Goal: Task Accomplishment & Management: Use online tool/utility

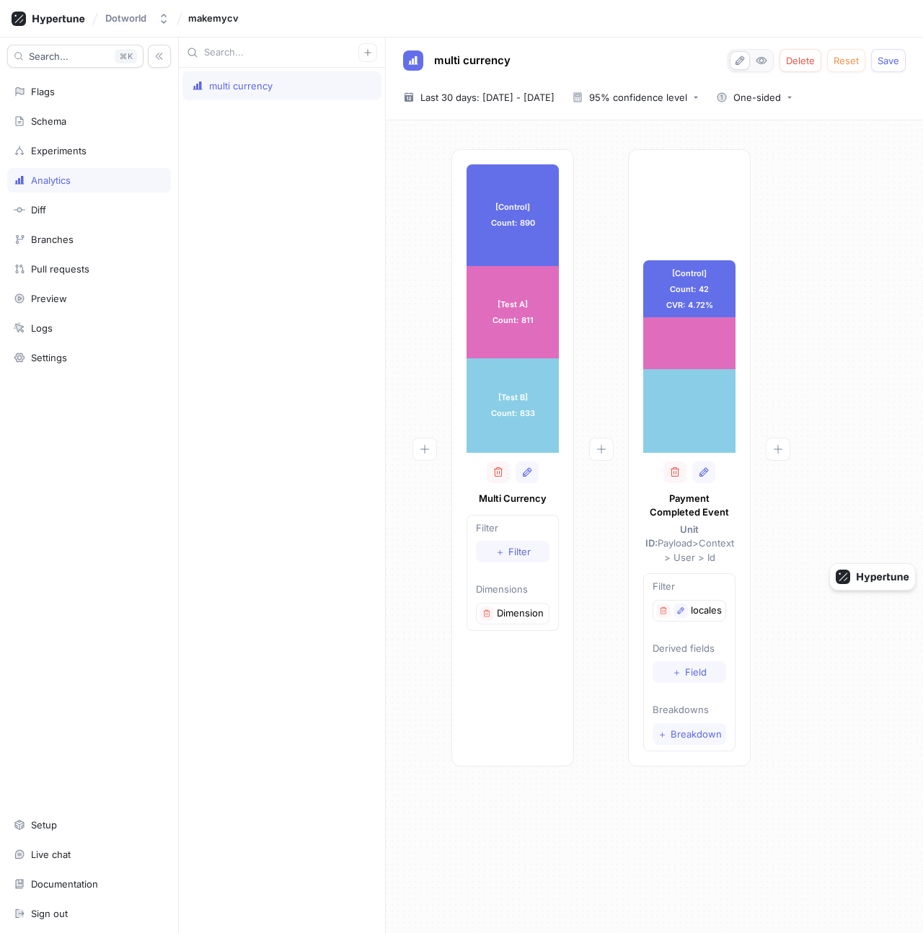
click at [58, 23] on icon at bounding box center [49, 19] width 74 height 14
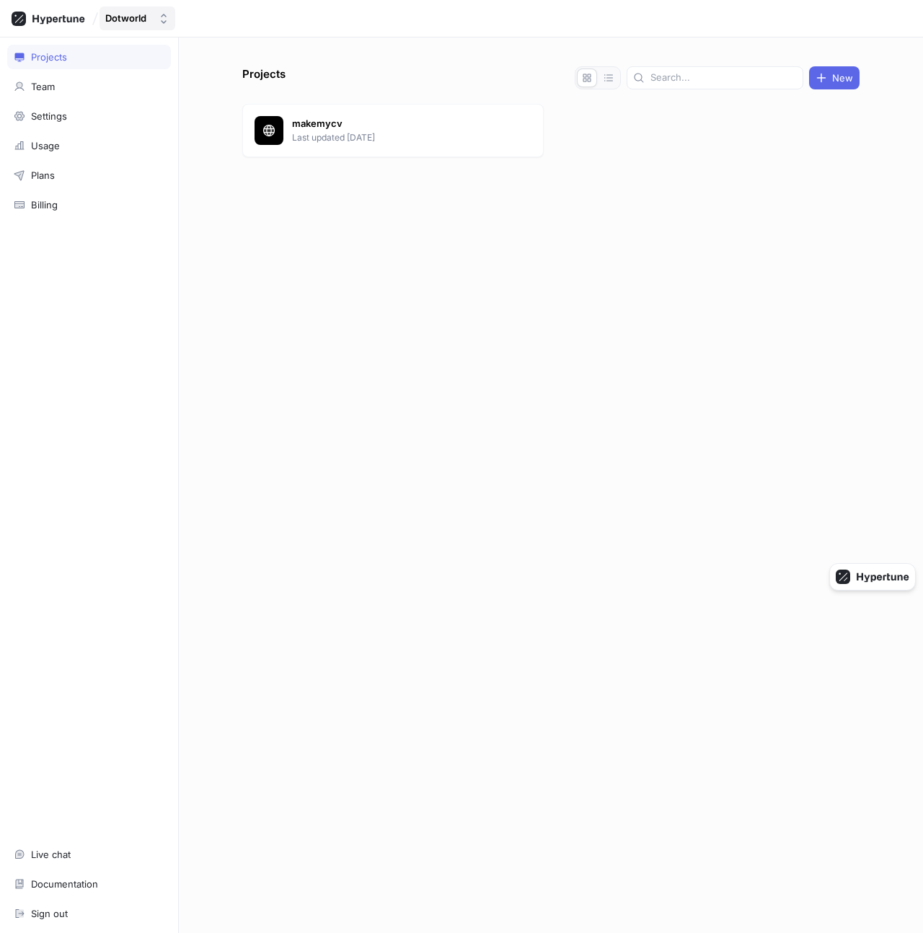
click at [145, 19] on div "Dotworld" at bounding box center [125, 18] width 41 height 12
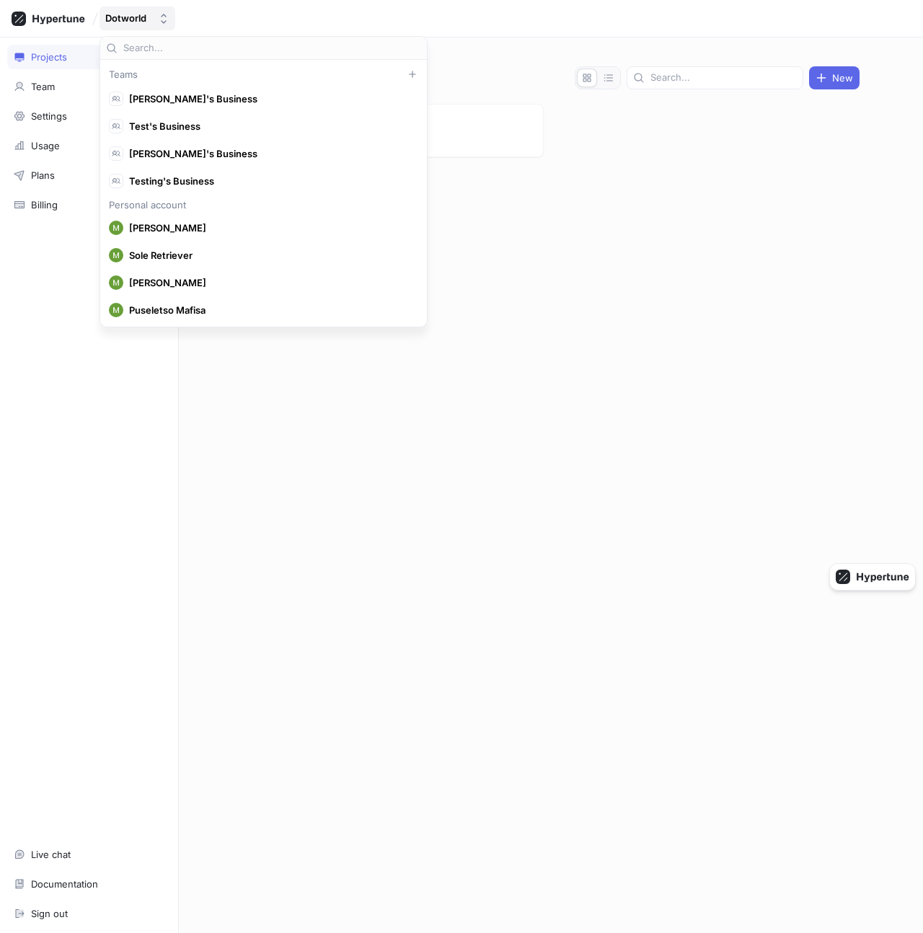
scroll to position [41444, 0]
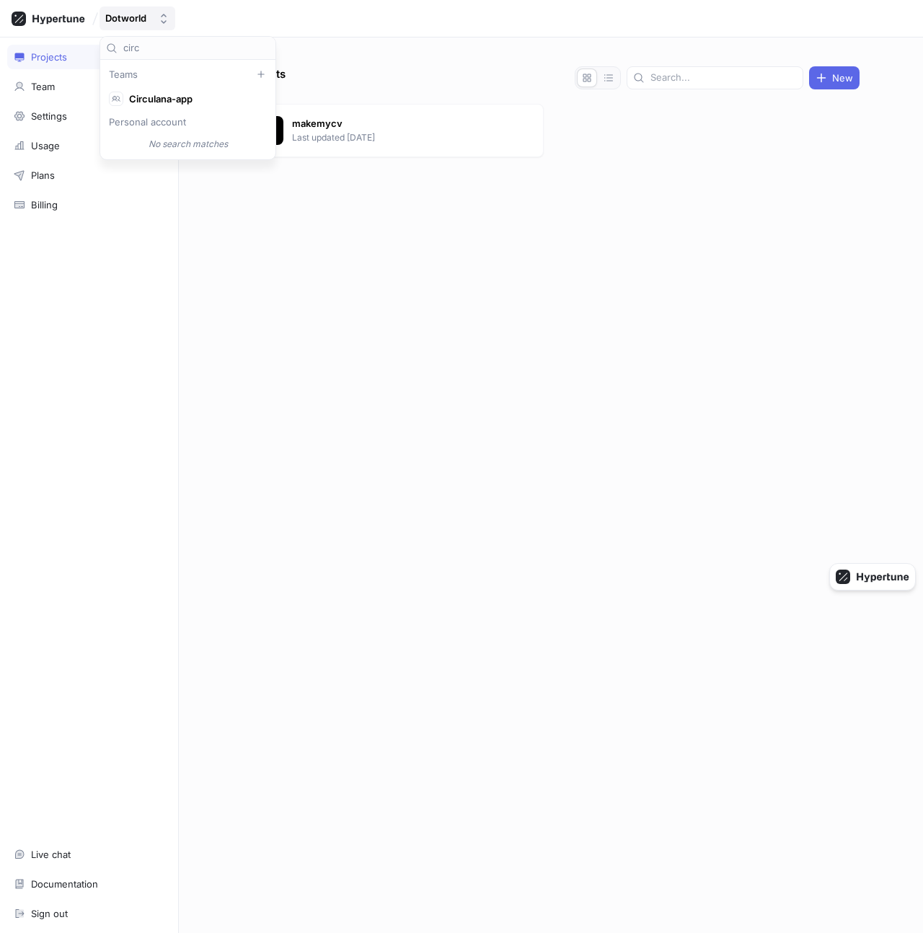
type input "circl"
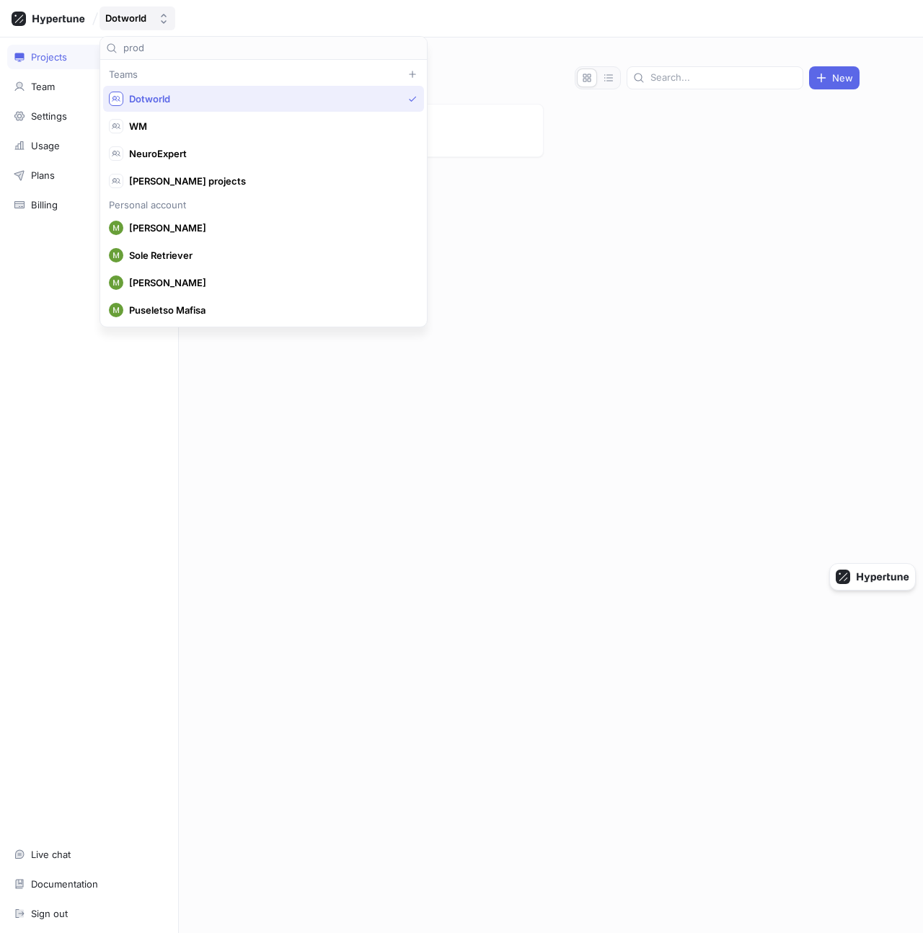
type input "produ"
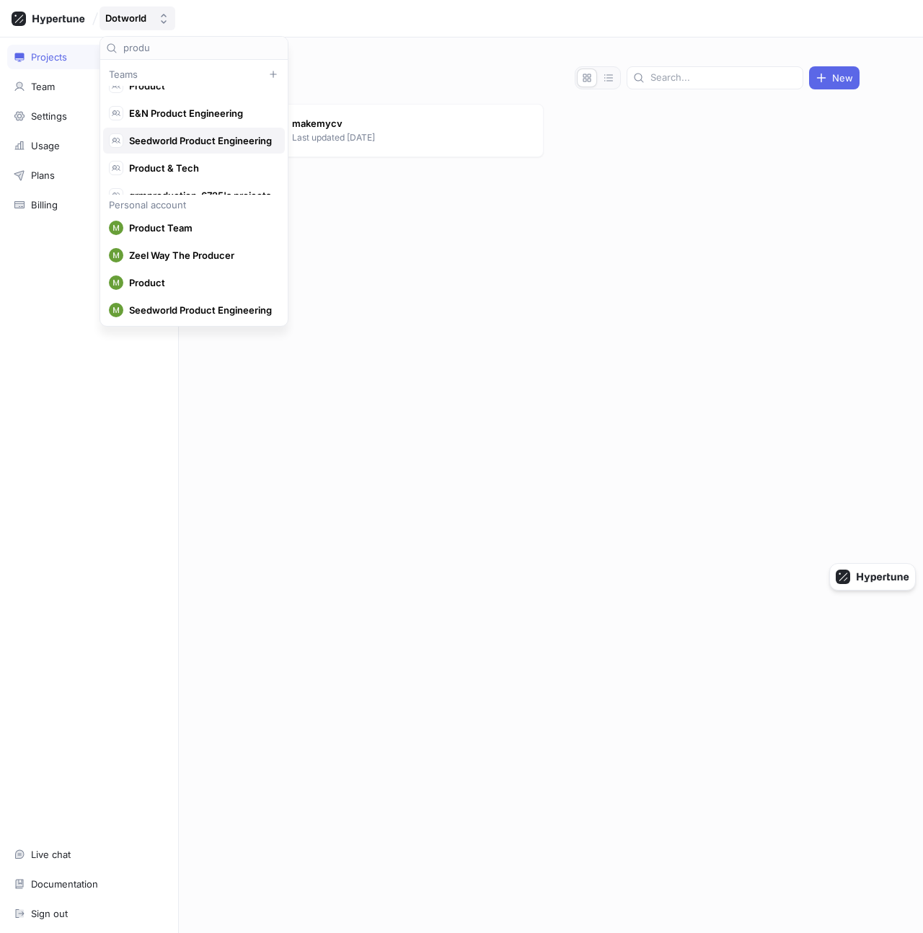
scroll to position [27, 0]
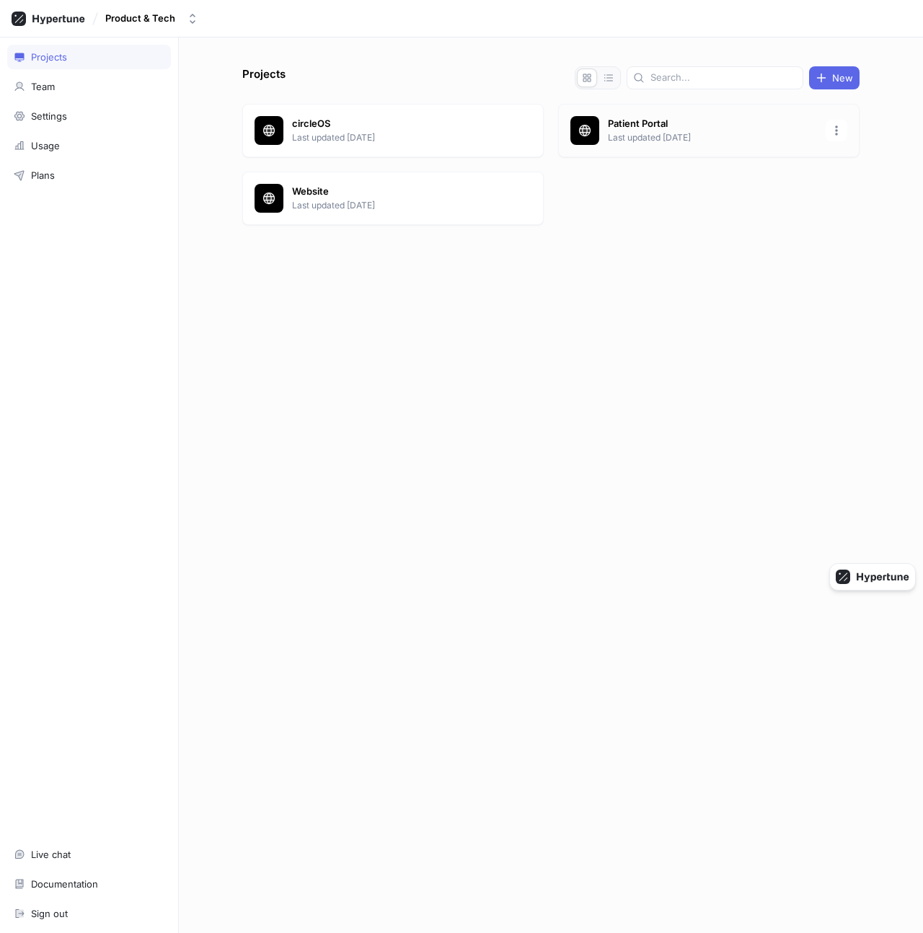
click at [631, 136] on p "Last updated [DATE]" at bounding box center [712, 137] width 209 height 13
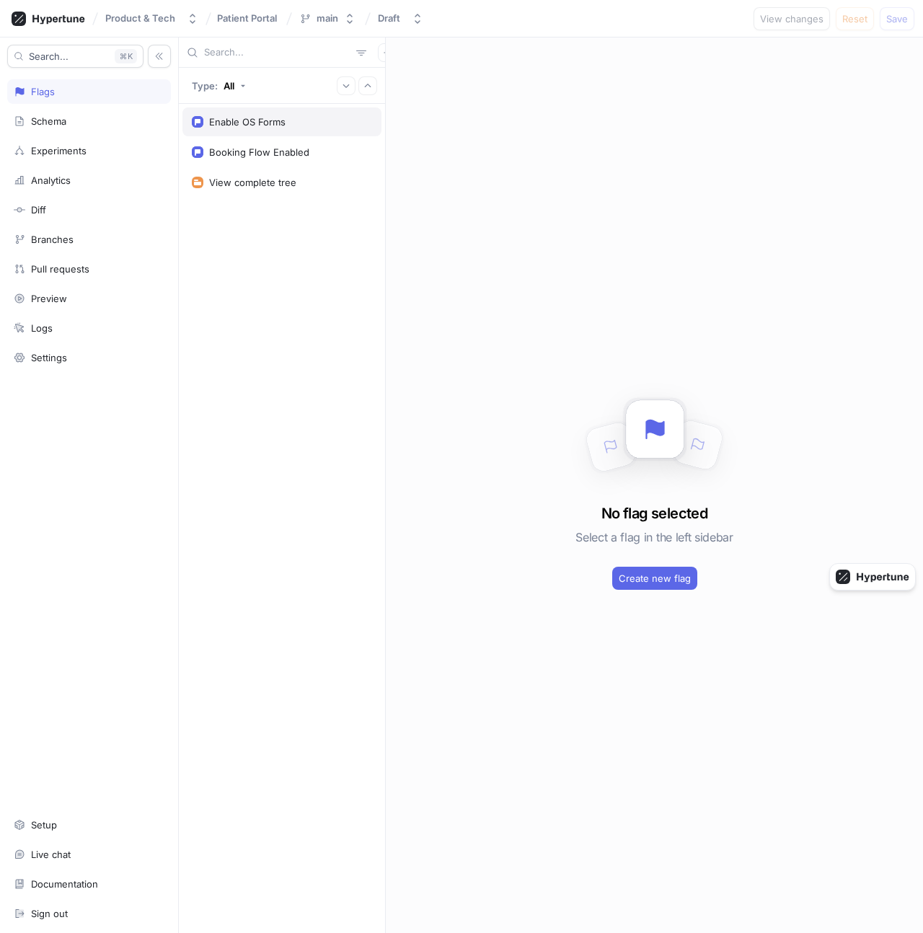
click at [287, 124] on div "Enable OS Forms" at bounding box center [282, 122] width 180 height 12
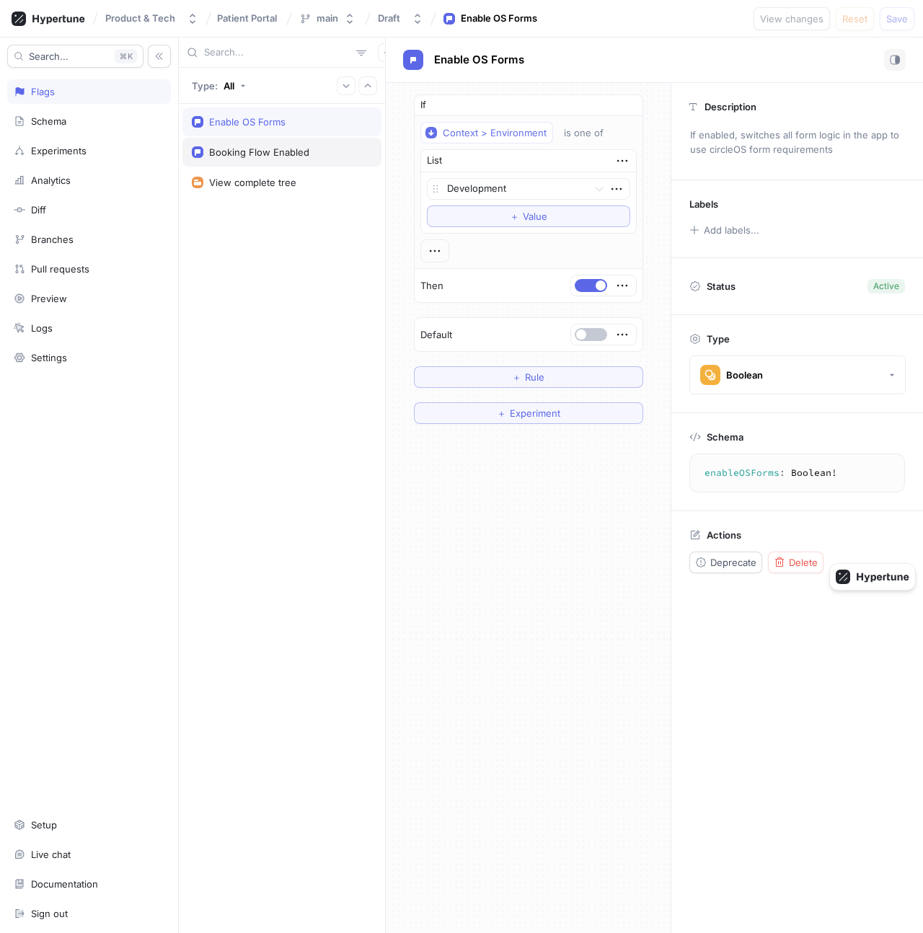
click at [290, 154] on div "Booking Flow Enabled" at bounding box center [259, 152] width 100 height 12
type textarea "bookingFlowEnabled: Boolean!"
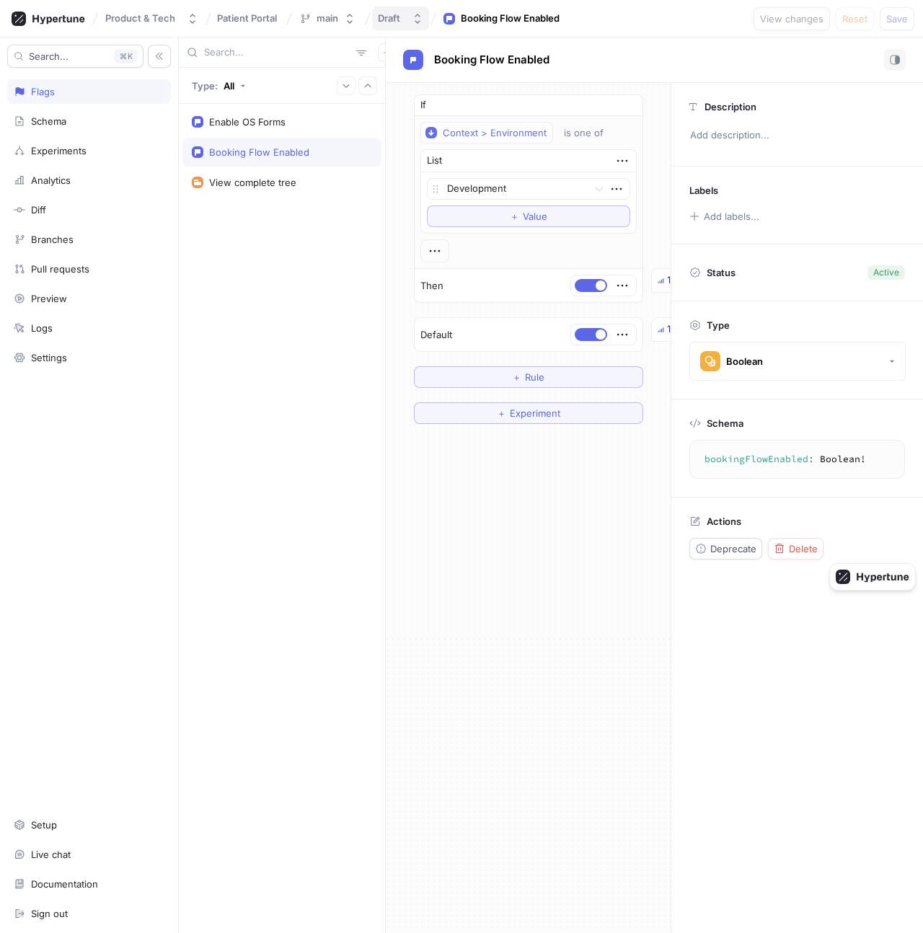
click at [398, 26] on button "Draft" at bounding box center [400, 18] width 57 height 24
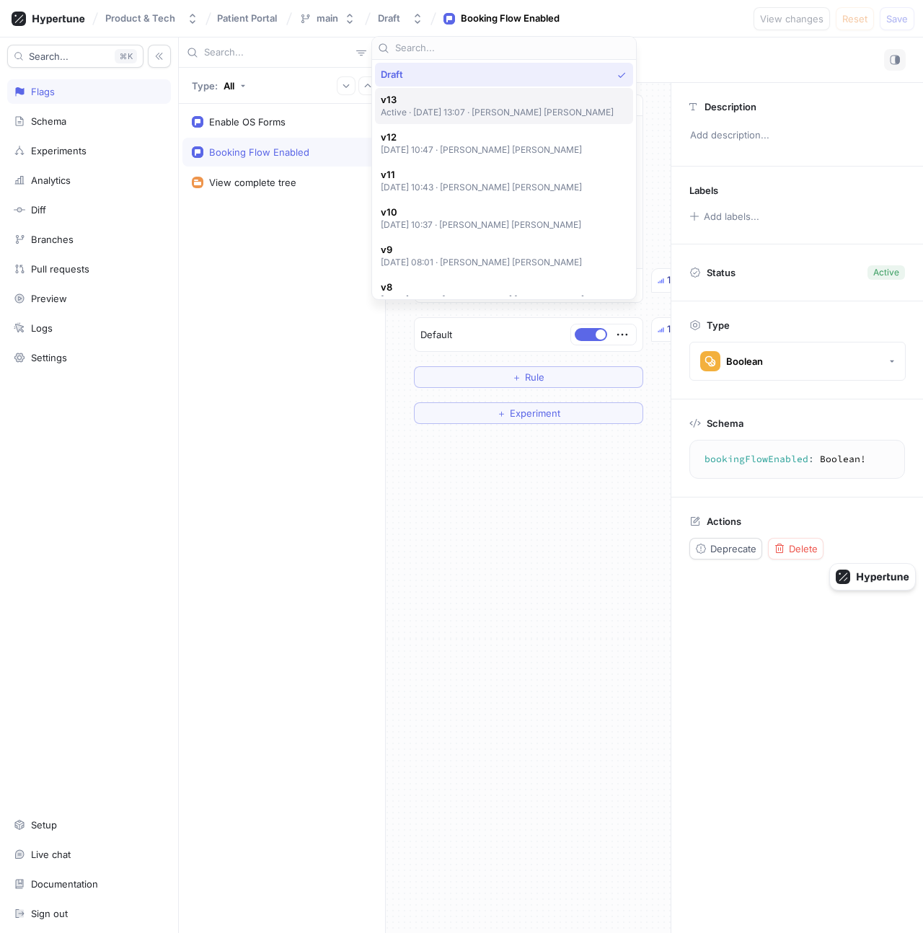
click at [455, 115] on p "Active ‧ 2025-10-09 at 13:07 ‧ James Hilton Barber" at bounding box center [498, 112] width 234 height 12
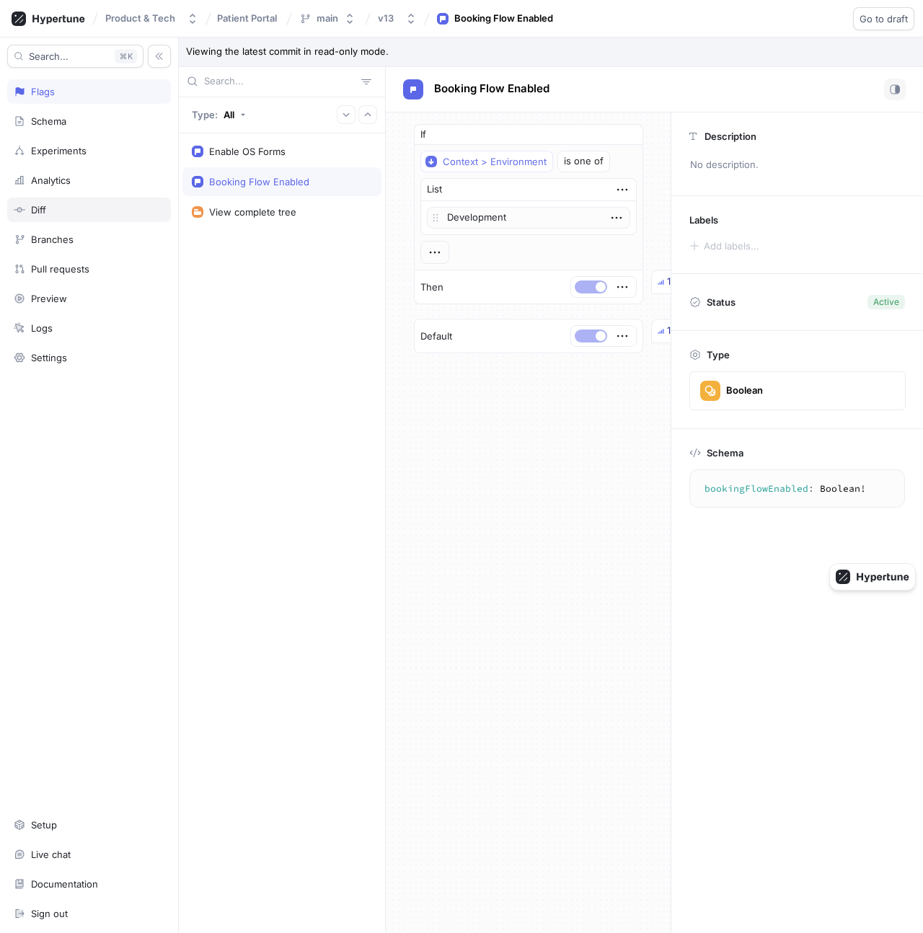
click at [55, 217] on div "Diff" at bounding box center [89, 210] width 164 height 25
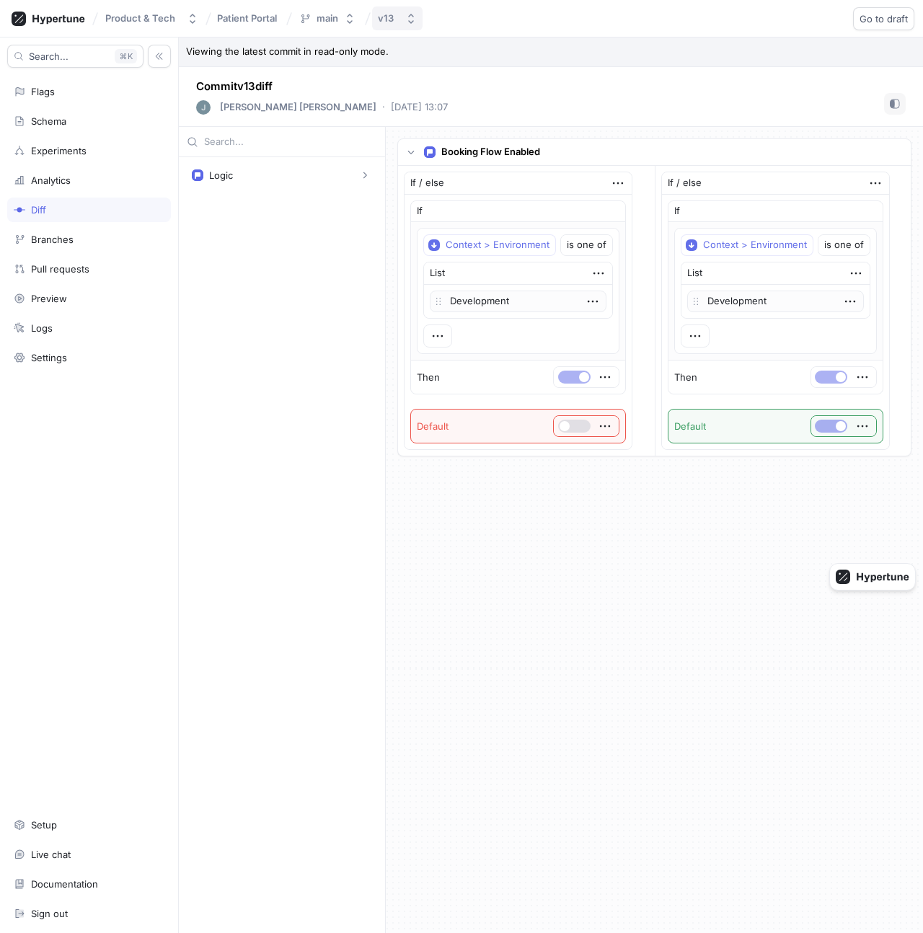
click at [399, 12] on button "v13" at bounding box center [397, 18] width 50 height 24
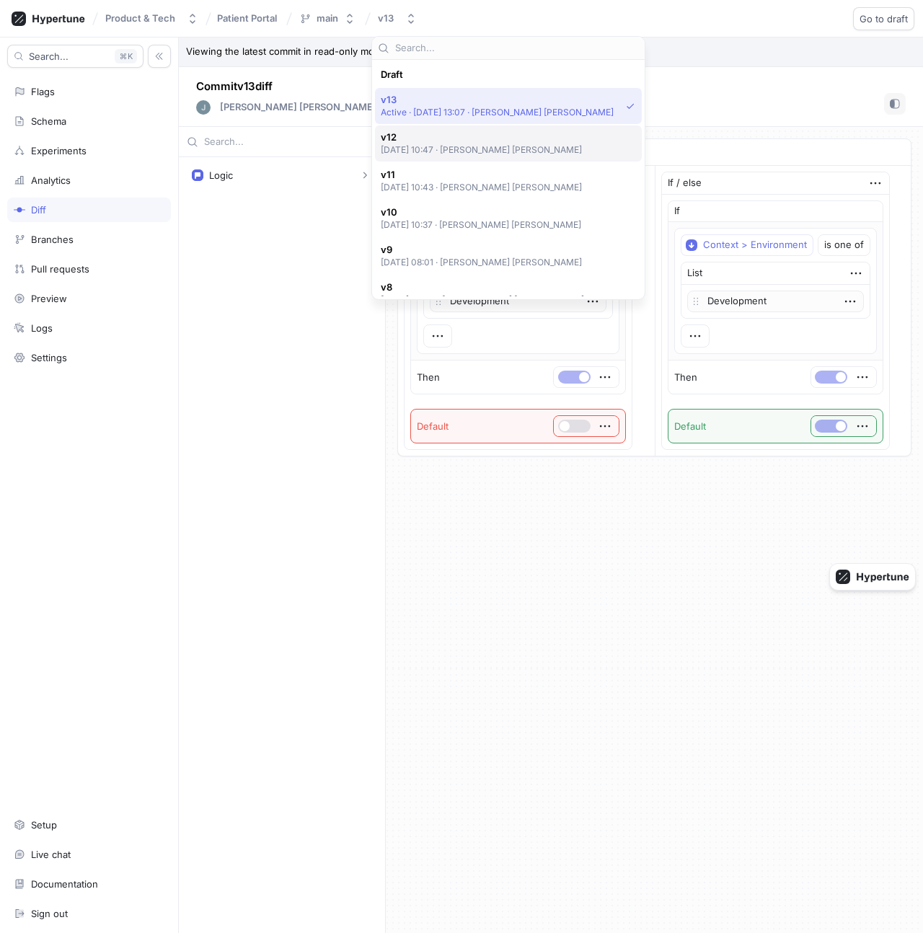
scroll to position [25, 0]
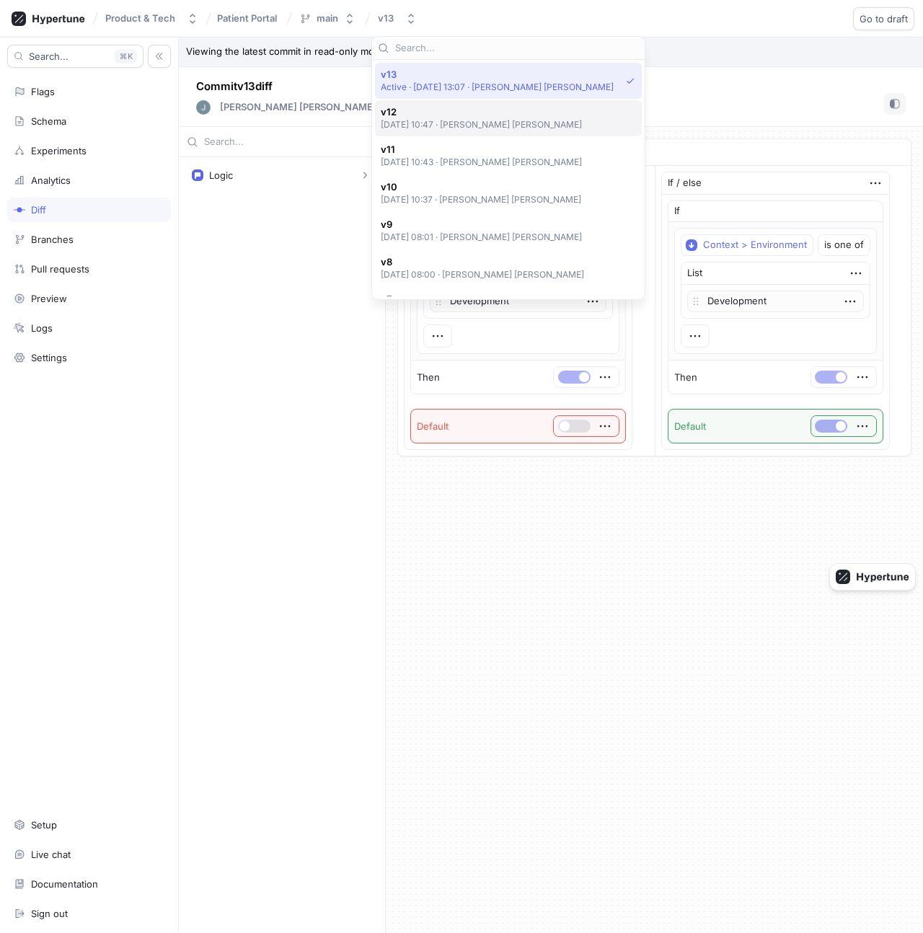
click at [455, 120] on p "2025-10-09 at 10:47 ‧ James Hilton Barber" at bounding box center [482, 124] width 202 height 12
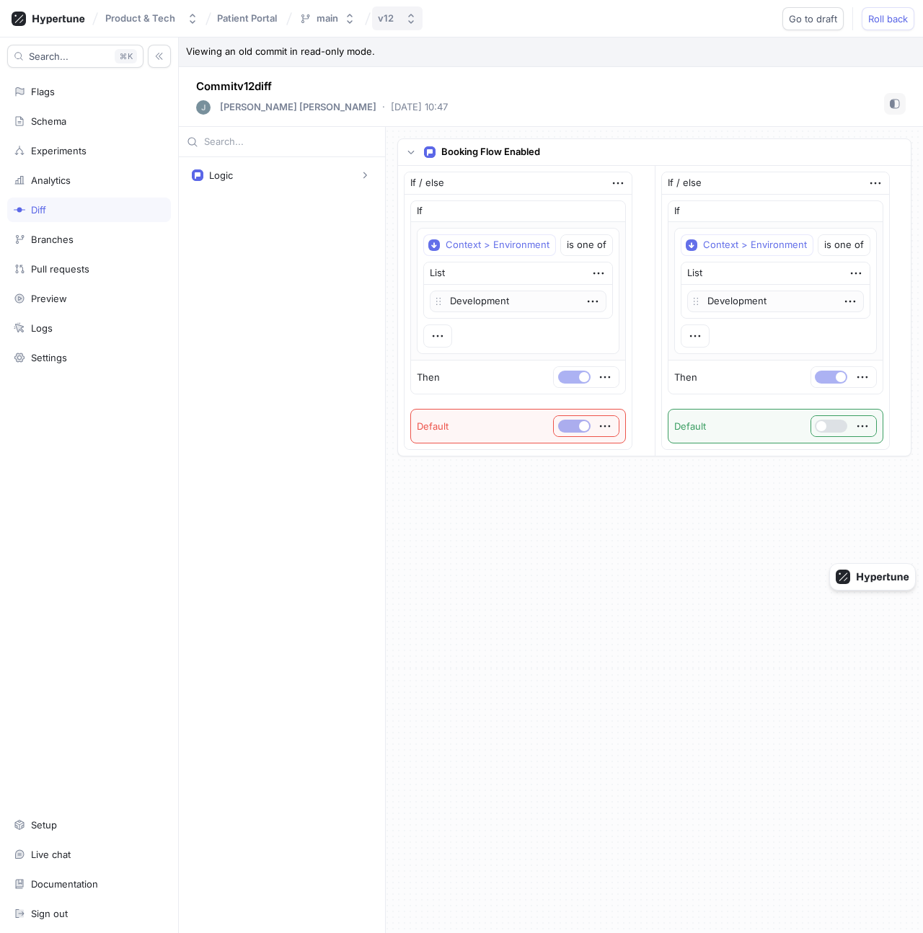
click at [396, 15] on div "v12" at bounding box center [389, 18] width 22 height 12
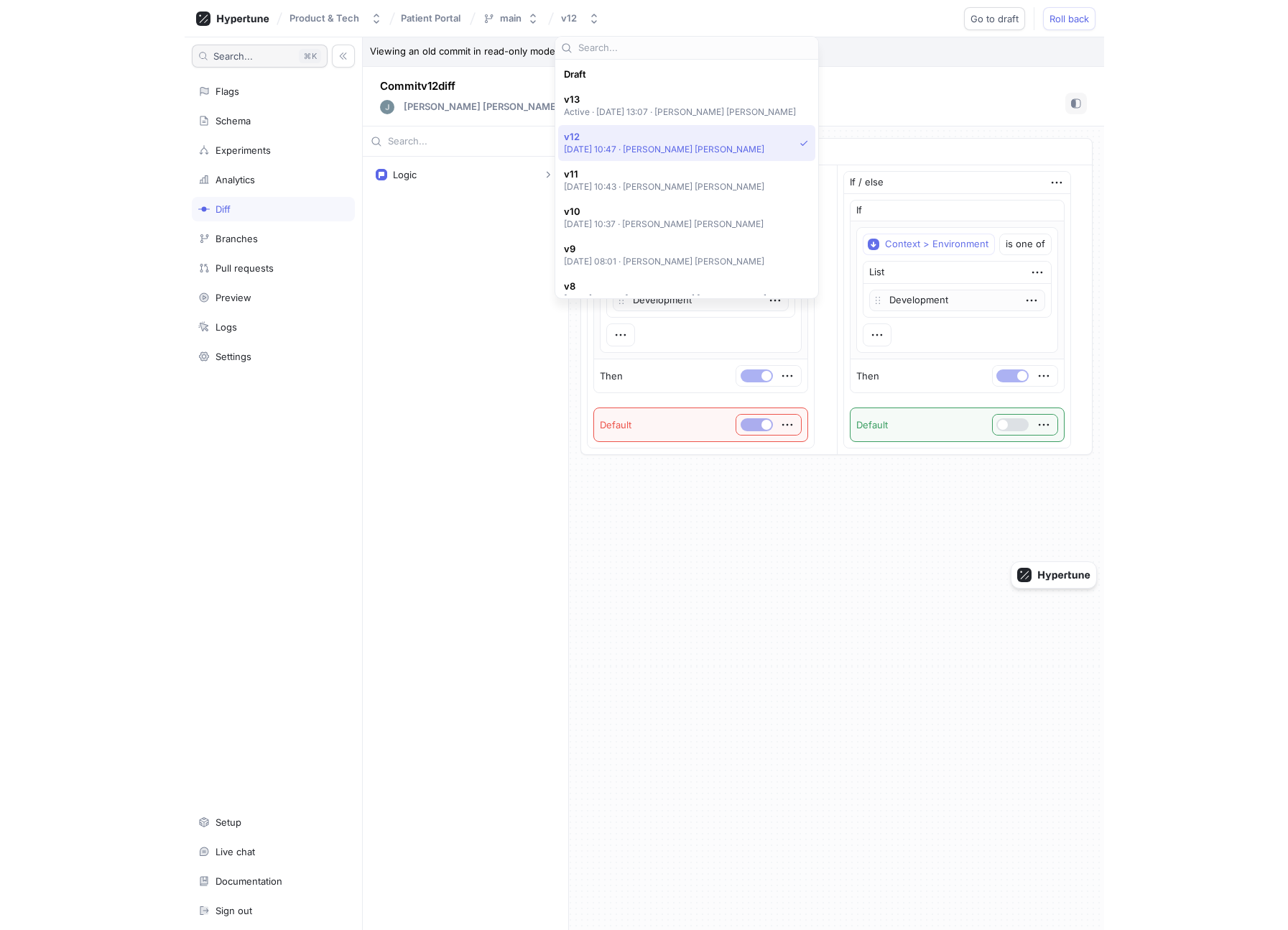
scroll to position [63, 0]
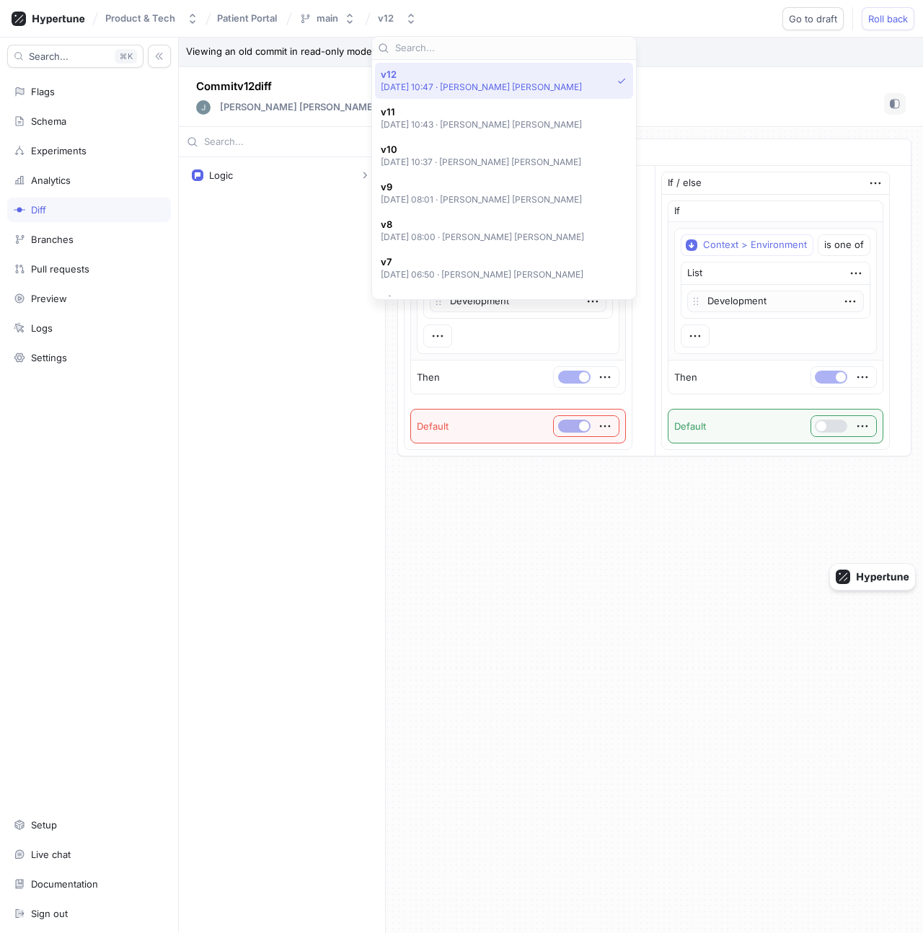
click at [45, 75] on div "Search... K Flags Schema Experiments Analytics Diff Branches Pull requests Prev…" at bounding box center [89, 484] width 179 height 895
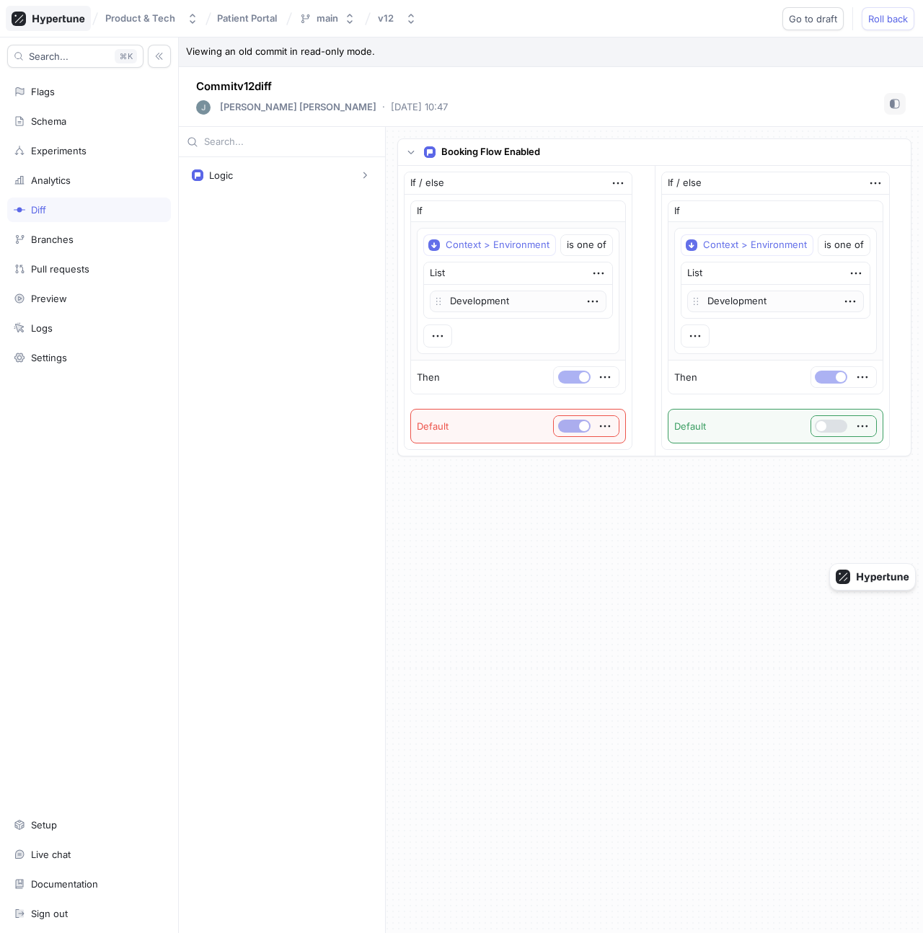
click at [49, 19] on icon at bounding box center [49, 19] width 74 height 14
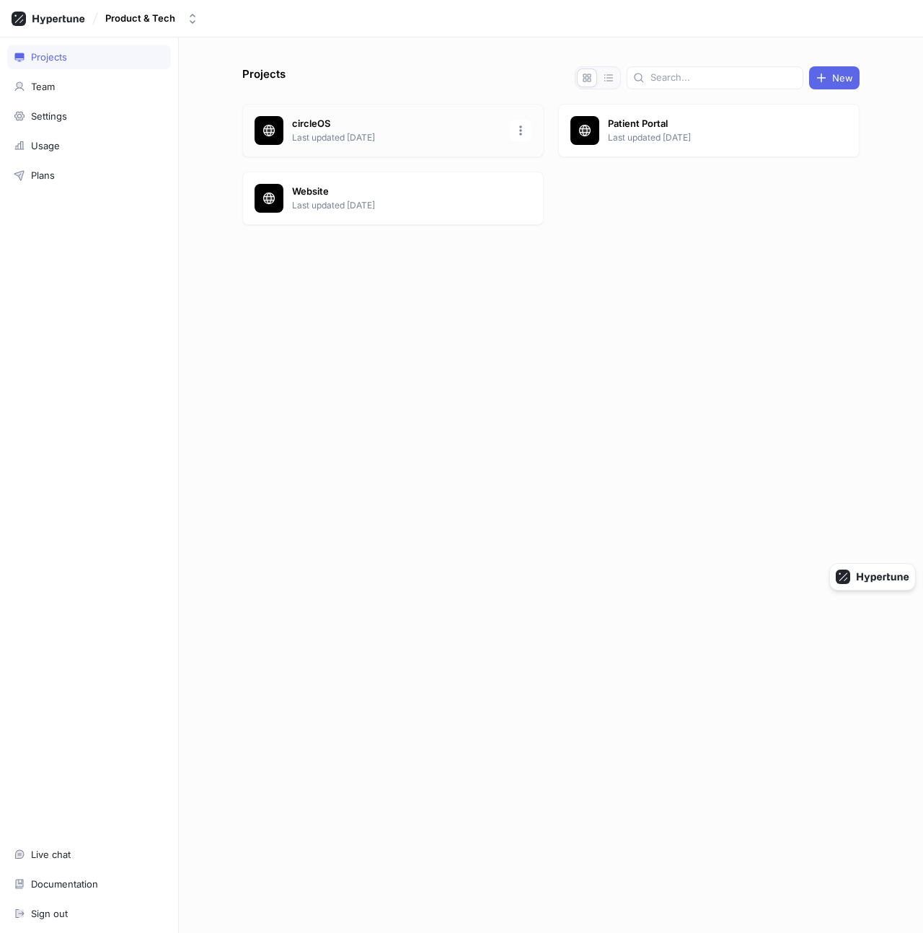
click at [345, 142] on p "Last updated 4 days ago" at bounding box center [396, 137] width 209 height 13
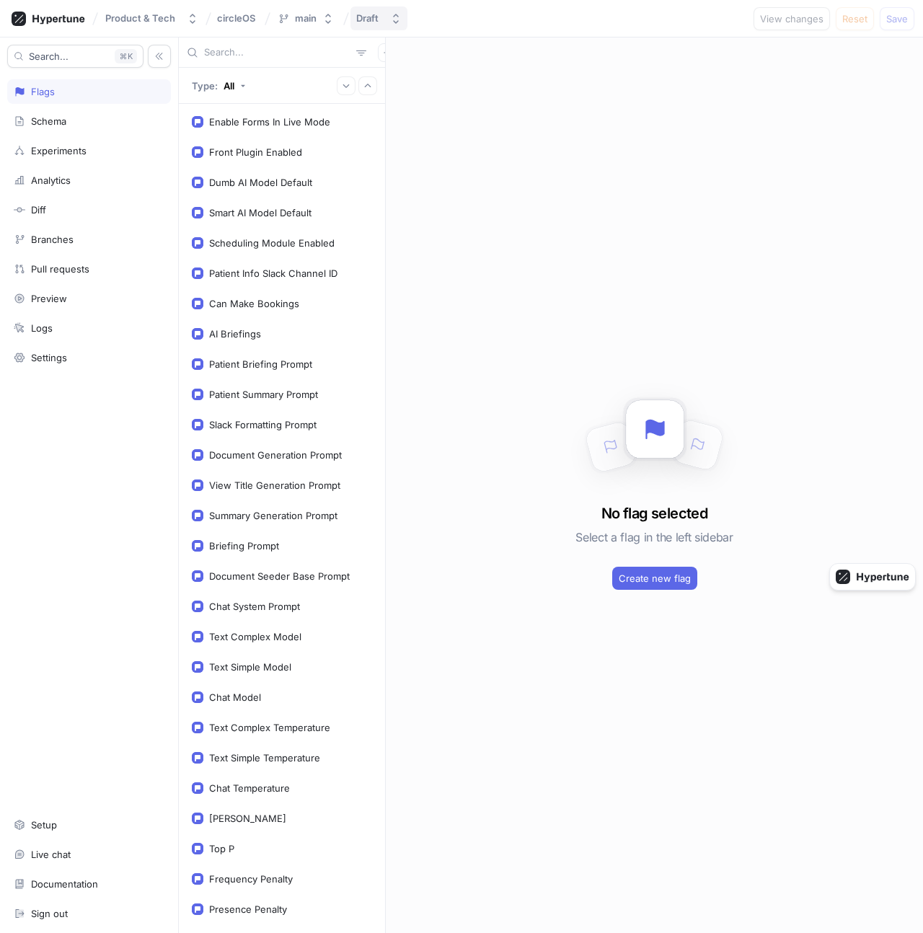
click at [374, 26] on button "Draft" at bounding box center [378, 18] width 57 height 24
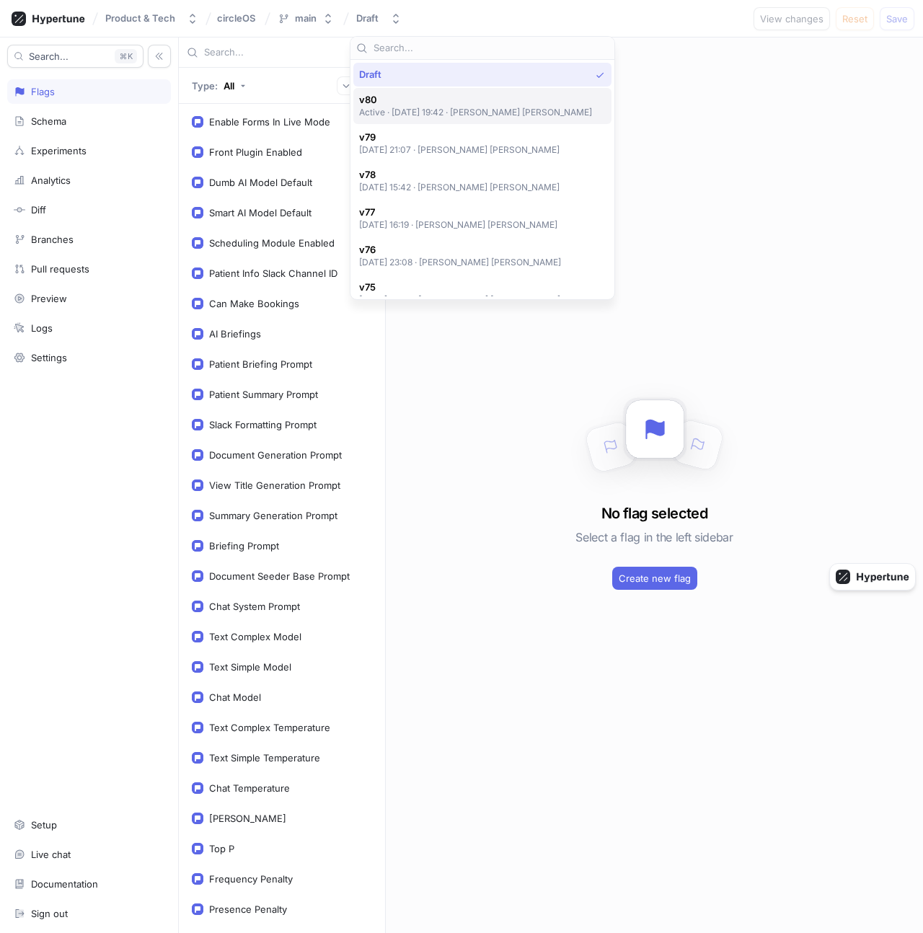
click at [425, 105] on span "v80" at bounding box center [476, 100] width 234 height 12
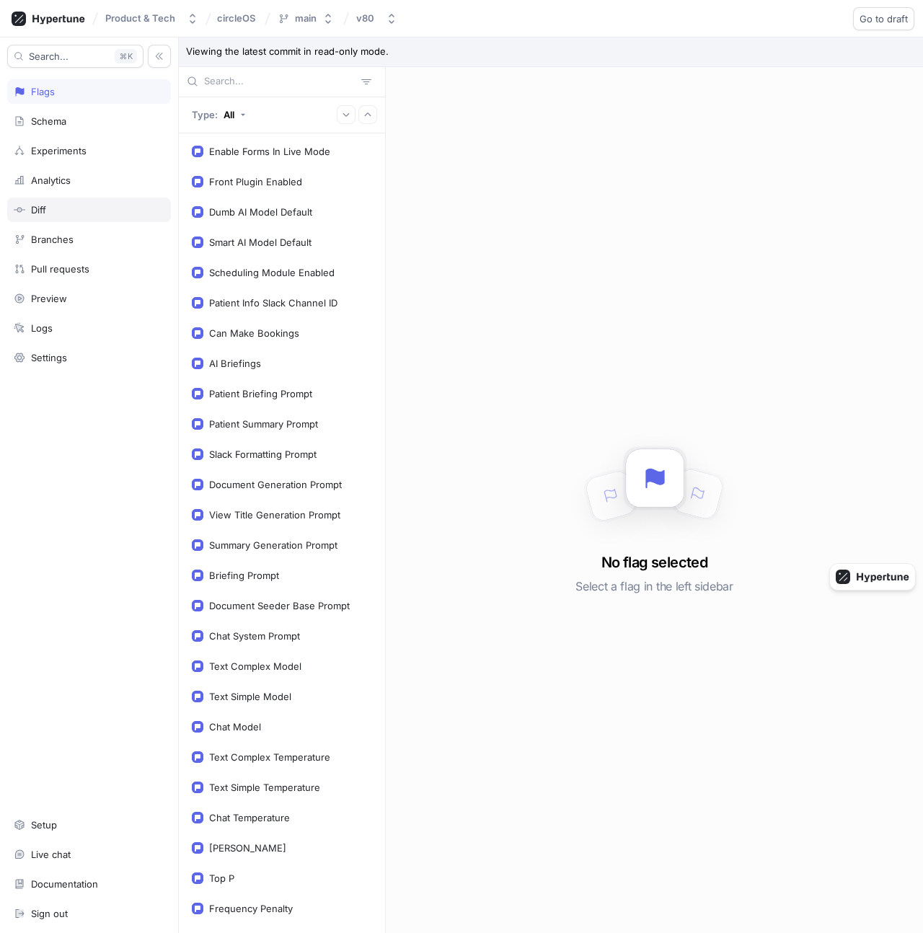
click at [56, 200] on div "Diff" at bounding box center [89, 210] width 164 height 25
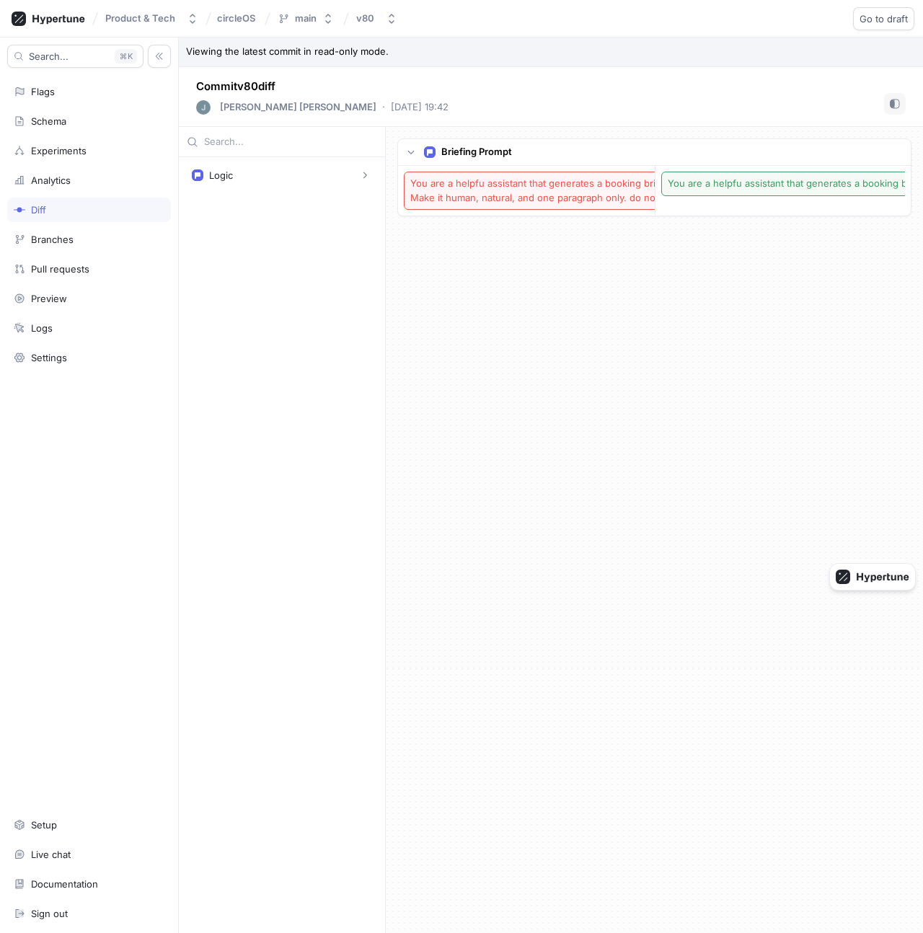
click at [518, 260] on div "Briefing Prompt You are a helpfu assistant that generates a booking briefing fo…" at bounding box center [654, 530] width 537 height 806
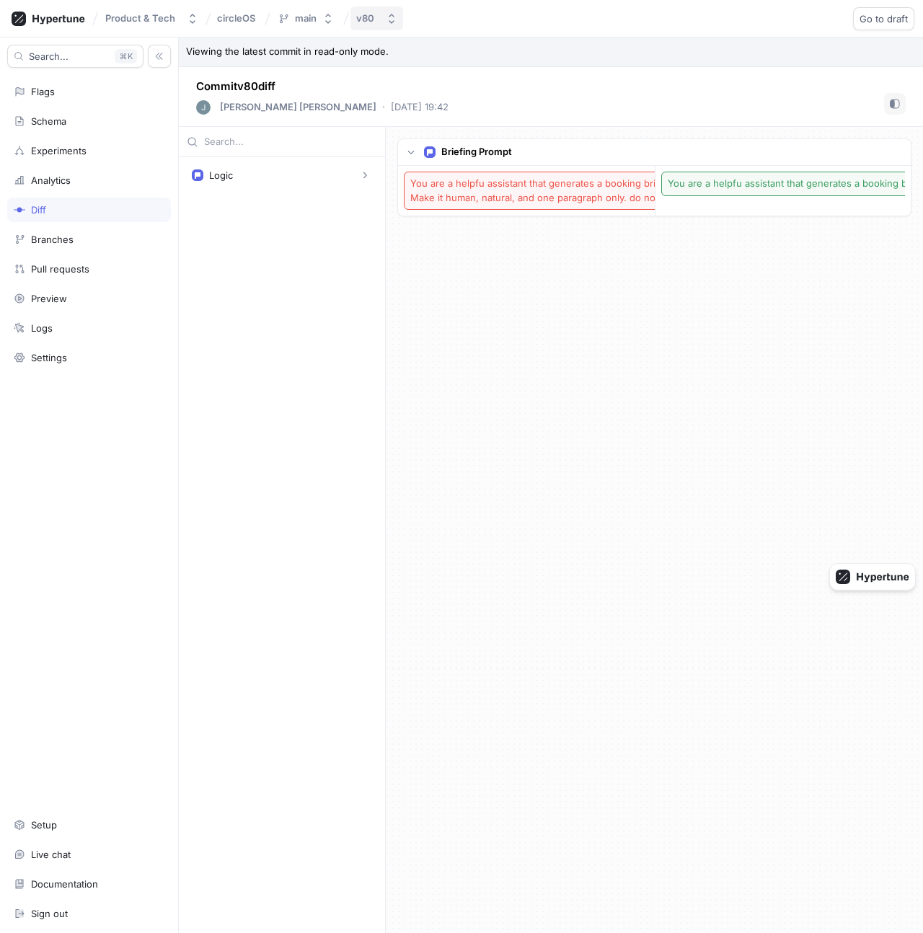
click at [357, 19] on div "v80" at bounding box center [365, 18] width 18 height 12
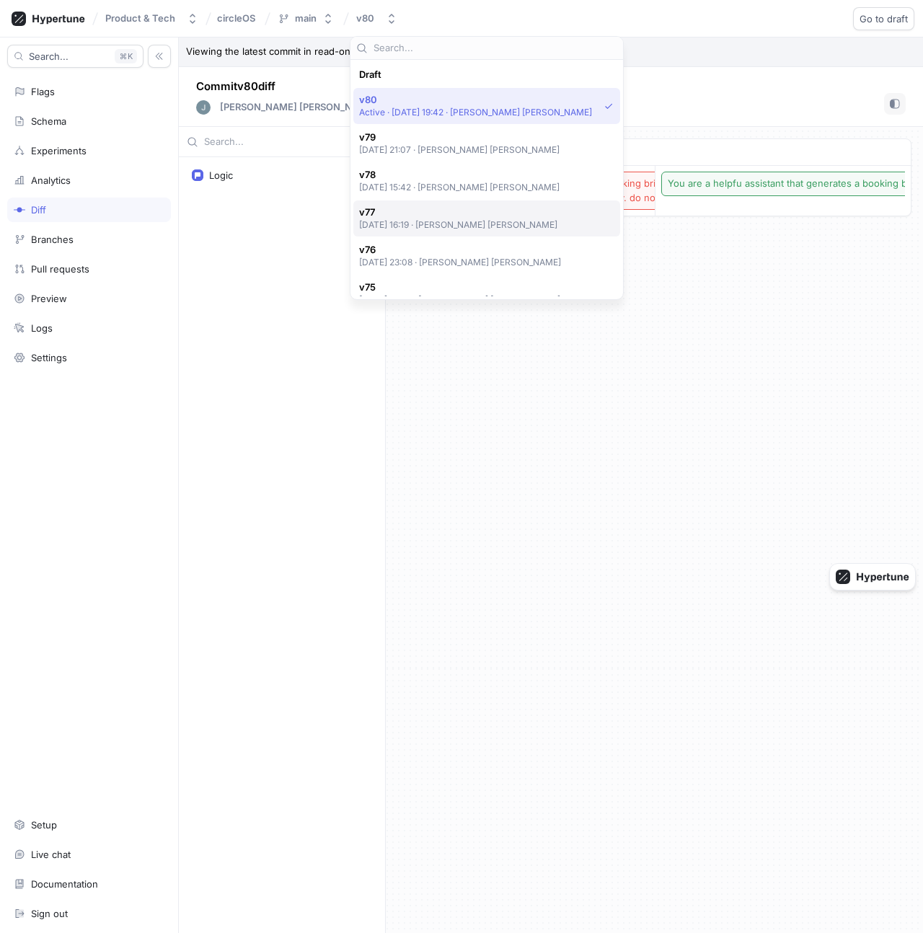
scroll to position [25, 0]
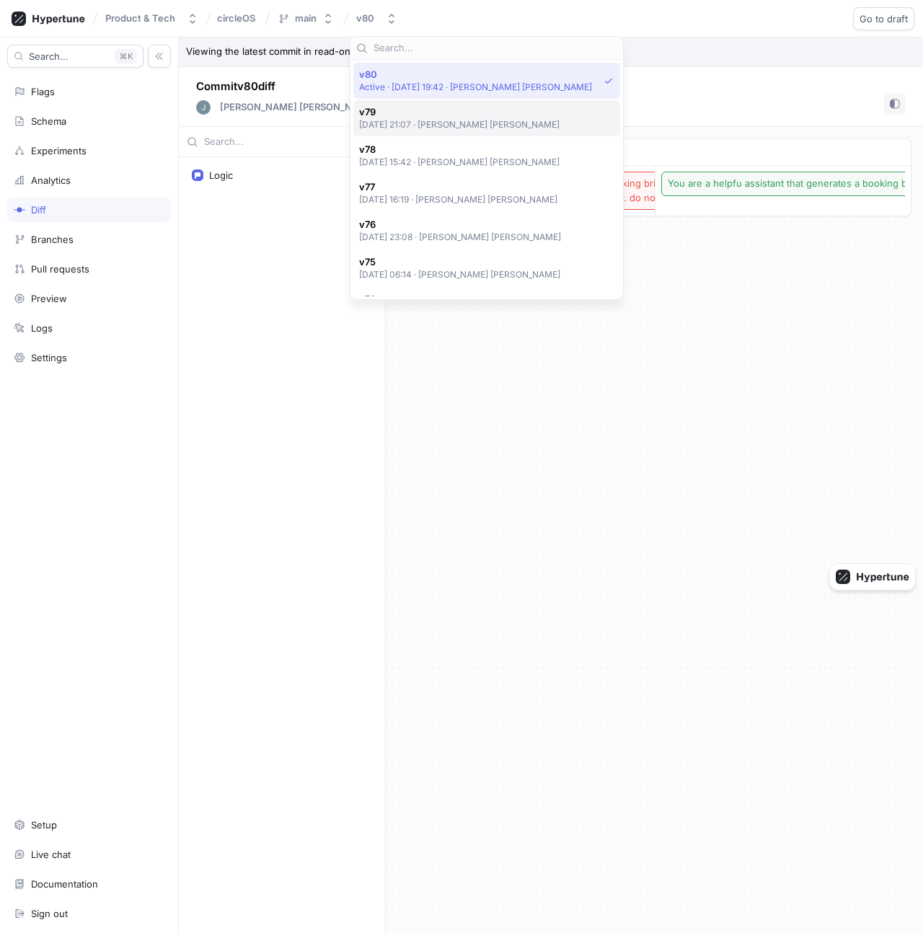
click at [494, 130] on div "v79 2025-10-07 at 21:07 ‧ James Hilton Barber" at bounding box center [486, 118] width 267 height 36
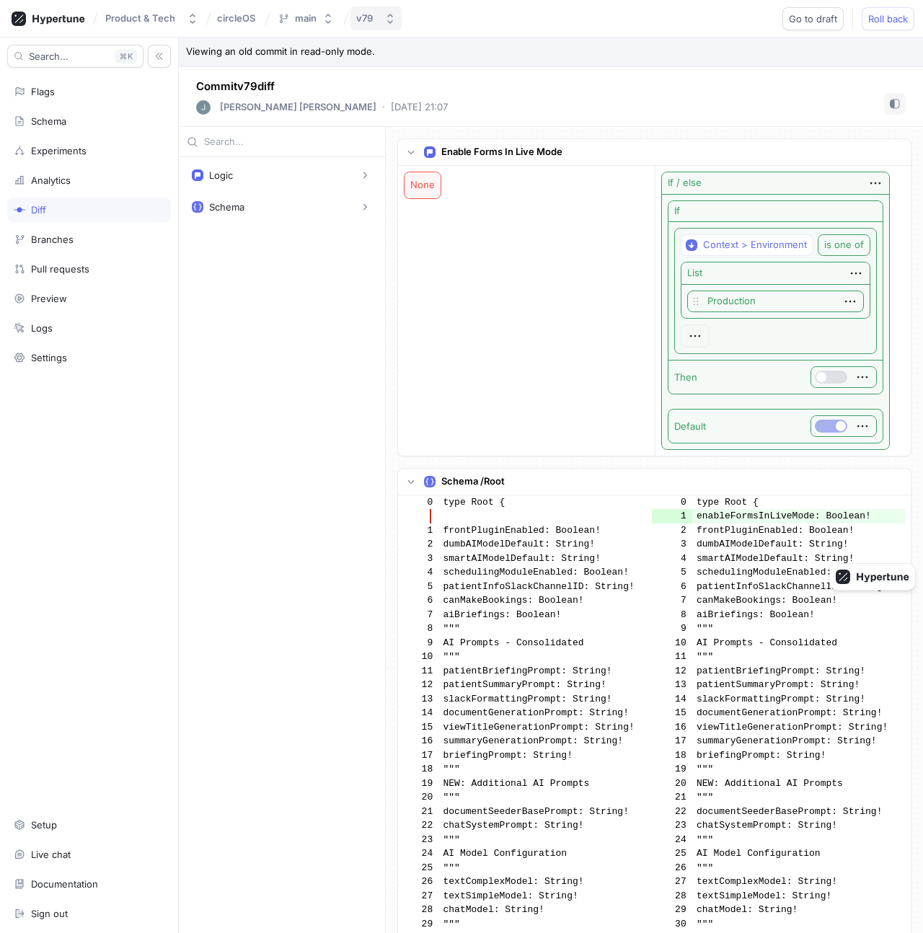
click at [360, 21] on div "v79" at bounding box center [364, 18] width 17 height 12
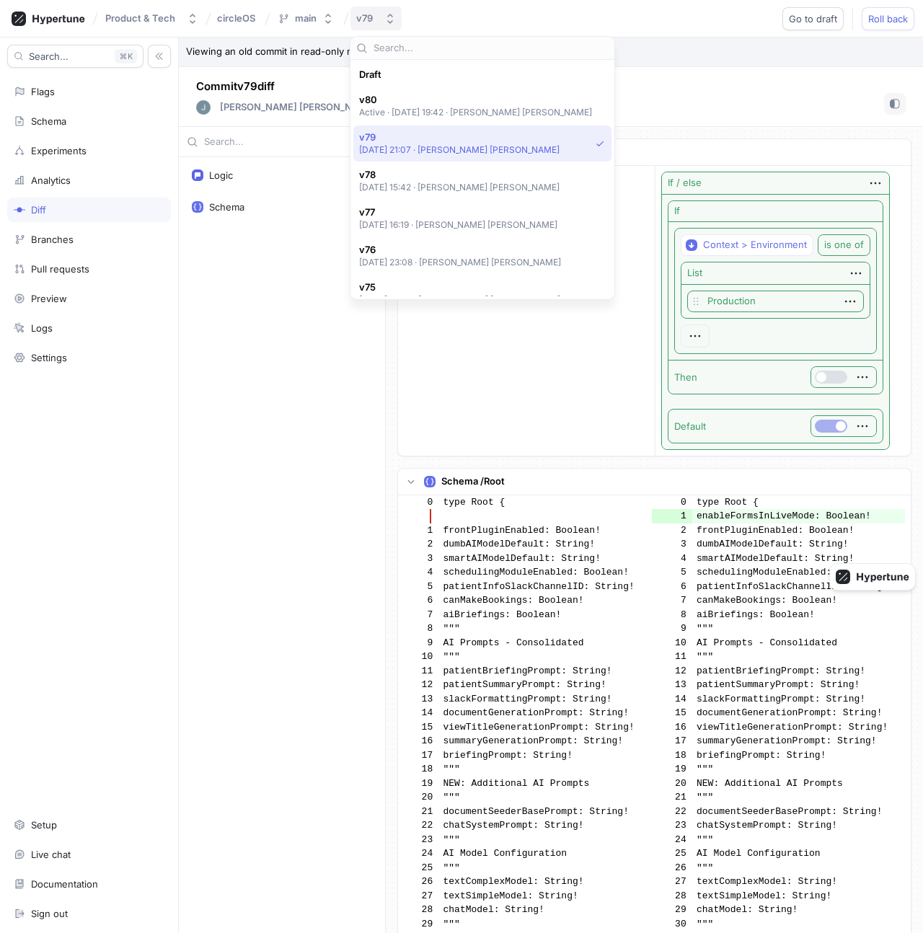
scroll to position [63, 0]
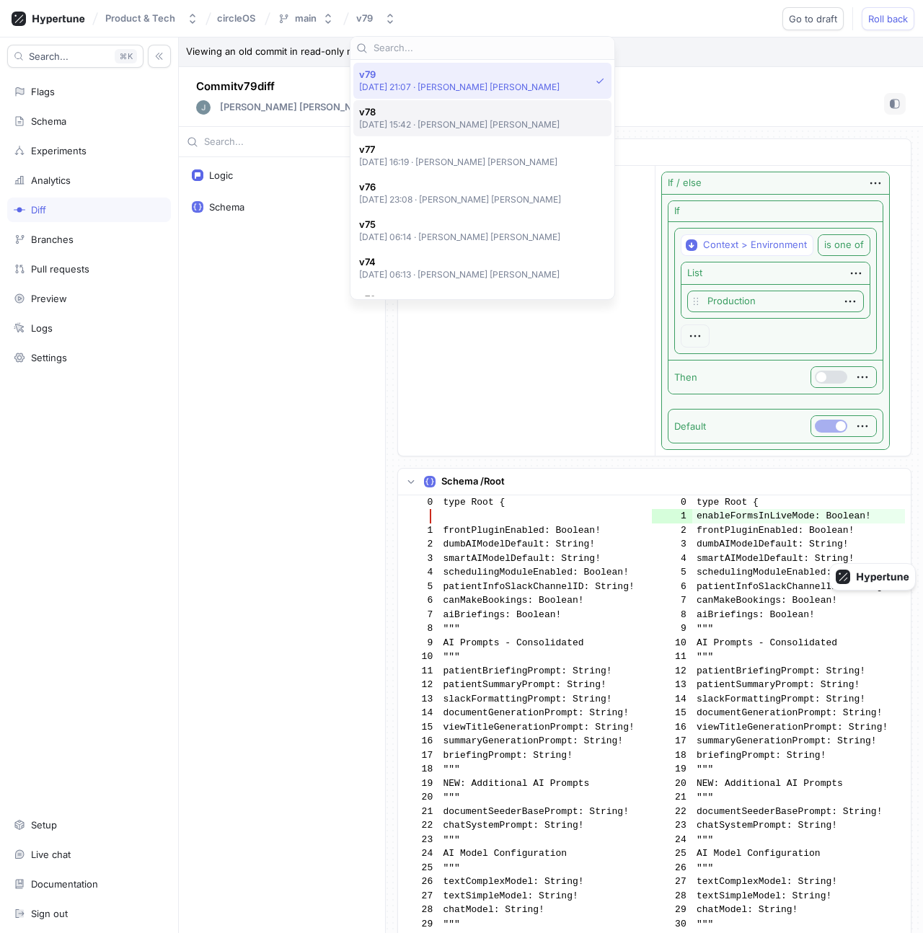
click at [440, 125] on p "2025-09-08 at 15:42 ‧ James Hilton Barber" at bounding box center [459, 124] width 201 height 12
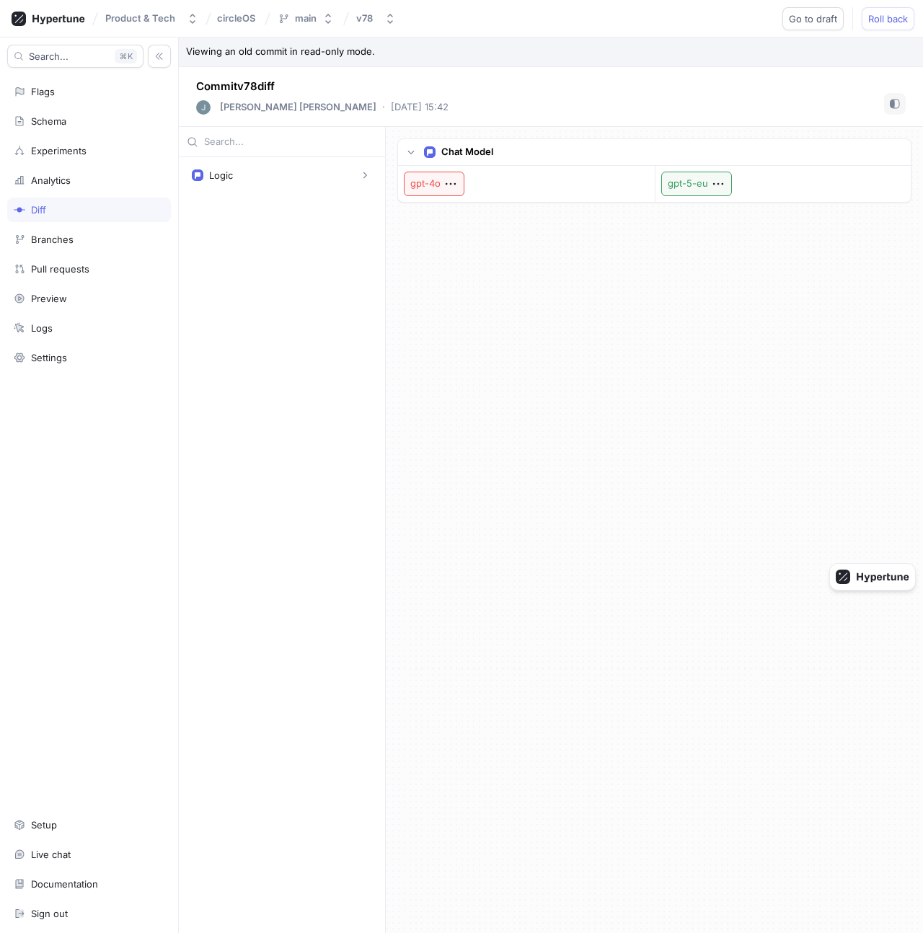
click at [691, 189] on p "gpt-5-eu" at bounding box center [696, 184] width 71 height 25
click at [691, 185] on p "gpt-5-eu" at bounding box center [696, 184] width 71 height 25
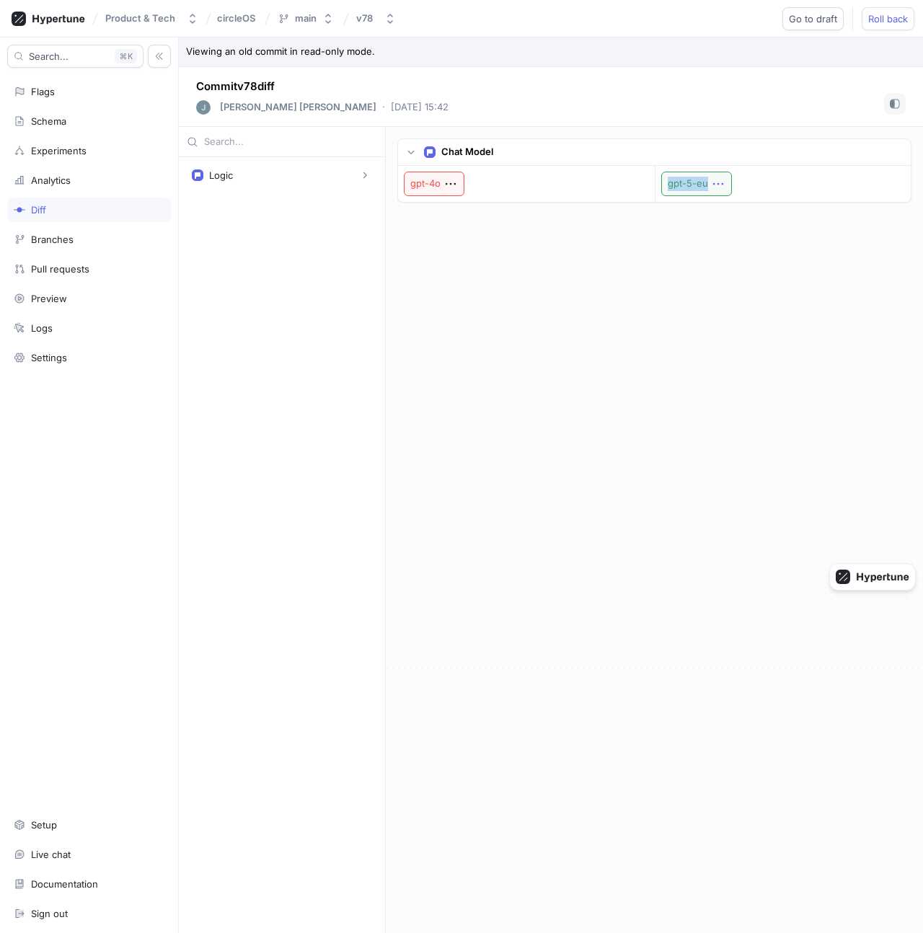
click at [710, 185] on icon "button" at bounding box center [718, 184] width 16 height 16
click at [696, 202] on div "Chat Model gpt-4o gpt-5-eu" at bounding box center [654, 170] width 514 height 64
click at [619, 213] on div "Chat Model gpt-4o gpt-5-eu" at bounding box center [654, 530] width 537 height 806
click at [443, 186] on icon "button" at bounding box center [451, 184] width 16 height 16
click at [474, 212] on p "View permissions" at bounding box center [503, 210] width 79 height 14
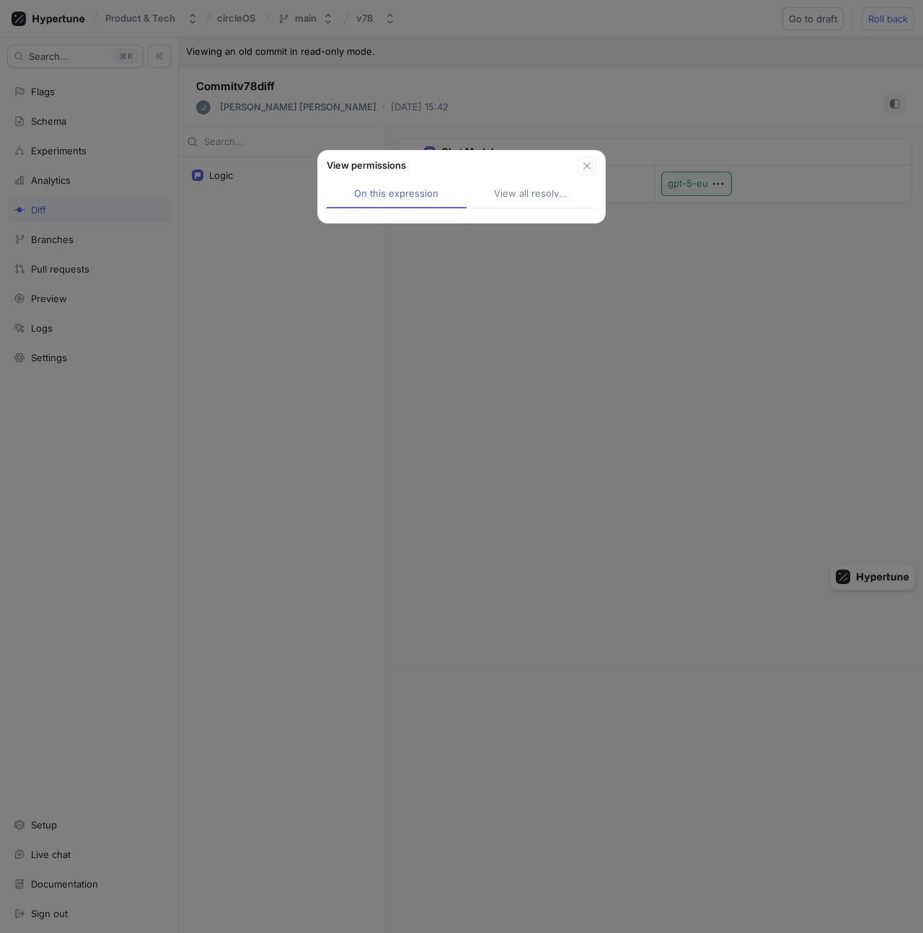
click at [492, 278] on div "View permissions On this expression View all resolved Team" at bounding box center [461, 466] width 923 height 933
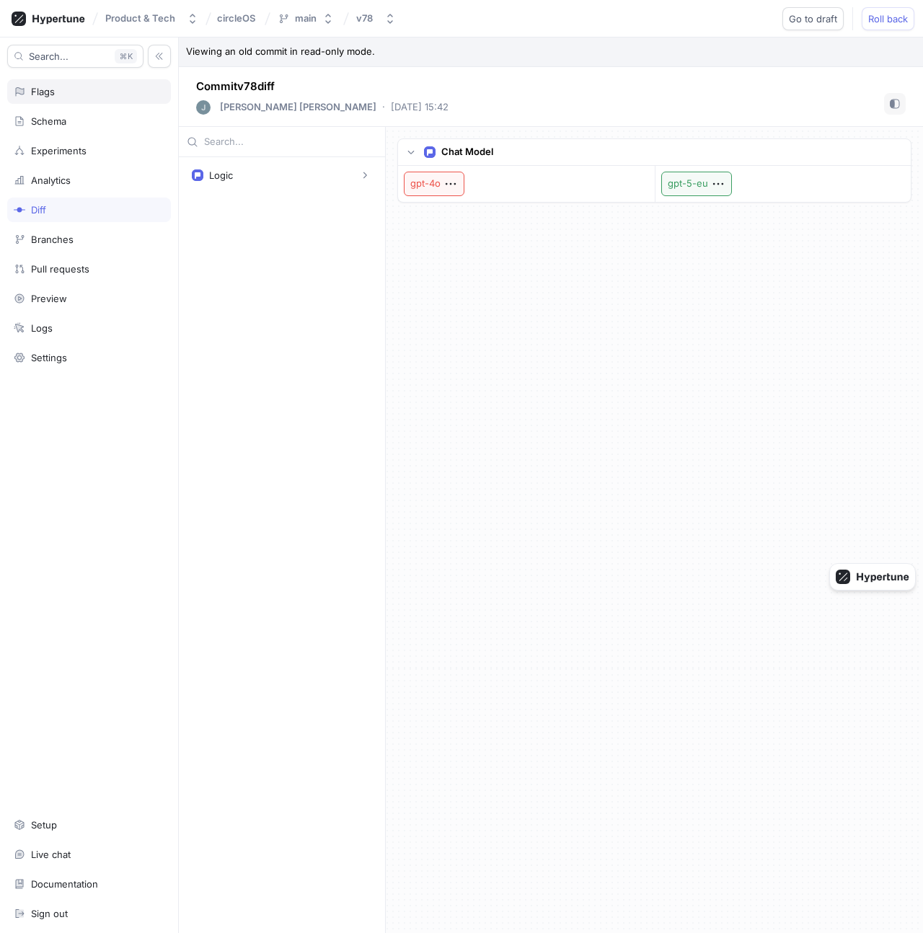
click at [74, 99] on div "Flags" at bounding box center [89, 91] width 164 height 25
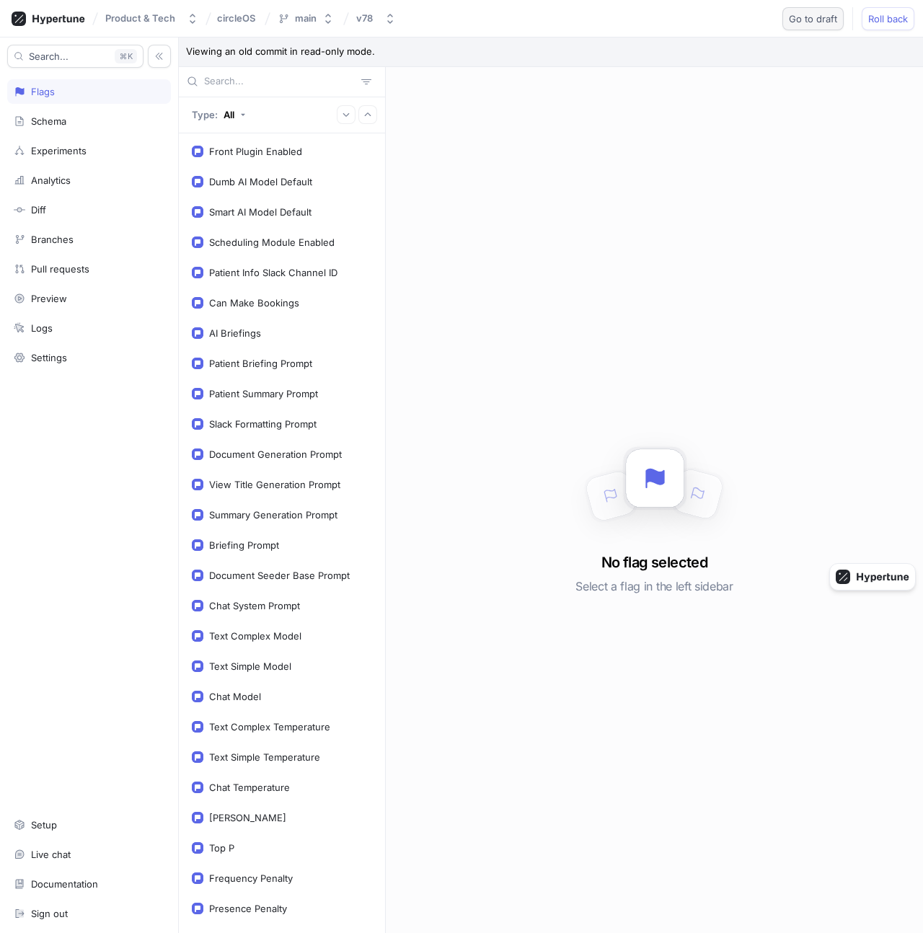
click at [817, 27] on button "Go to draft" at bounding box center [812, 18] width 61 height 23
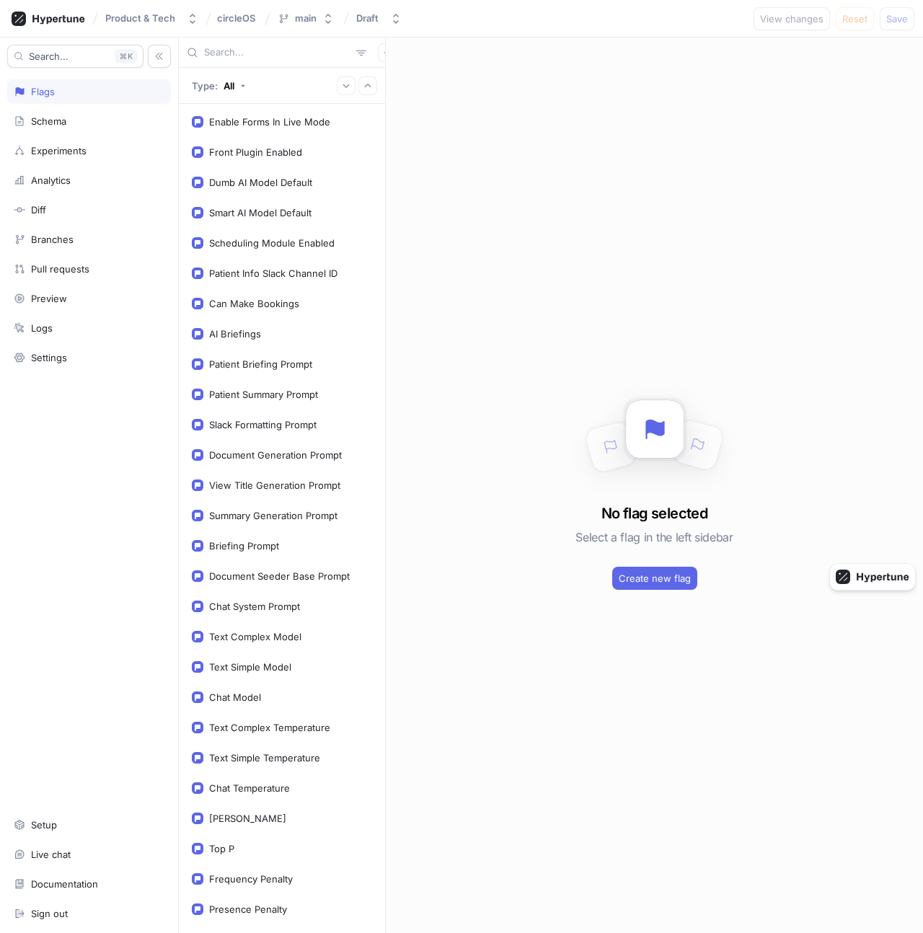
click at [48, 32] on div "Product & Tech circleOS main Draft View changes Reset Save" at bounding box center [461, 18] width 923 height 37
click at [48, 26] on div at bounding box center [48, 18] width 85 height 25
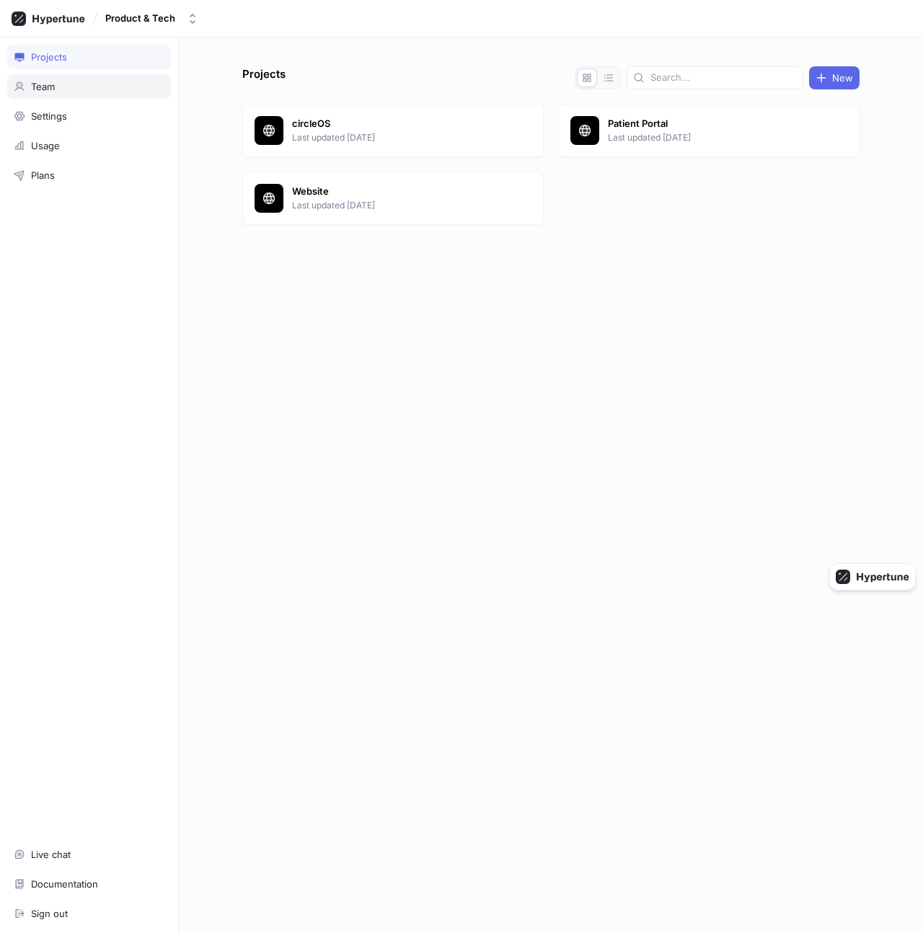
click at [71, 94] on div "Team" at bounding box center [89, 86] width 164 height 25
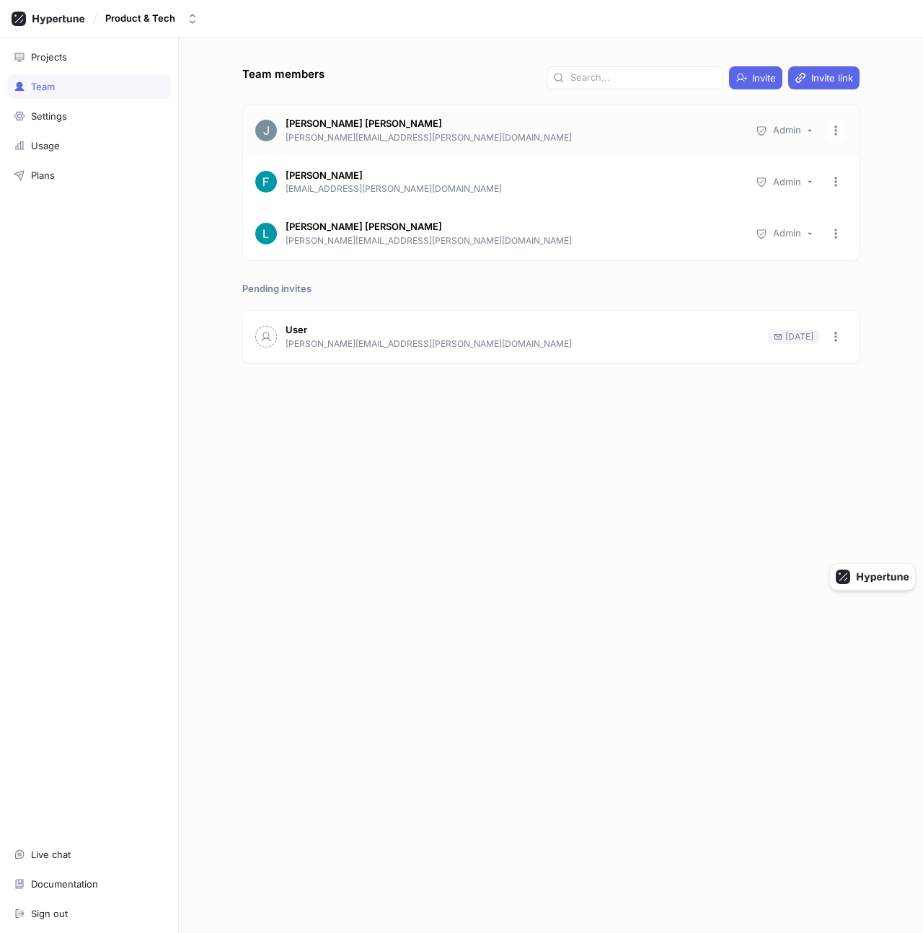
click at [393, 139] on p "james.hilton-barber@circle.health" at bounding box center [512, 137] width 455 height 13
copy div "james.hilton-barber@circle.health Admin"
click at [476, 174] on div "[PERSON_NAME]" at bounding box center [512, 176] width 455 height 14
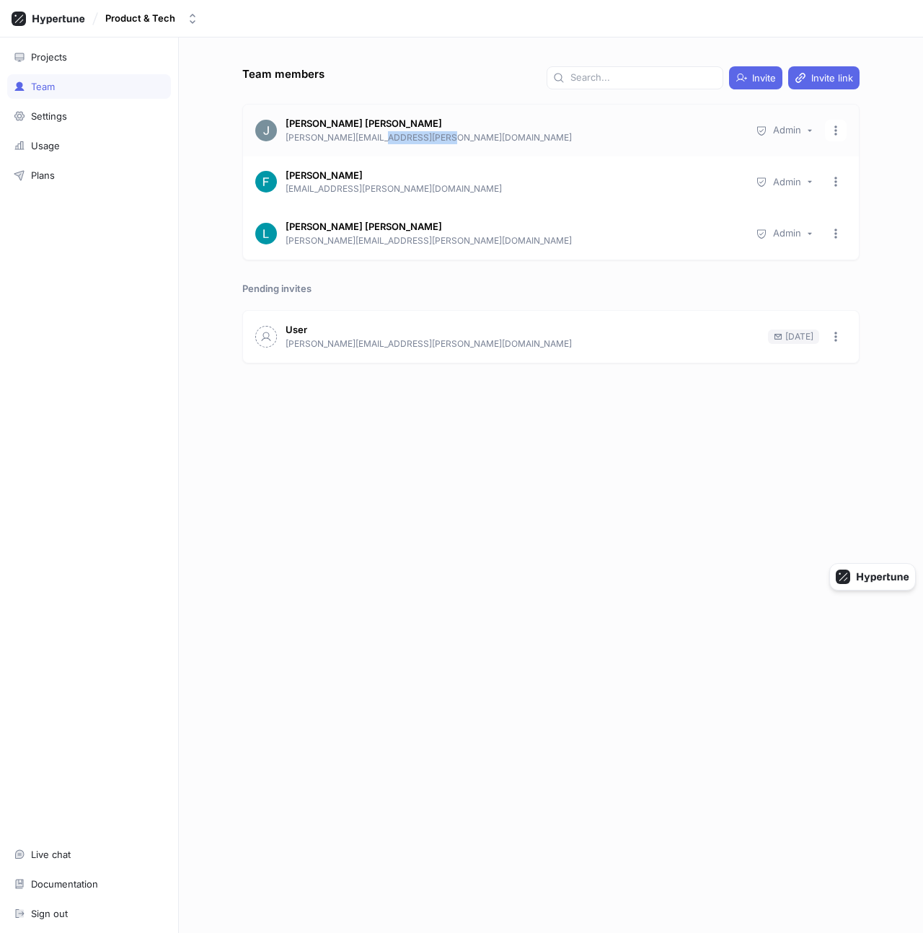
drag, startPoint x: 373, startPoint y: 136, endPoint x: 494, endPoint y: 136, distance: 121.1
click at [492, 136] on p "james.hilton-barber@circle.health" at bounding box center [512, 137] width 455 height 13
copy p "circle.health"
click at [542, 92] on div "Team members Invite Invite link James Hilton Barber james.hilton-barber@circle.…" at bounding box center [550, 499] width 629 height 866
click at [77, 63] on div "Projects" at bounding box center [89, 57] width 164 height 25
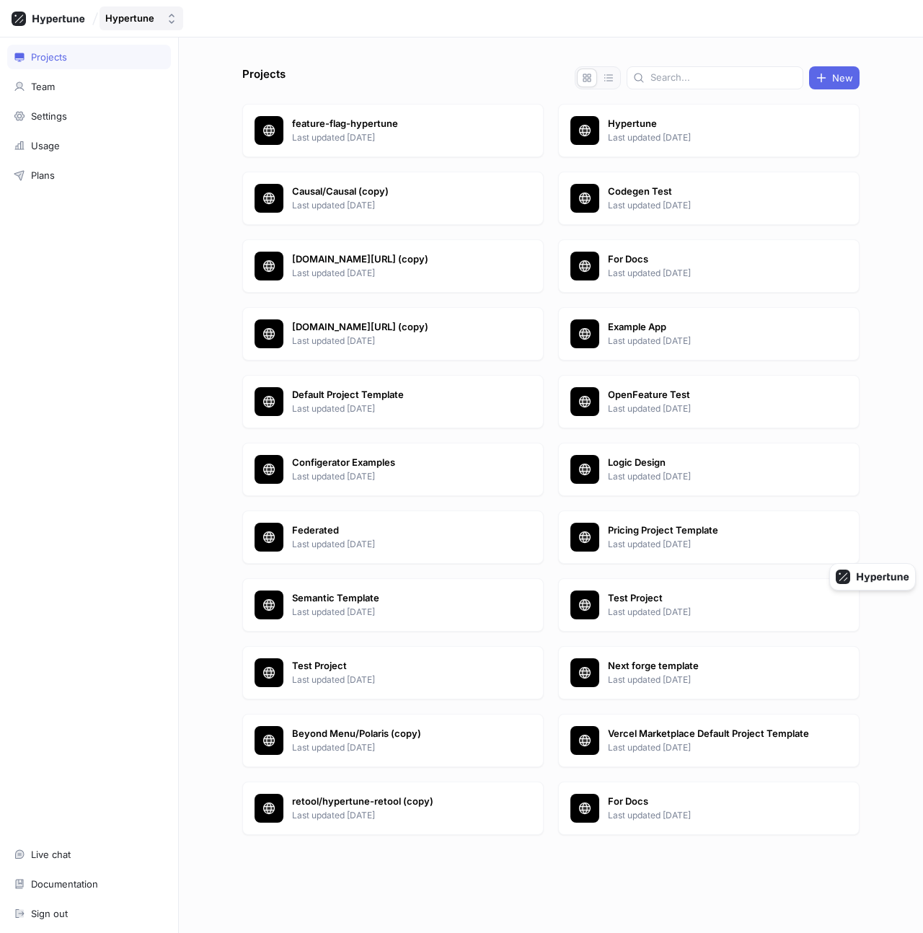
click at [144, 14] on div "Hypertune" at bounding box center [129, 18] width 49 height 12
type input "amal"
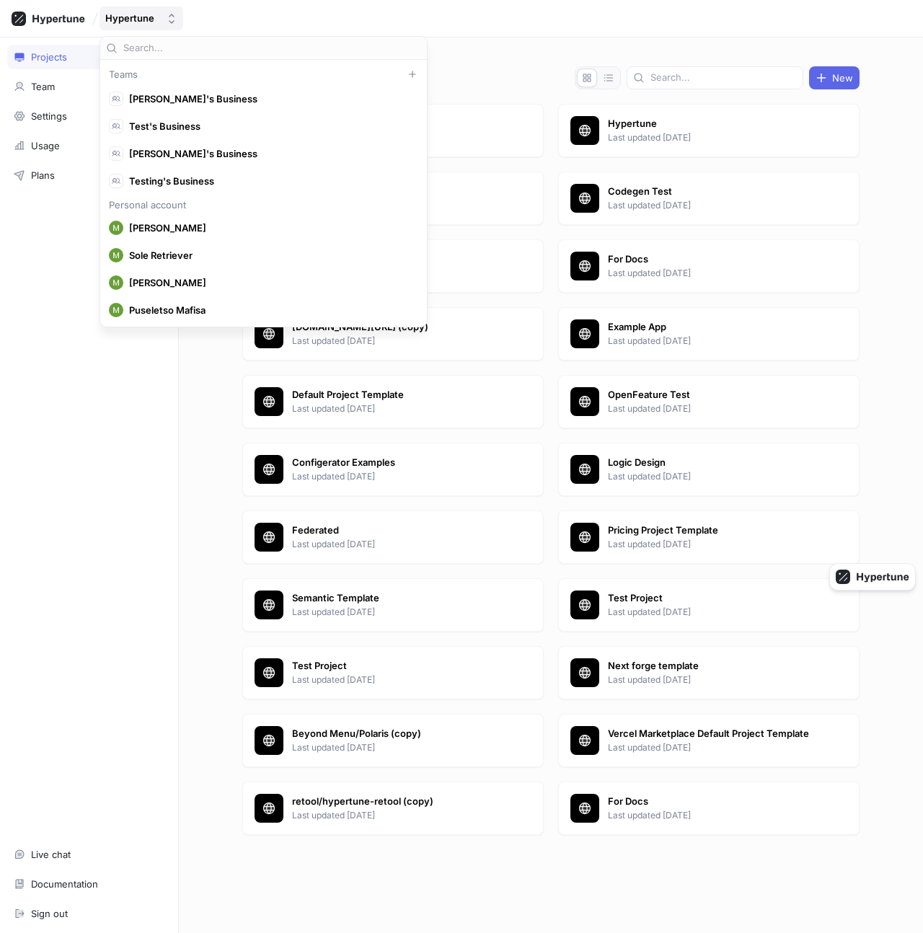
scroll to position [10245, 0]
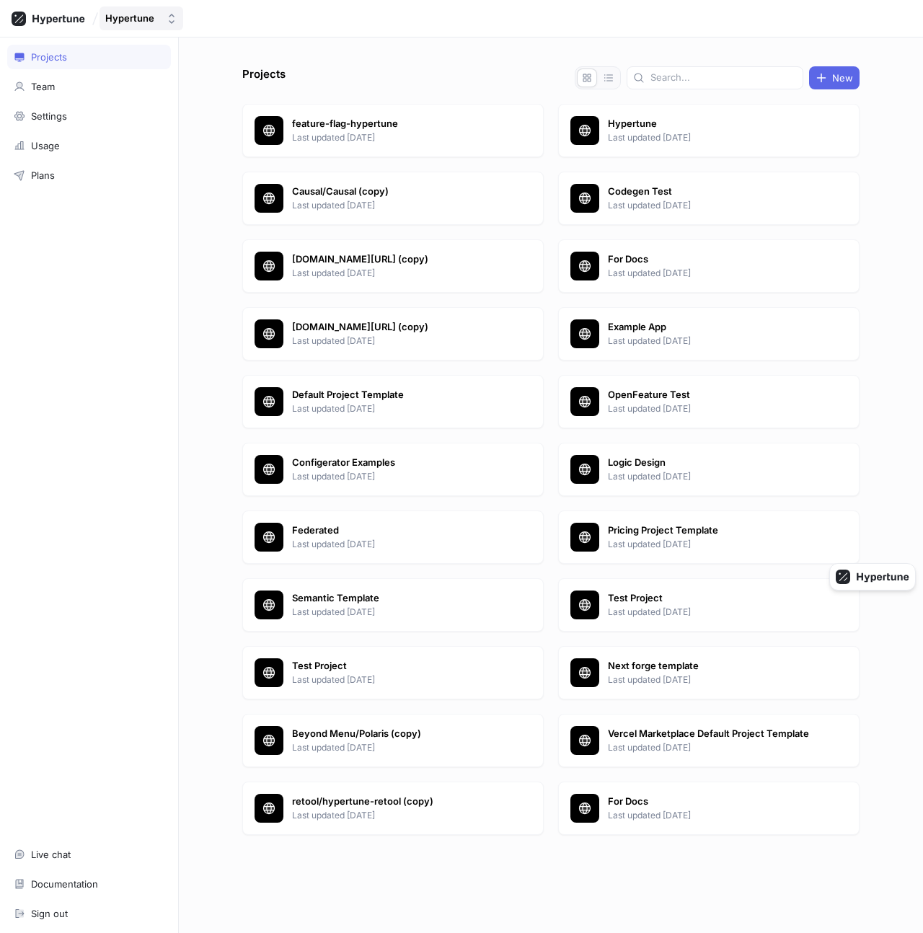
click at [132, 19] on div "Hypertune" at bounding box center [129, 18] width 49 height 12
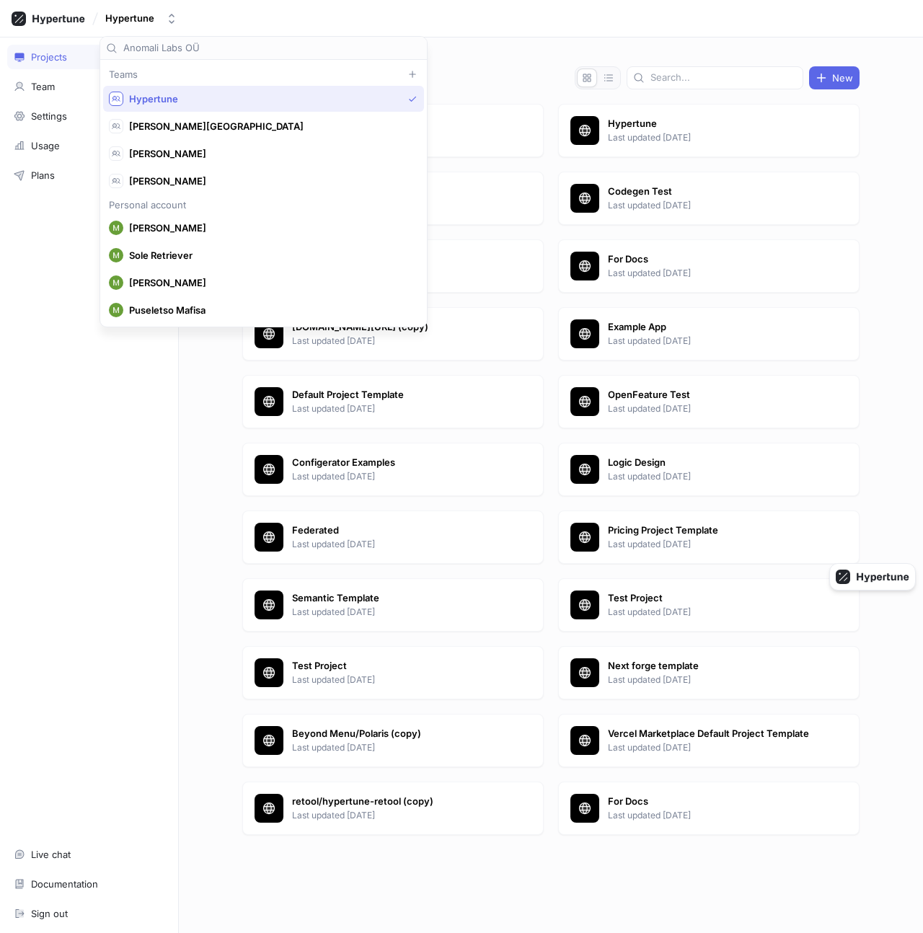
scroll to position [0, 0]
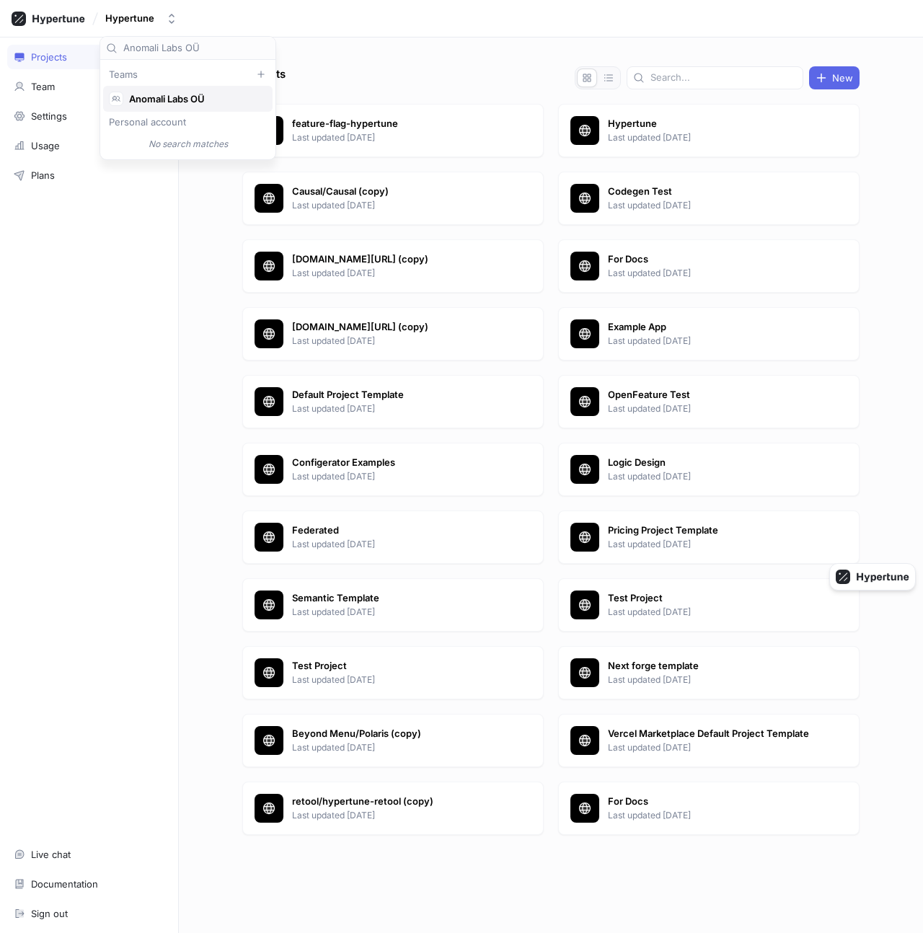
type input "Anomali Labs OÜ"
click at [205, 97] on span "Anomali Labs OÜ" at bounding box center [194, 99] width 130 height 12
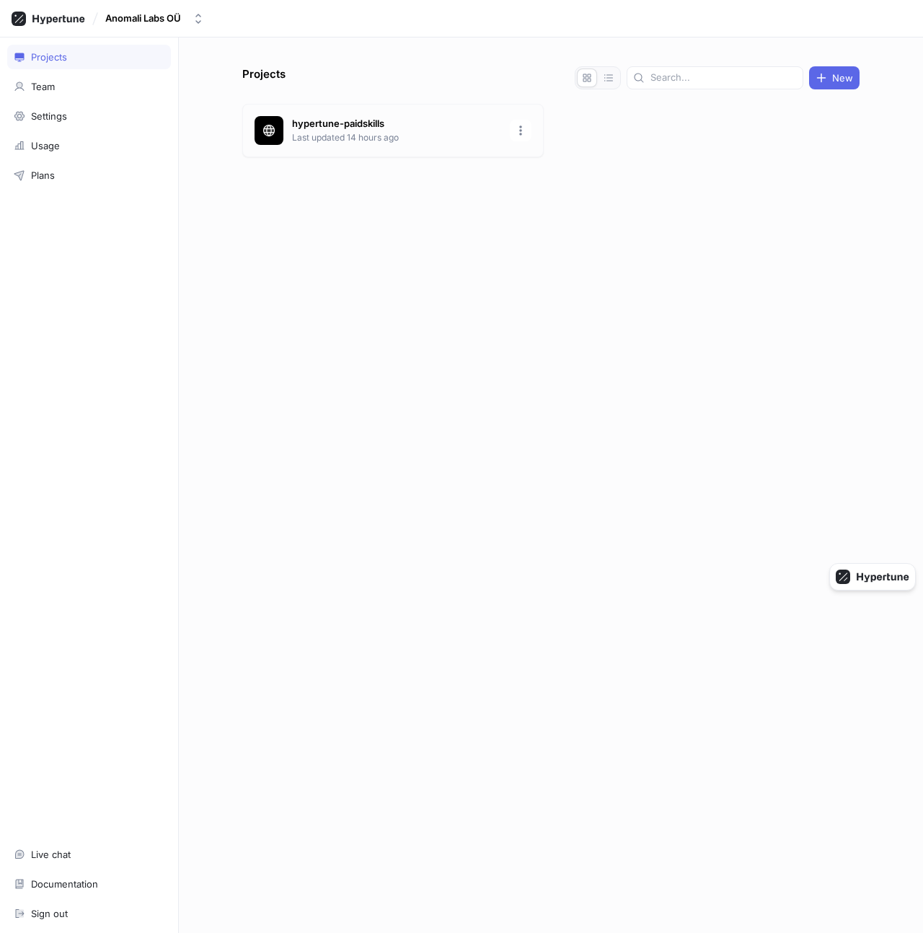
click at [351, 125] on p "hypertune-paidskills" at bounding box center [396, 124] width 209 height 14
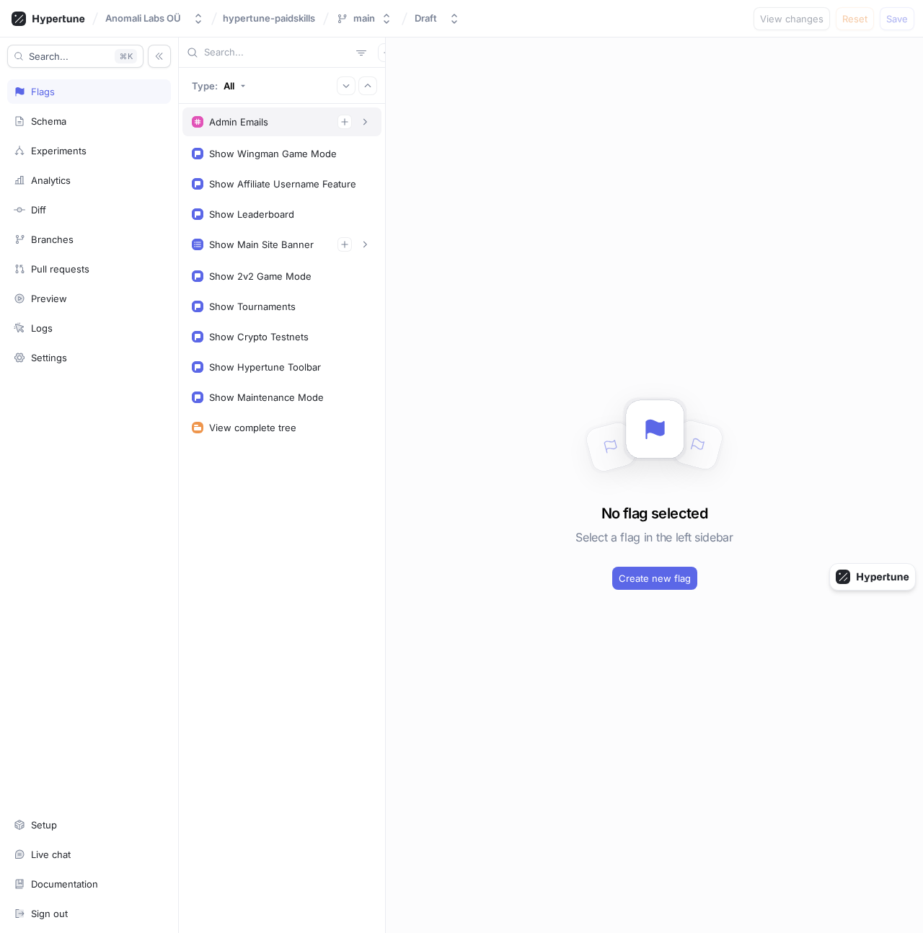
click at [280, 127] on div "Admin Emails" at bounding box center [282, 122] width 180 height 14
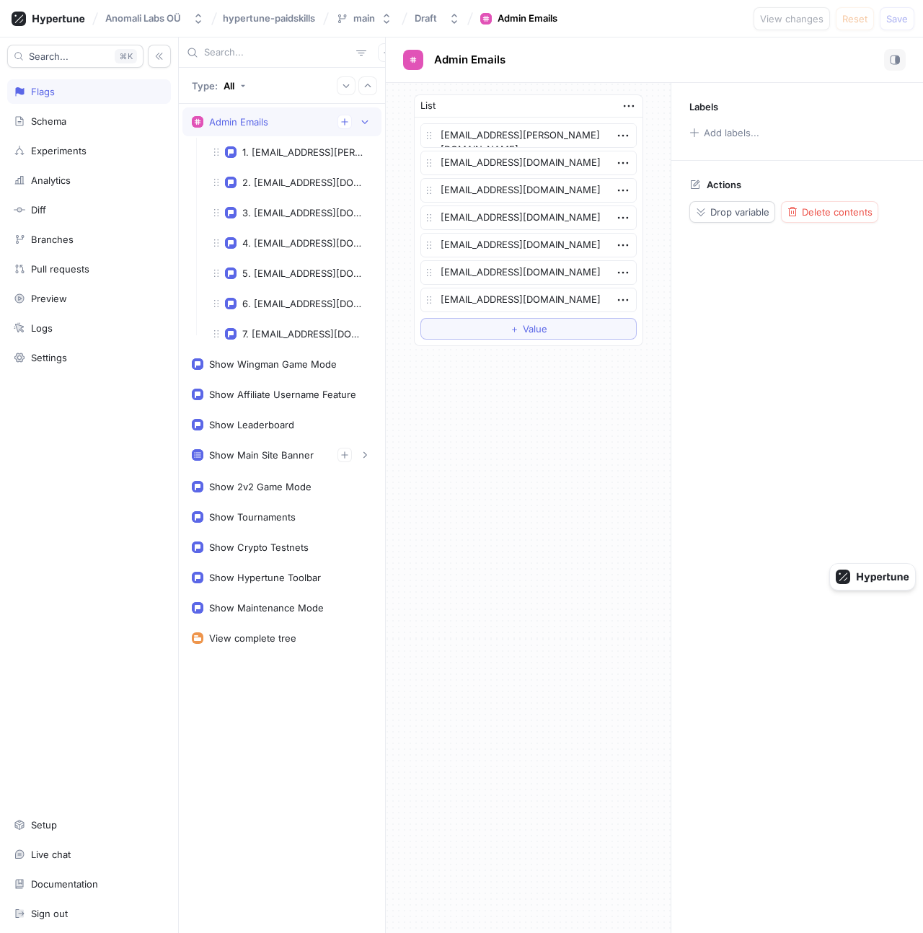
click at [278, 128] on div "Admin Emails" at bounding box center [282, 122] width 180 height 14
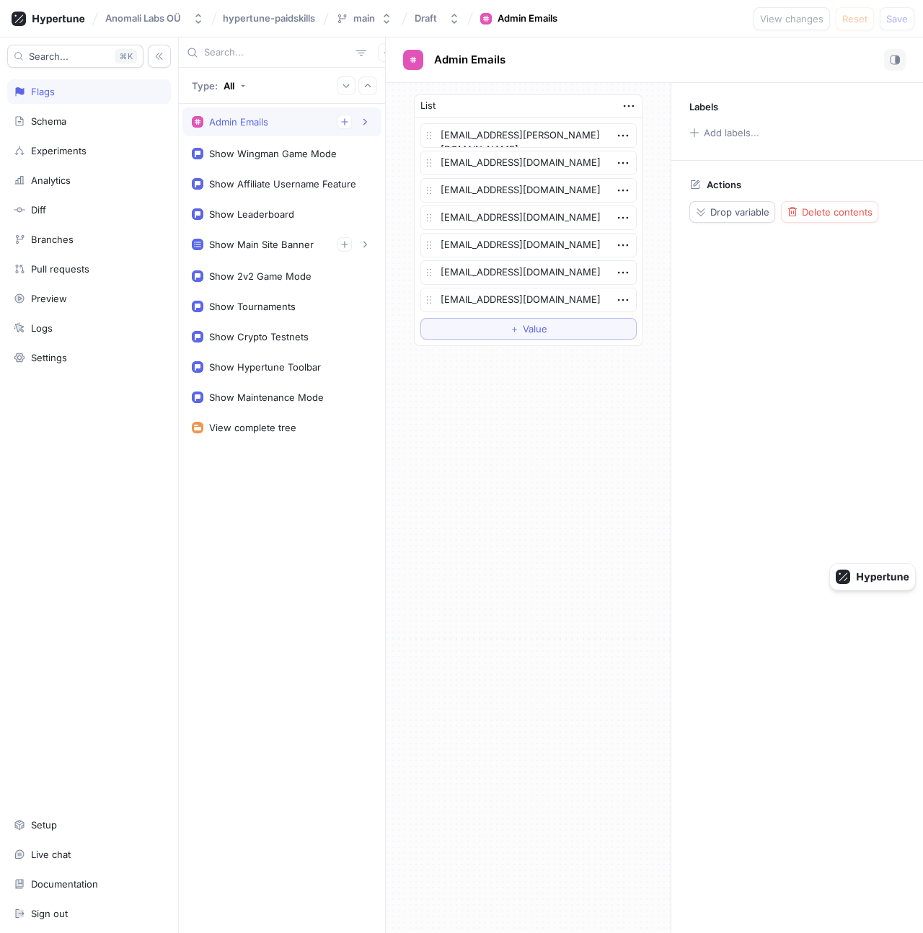
click at [278, 128] on div "Admin Emails" at bounding box center [282, 122] width 180 height 14
type textarea "x"
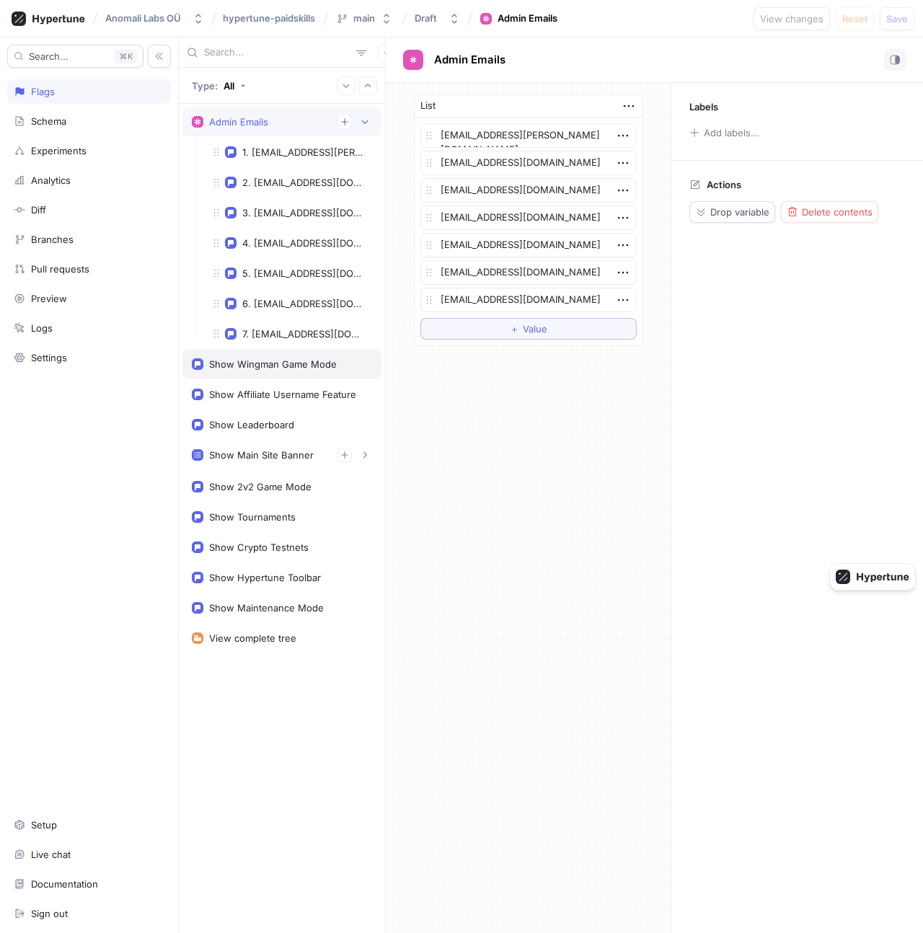
click at [265, 369] on div "Show Wingman Game Mode" at bounding box center [273, 364] width 128 height 12
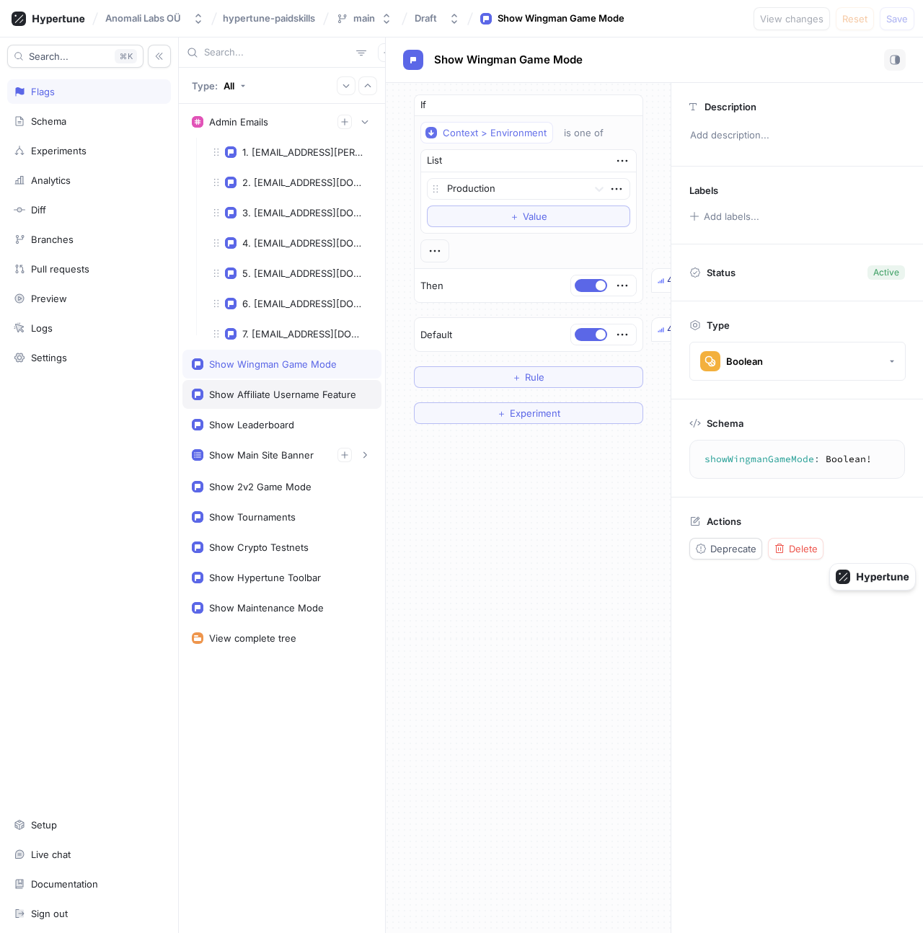
click at [266, 406] on div "Show Affiliate Username Feature" at bounding box center [281, 394] width 199 height 29
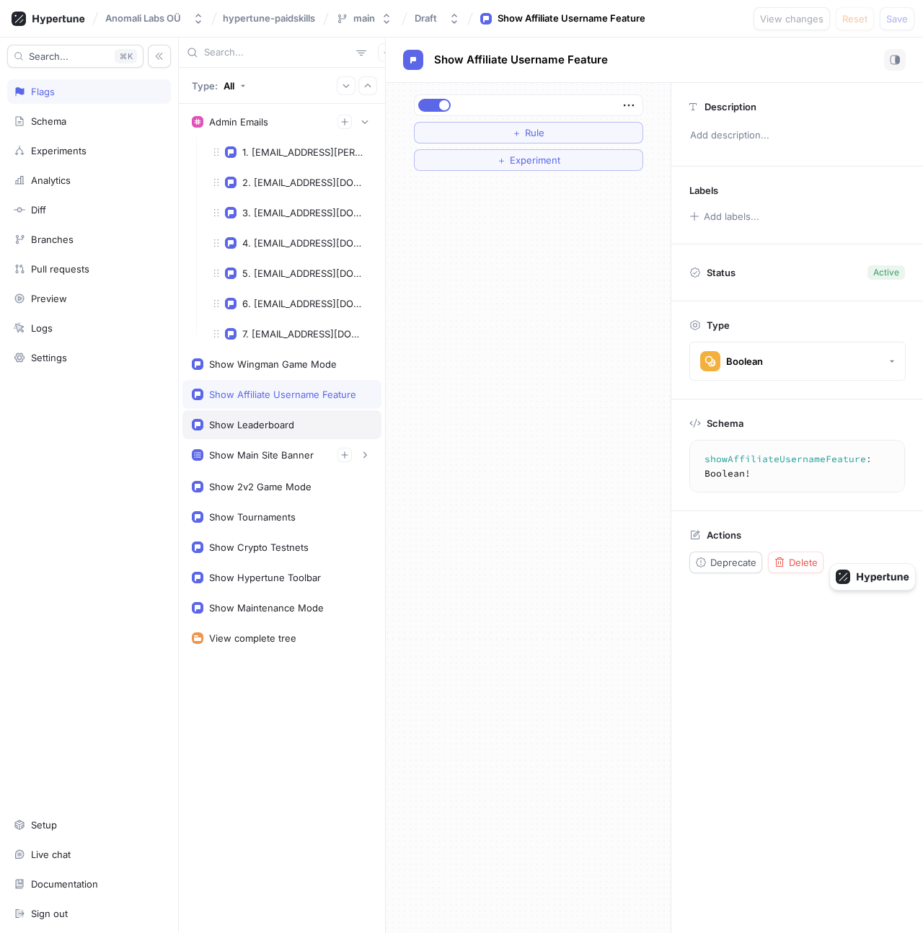
click at [266, 420] on div "Show Leaderboard" at bounding box center [251, 425] width 85 height 12
type textarea "showLeaderboard: Boolean!"
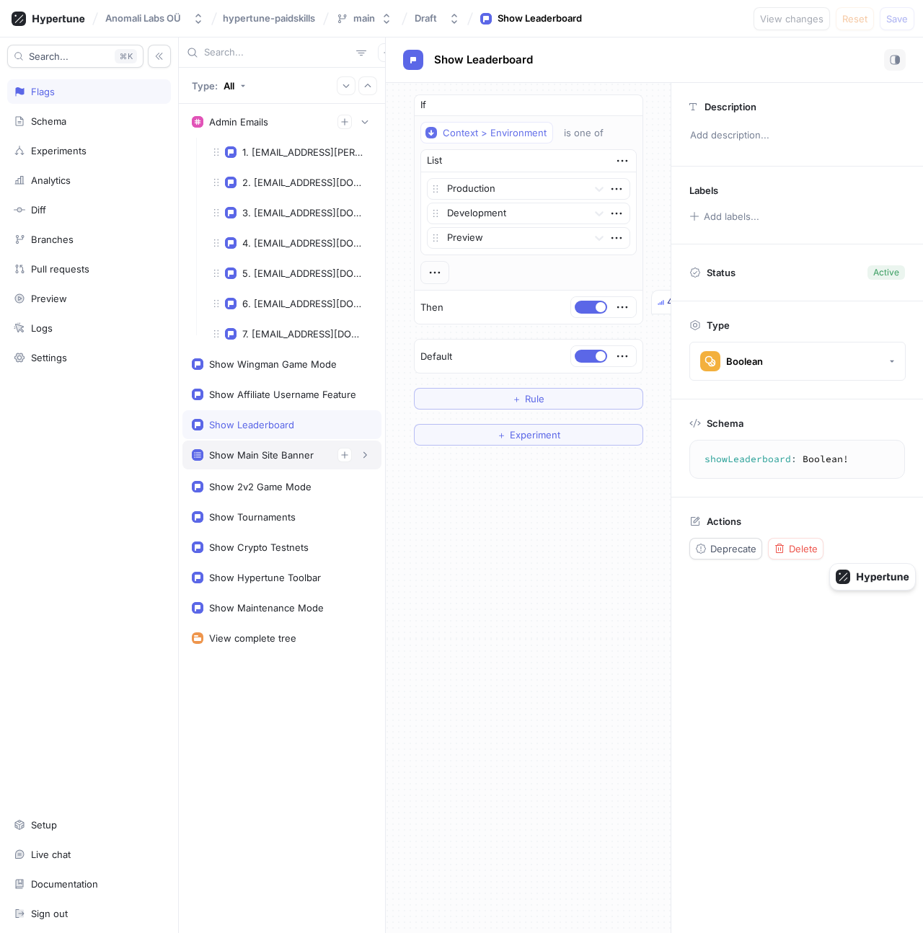
click at [267, 443] on div "Show Main Site Banner" at bounding box center [281, 454] width 199 height 29
type textarea "x"
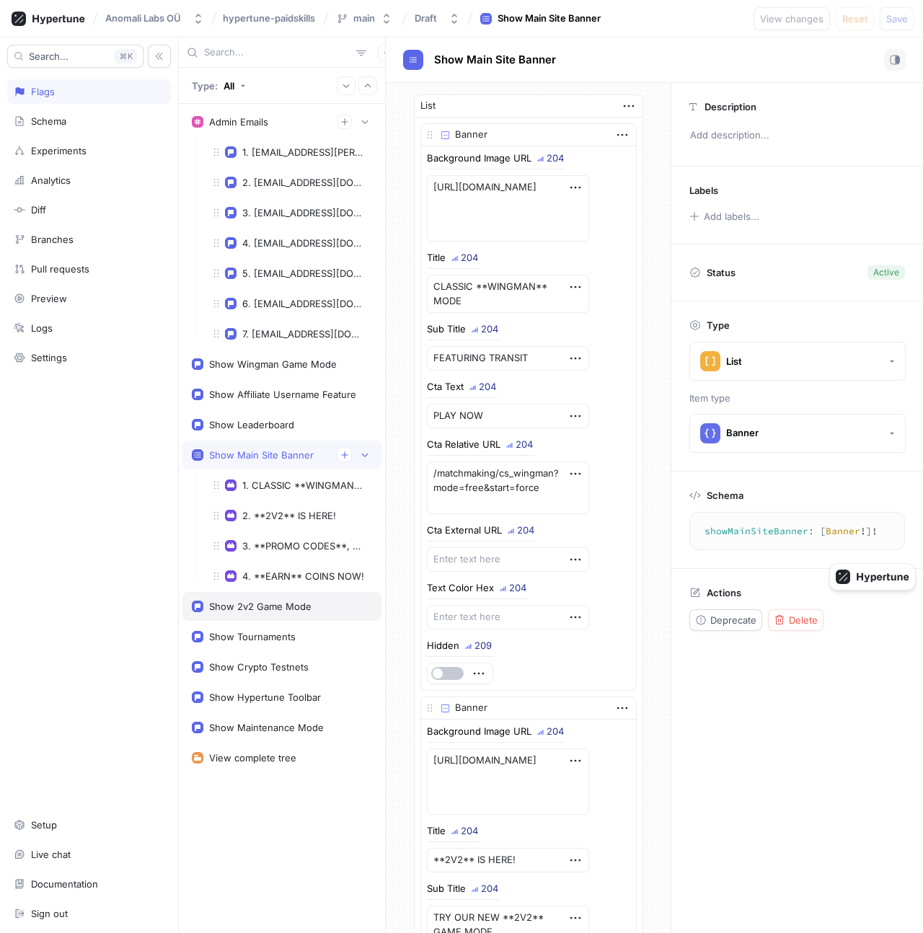
click at [259, 609] on div "Show 2v2 Game Mode" at bounding box center [260, 606] width 102 height 12
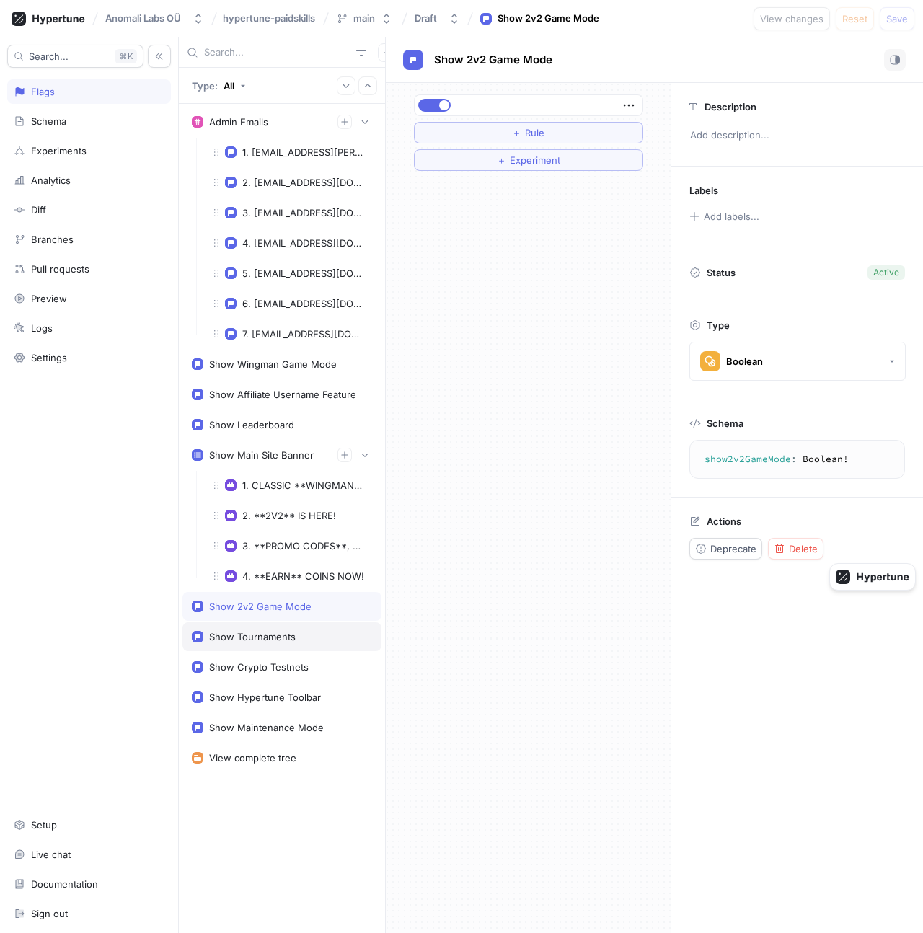
click at [264, 635] on div "Show Tournaments" at bounding box center [252, 637] width 87 height 12
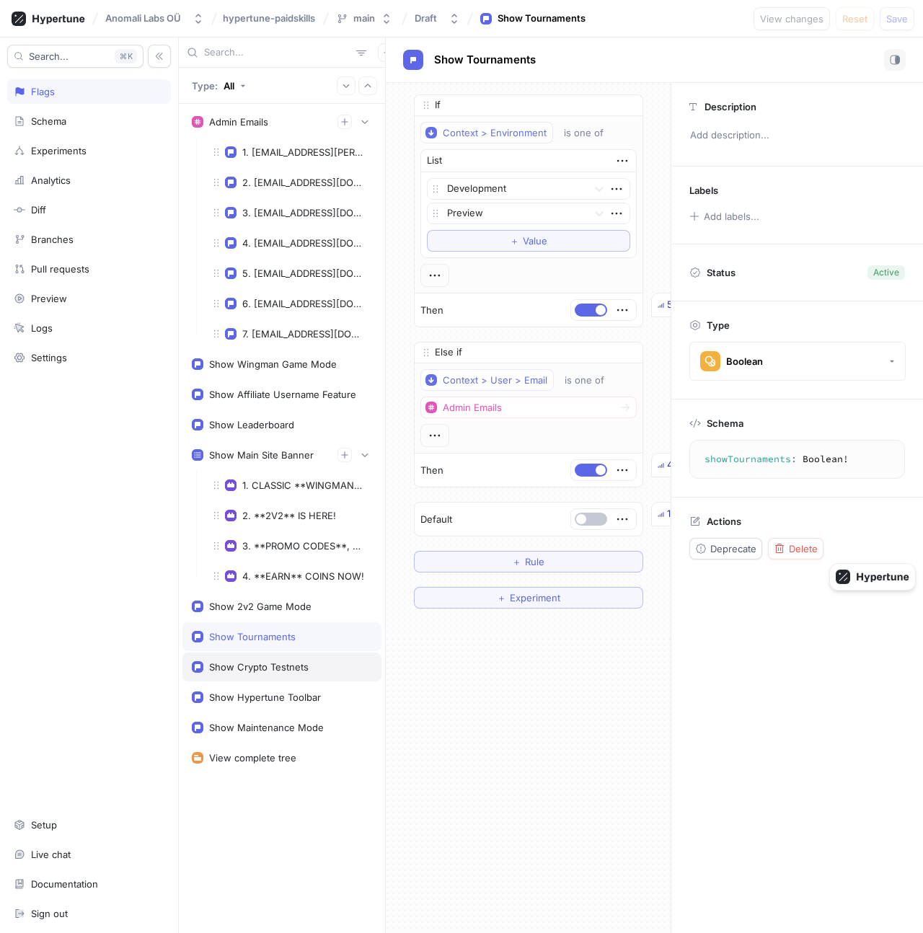
click at [265, 667] on div "Show Crypto Testnets" at bounding box center [258, 667] width 99 height 12
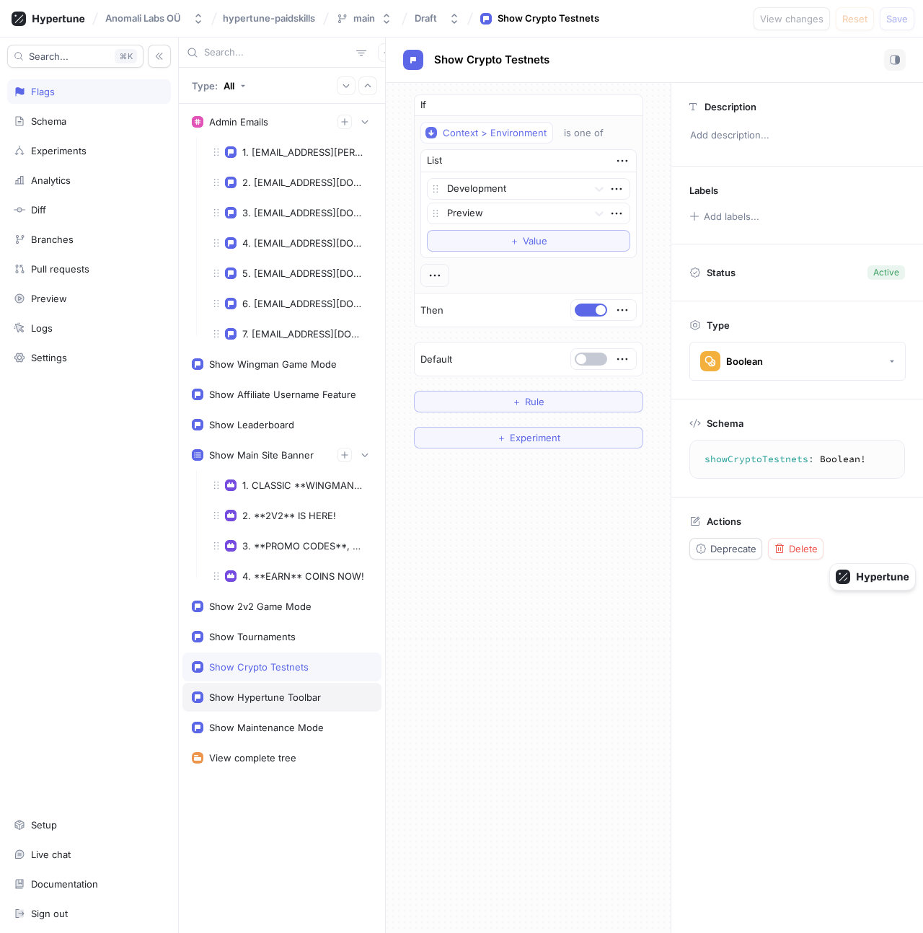
click at [265, 711] on div "Show Hypertune Toolbar" at bounding box center [281, 697] width 199 height 29
click at [265, 728] on div "Show Maintenance Mode" at bounding box center [266, 728] width 115 height 12
type textarea "showMaintenanceMode: Boolean!"
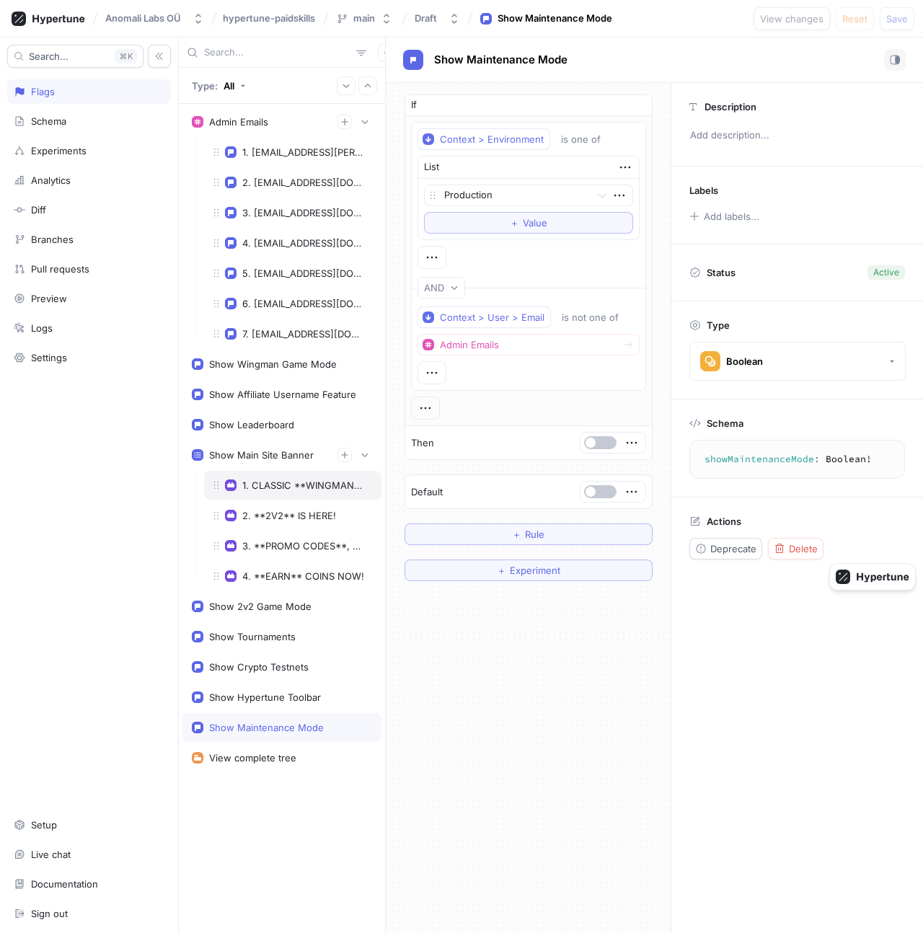
click at [283, 492] on div "1. CLASSIC **WINGMAN** MODE" at bounding box center [292, 485] width 177 height 29
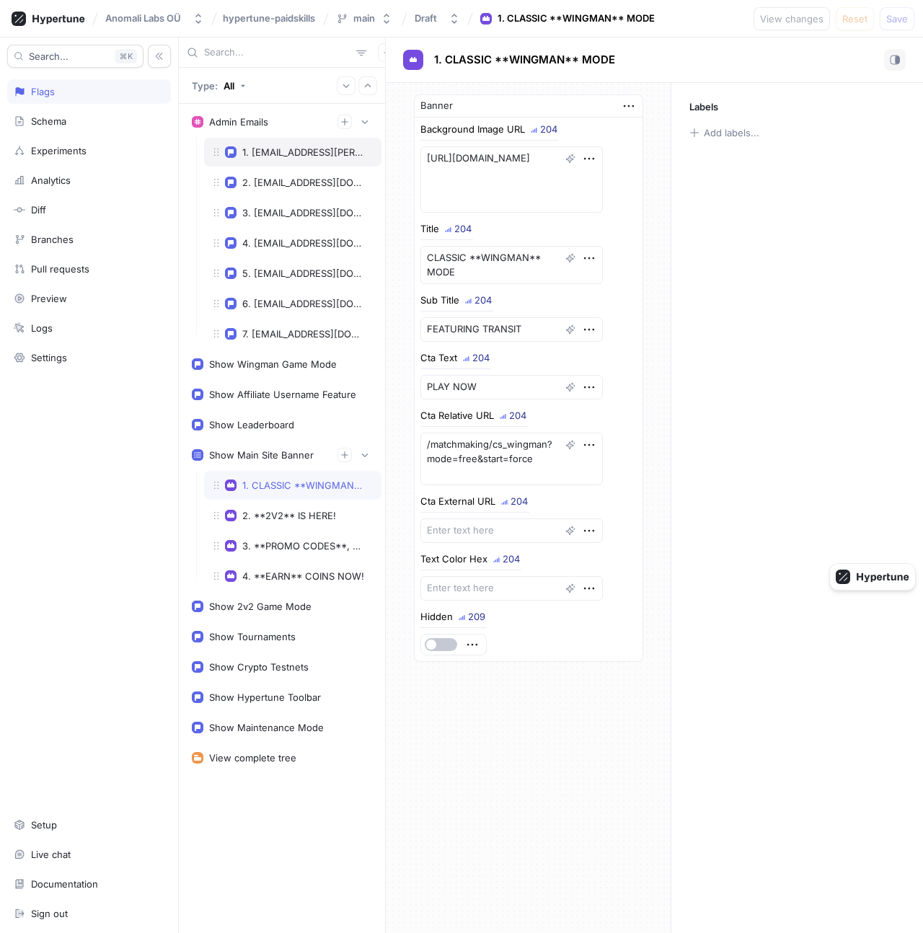
click at [296, 151] on div "1. [EMAIL_ADDRESS][PERSON_NAME][DOMAIN_NAME]" at bounding box center [304, 152] width 124 height 12
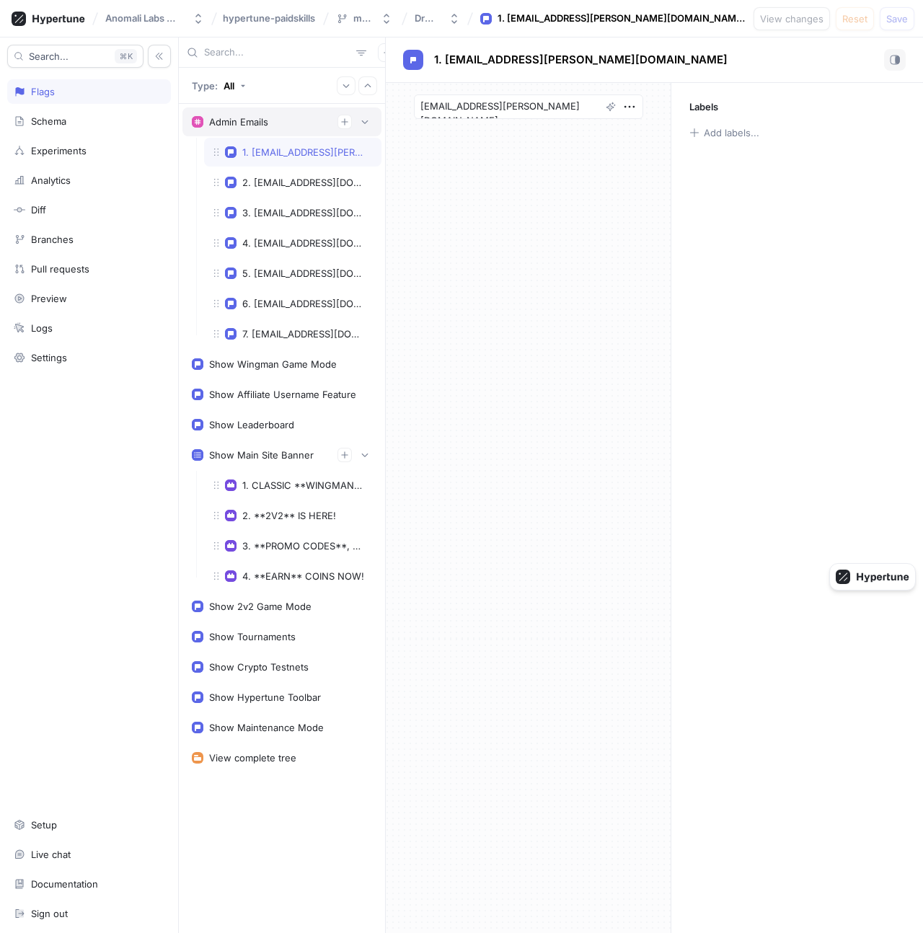
click at [277, 126] on div "Admin Emails" at bounding box center [282, 122] width 180 height 14
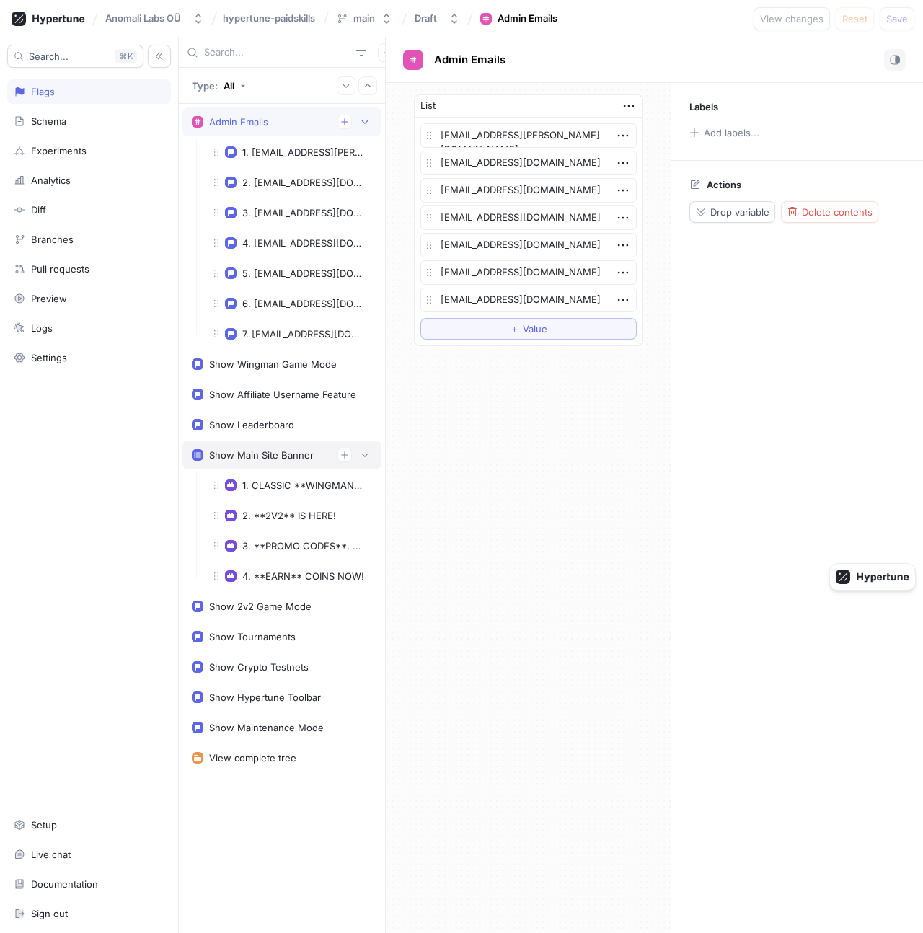
click at [284, 455] on div "Show Main Site Banner" at bounding box center [261, 455] width 105 height 12
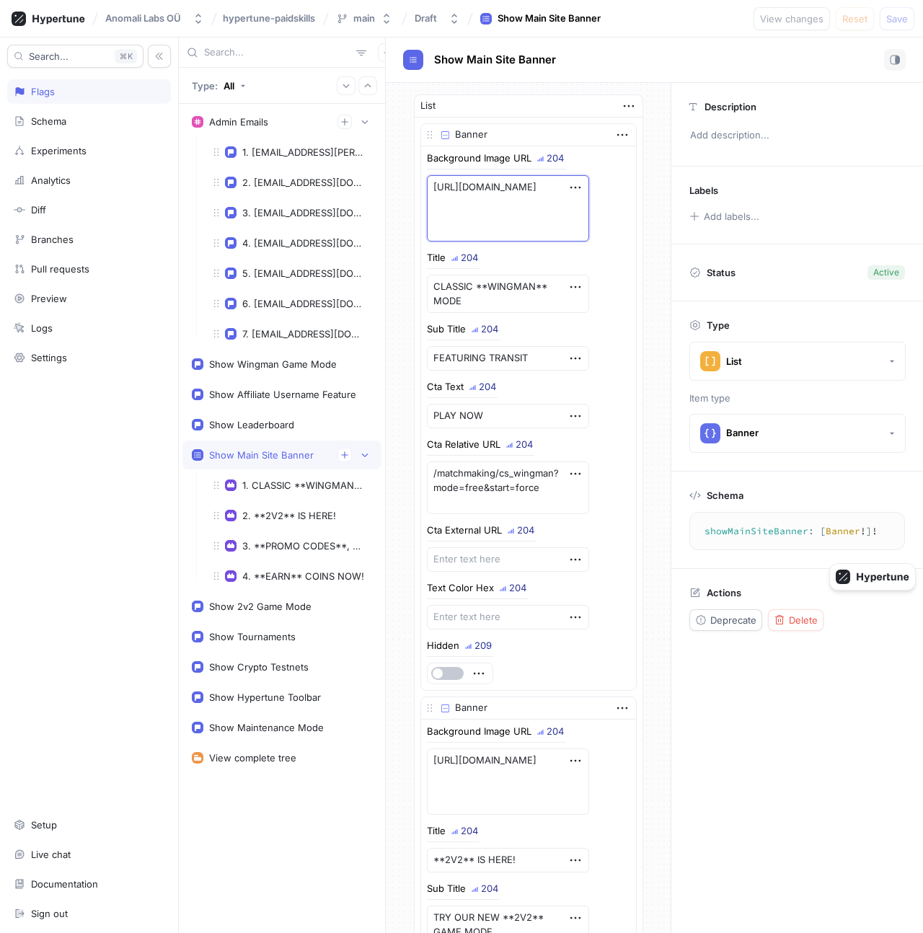
click at [481, 226] on textarea "[URL][DOMAIN_NAME]" at bounding box center [508, 208] width 162 height 66
type textarea "x"
click at [616, 133] on icon "button" at bounding box center [622, 135] width 16 height 16
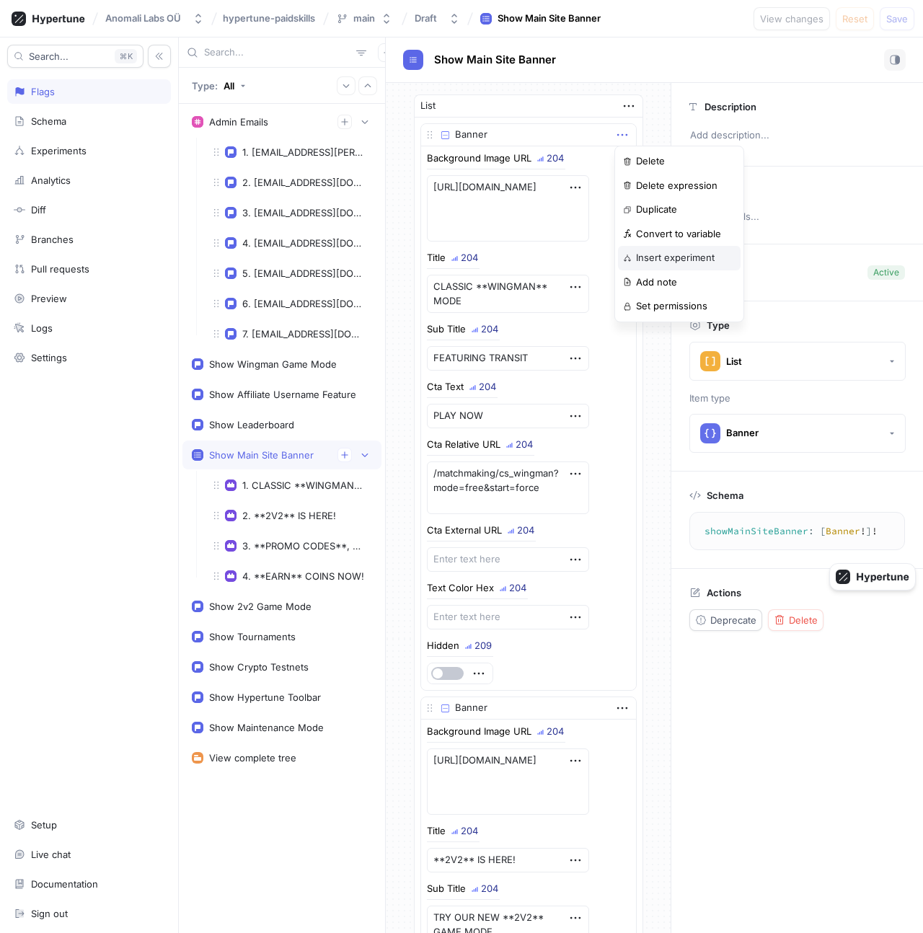
click at [643, 260] on p "Insert experiment" at bounding box center [675, 258] width 79 height 14
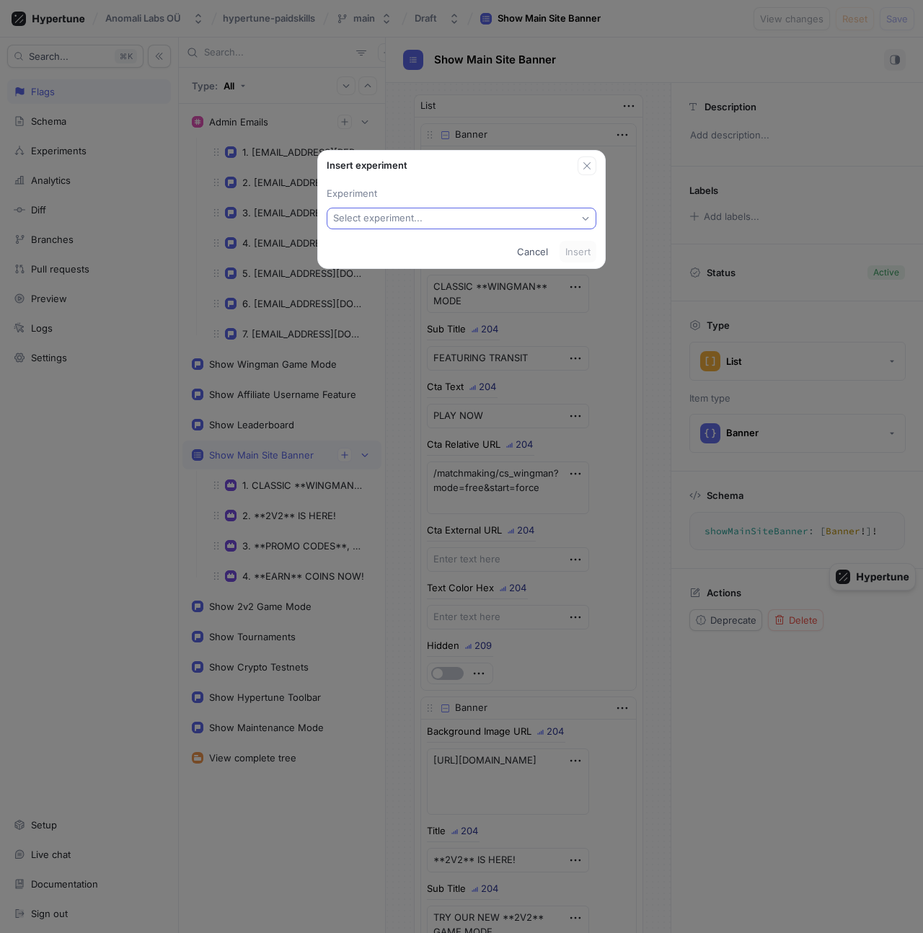
click at [414, 225] on button "Select experiment..." at bounding box center [462, 219] width 270 height 22
click at [425, 269] on span "New experiment" at bounding box center [466, 271] width 226 height 12
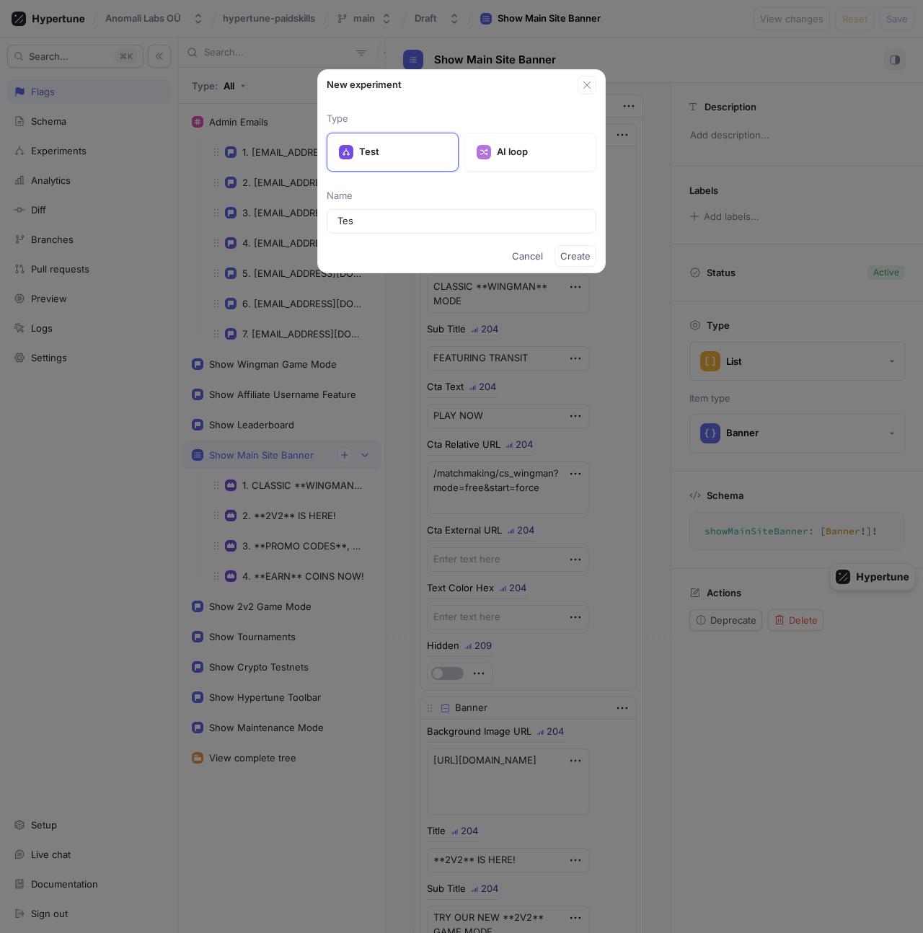
type input "Test"
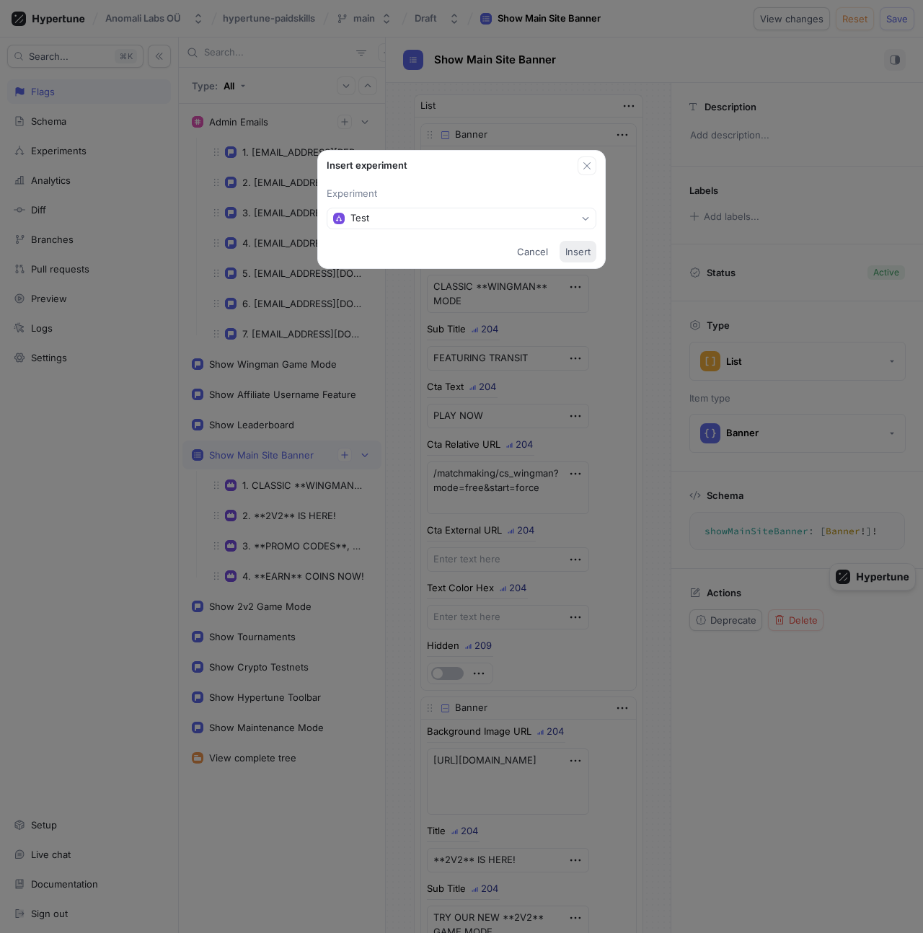
click at [583, 247] on span "Insert" at bounding box center [577, 251] width 25 height 9
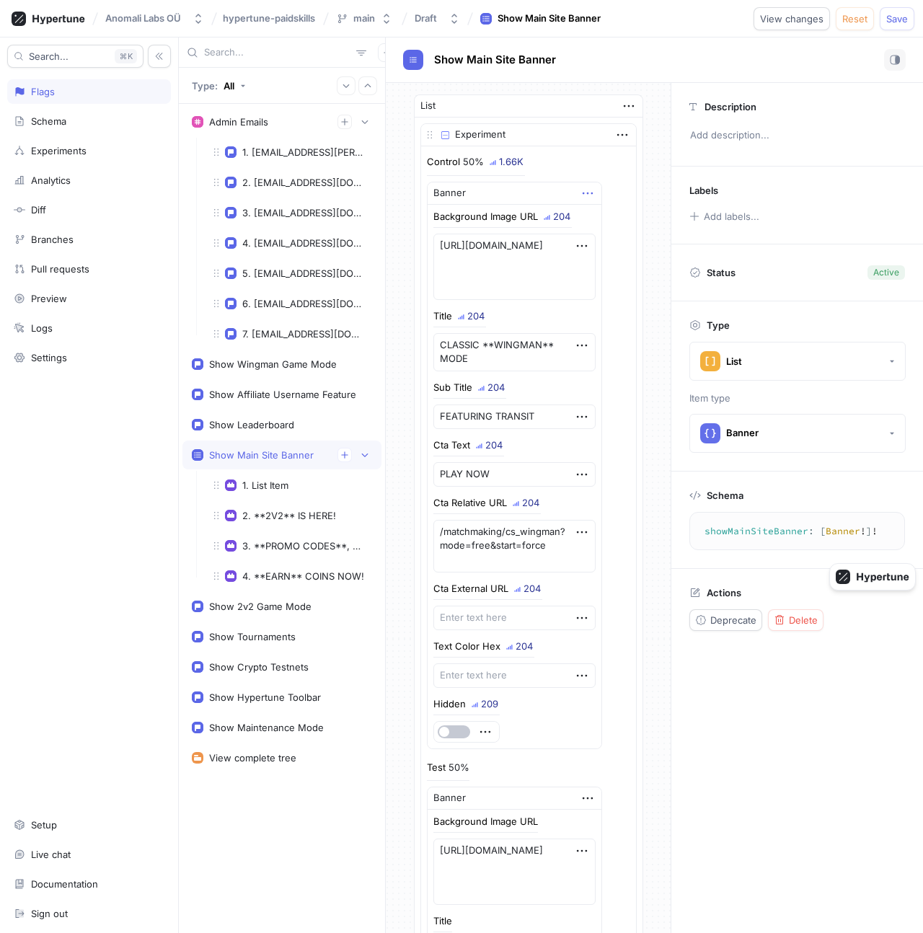
click at [580, 194] on icon "button" at bounding box center [588, 193] width 16 height 16
click at [600, 267] on p "Ship variant" at bounding box center [609, 268] width 52 height 14
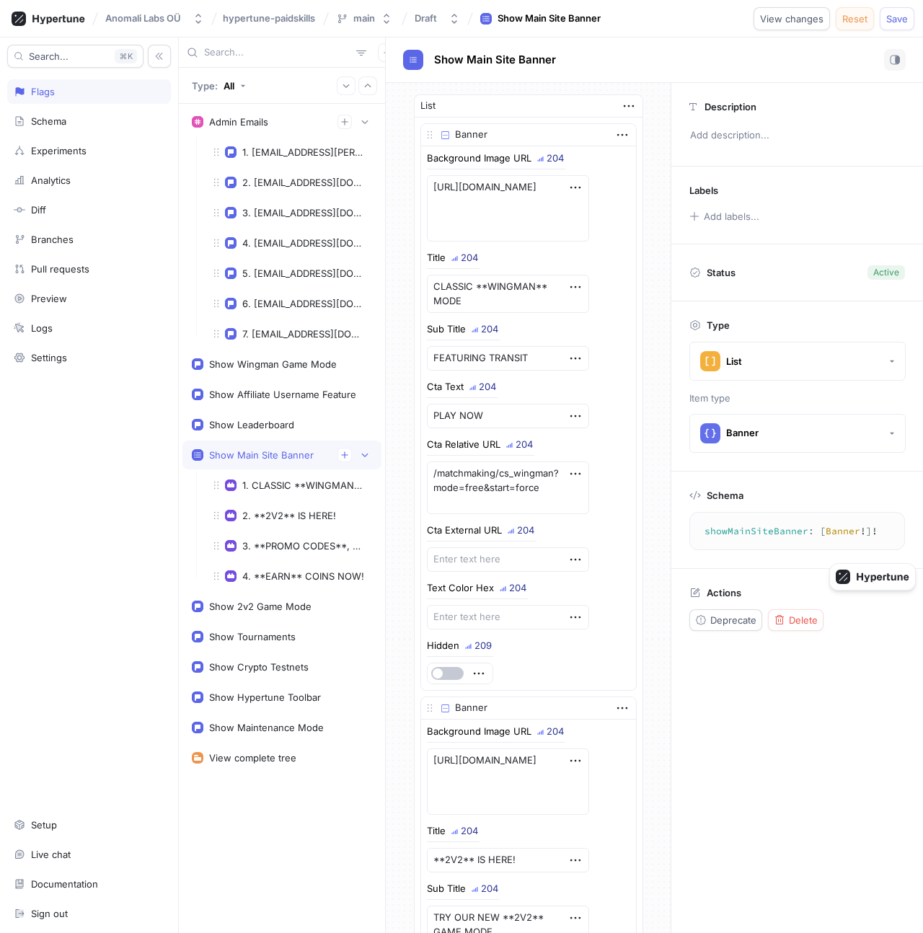
click at [861, 19] on span "Reset" at bounding box center [854, 18] width 25 height 9
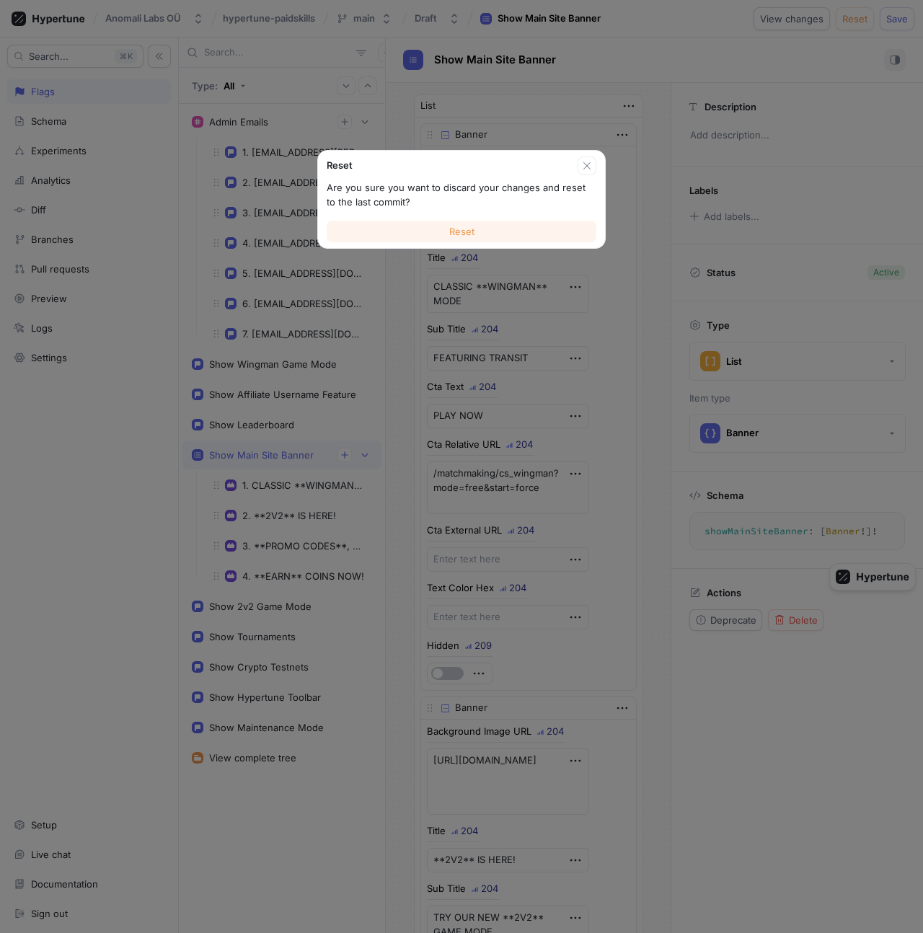
click at [476, 236] on button "Reset" at bounding box center [462, 232] width 270 height 22
type textarea "x"
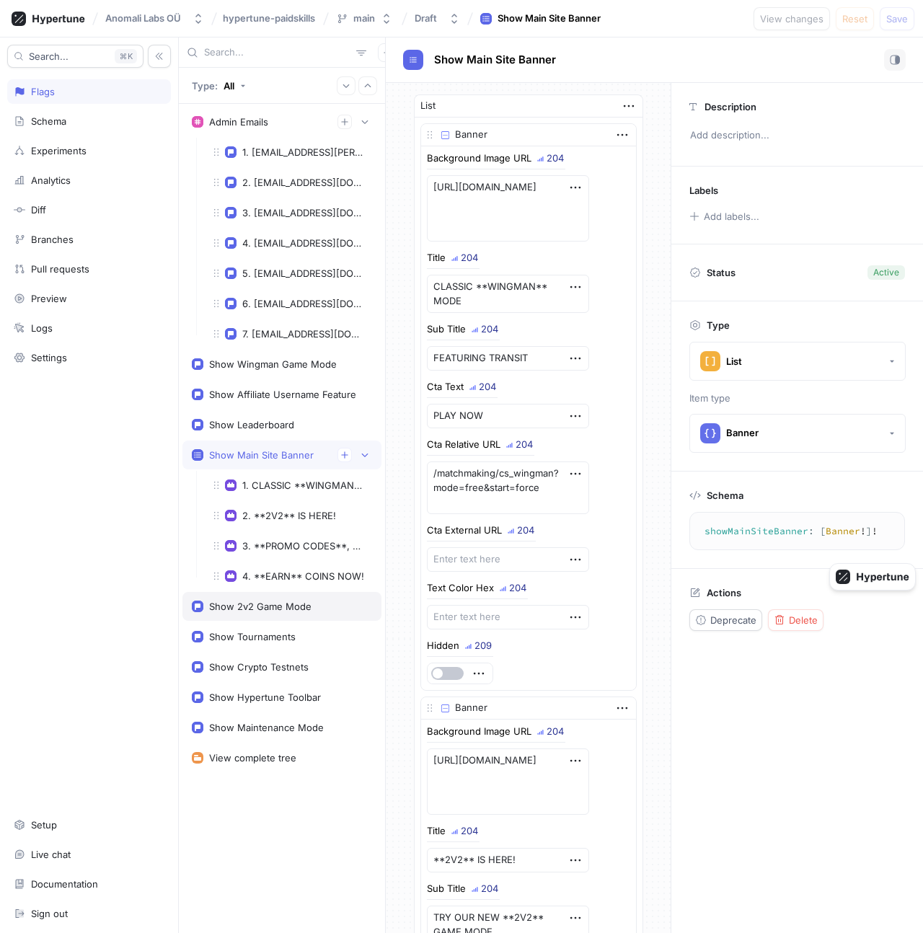
click at [285, 603] on div "Show 2v2 Game Mode" at bounding box center [260, 606] width 102 height 12
type textarea "show2v2GameMode: Boolean!"
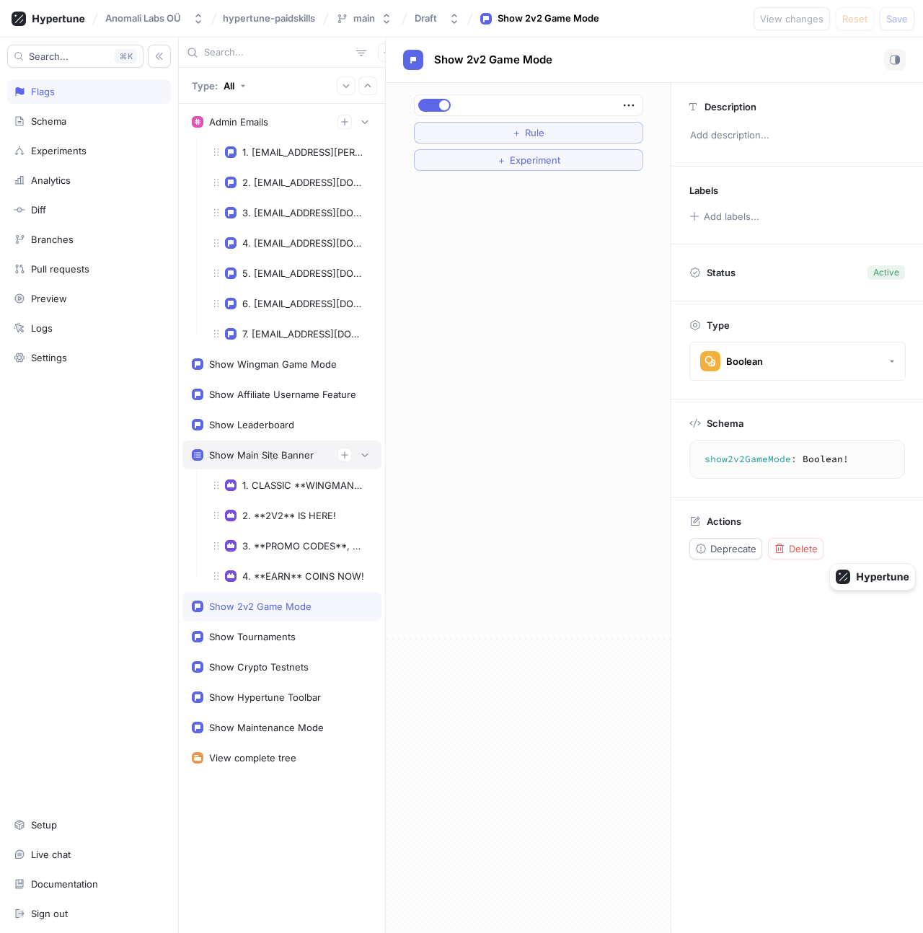
click at [280, 459] on div "Show Main Site Banner" at bounding box center [261, 455] width 105 height 12
type textarea "x"
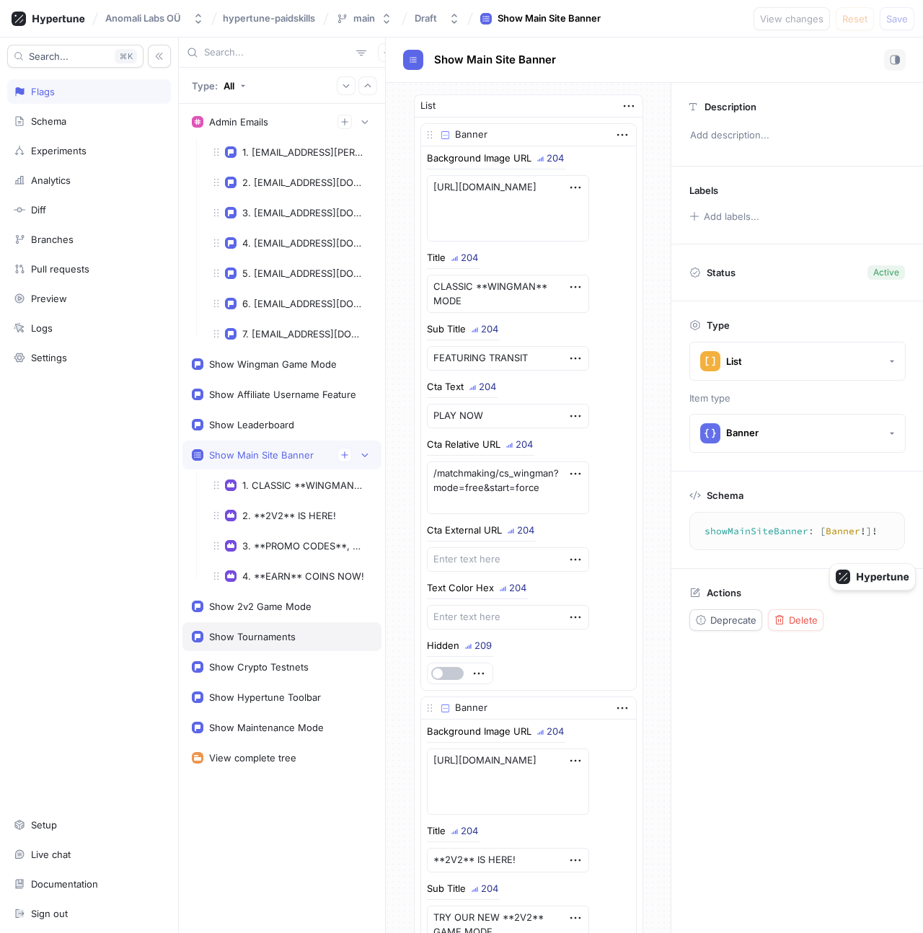
click at [284, 648] on div "Show Tournaments" at bounding box center [281, 636] width 199 height 29
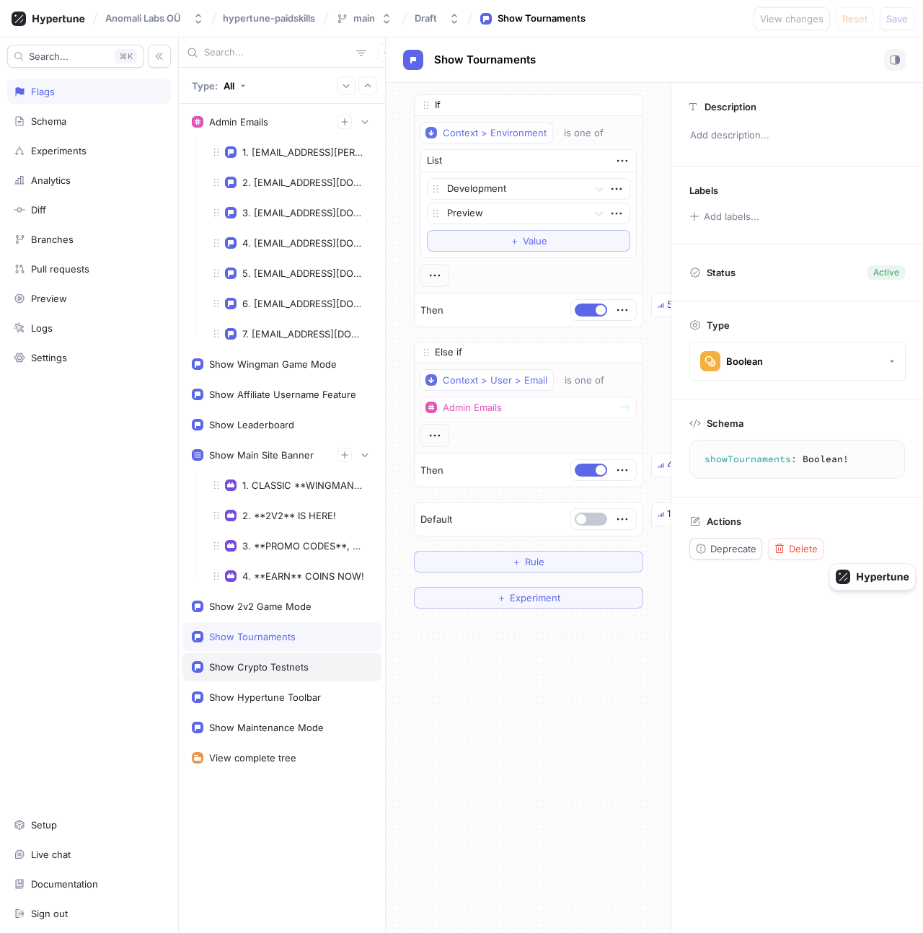
click at [285, 669] on div "Show Crypto Testnets" at bounding box center [258, 667] width 99 height 12
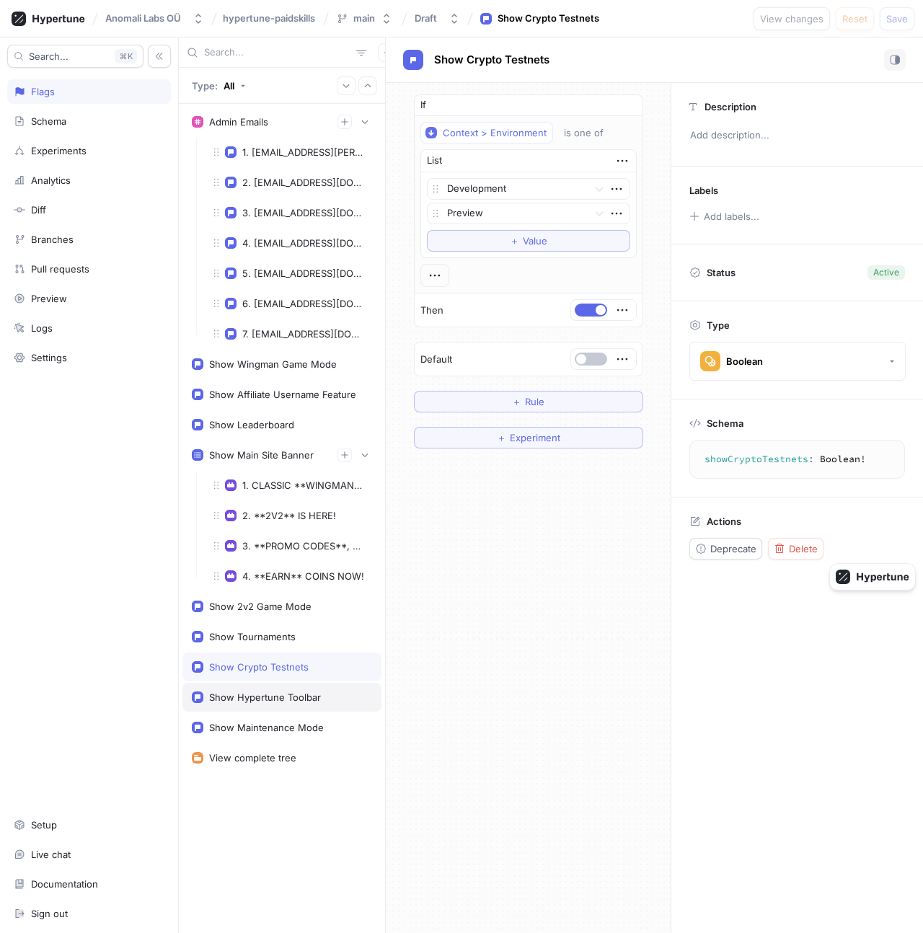
click at [285, 695] on div "Show Hypertune Toolbar" at bounding box center [265, 697] width 112 height 12
click at [293, 722] on div "Show Maintenance Mode" at bounding box center [266, 728] width 115 height 12
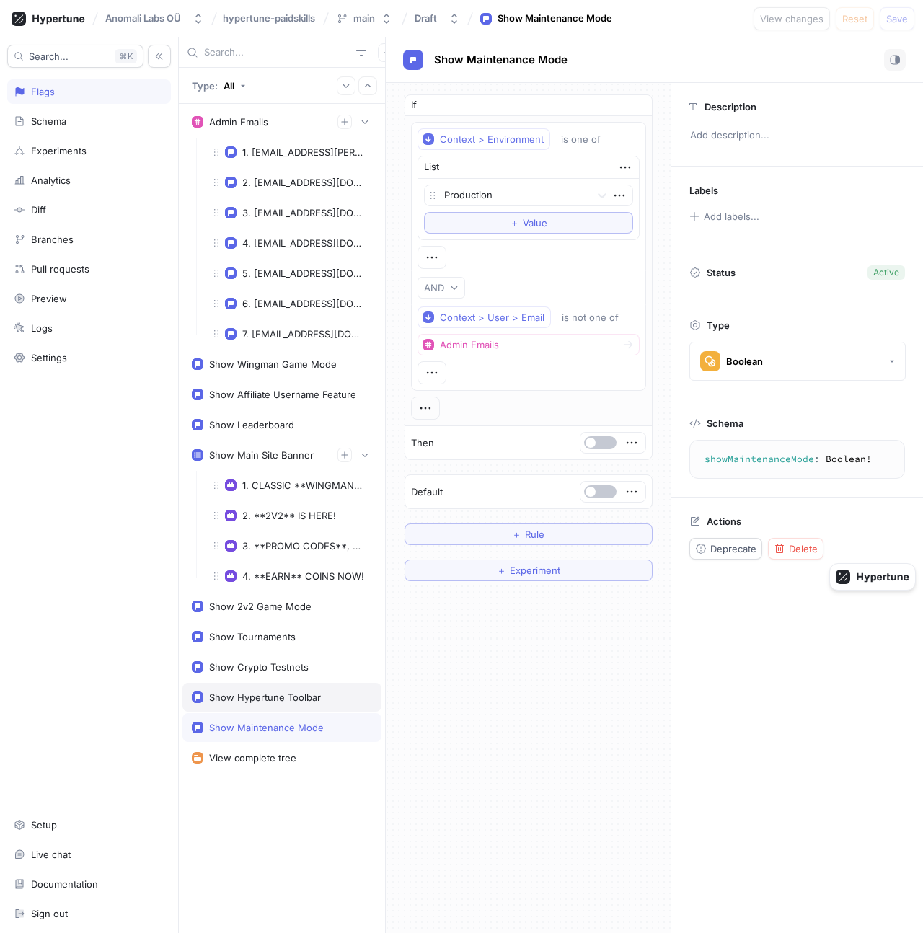
click at [288, 700] on div "Show Hypertune Toolbar" at bounding box center [265, 697] width 112 height 12
type textarea "showHypertuneToolbar: Boolean!"
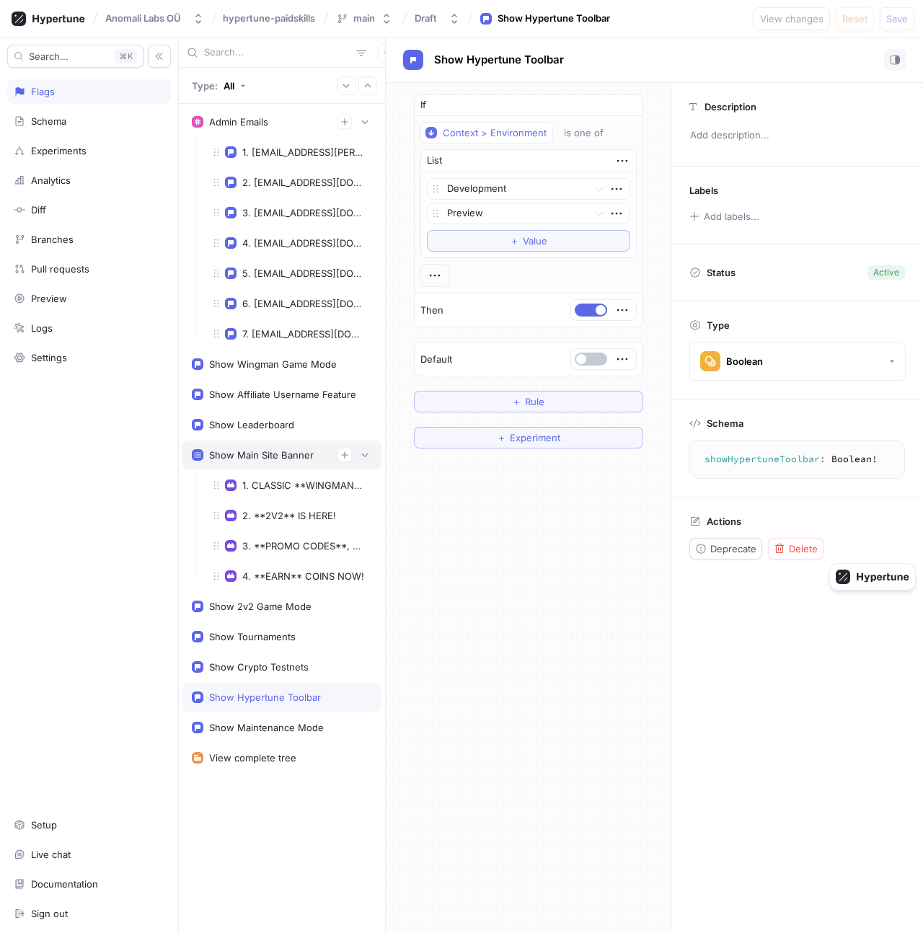
click at [283, 463] on div "Show Main Site Banner" at bounding box center [281, 454] width 199 height 29
type textarea "x"
type textarea "showMainSiteBanner: [Banner!]!"
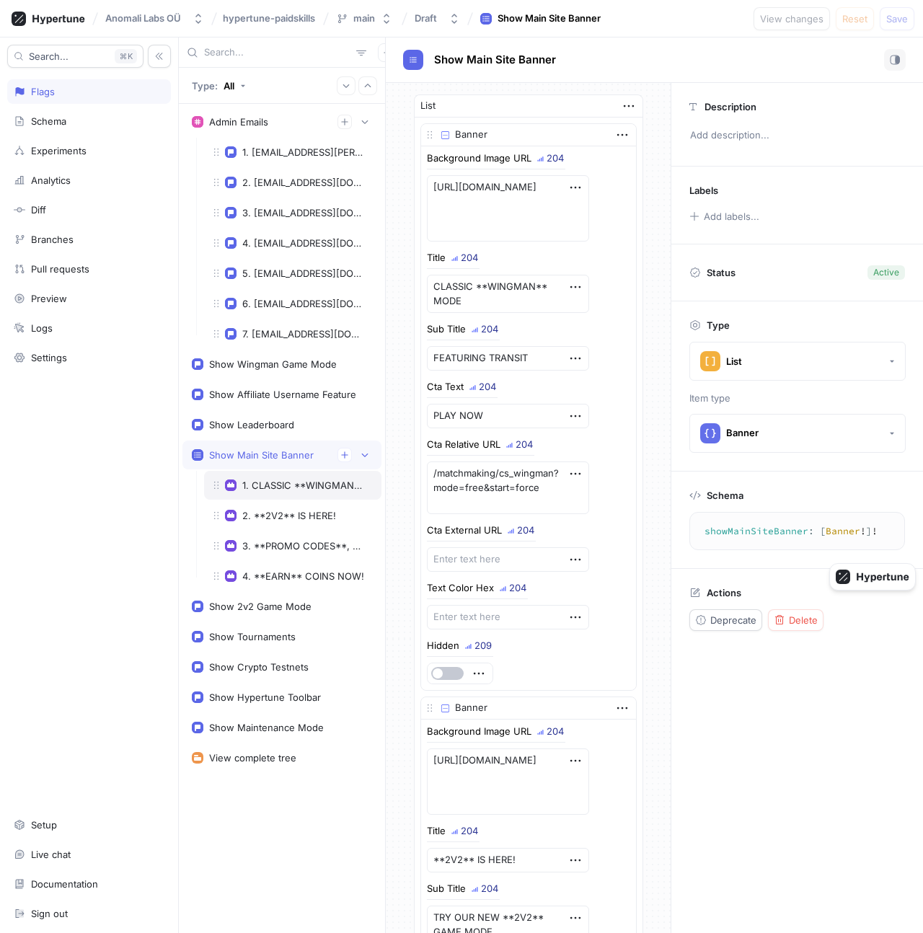
click at [285, 479] on div "1. CLASSIC **WINGMAN** MODE" at bounding box center [292, 485] width 177 height 29
type textarea "x"
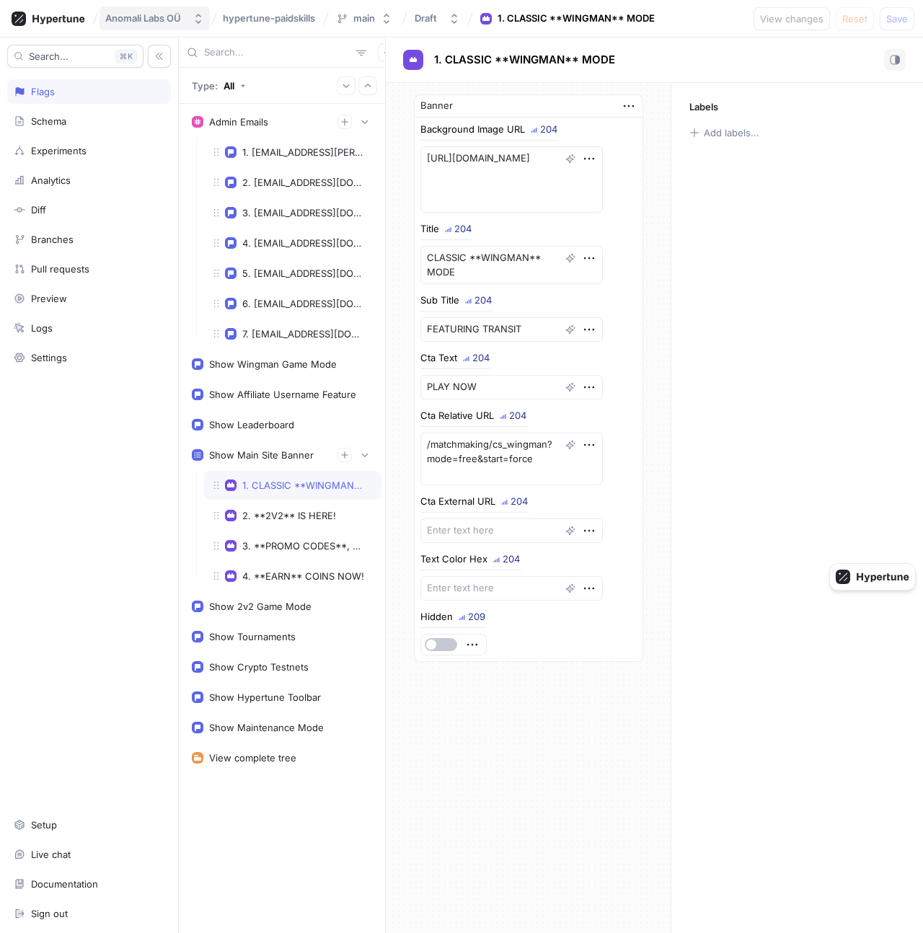
click at [157, 12] on div "Anomali Labs OÜ" at bounding box center [143, 18] width 76 height 12
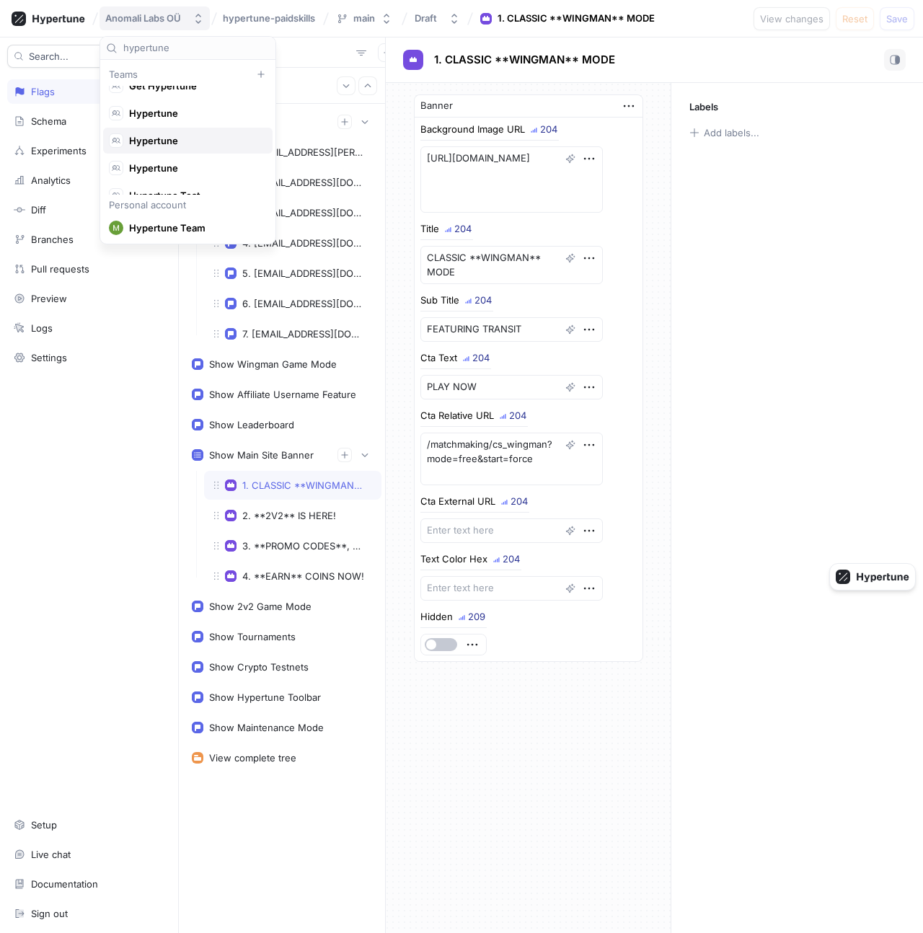
scroll to position [27, 0]
type input "hypertune"
click at [160, 105] on span "Hypertune" at bounding box center [194, 100] width 130 height 12
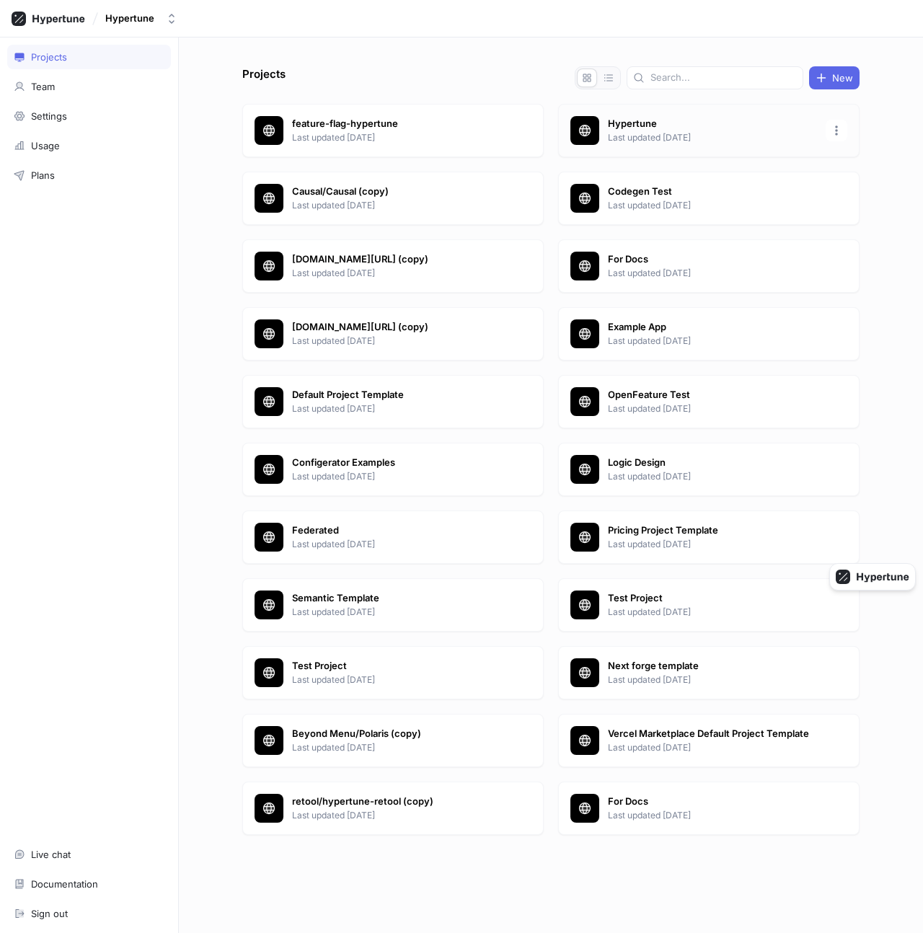
click at [662, 136] on p "Last updated [DATE]" at bounding box center [712, 137] width 209 height 13
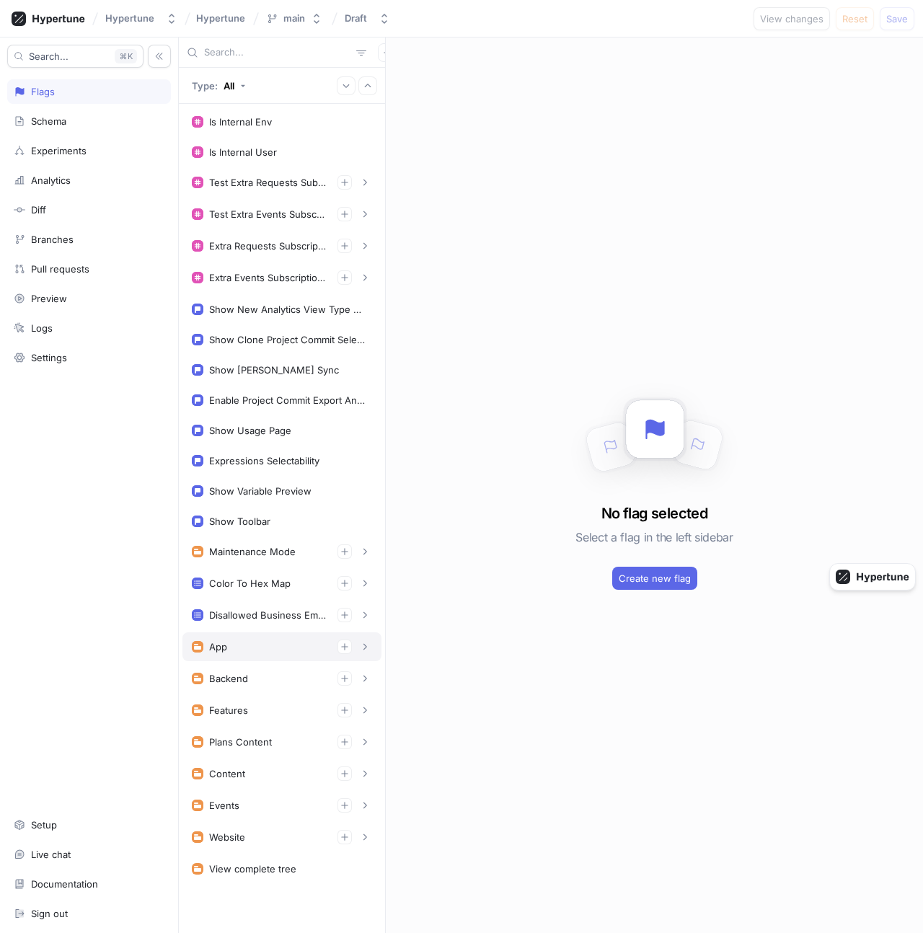
click at [260, 649] on div "App" at bounding box center [282, 646] width 180 height 14
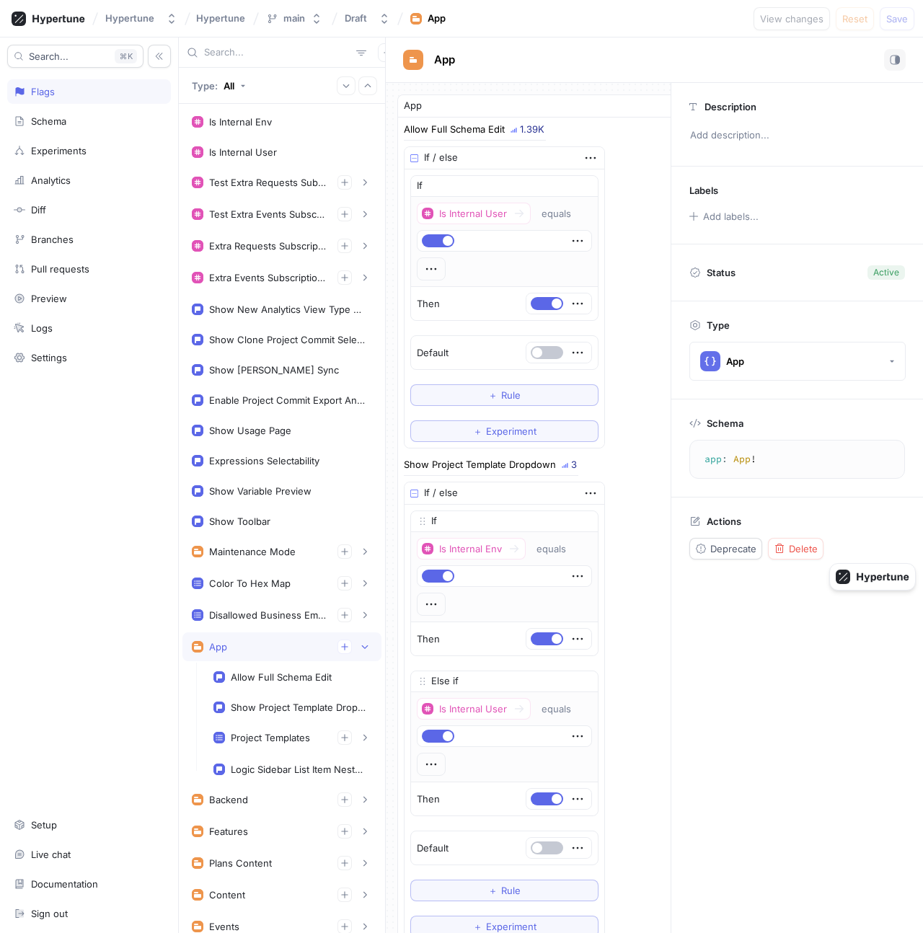
click at [260, 649] on div "App" at bounding box center [282, 646] width 180 height 14
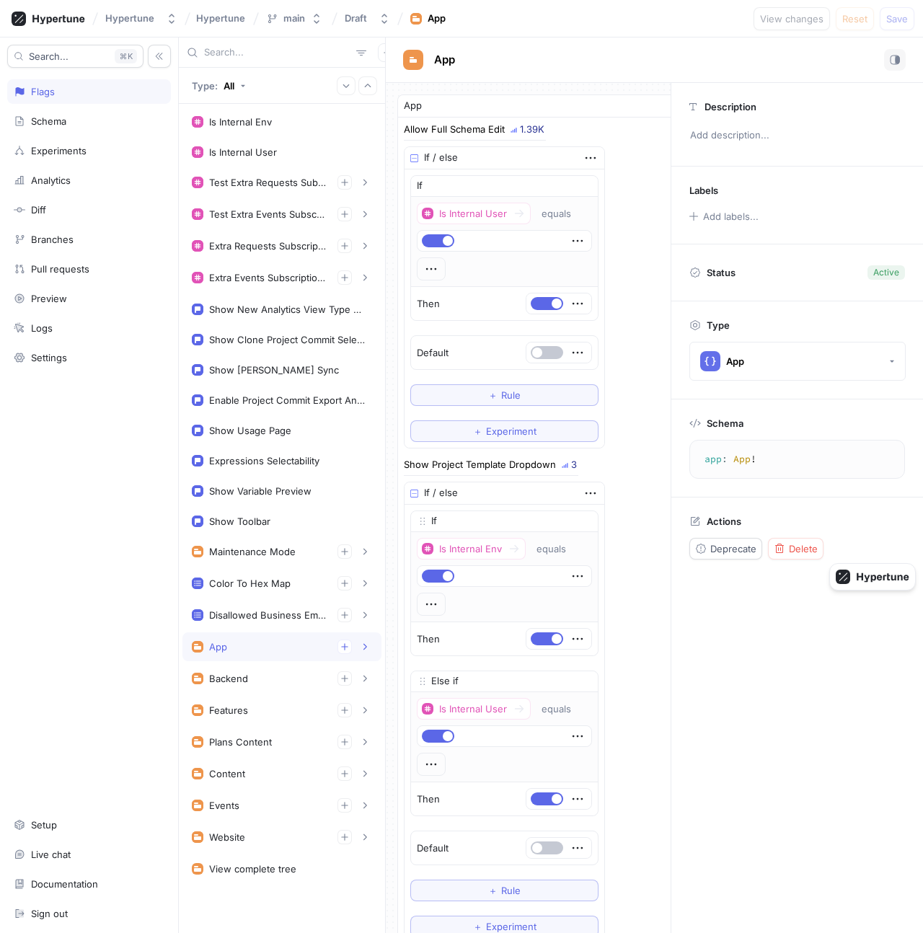
click at [255, 642] on div "App" at bounding box center [282, 646] width 180 height 14
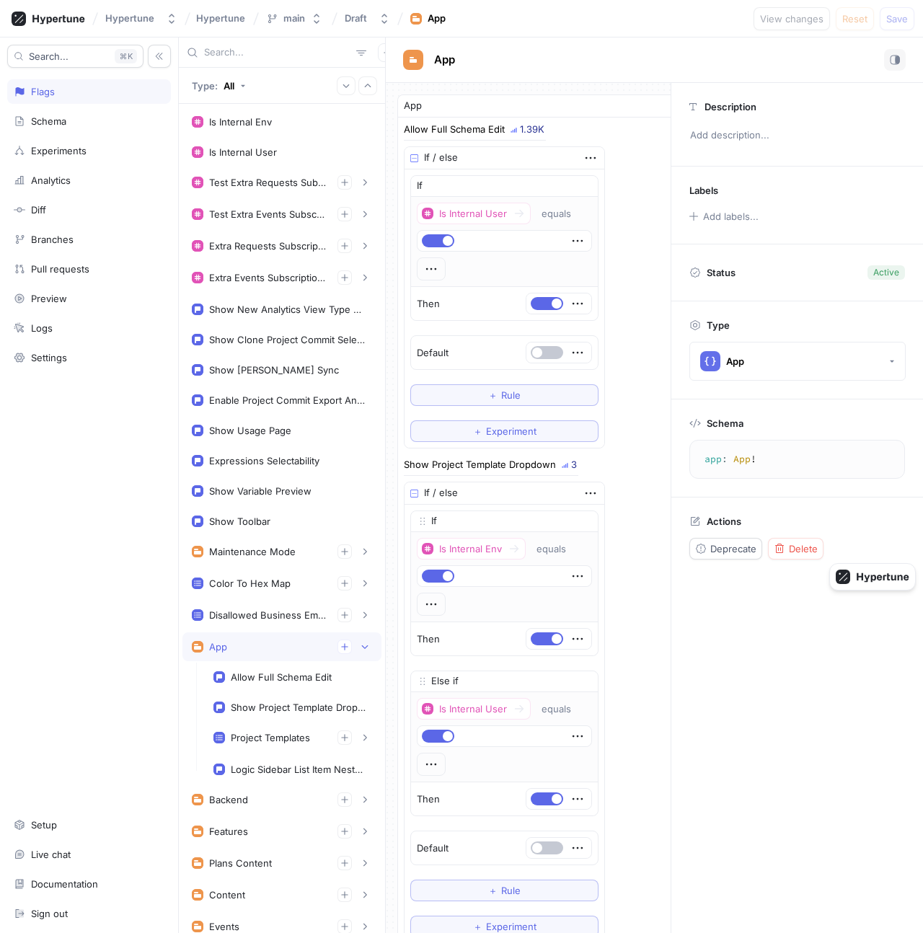
click at [256, 632] on div "App" at bounding box center [281, 646] width 199 height 29
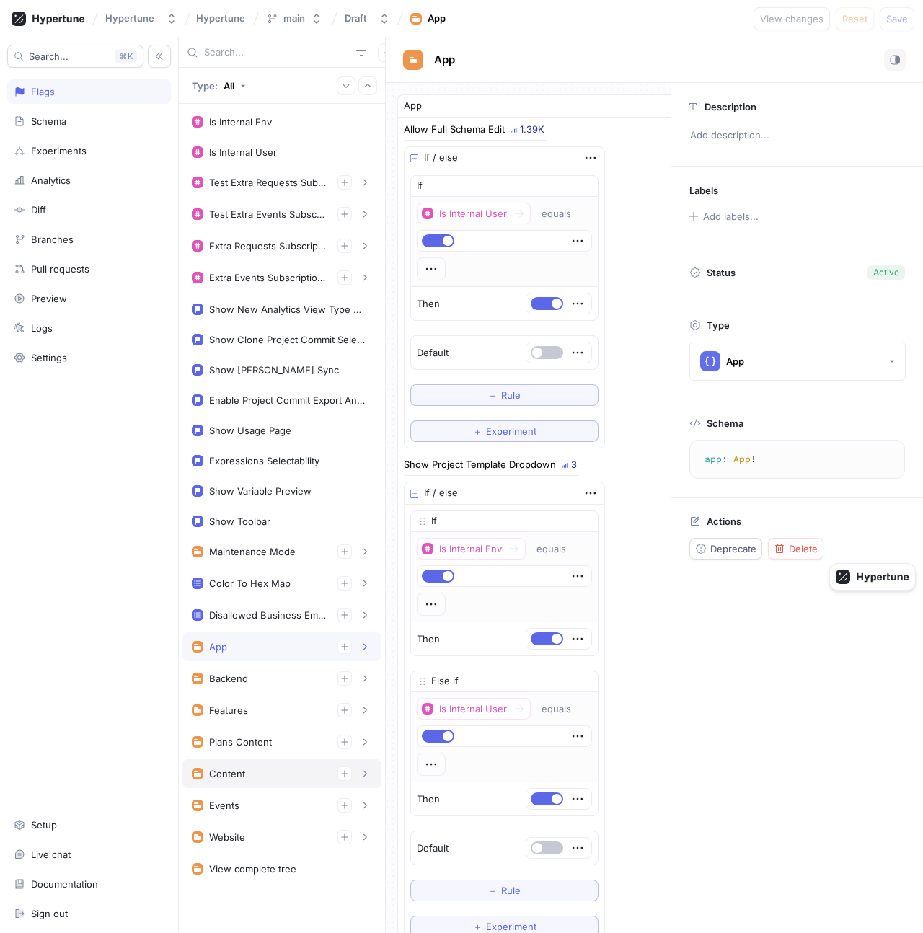
click at [267, 773] on div "Content" at bounding box center [282, 773] width 180 height 14
type textarea "x"
type textarea "content: Content!"
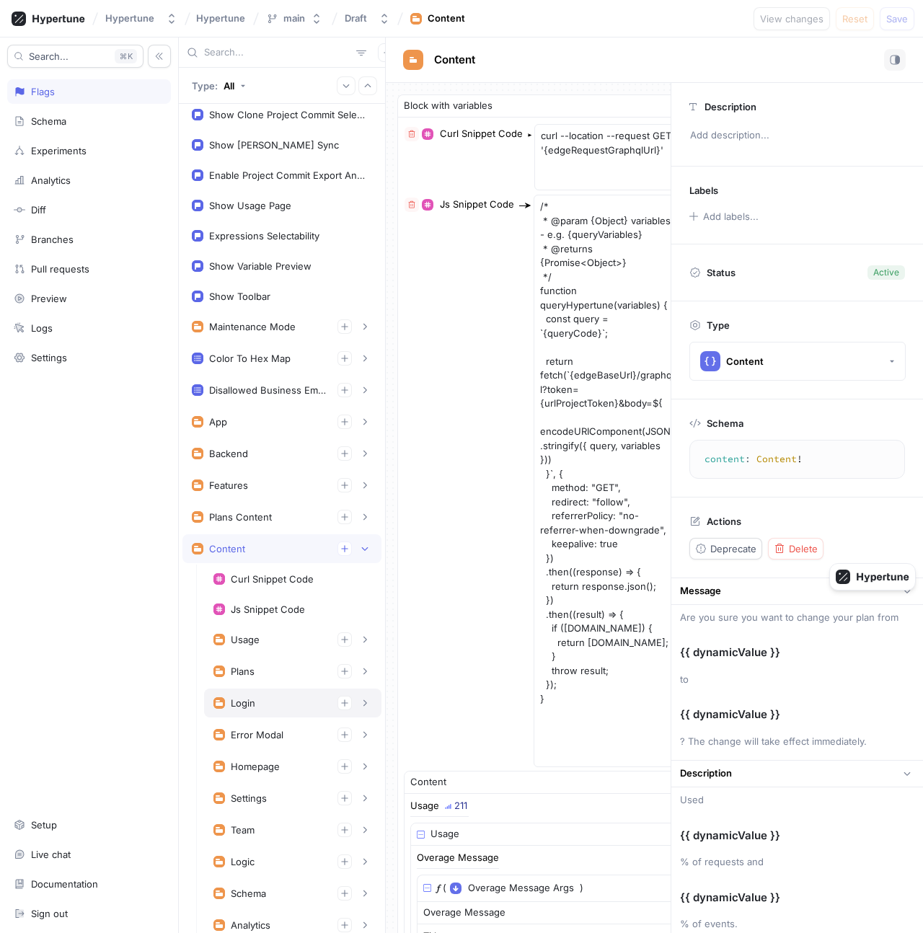
scroll to position [249, 0]
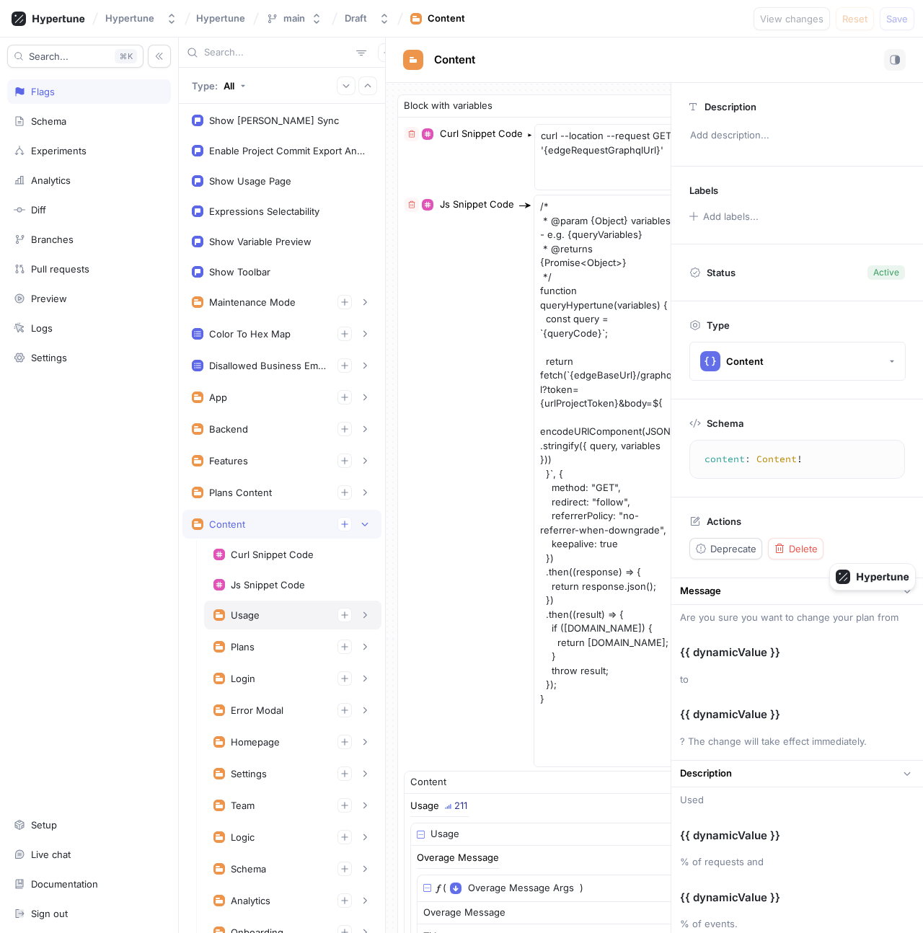
click at [260, 603] on div "Usage" at bounding box center [292, 614] width 177 height 29
type textarea "x"
type textarea "usage: Usage!"
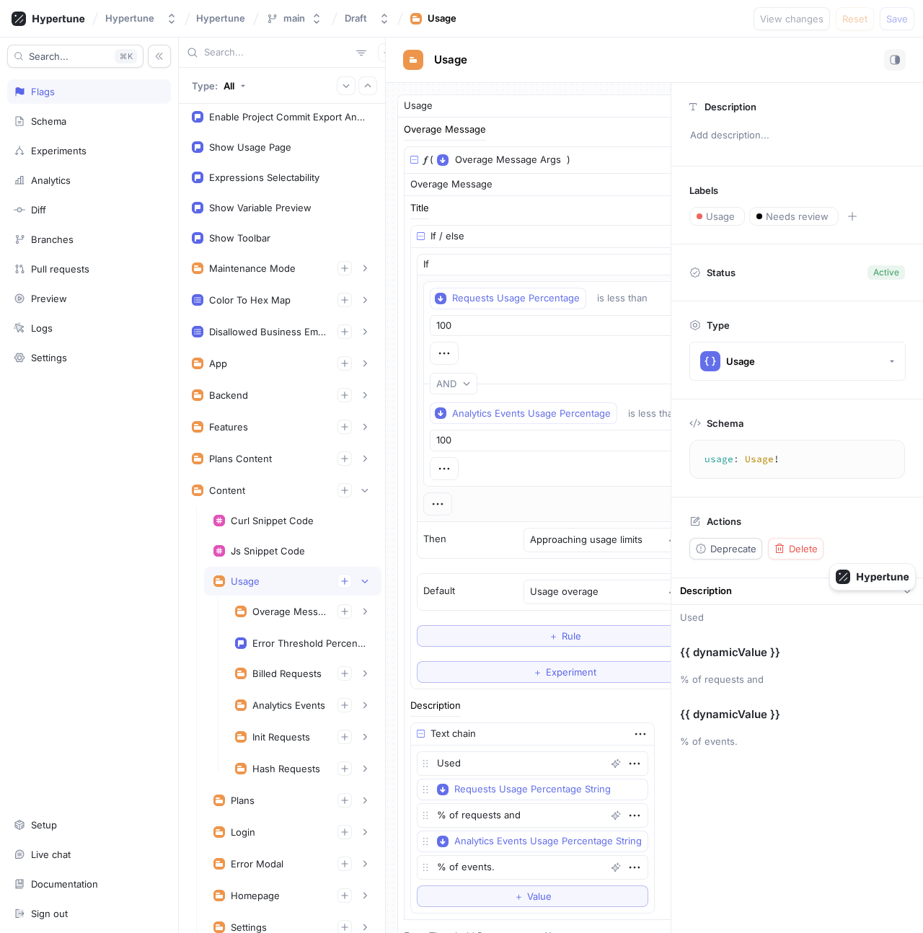
scroll to position [315, 0]
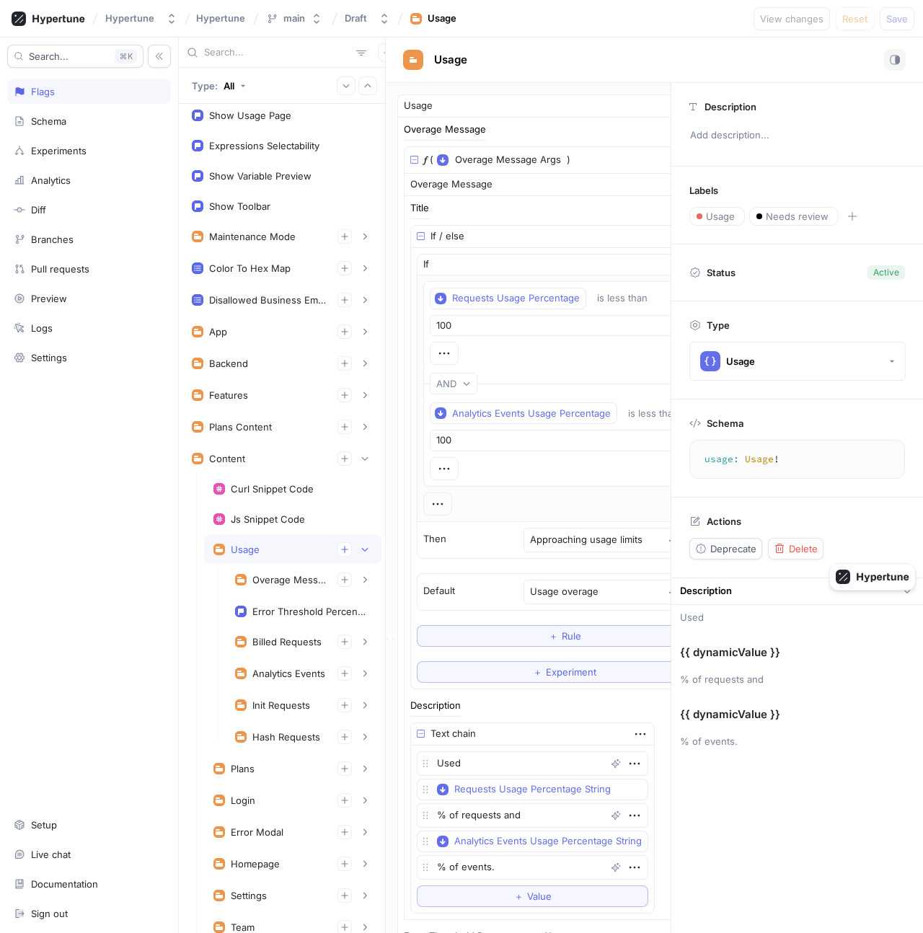
click at [278, 551] on div "Usage" at bounding box center [292, 549] width 159 height 14
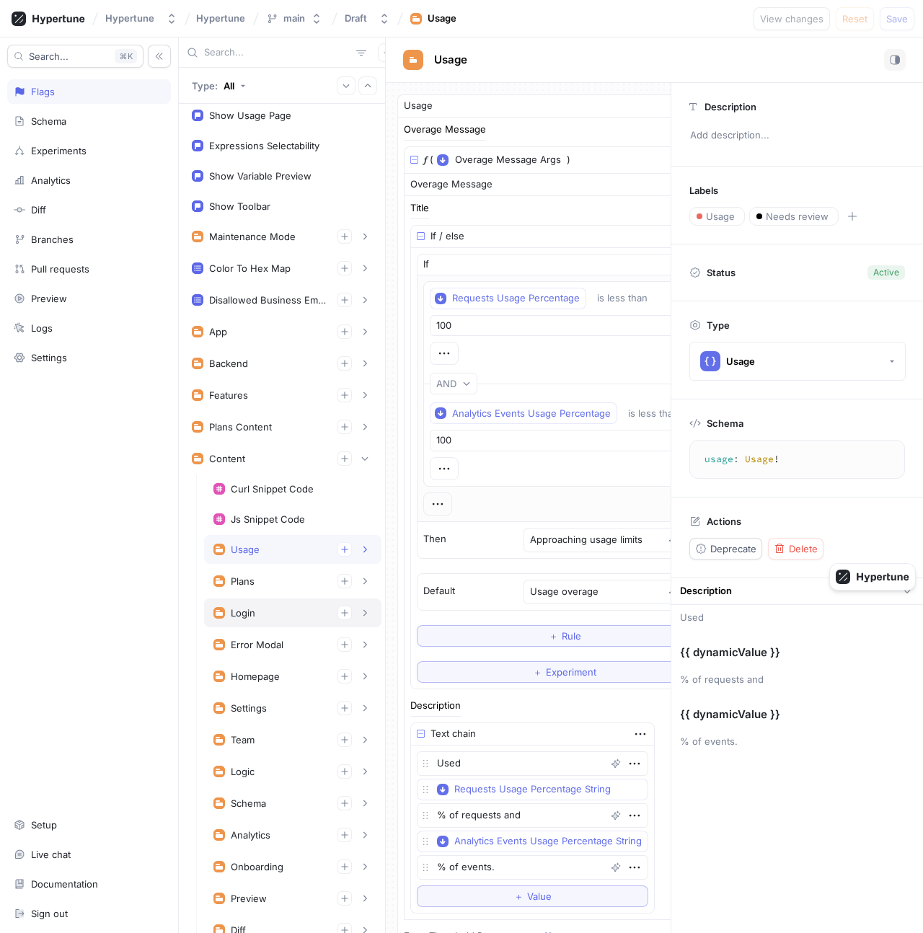
click at [283, 613] on div "Login" at bounding box center [292, 613] width 159 height 14
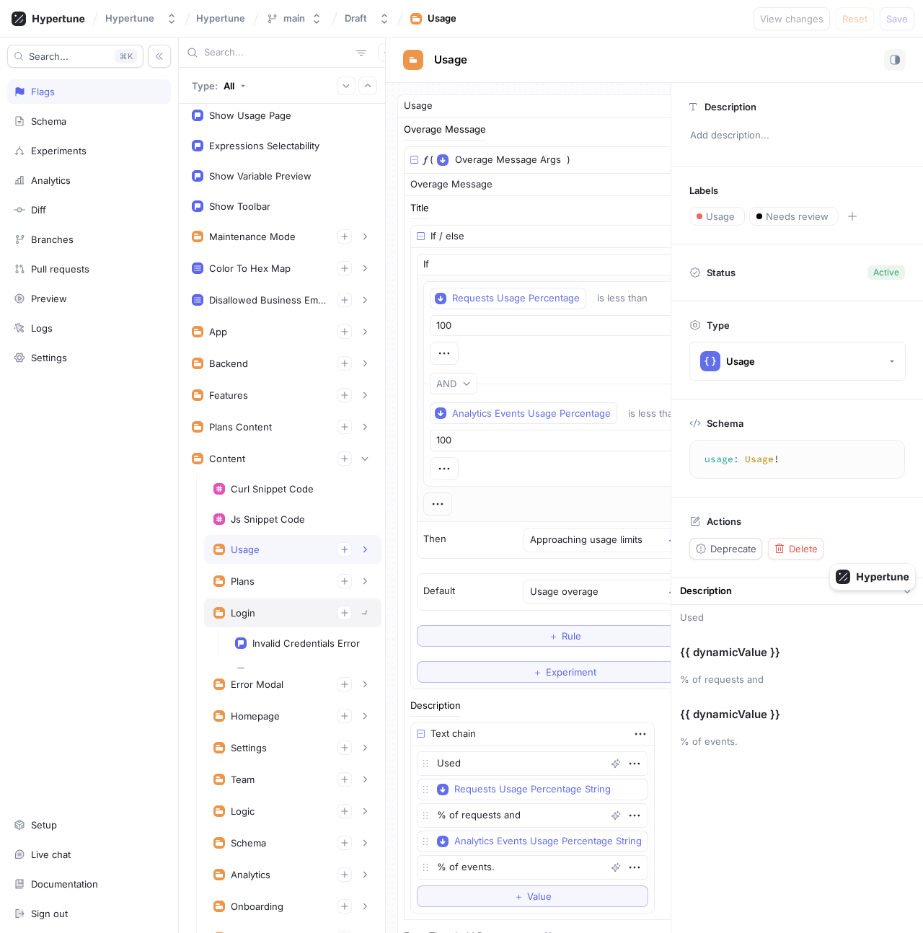
type textarea "x"
type textarea "login: LoginContent!"
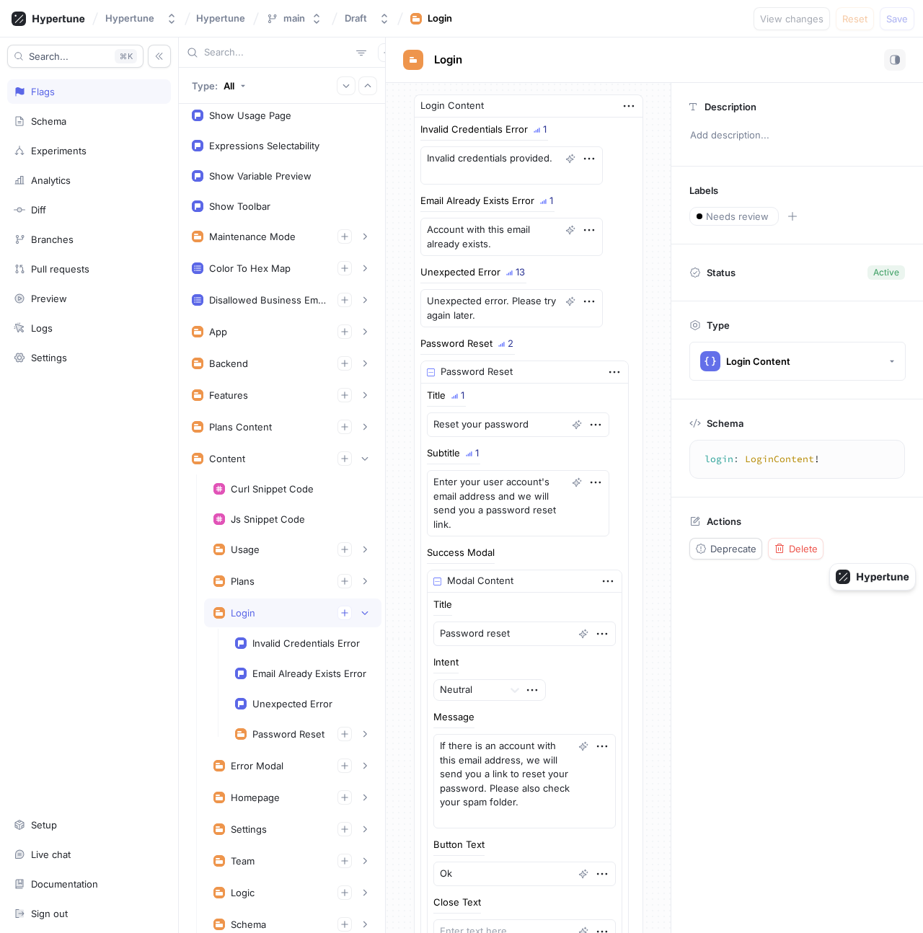
click at [283, 613] on div "Login" at bounding box center [292, 613] width 159 height 14
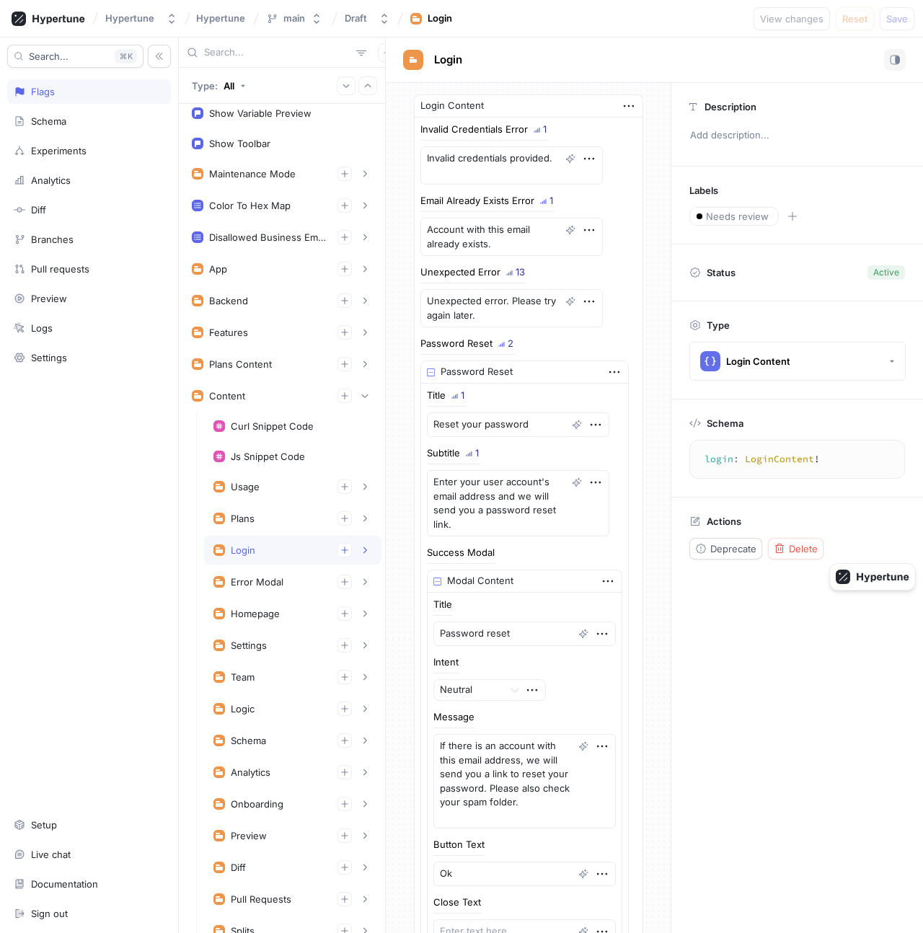
scroll to position [379, 0]
click at [269, 572] on div "Error Modal" at bounding box center [292, 580] width 177 height 29
type textarea "x"
type textarea "errorModal: ModalContent!"
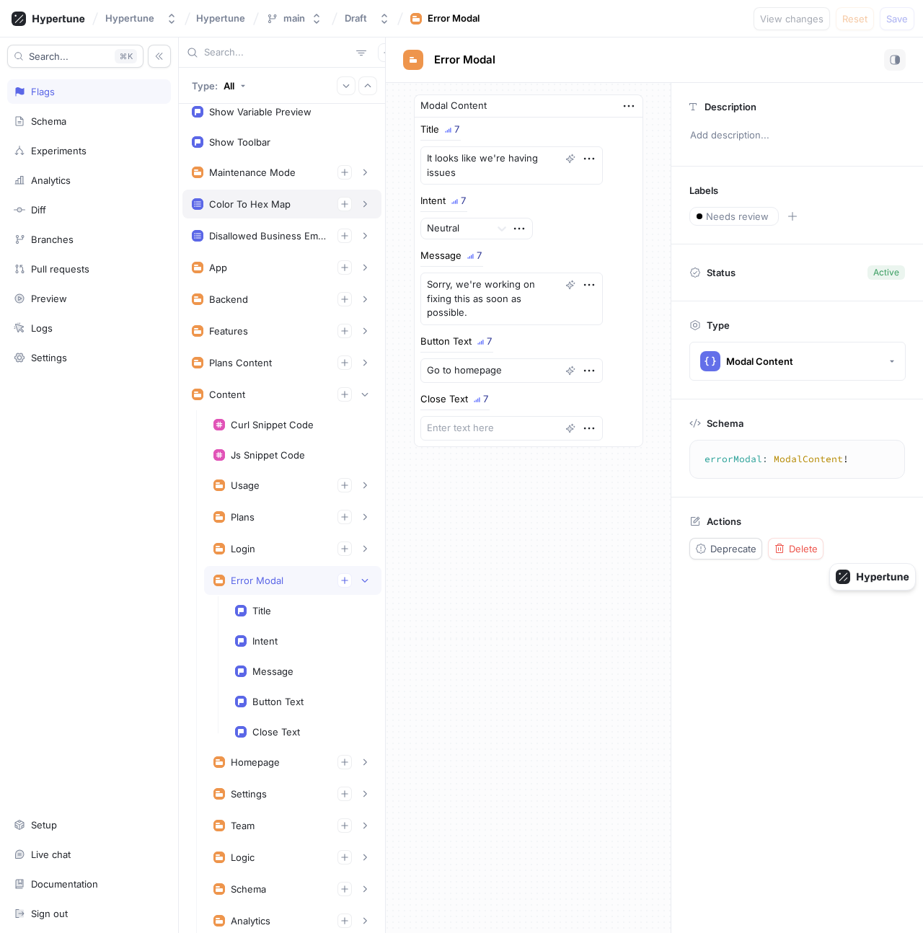
type textarea "x"
click at [21, 15] on rect at bounding box center [19, 18] width 9 height 9
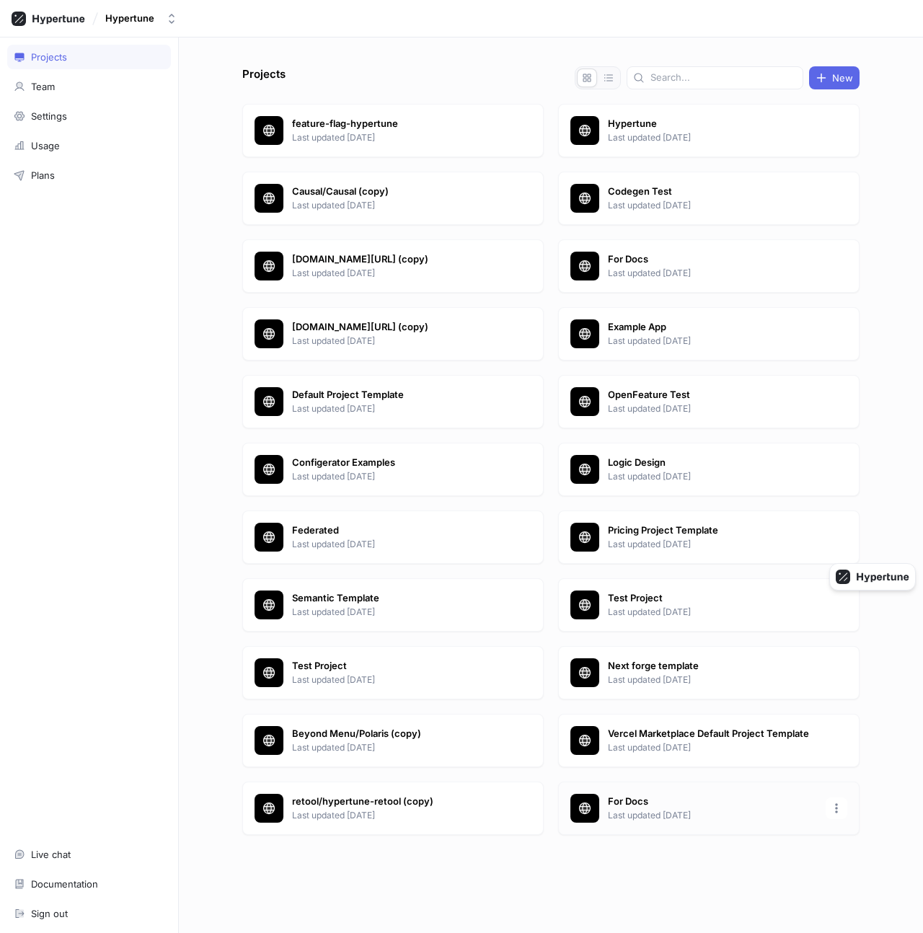
click at [657, 821] on div "For Docs Last updated [DATE]" at bounding box center [708, 807] width 301 height 53
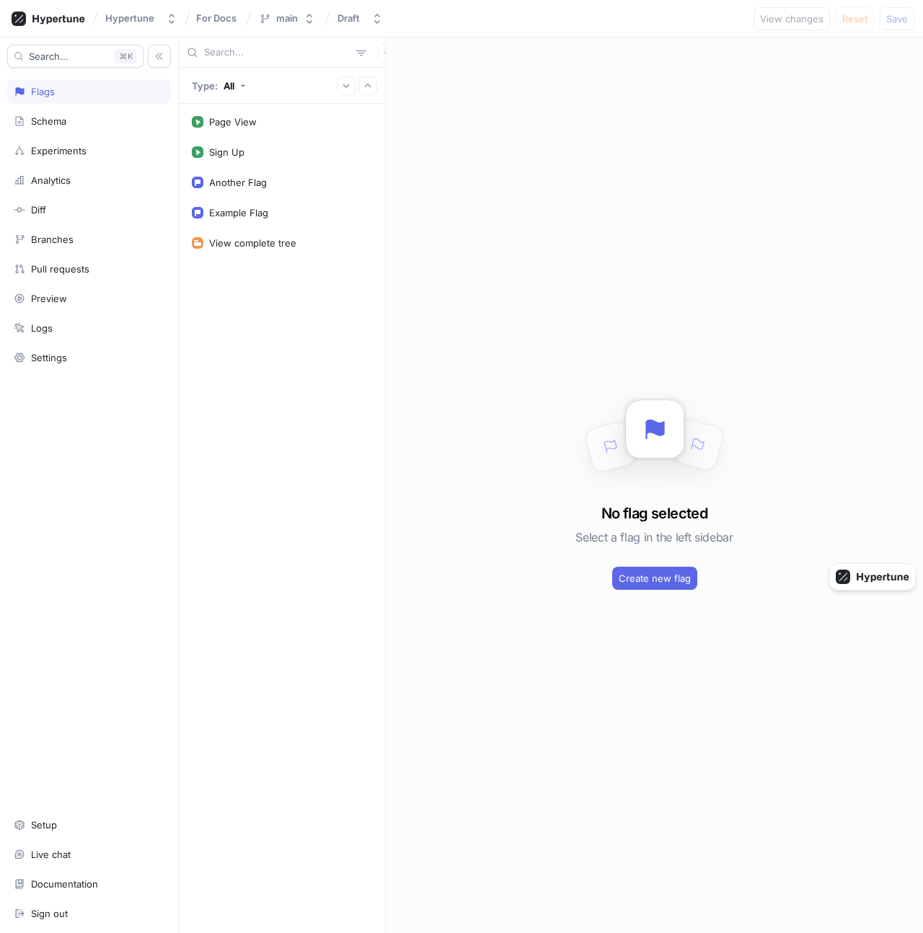
click at [336, 374] on div "Page View Sign Up Another Flag Example Flag View complete tree" at bounding box center [282, 518] width 206 height 829
click at [102, 115] on div "Schema" at bounding box center [89, 121] width 151 height 12
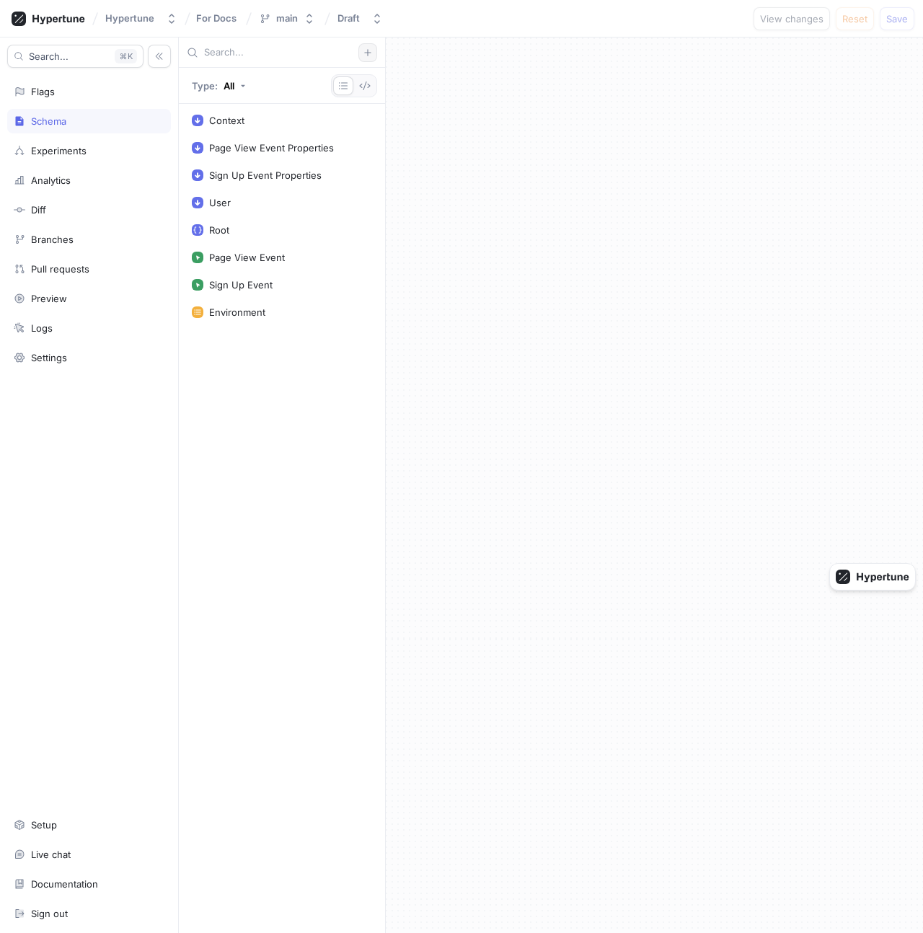
click at [371, 50] on icon "button" at bounding box center [367, 52] width 9 height 9
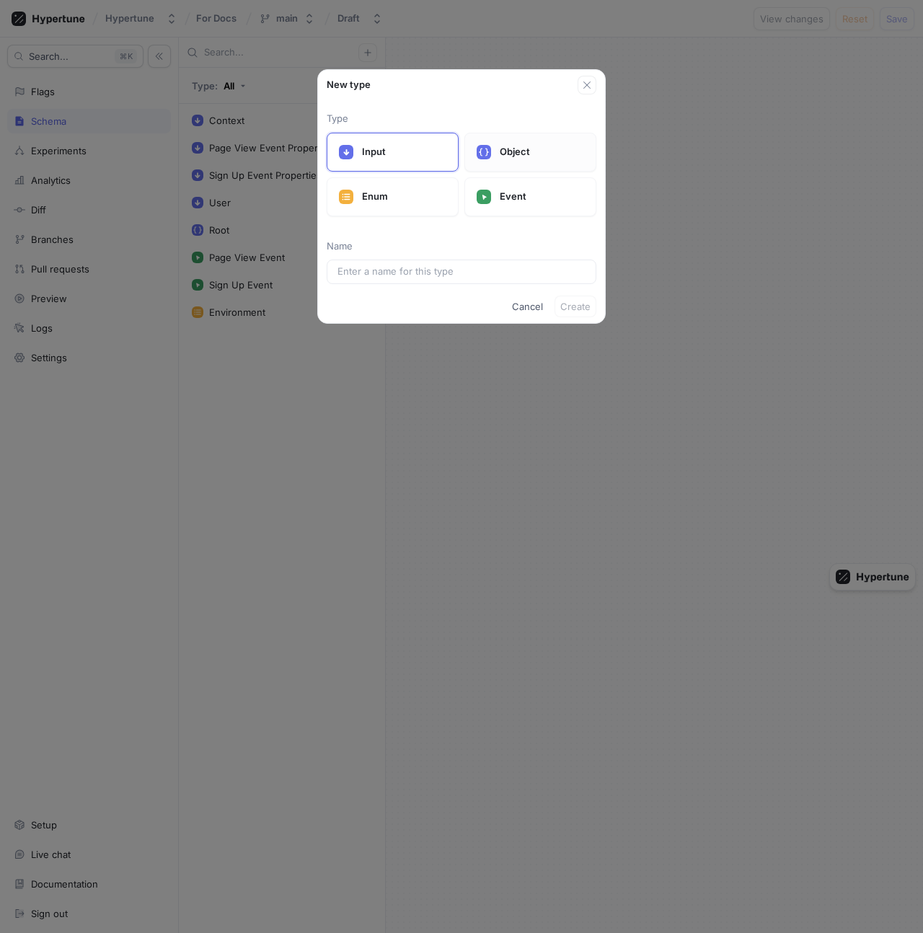
click at [521, 154] on p "Object" at bounding box center [542, 152] width 84 height 14
click at [461, 264] on div at bounding box center [462, 272] width 270 height 25
click at [463, 270] on input "text" at bounding box center [461, 272] width 248 height 14
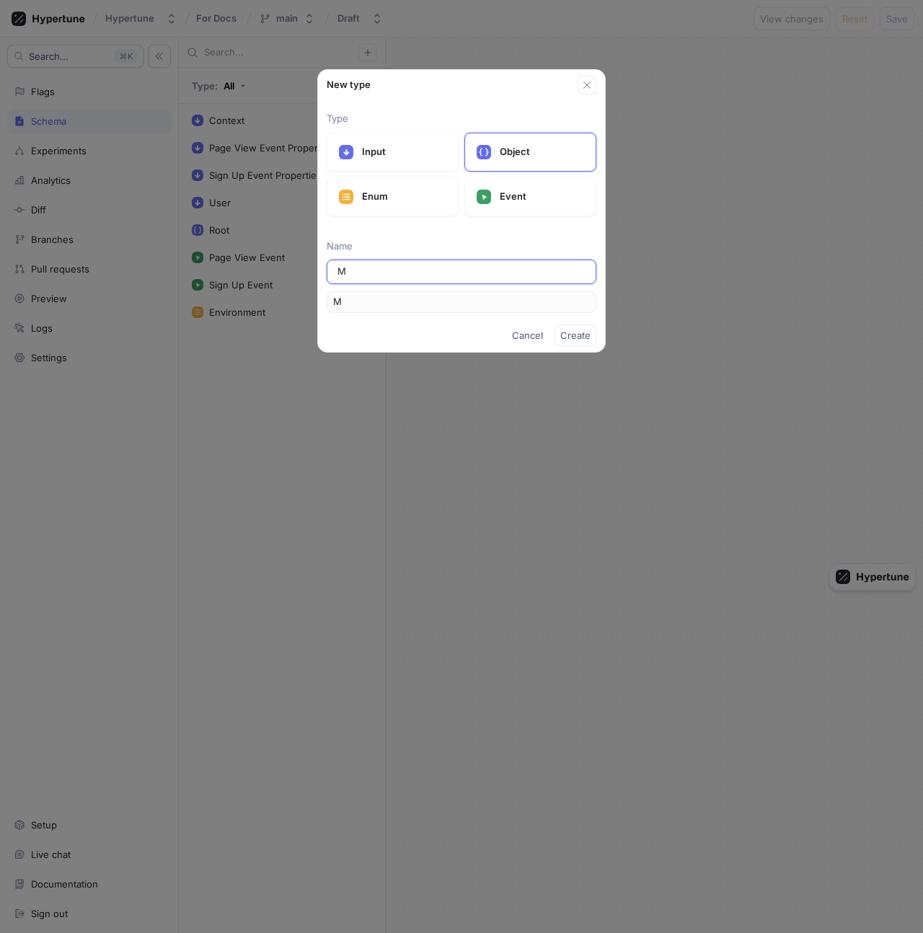
type input "Mo"
type input "Mod"
type input "Moda"
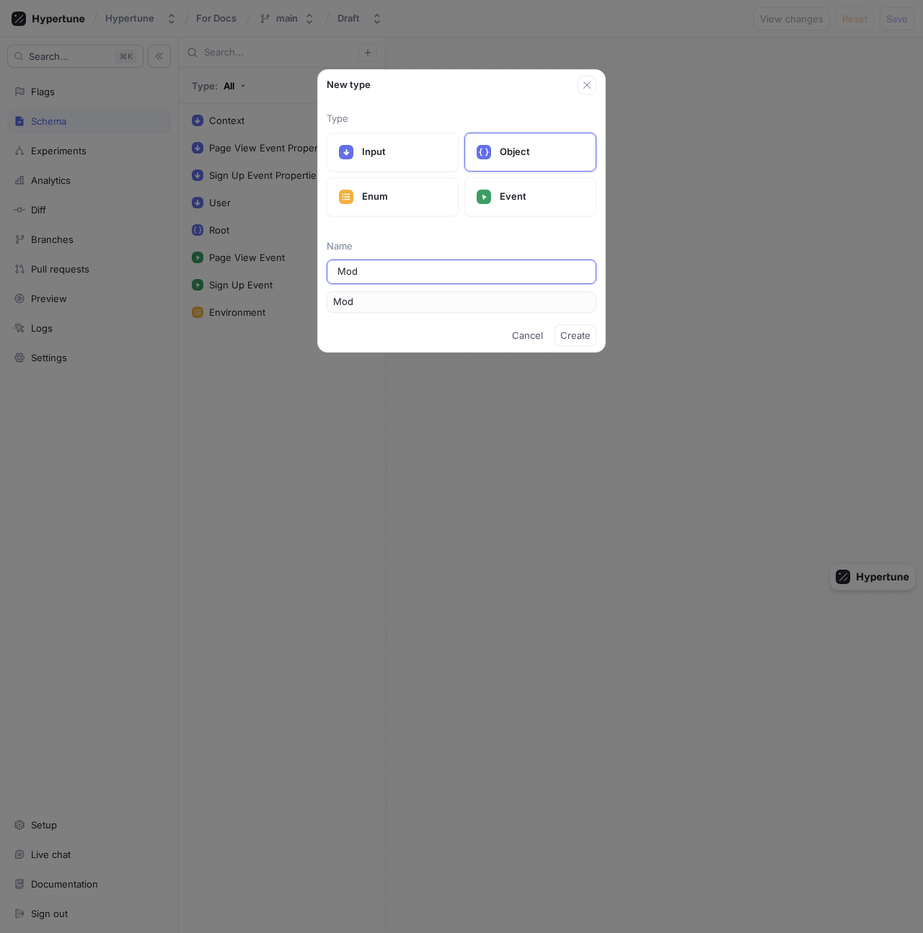
type input "Moda"
type input "Modal"
type input "B"
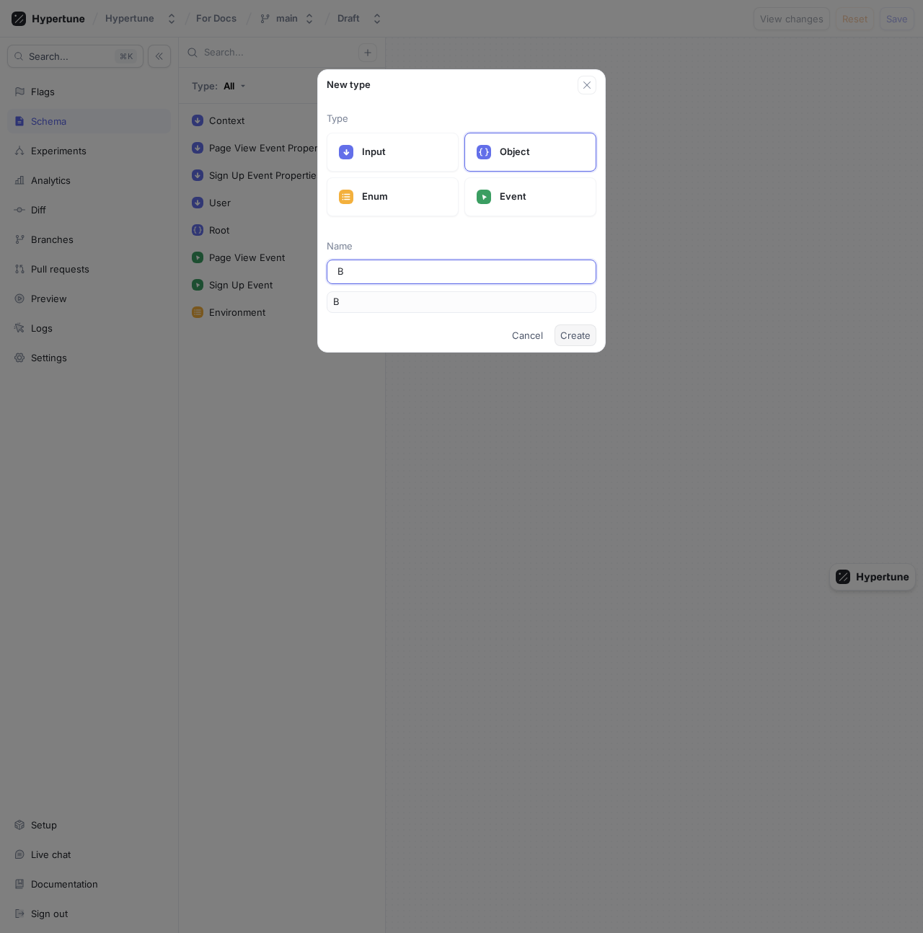
type input "Ba"
type input "Ban"
type input "Bann"
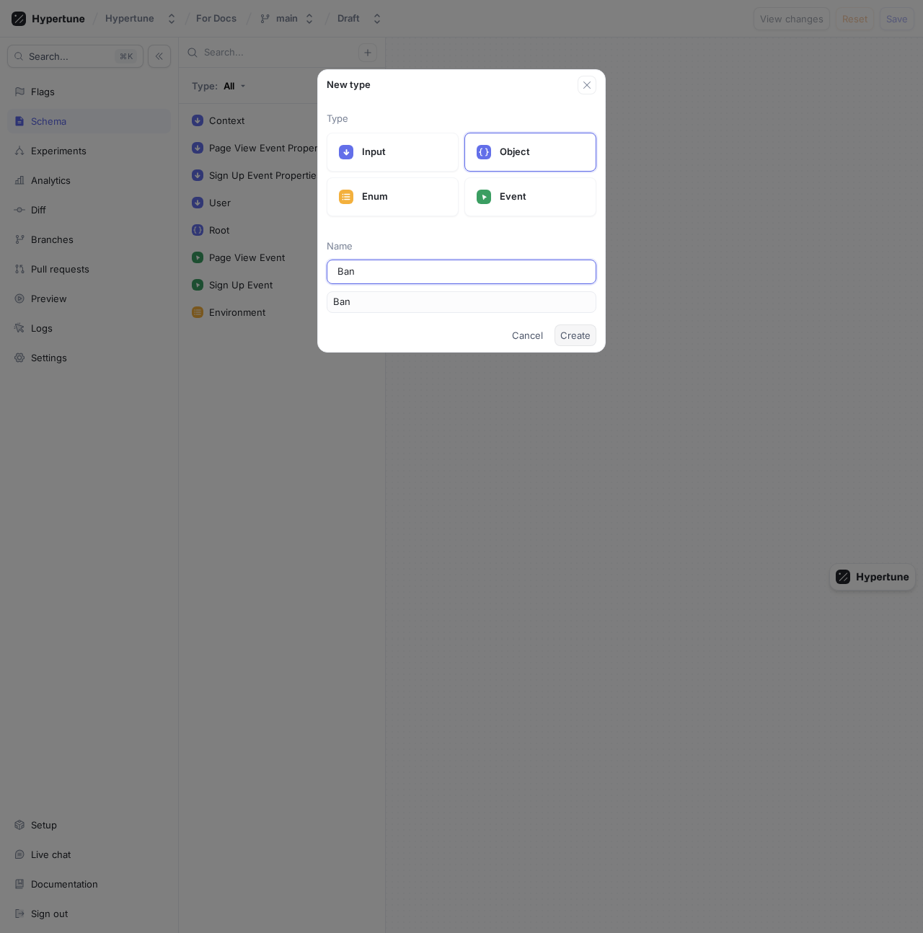
type input "Bann"
type input "Banne"
type input "Banner"
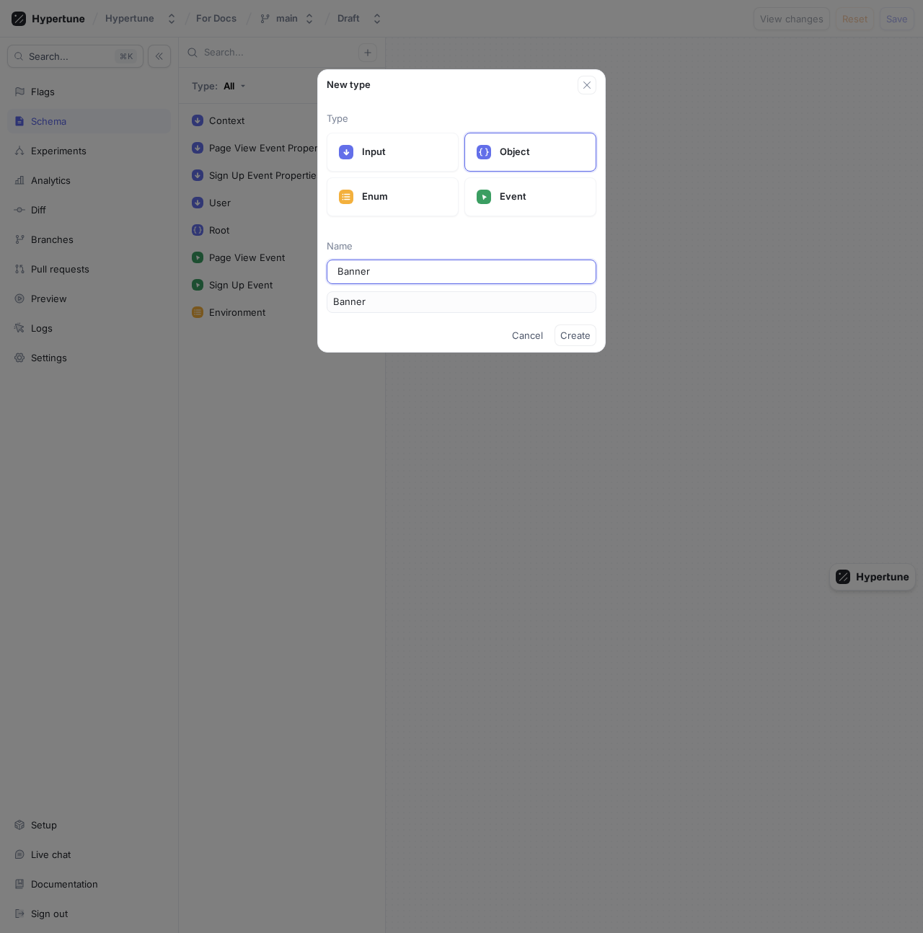
click at [400, 278] on input "Banner" at bounding box center [461, 272] width 248 height 14
paste input "Modal"
type input "Modal"
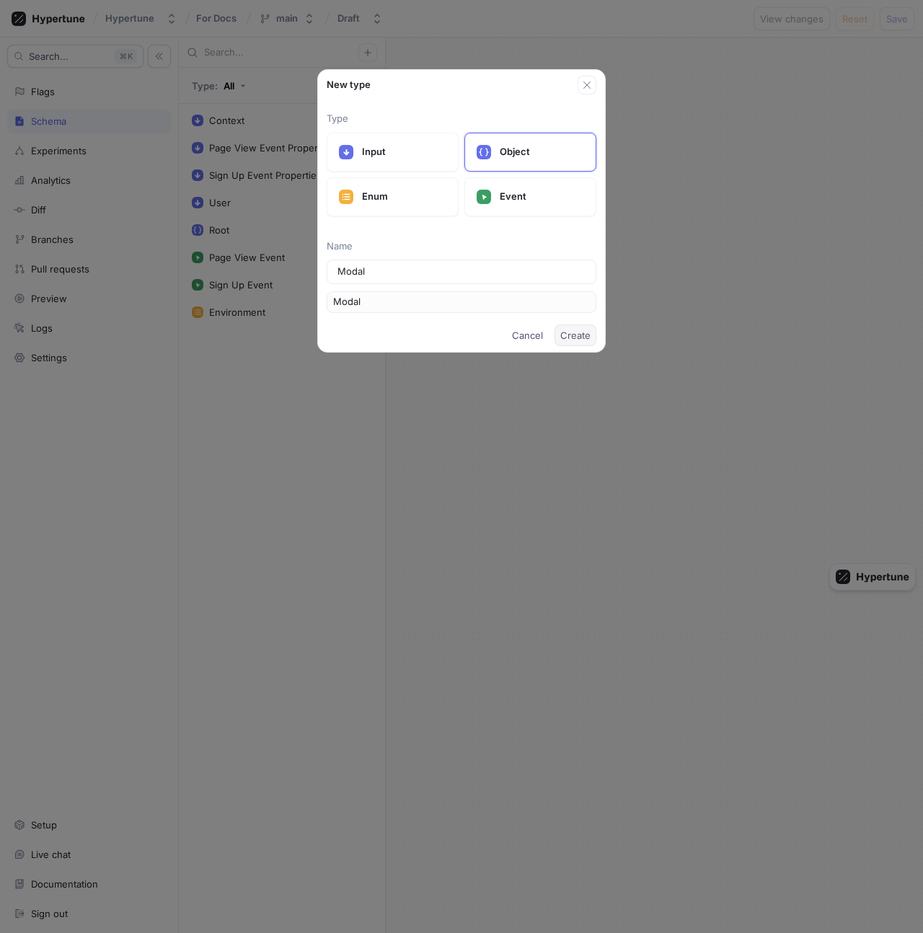
click at [585, 334] on span "Create" at bounding box center [575, 335] width 30 height 9
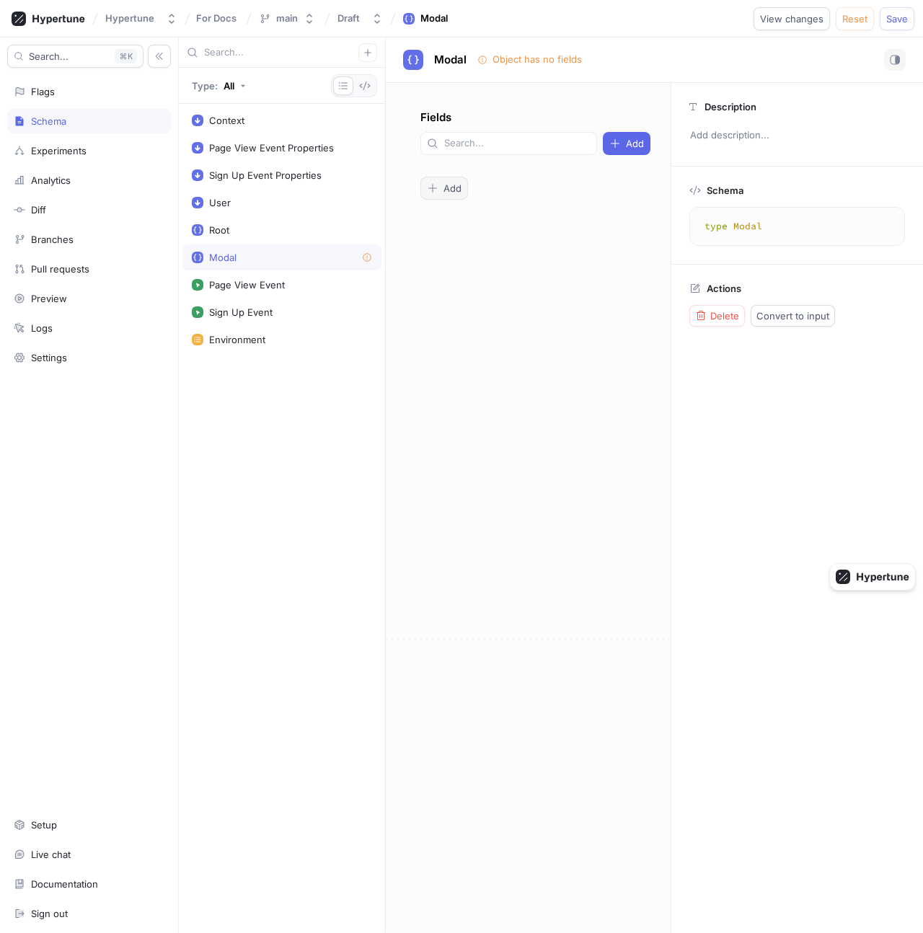
click at [448, 184] on span "Add" at bounding box center [452, 188] width 18 height 9
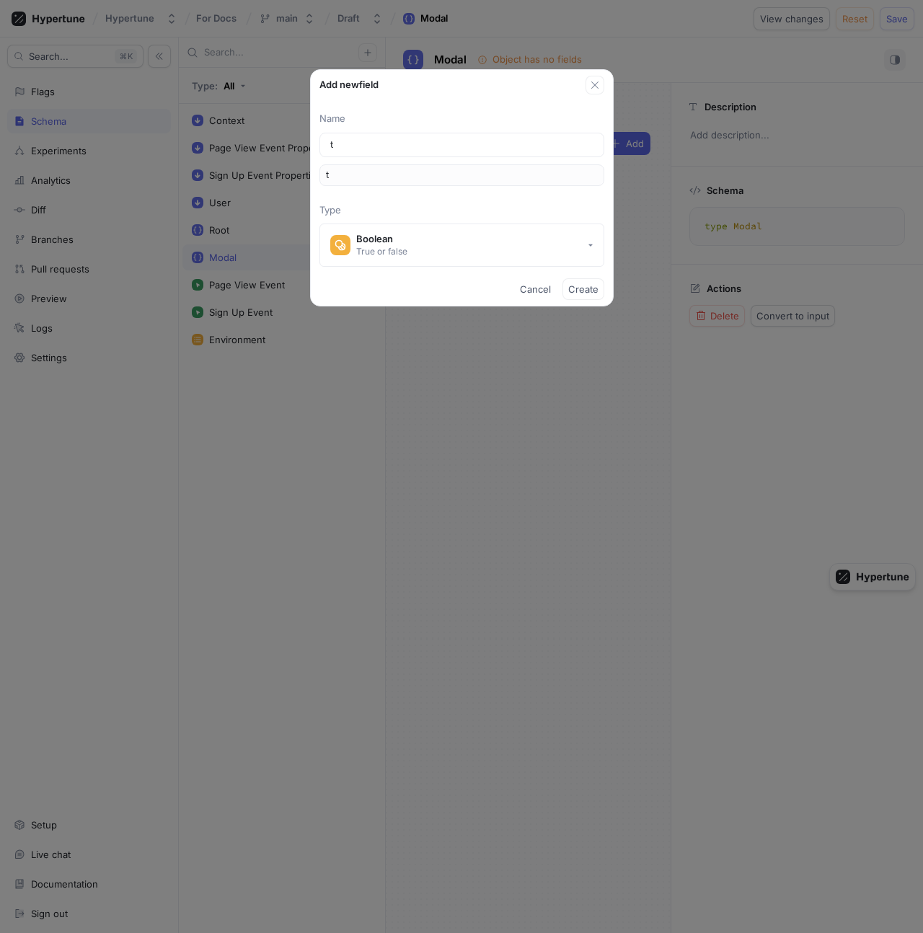
type input "ti"
type input "tit"
type input "titl"
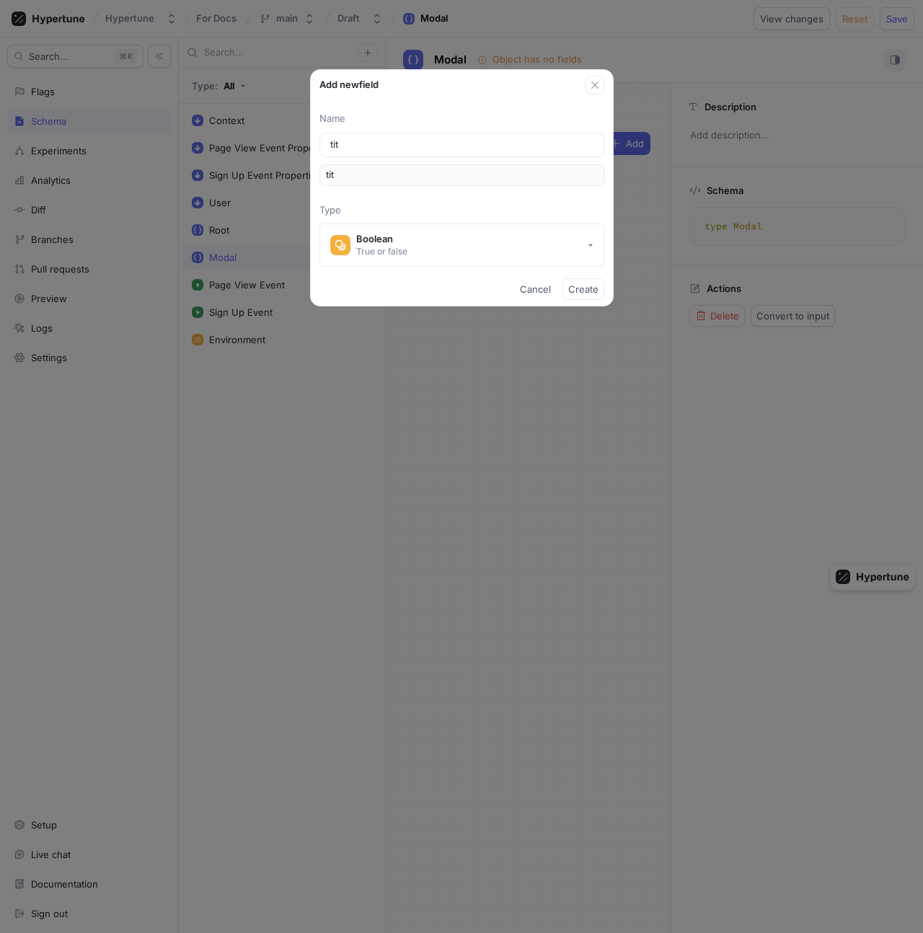
type input "titl"
type input "title"
click at [438, 256] on button "Boolean True or false" at bounding box center [461, 244] width 285 height 43
type input "title"
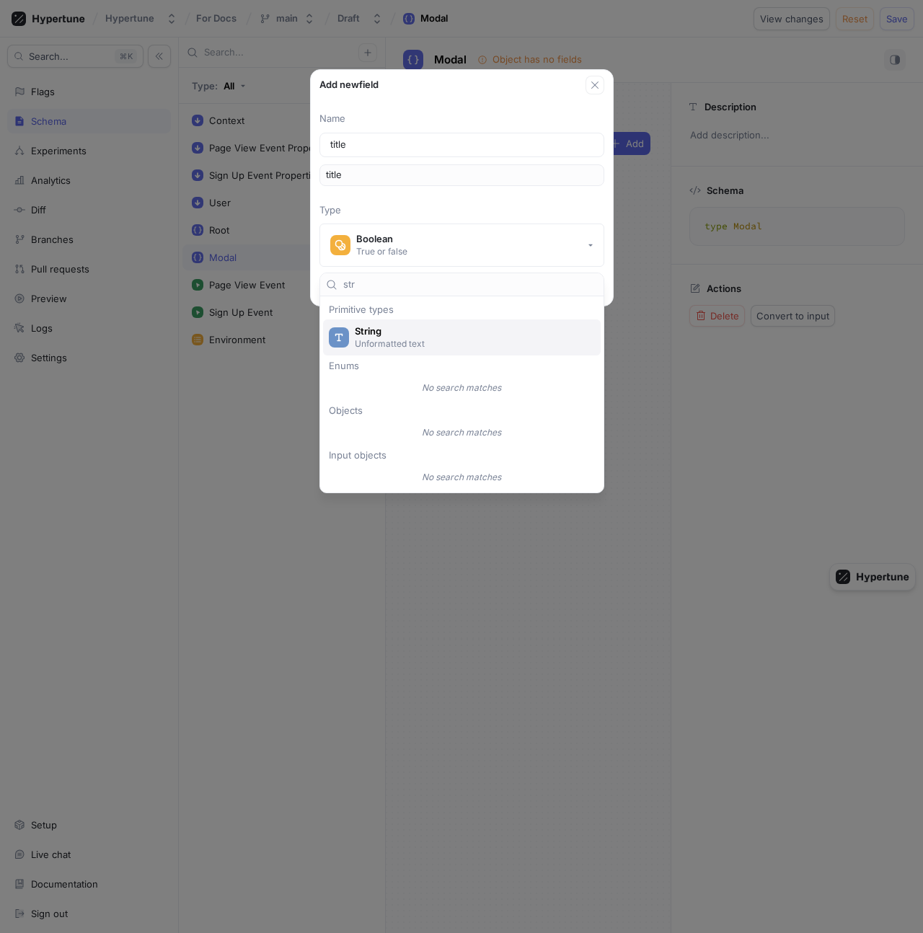
type input "str"
click at [440, 333] on span "String" at bounding box center [471, 331] width 233 height 12
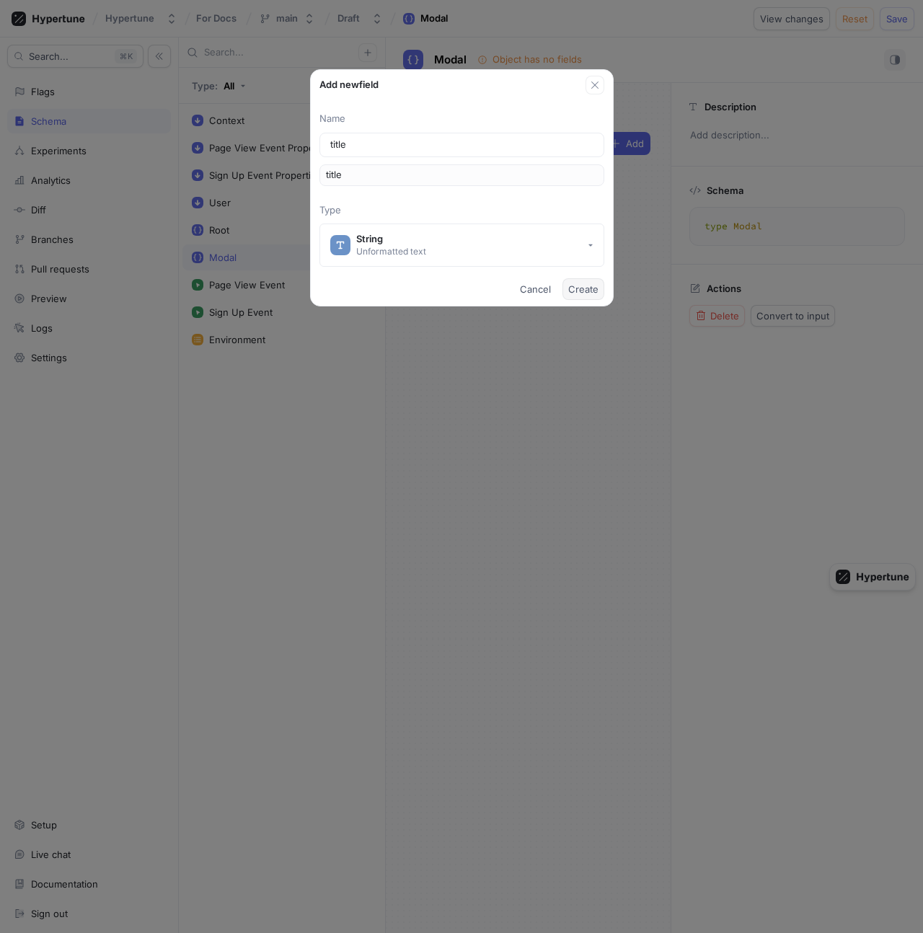
click at [575, 293] on span "Create" at bounding box center [583, 289] width 30 height 9
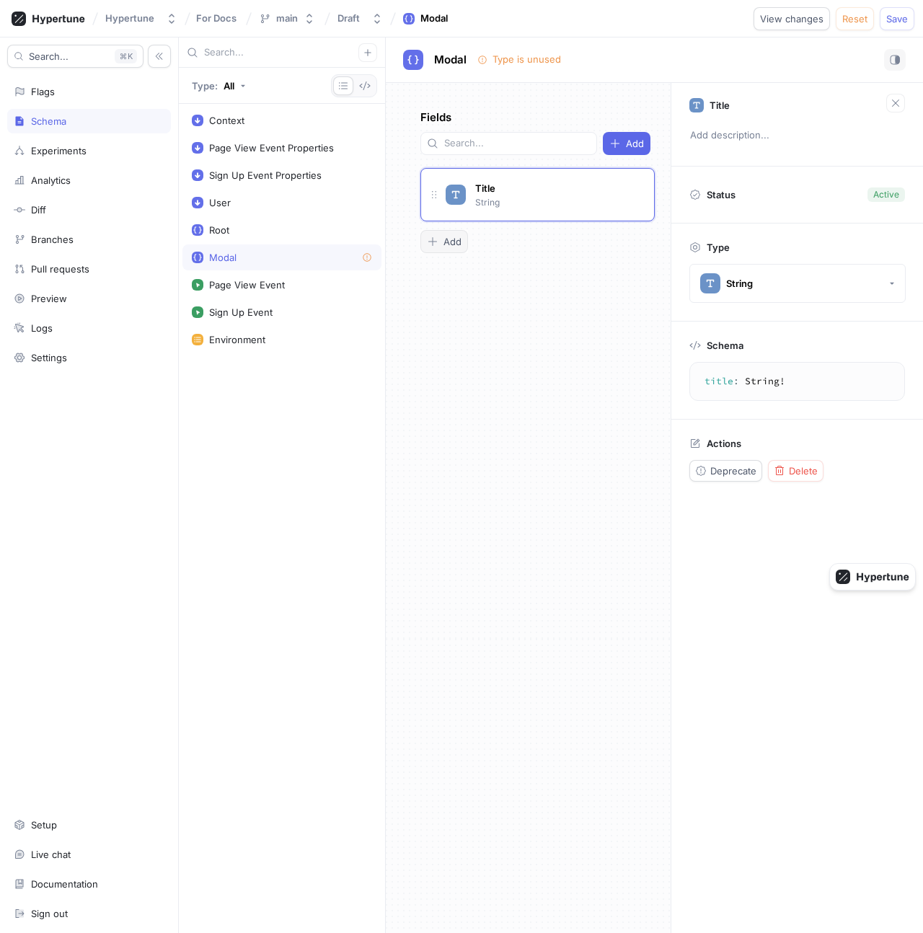
click at [455, 230] on button "Add" at bounding box center [444, 241] width 48 height 23
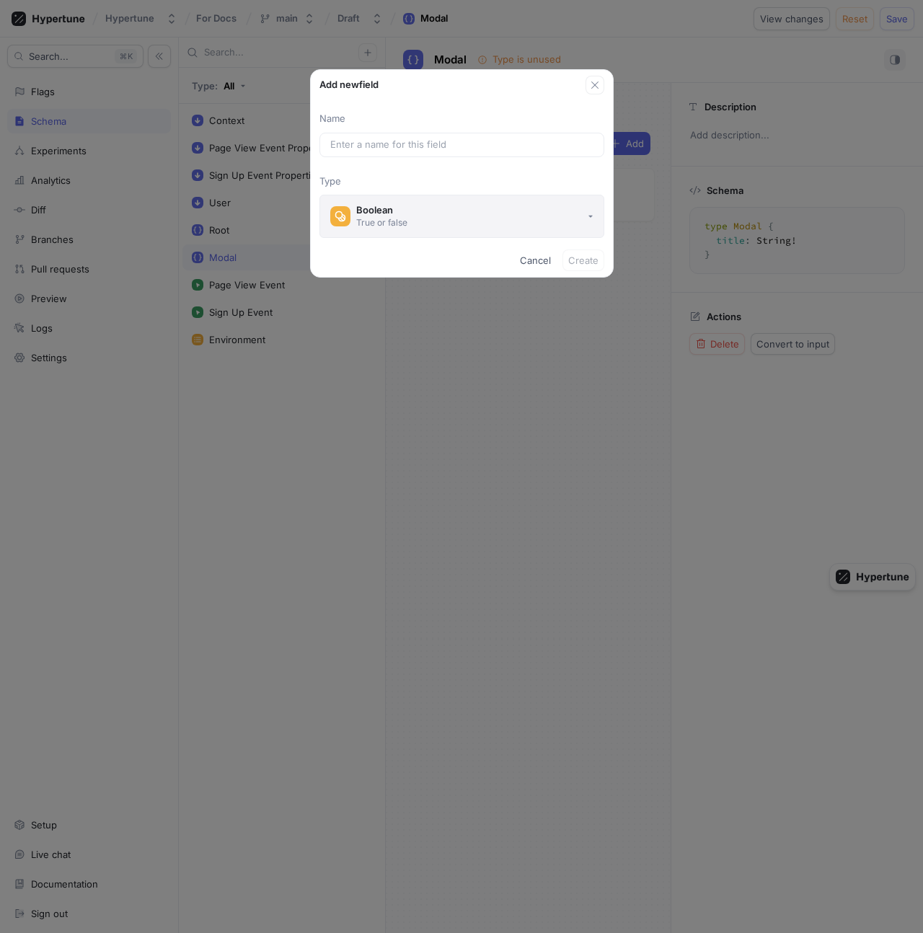
type input "e"
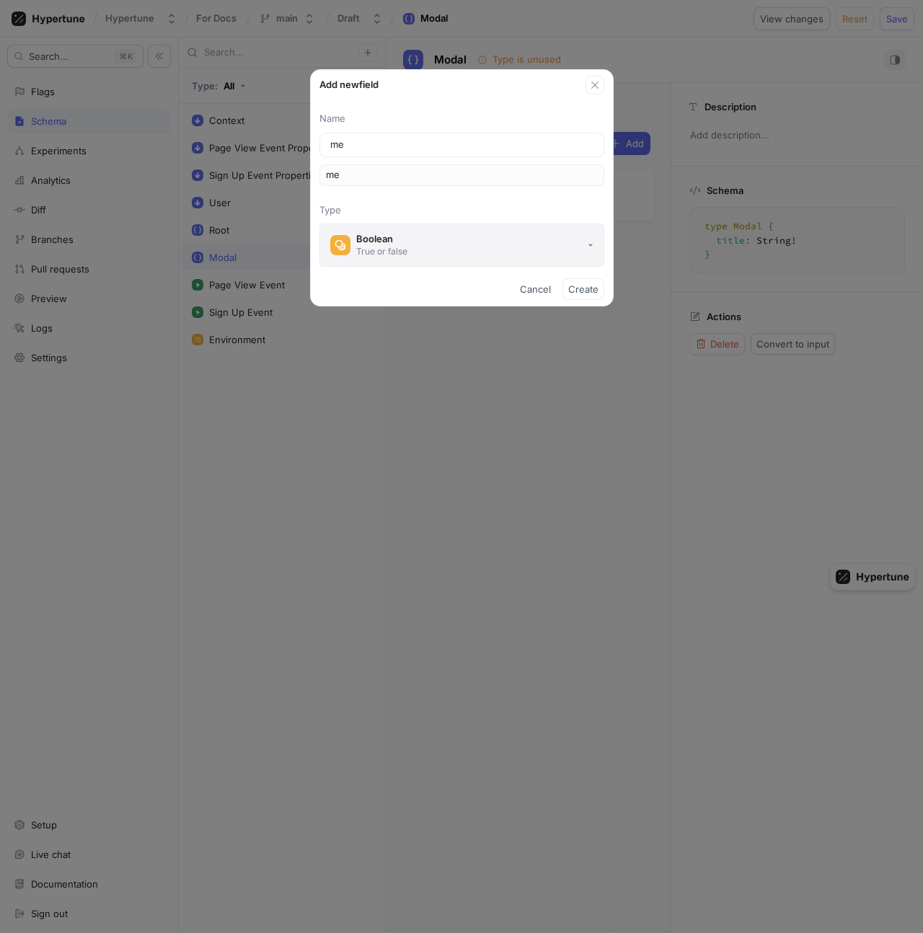
type input "mes"
type input "mess"
type input "messa"
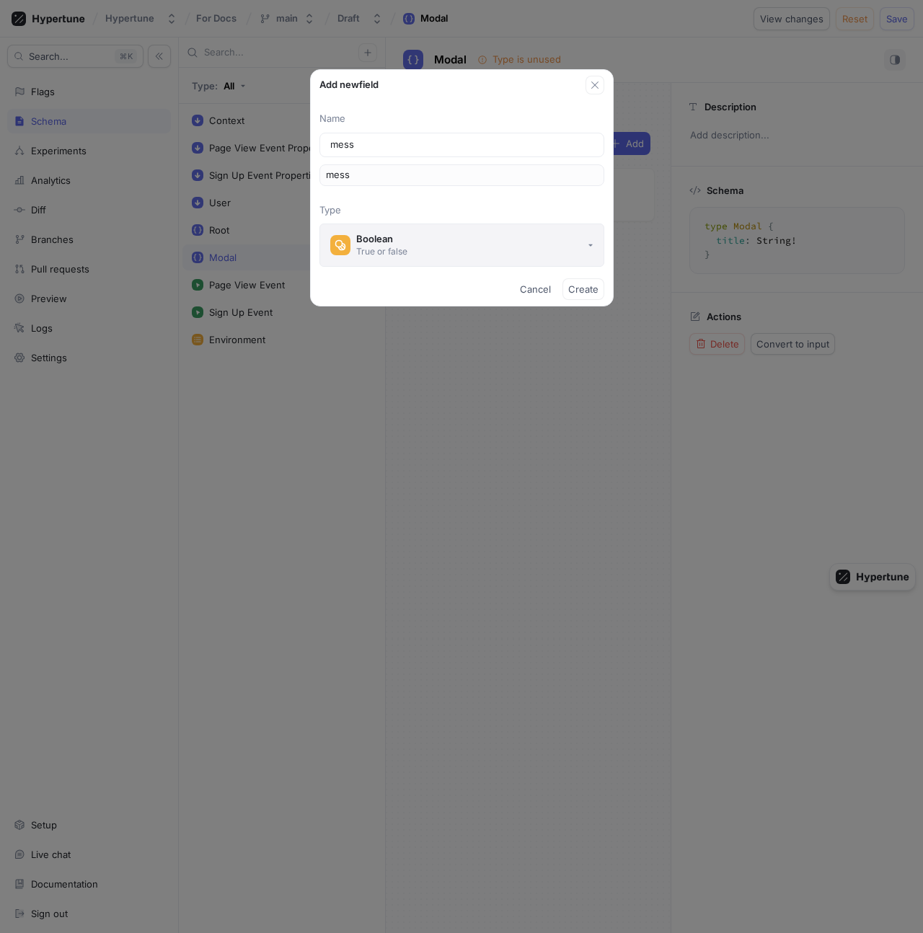
type input "messa"
type input "messag"
type input "message"
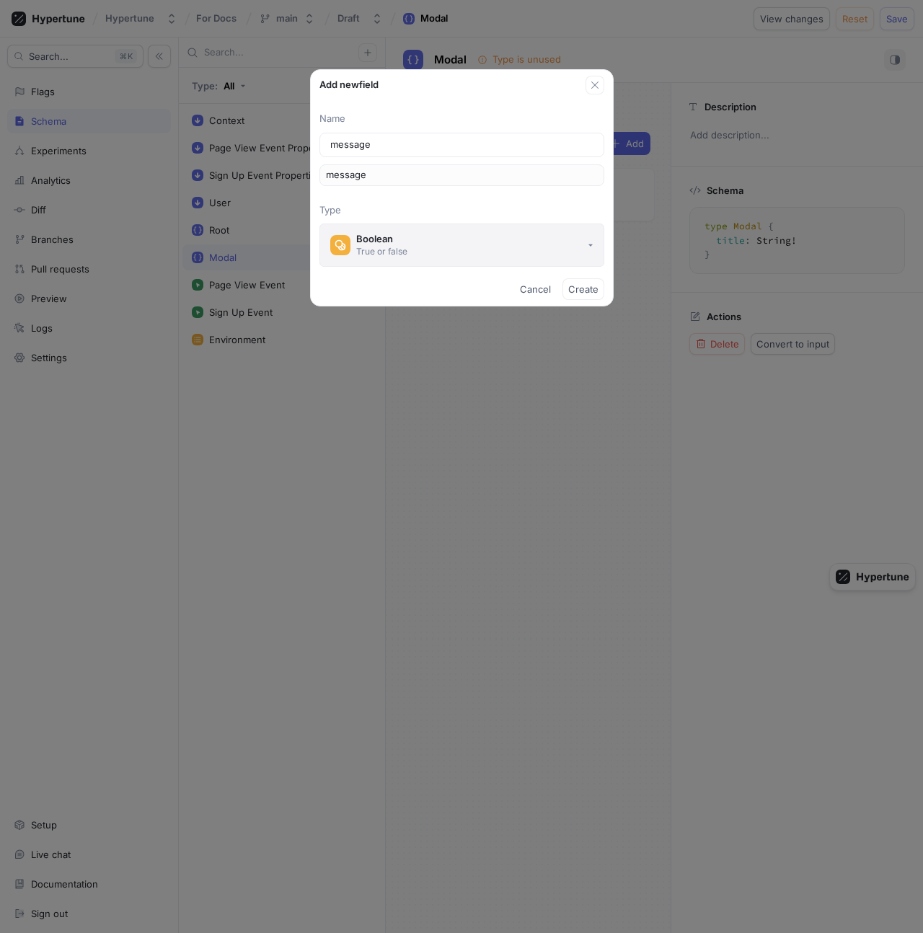
click at [468, 254] on button "Boolean True or false" at bounding box center [461, 244] width 285 height 43
type input "message"
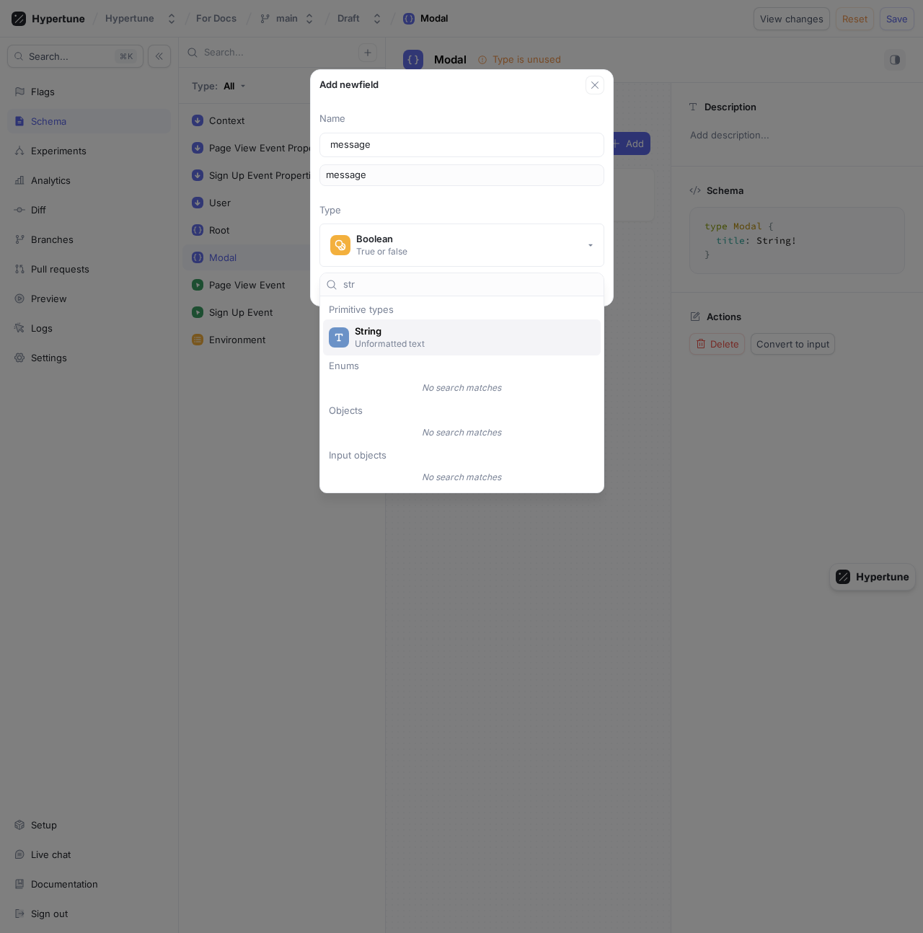
type input "str"
click at [471, 329] on span "String" at bounding box center [471, 331] width 233 height 12
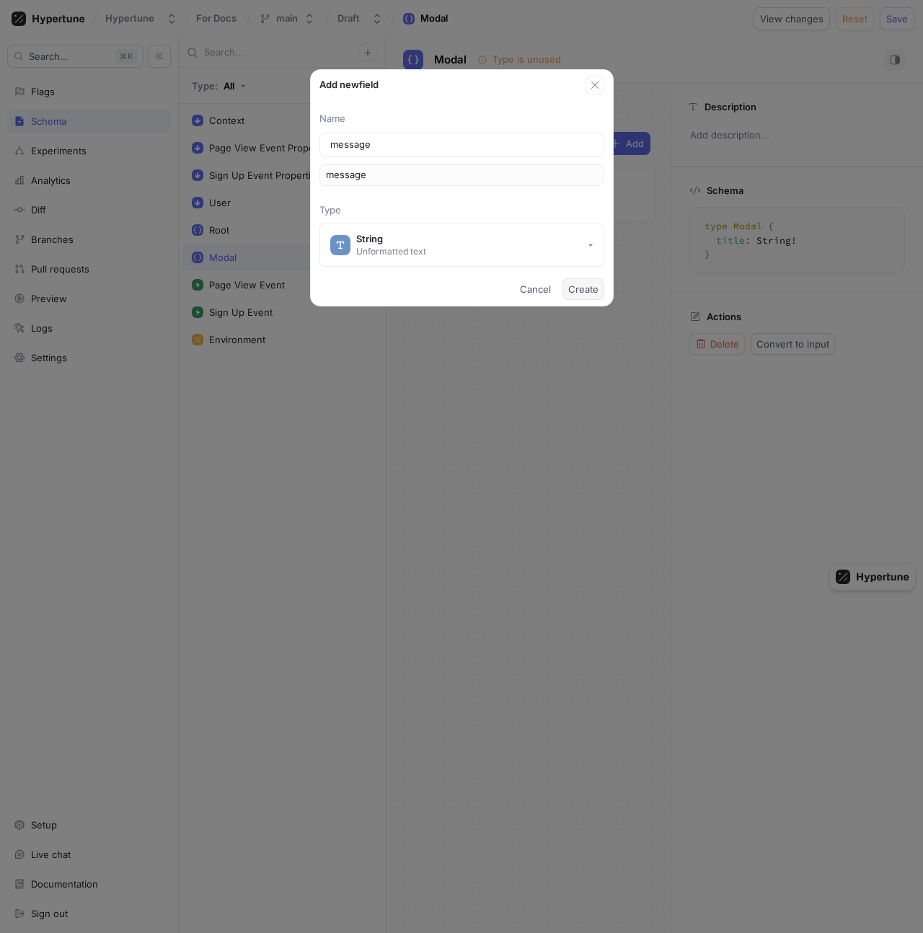
click at [594, 290] on span "Create" at bounding box center [583, 289] width 30 height 9
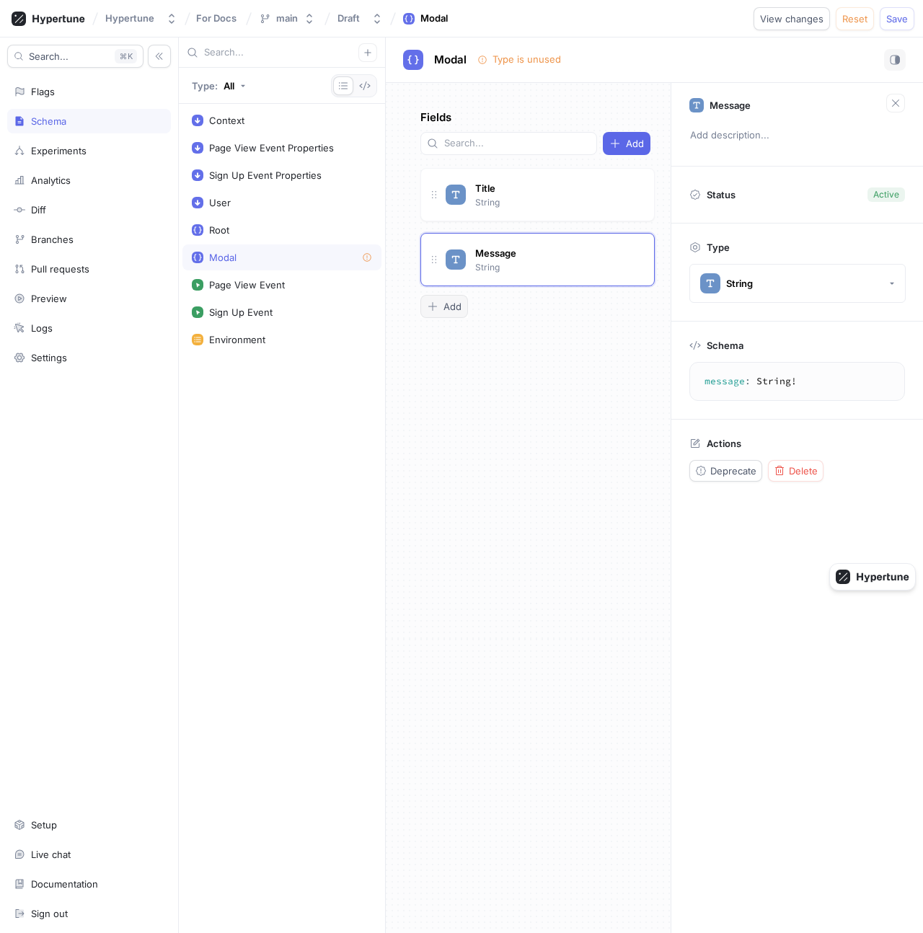
click at [430, 295] on button "Add" at bounding box center [444, 306] width 48 height 23
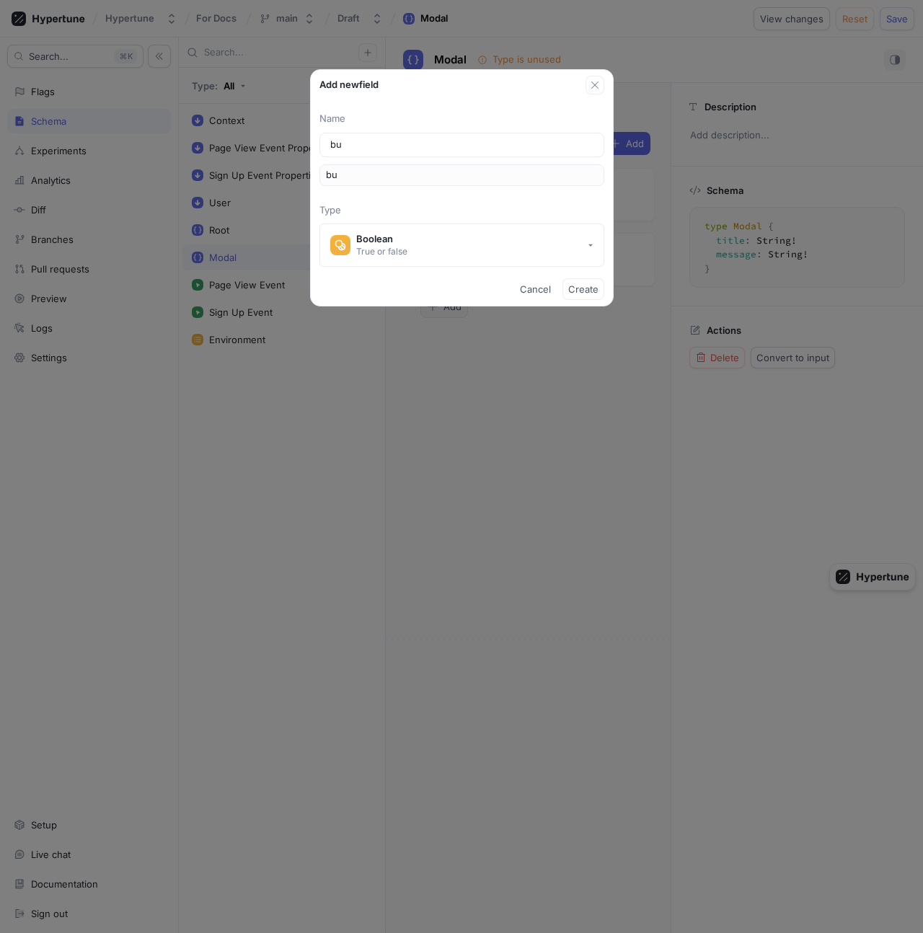
type input "but"
type input "butt"
type input "butto"
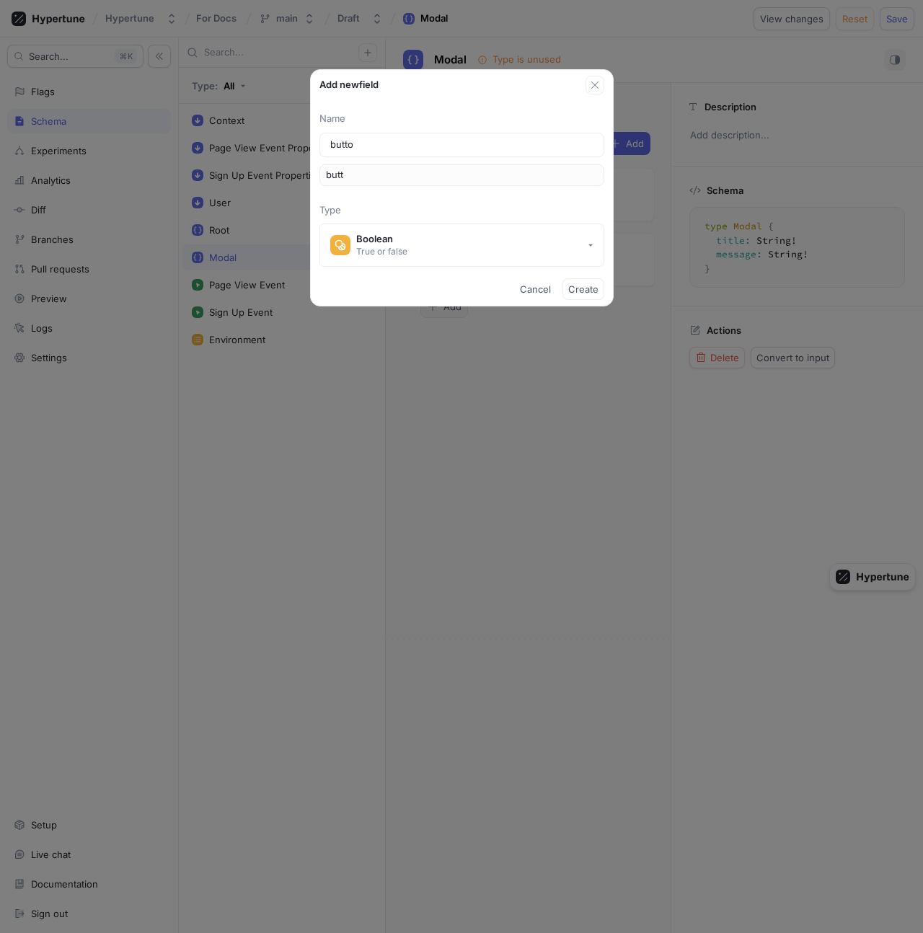
type input "butto"
type input "button"
type input "buttonT"
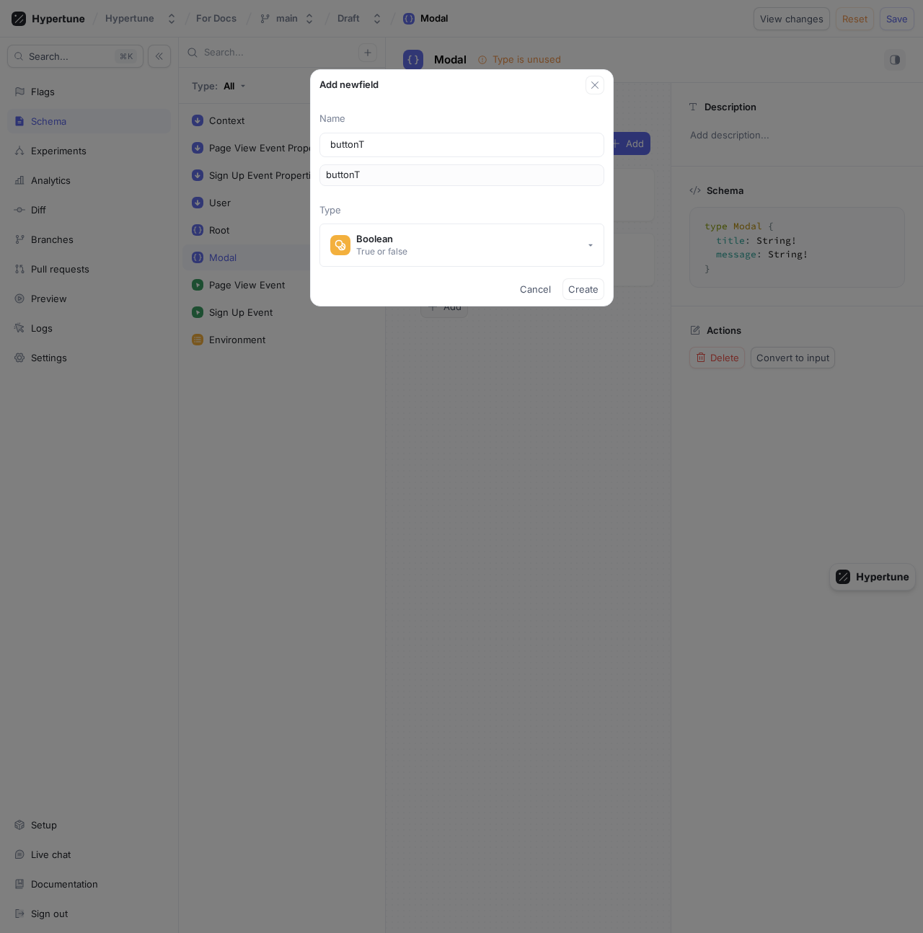
type input "buttonTe"
type input "buttonTex"
type input "buttonText"
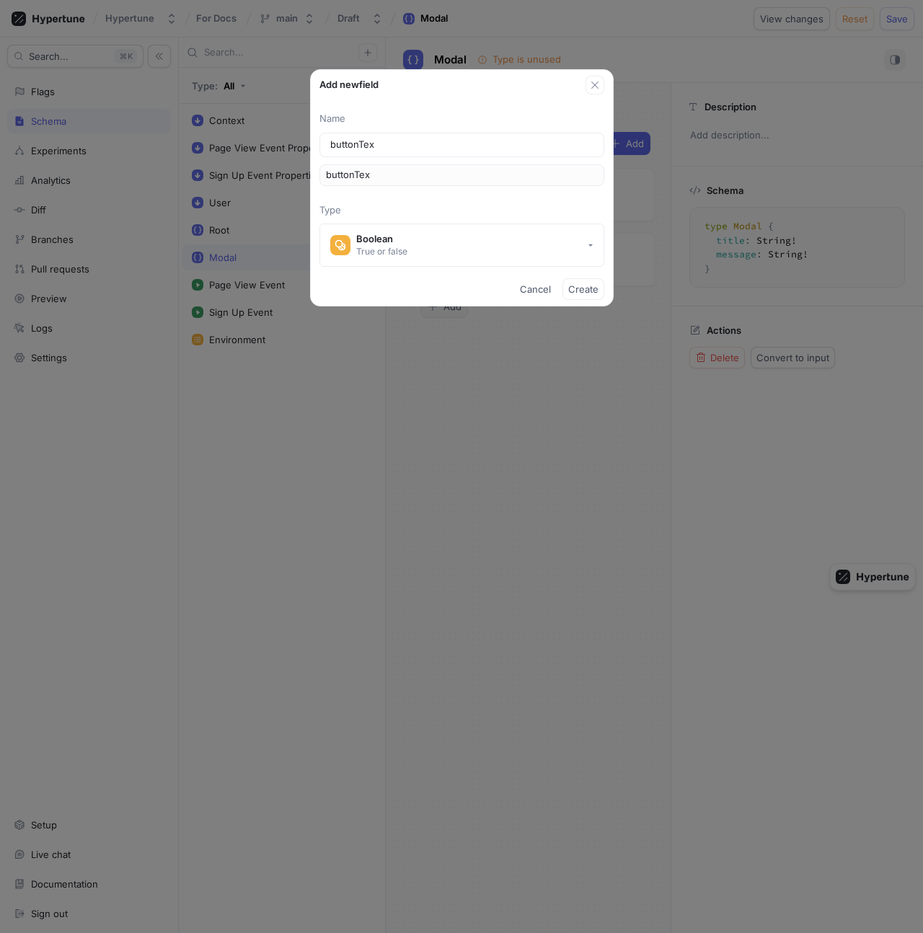
type input "buttonText"
click at [437, 274] on div "Cancel Create" at bounding box center [462, 288] width 302 height 33
click at [427, 248] on button "Boolean True or false" at bounding box center [461, 244] width 285 height 43
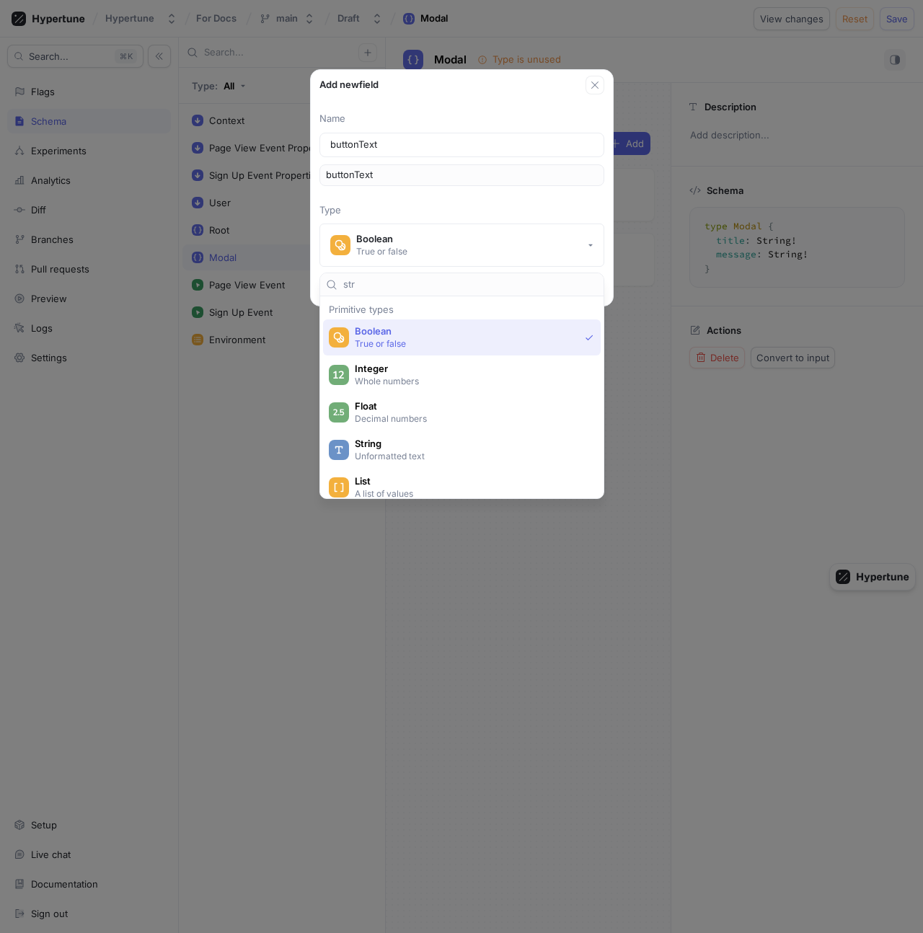
type input "str"
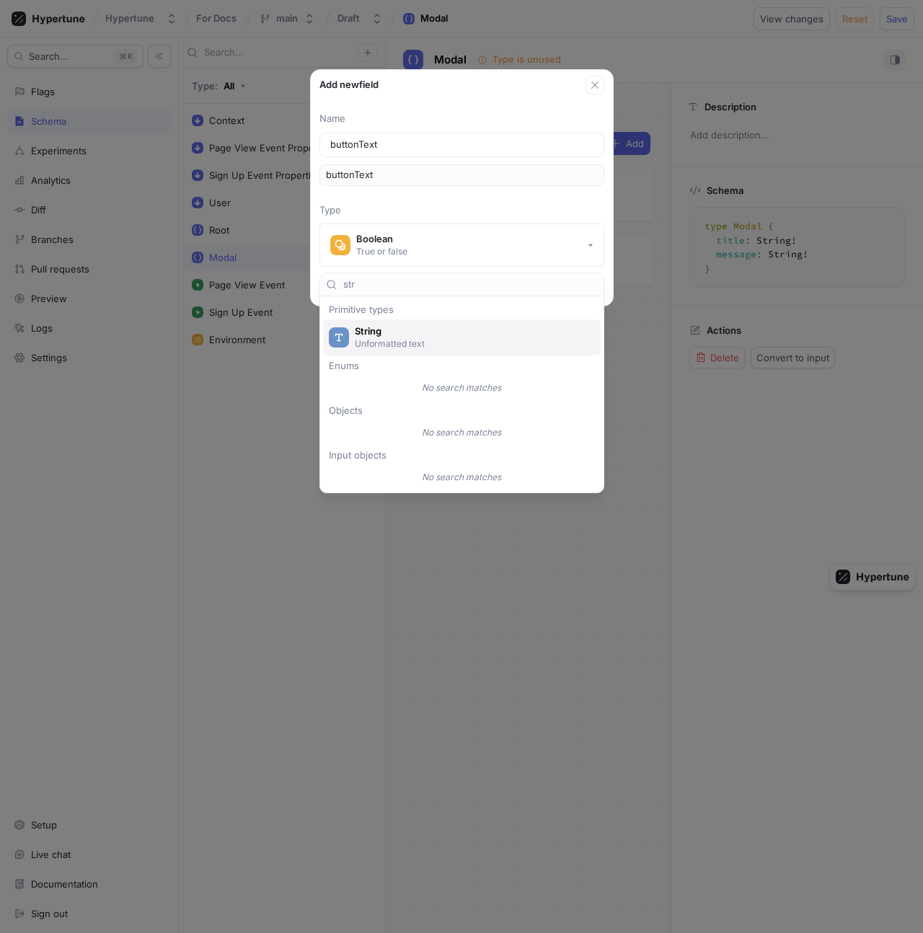
click at [454, 334] on span "String" at bounding box center [471, 331] width 233 height 12
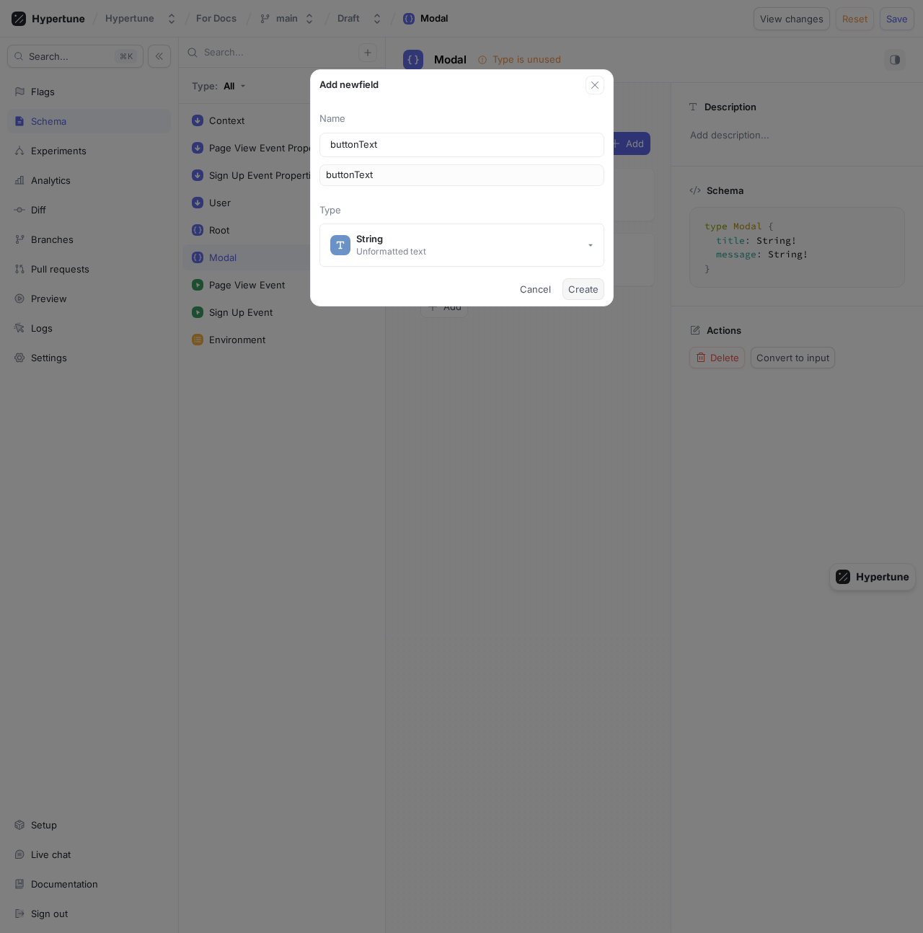
click at [590, 296] on button "Create" at bounding box center [583, 289] width 42 height 22
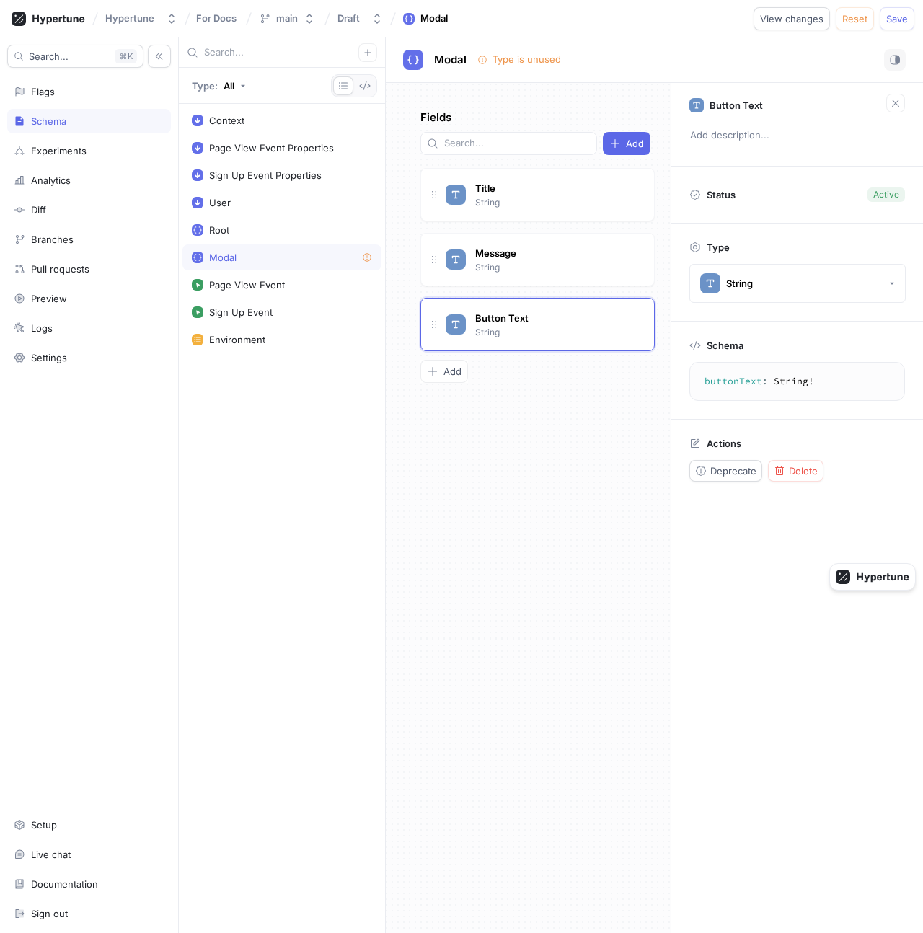
click at [502, 437] on div "Fields Add Title String Message String Button Text String To pick up a draggabl…" at bounding box center [528, 508] width 285 height 850
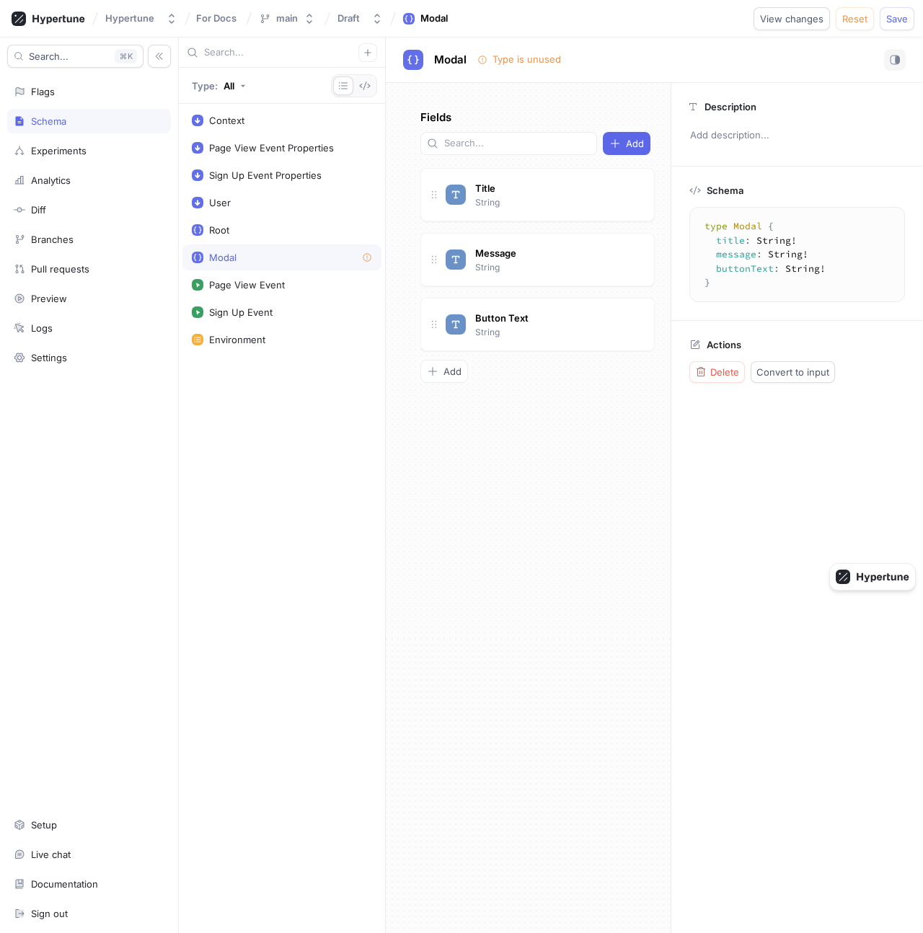
click at [546, 417] on div "Fields Add Title String Message String Button Text String To pick up a draggabl…" at bounding box center [528, 508] width 285 height 850
click at [320, 118] on div "Context" at bounding box center [282, 121] width 180 height 12
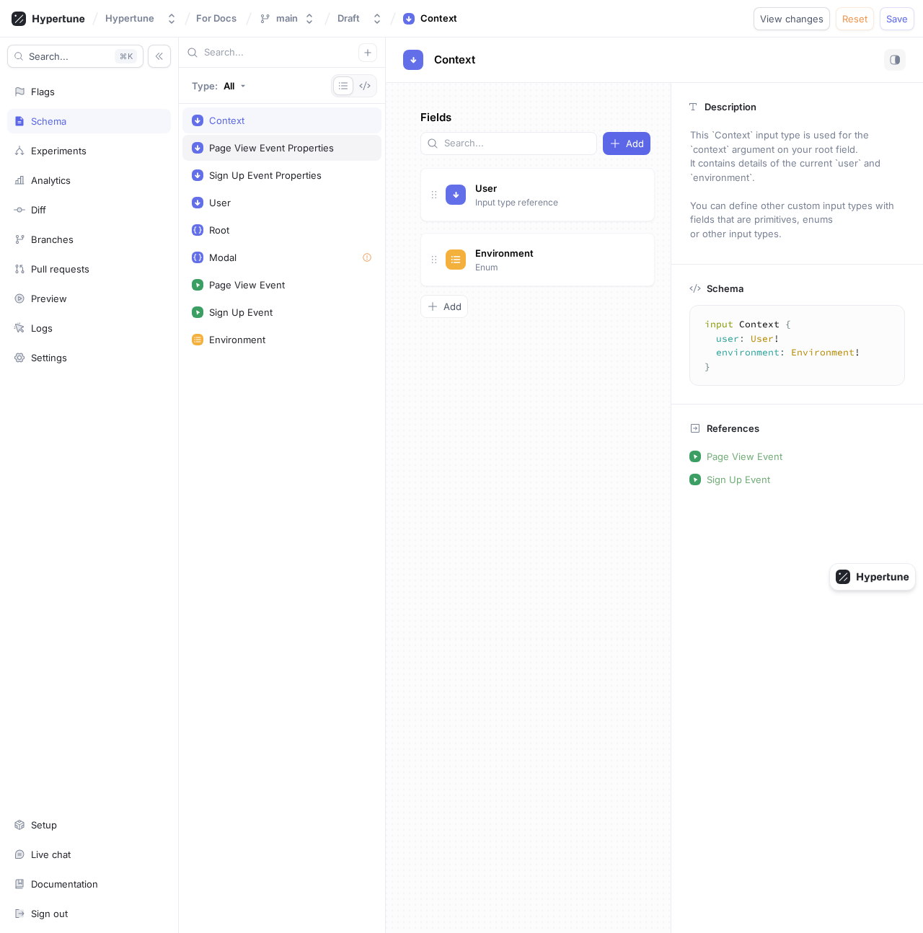
click at [316, 147] on div "Page View Event Properties" at bounding box center [271, 148] width 125 height 12
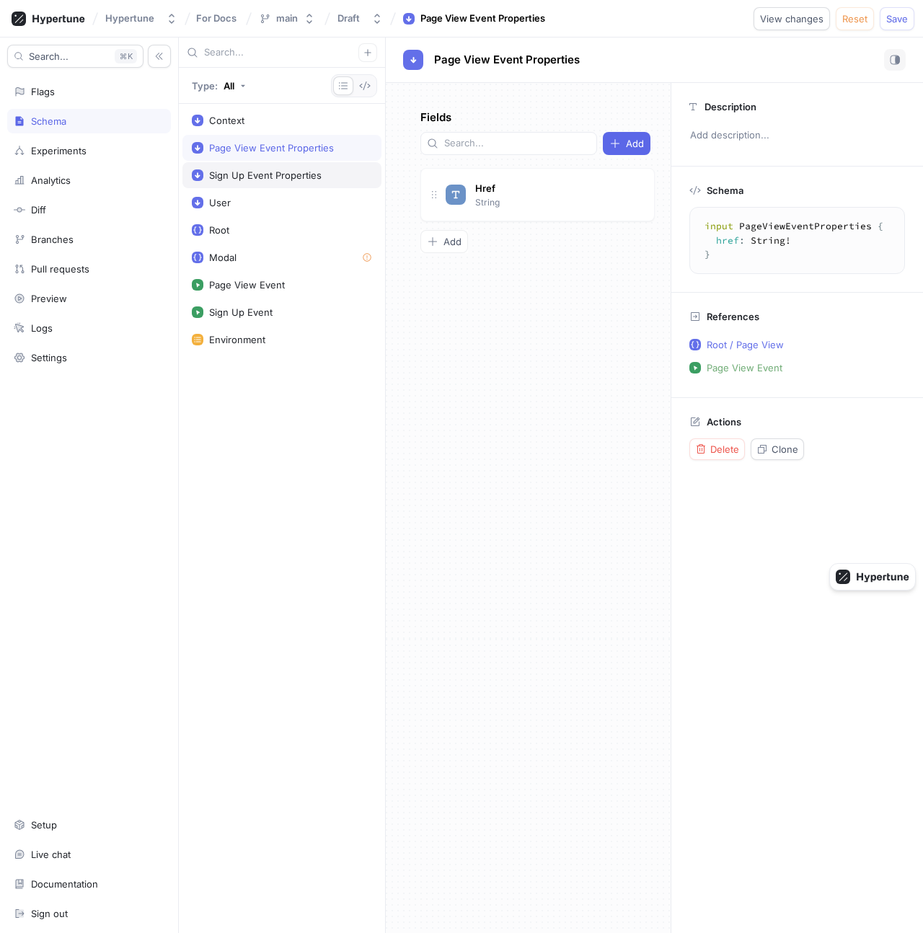
click at [314, 174] on div "Sign Up Event Properties" at bounding box center [265, 175] width 112 height 12
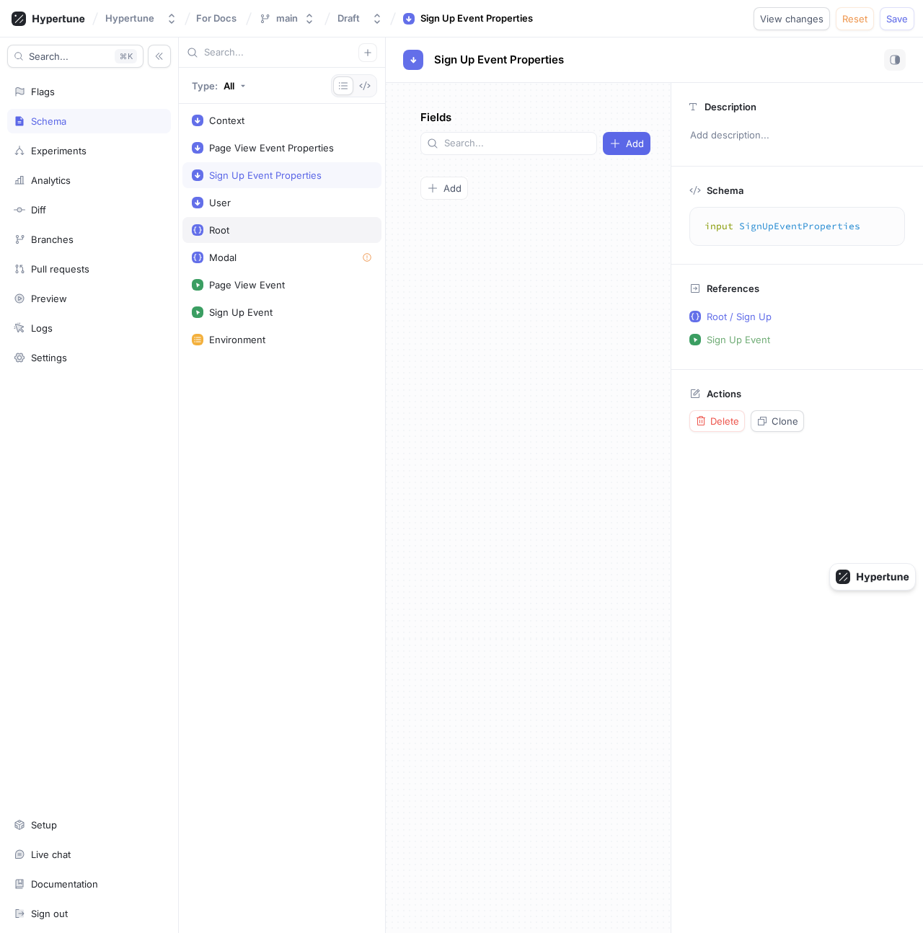
click at [283, 229] on div "Root" at bounding box center [282, 230] width 180 height 12
type textarea "type Root { pageView(properties: PageViewEventProperties!): Void! signUp(proper…"
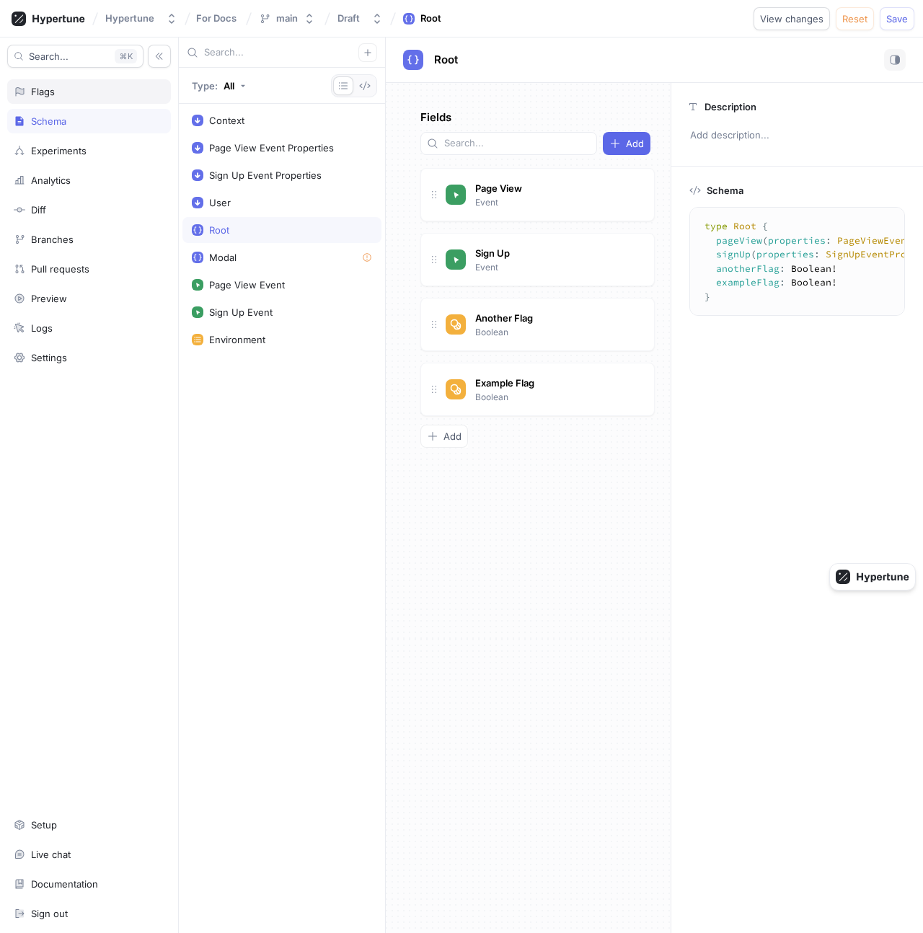
click at [91, 94] on div "Flags" at bounding box center [89, 92] width 151 height 12
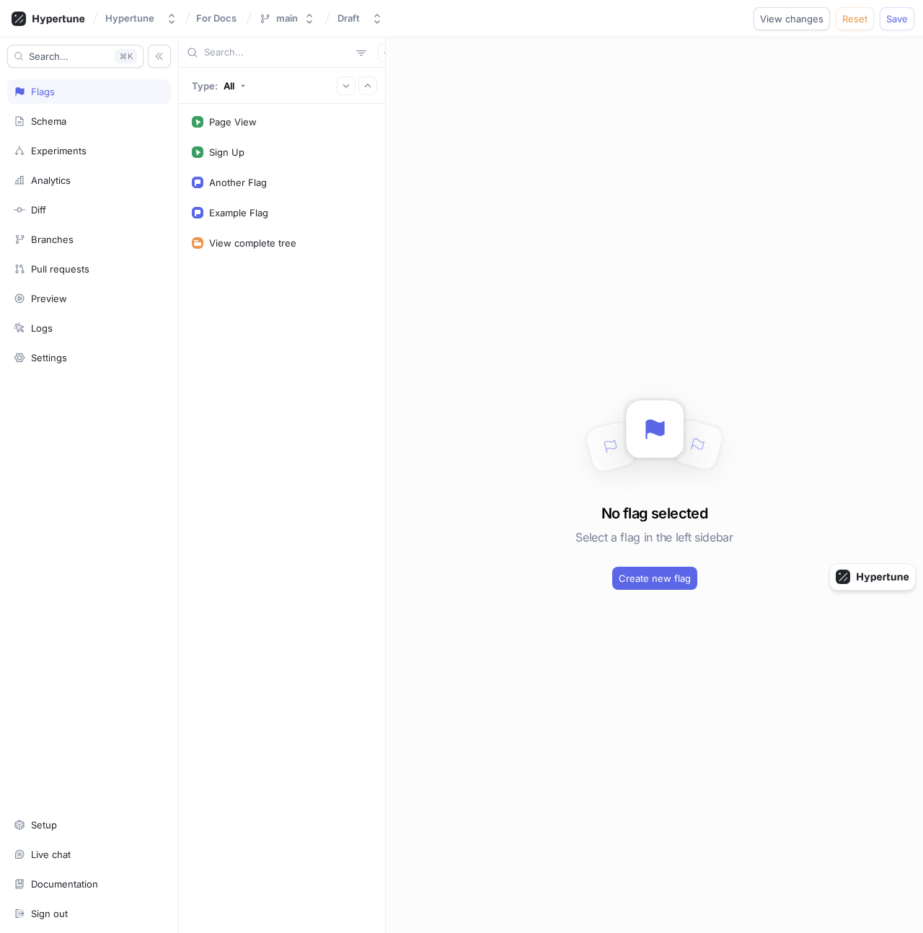
click at [378, 56] on div at bounding box center [282, 52] width 206 height 30
click at [378, 56] on button "button" at bounding box center [387, 52] width 19 height 19
click at [391, 86] on p "Flag" at bounding box center [389, 81] width 19 height 14
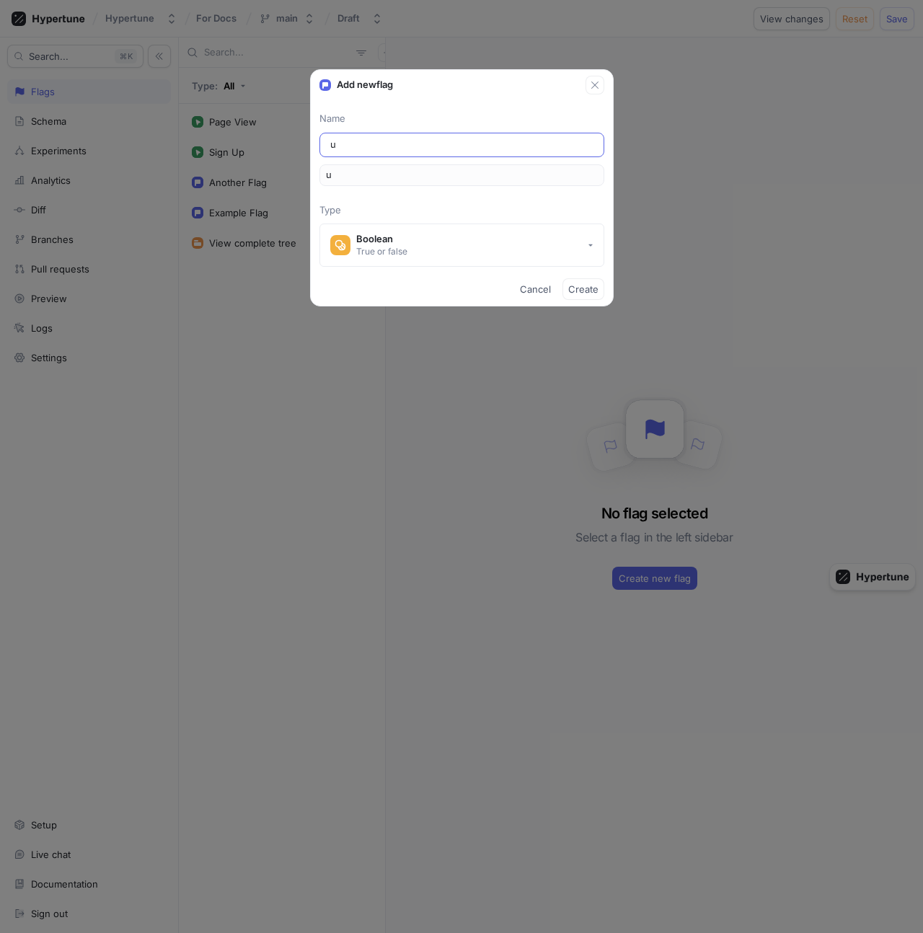
type input "up"
type input "upg"
type input "upgr"
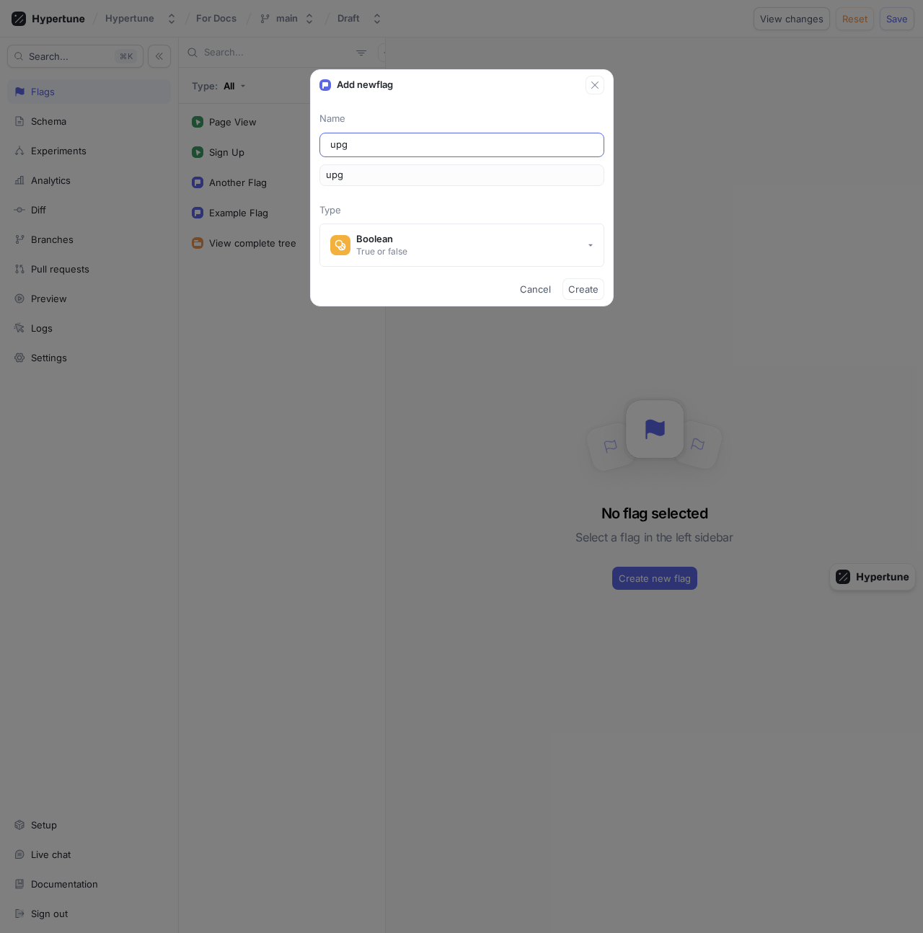
type input "upgr"
type input "upgra"
type input "upgrad"
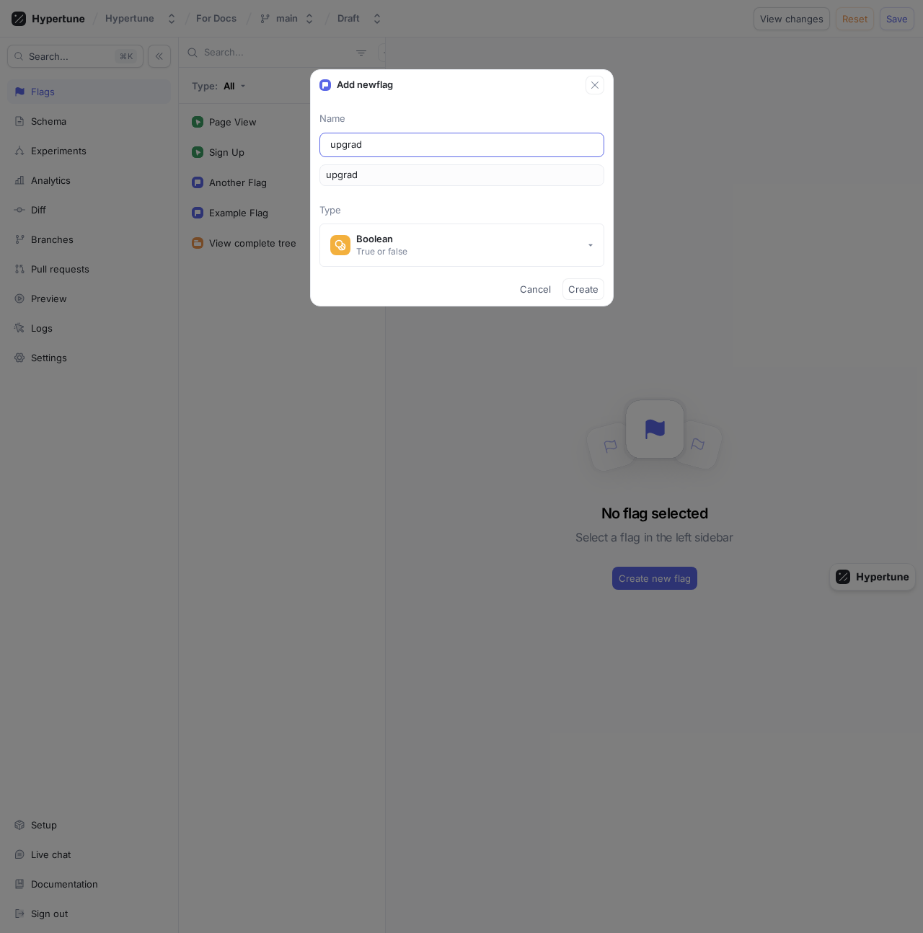
type input "upgrade"
type input "upgradeM"
type input "upgradeMo"
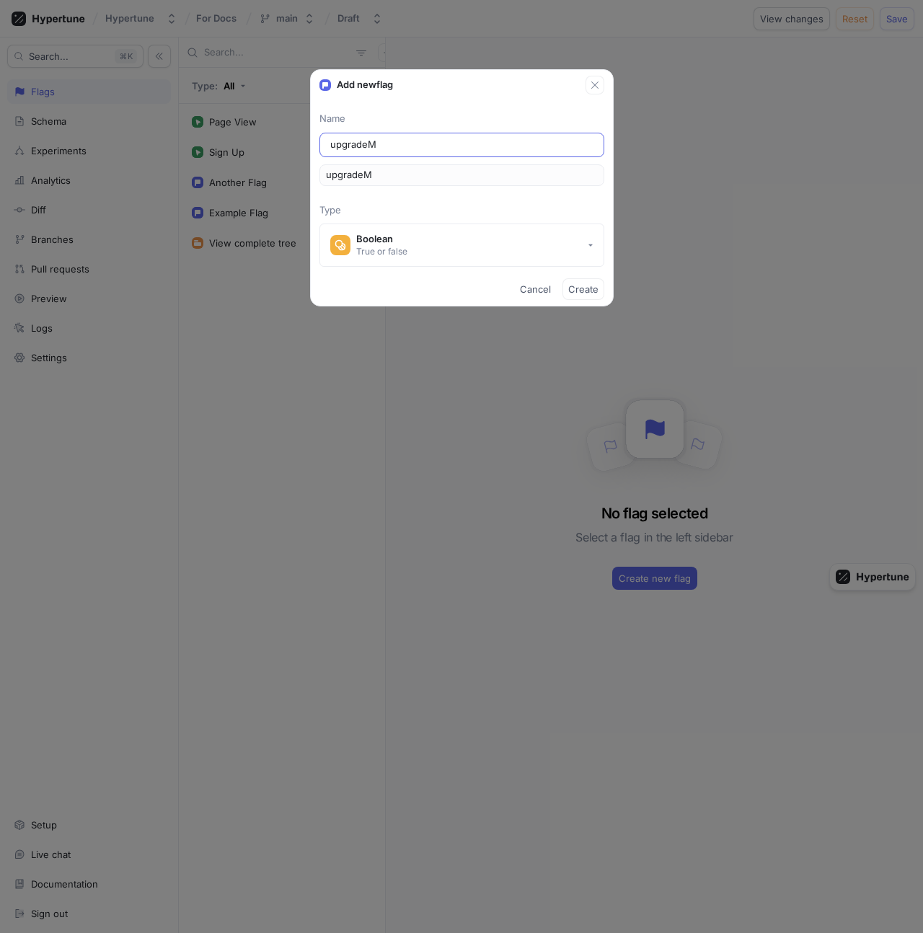
type input "upgradeMo"
type input "upgradeMod"
type input "upgradeModa"
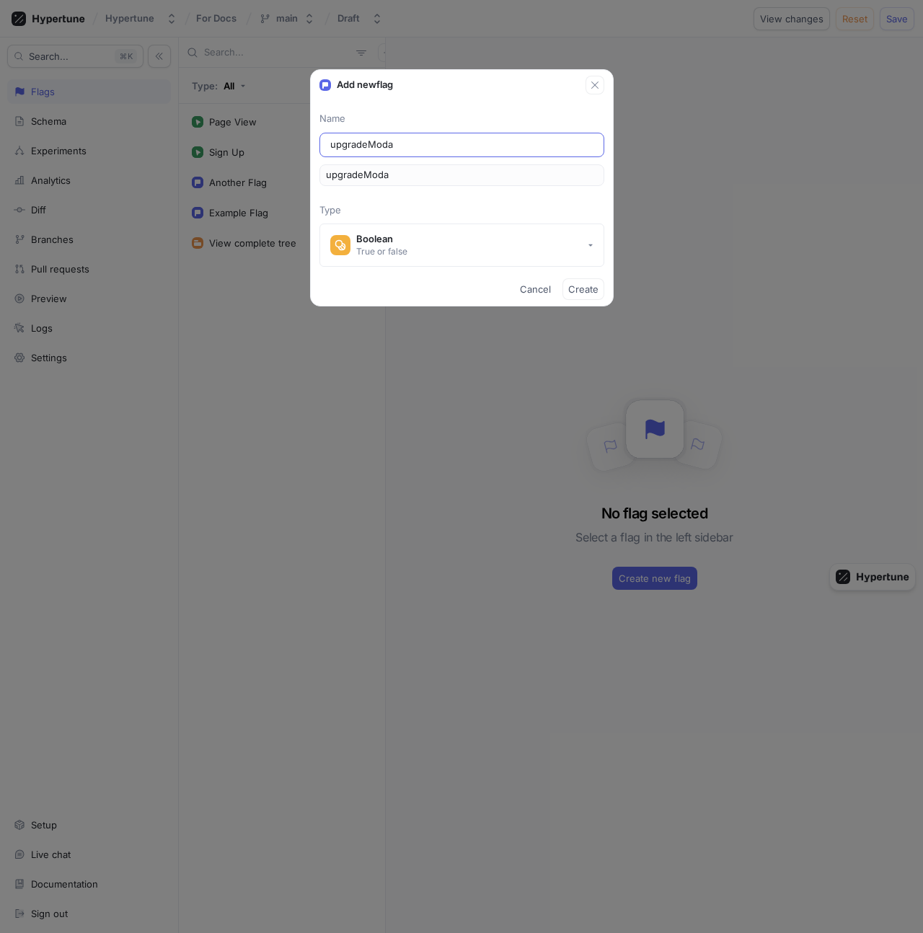
type input "upgradeModal"
click at [428, 231] on button "Boolean True or false" at bounding box center [461, 244] width 285 height 43
type input "upgradeModal"
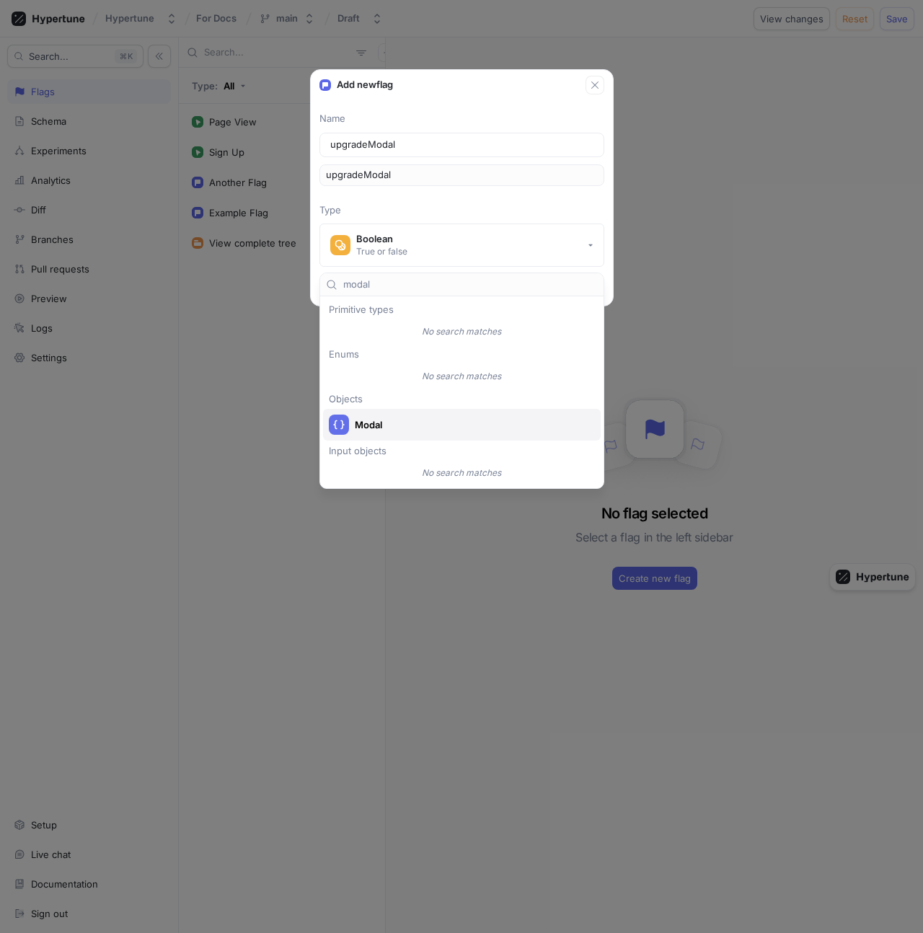
type input "modal"
click at [420, 425] on span "Modal" at bounding box center [471, 425] width 233 height 12
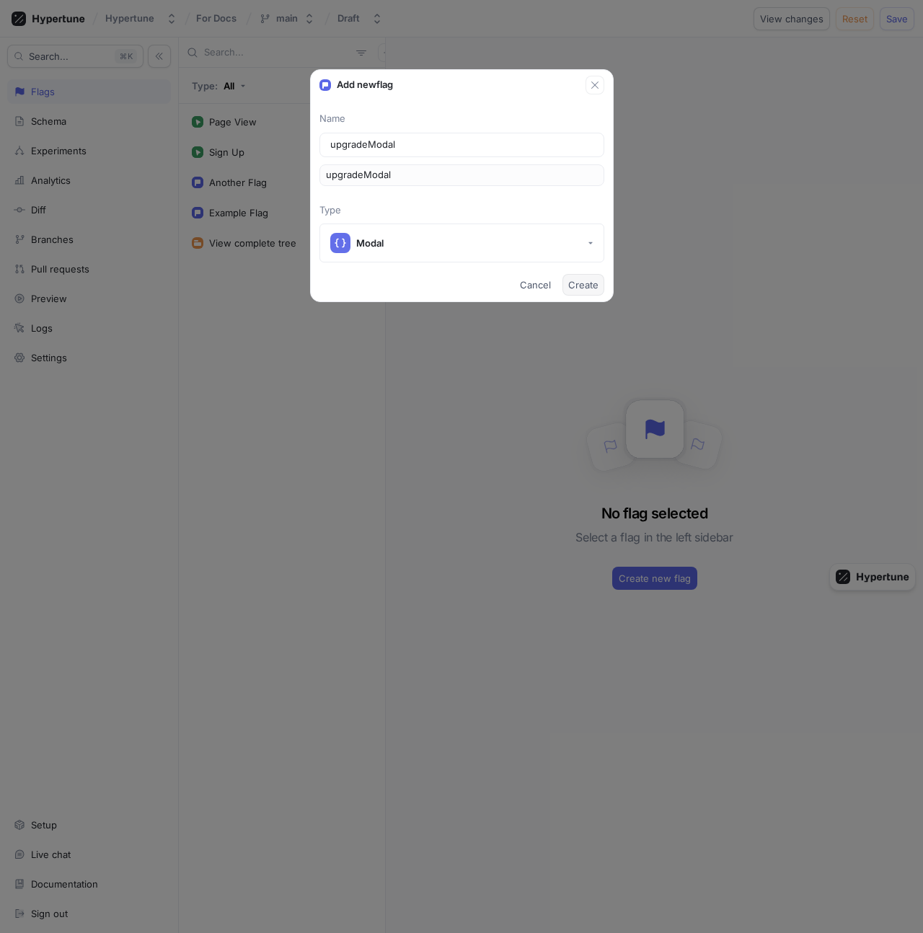
click at [579, 285] on span "Create" at bounding box center [583, 284] width 30 height 9
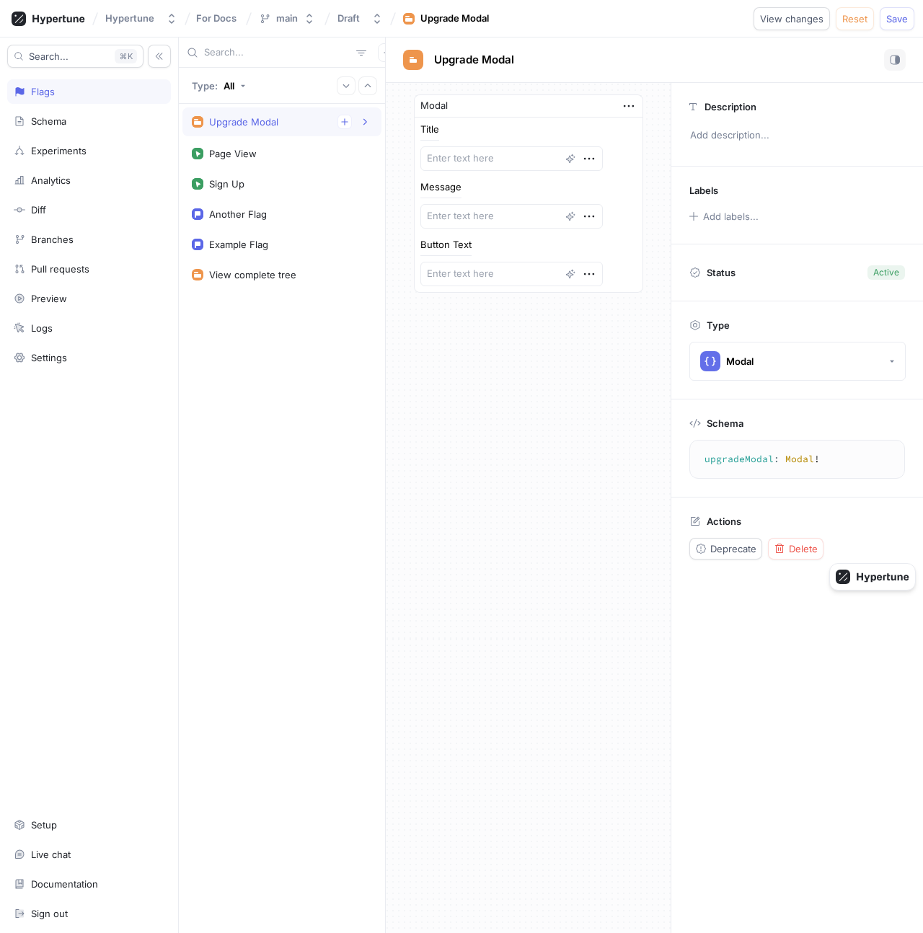
click at [560, 352] on div "Modal Title Message Button Text" at bounding box center [528, 508] width 285 height 850
click at [79, 128] on div "Schema" at bounding box center [89, 121] width 164 height 25
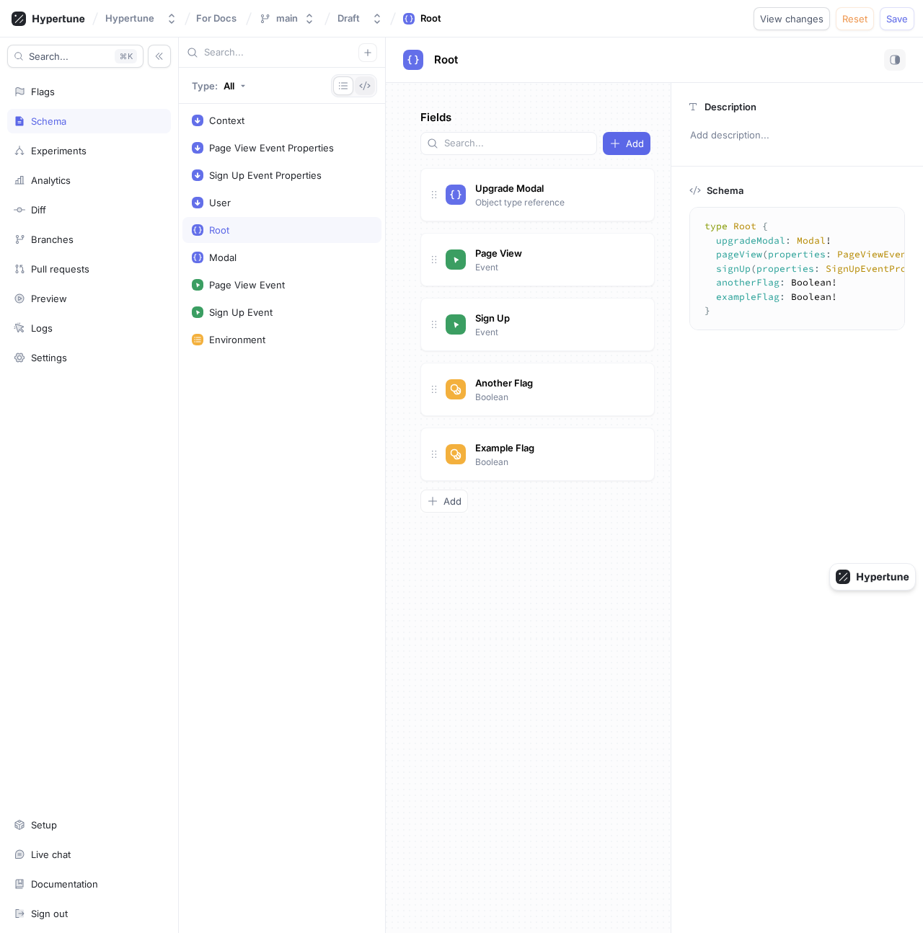
click at [358, 86] on button "button" at bounding box center [365, 85] width 20 height 19
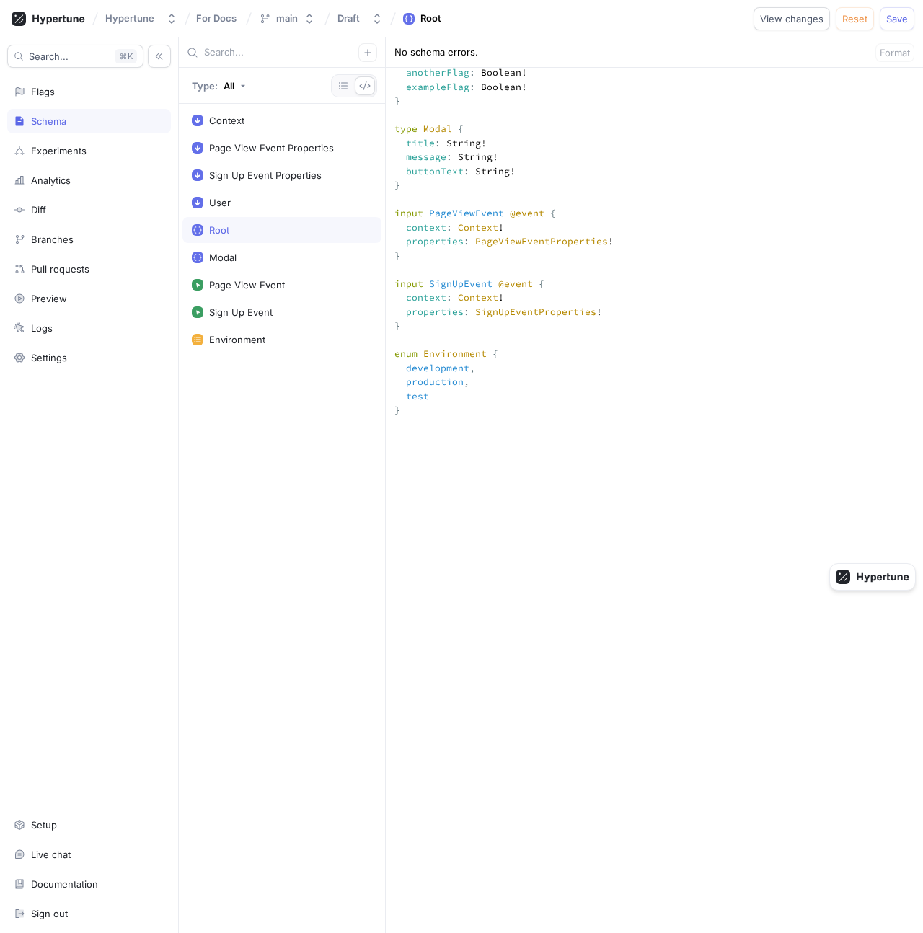
click at [458, 288] on textarea """" This `Context` input type is used for the `context` argument on your root f…" at bounding box center [654, 531] width 537 height 1675
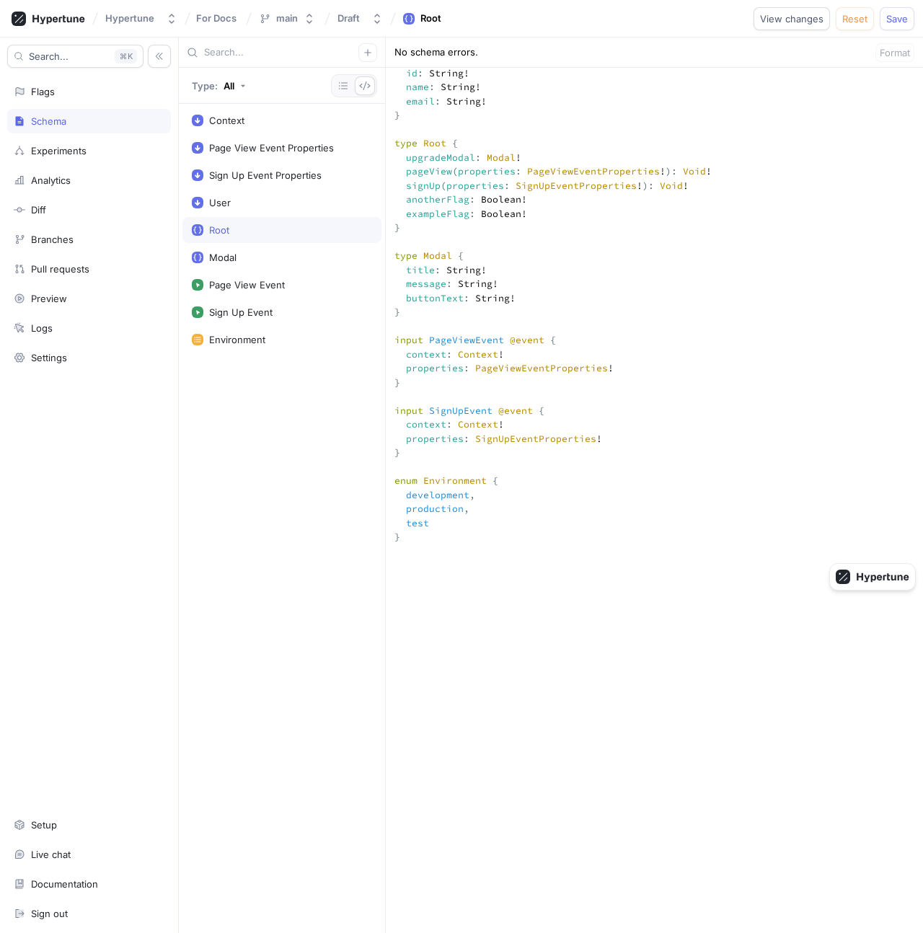
scroll to position [461, 0]
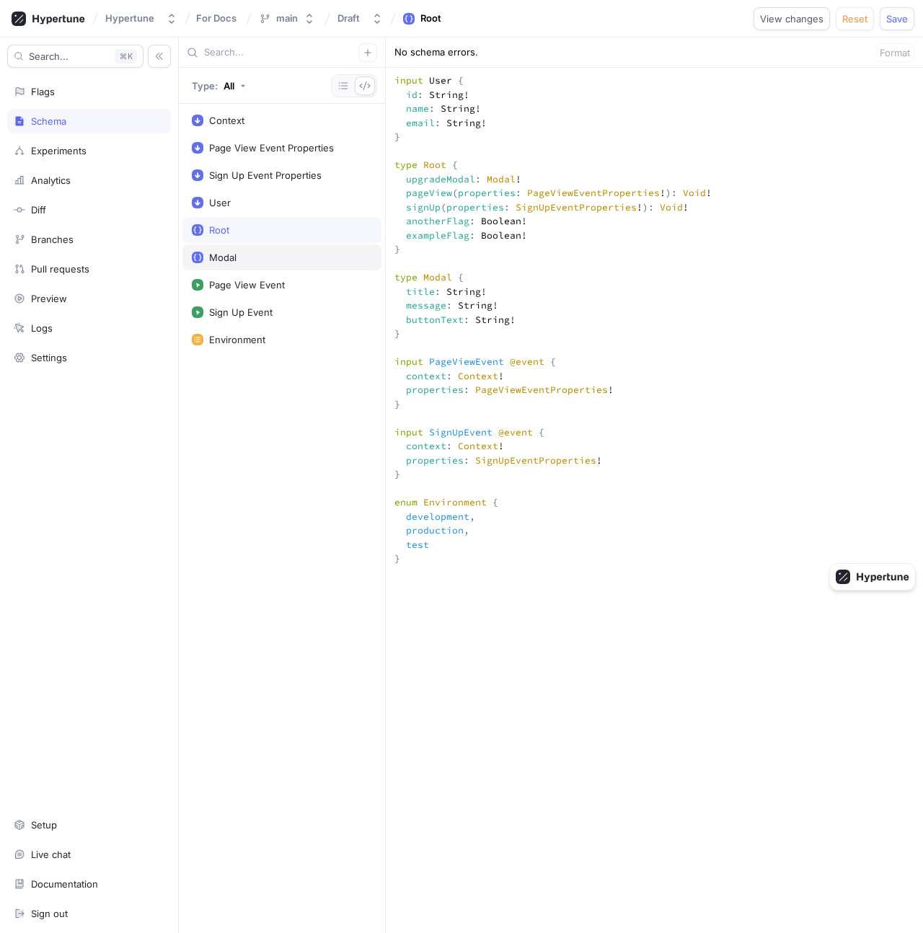
drag, startPoint x: 466, startPoint y: 334, endPoint x: 378, endPoint y: 254, distance: 118.4
click at [378, 254] on div "Type: All Context Page View Event Properties Sign Up Event Properties User Root…" at bounding box center [551, 484] width 744 height 895
click at [476, 267] on textarea """" This `Context` input type is used for the `context` argument on your root f…" at bounding box center [654, 680] width 537 height 1675
click at [123, 92] on div "Flags" at bounding box center [89, 92] width 151 height 12
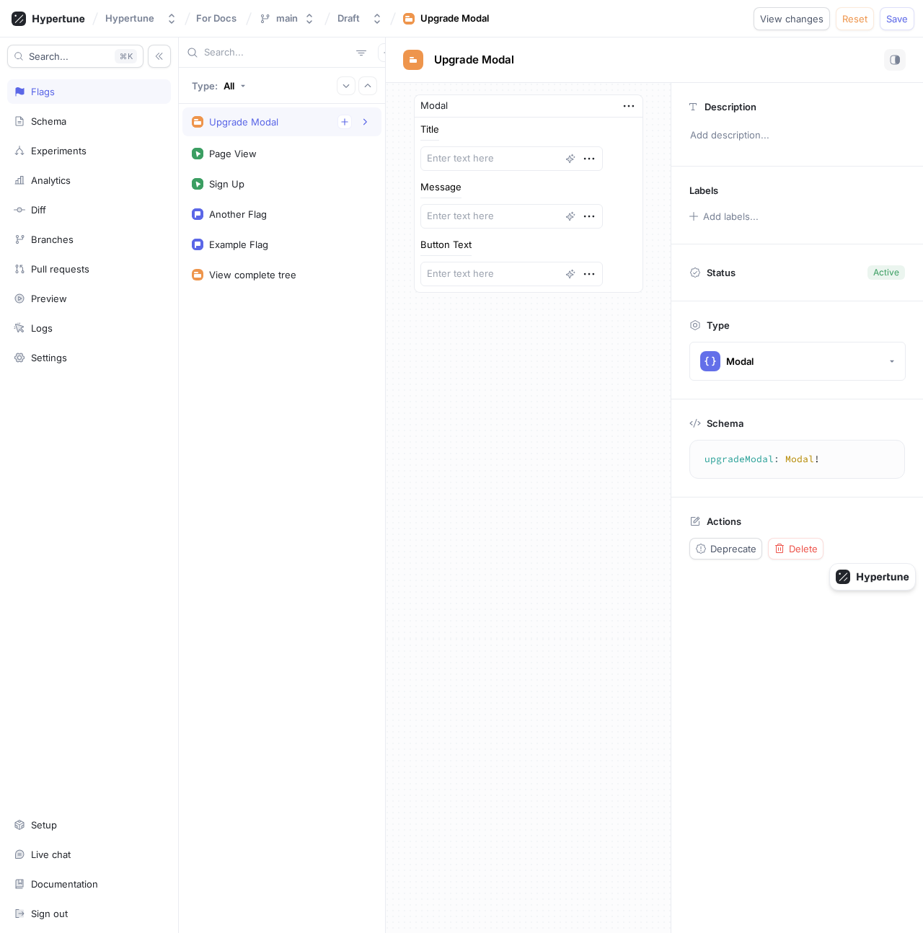
click at [479, 323] on div "Modal Title Message Button Text" at bounding box center [528, 508] width 285 height 850
click at [480, 159] on textarea at bounding box center [511, 158] width 182 height 25
type textarea "x"
type textarea "Y"
type textarea "x"
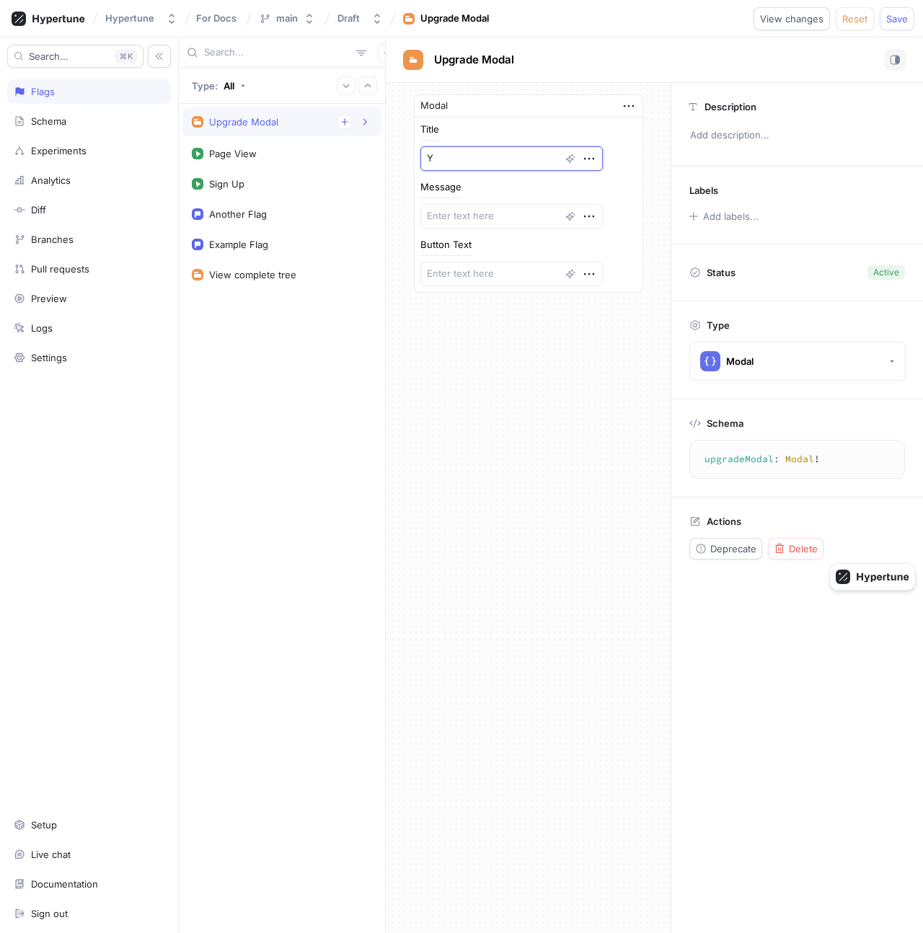
type textarea "Yp"
type textarea "x"
type textarea "Ypu"
type textarea "x"
type textarea "Yp"
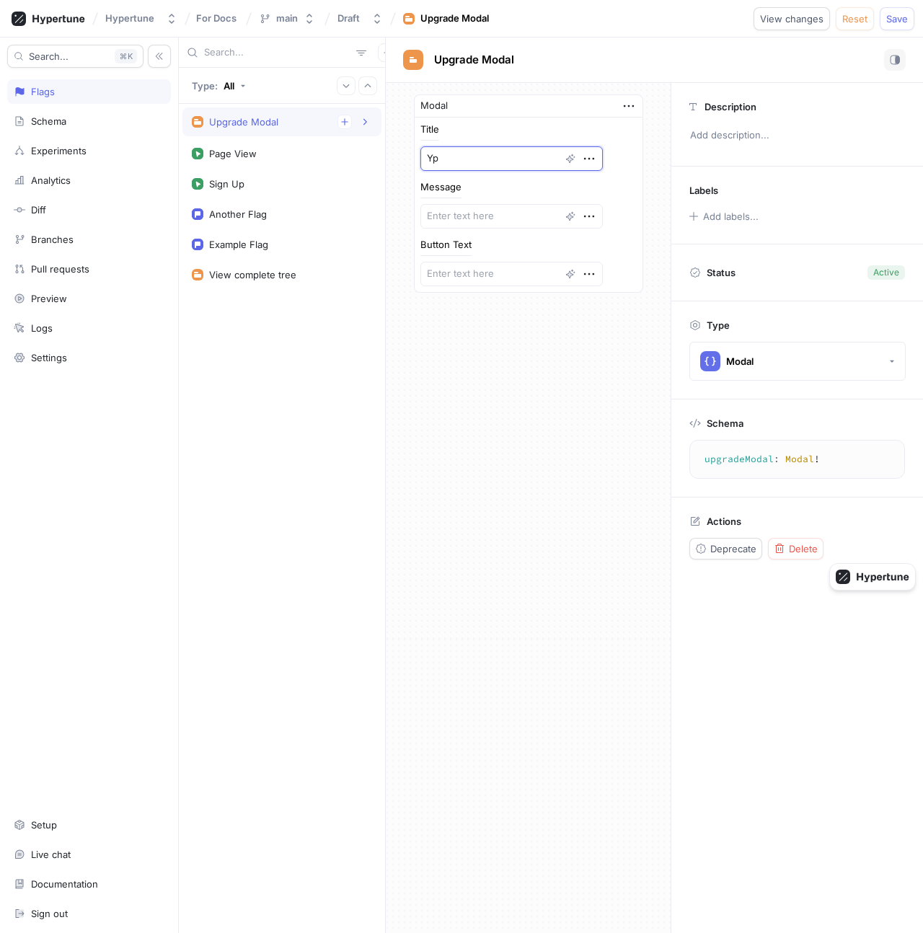
type textarea "x"
type textarea "Y"
type textarea "x"
type textarea "U"
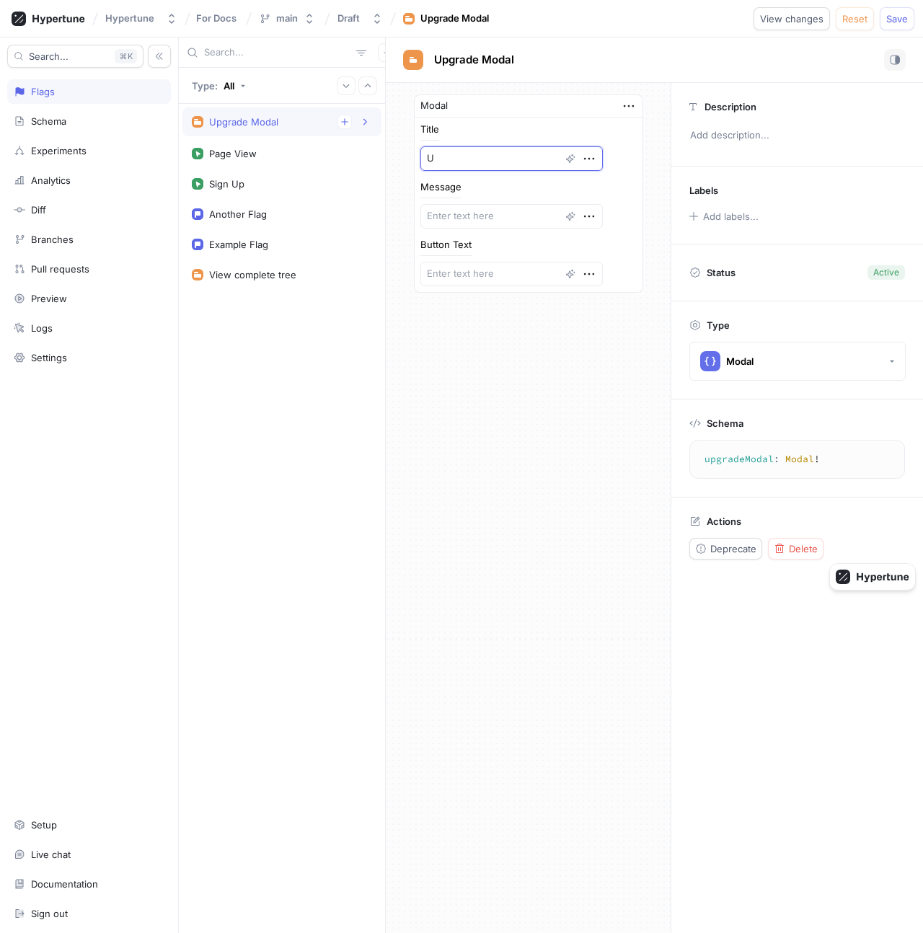
type textarea "x"
type textarea "Up"
type textarea "x"
type textarea "Upg"
type textarea "x"
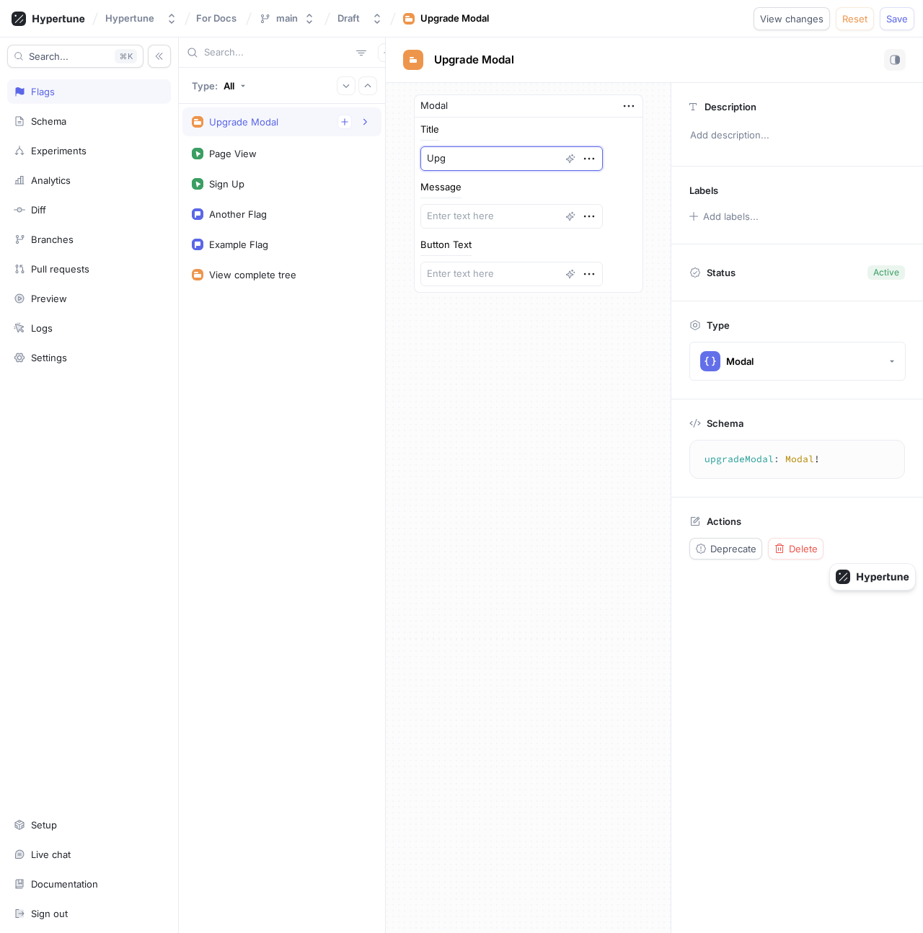
type textarea "Upgr"
type textarea "x"
type textarea "Upgra"
type textarea "x"
type textarea "Upgrad"
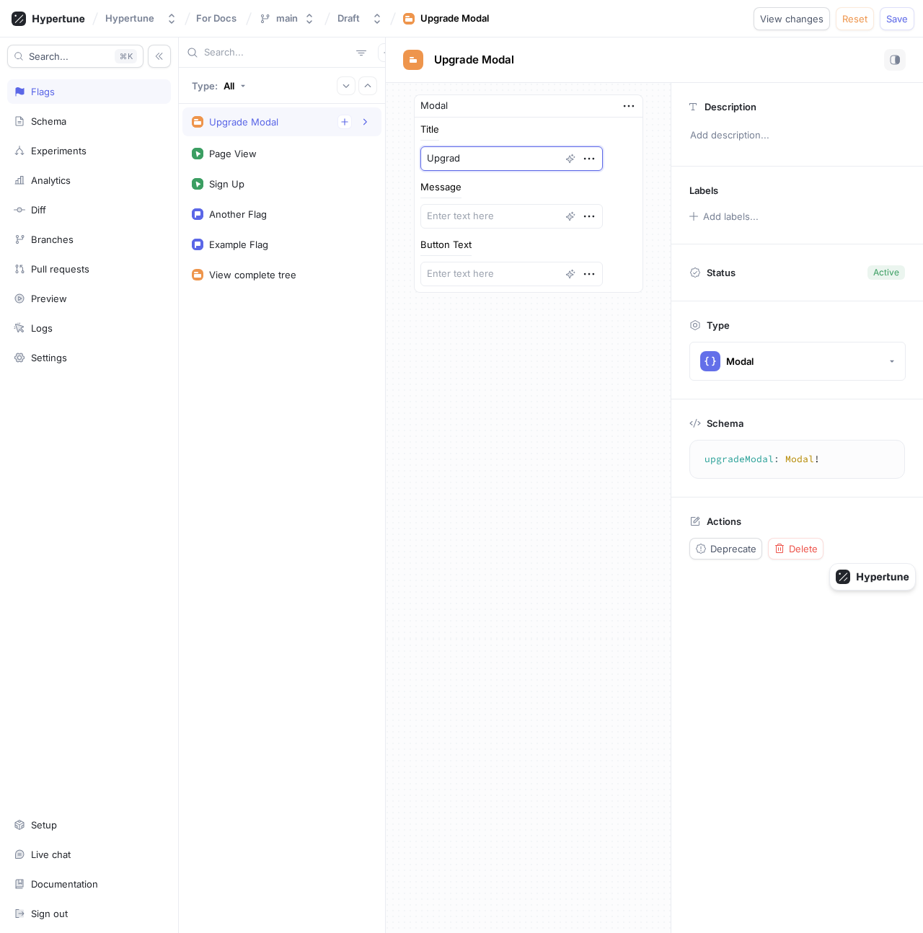
type textarea "x"
type textarea "Upgrade"
type textarea "x"
type textarea "Upgrade"
type textarea "x"
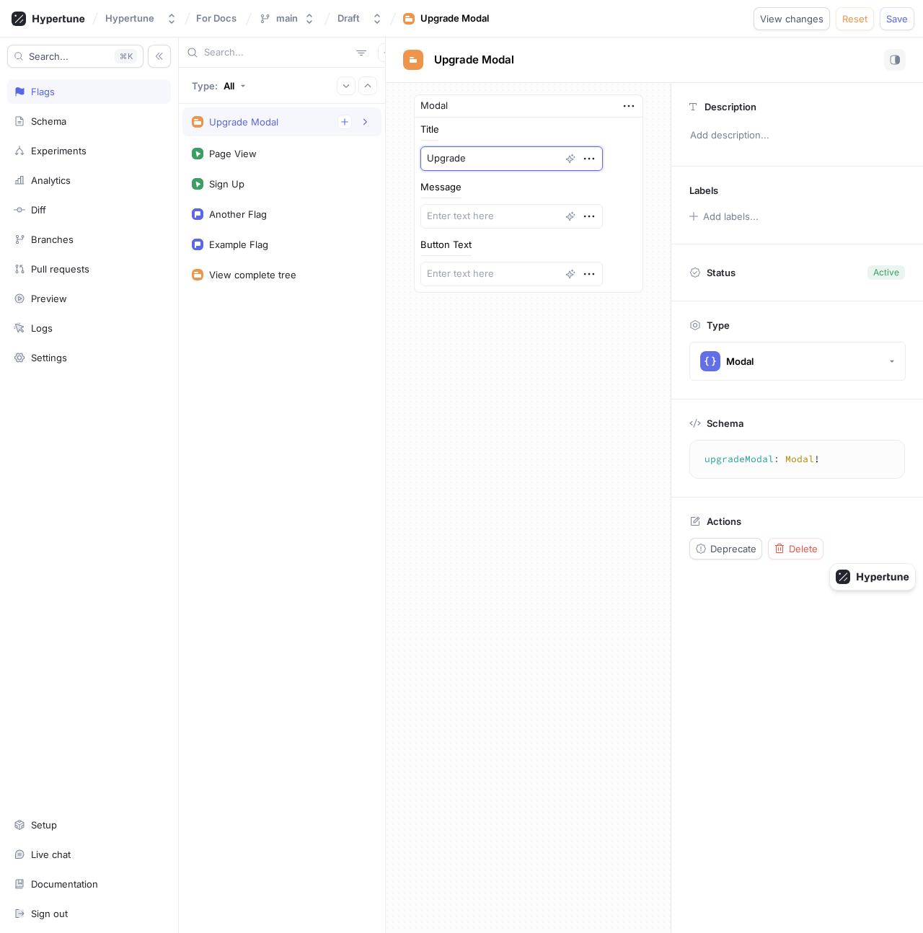
type textarea "Upgrade y"
type textarea "x"
type textarea "Upgrade yo"
type textarea "x"
type textarea "Upgrade you"
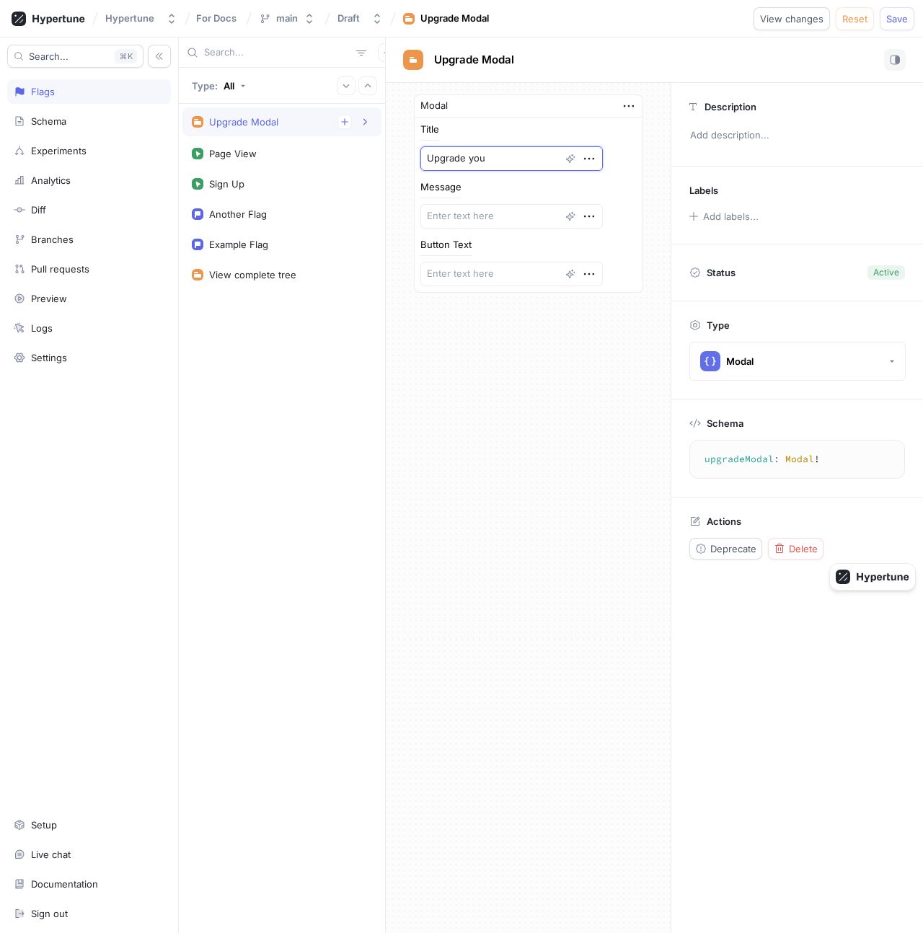
type textarea "x"
type textarea "Upgrade your"
type textarea "x"
type textarea "Upgrade your"
type textarea "x"
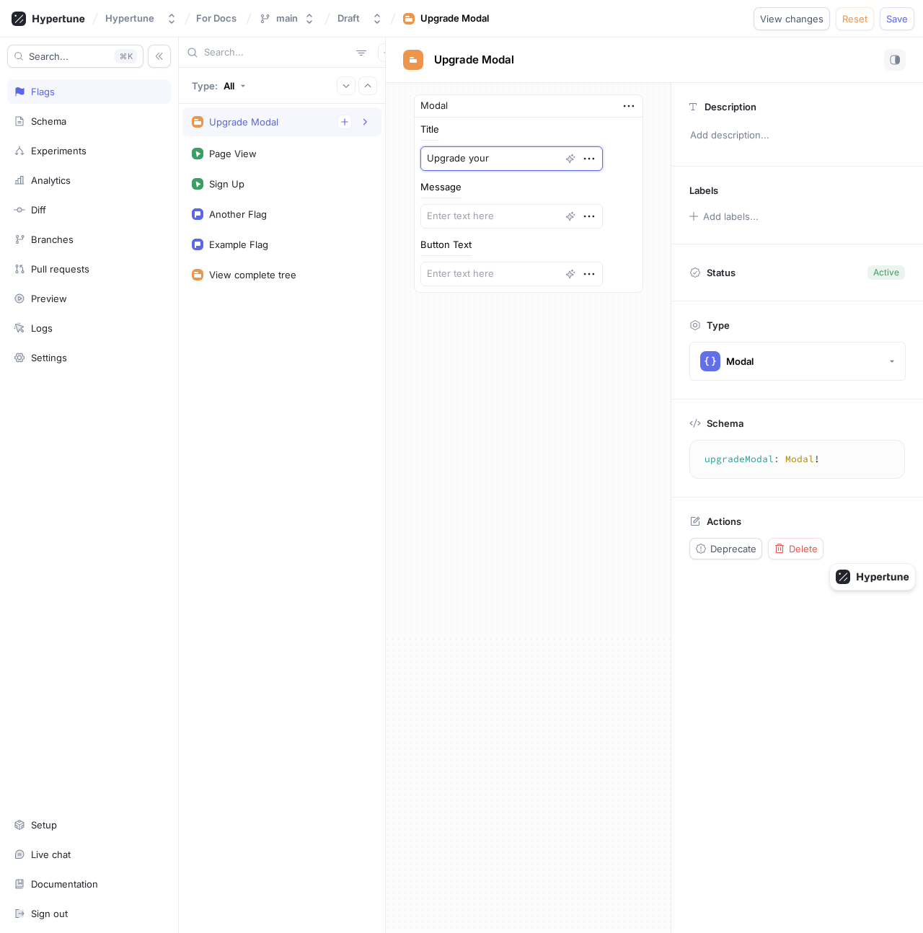
type textarea "Upgrade your p"
type textarea "x"
type textarea "Upgrade your pa"
type textarea "x"
type textarea "Upgrade your pal"
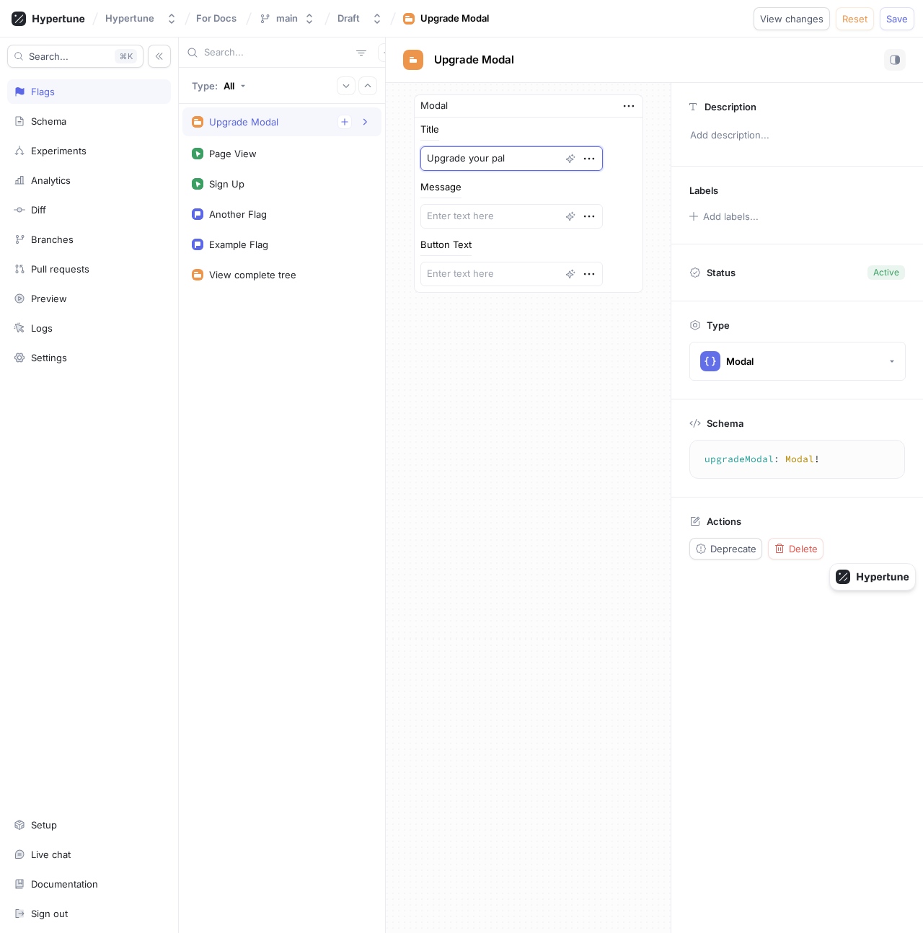
type textarea "x"
type textarea "Upgrade your pa"
type textarea "x"
type textarea "Upgrade your p"
type textarea "x"
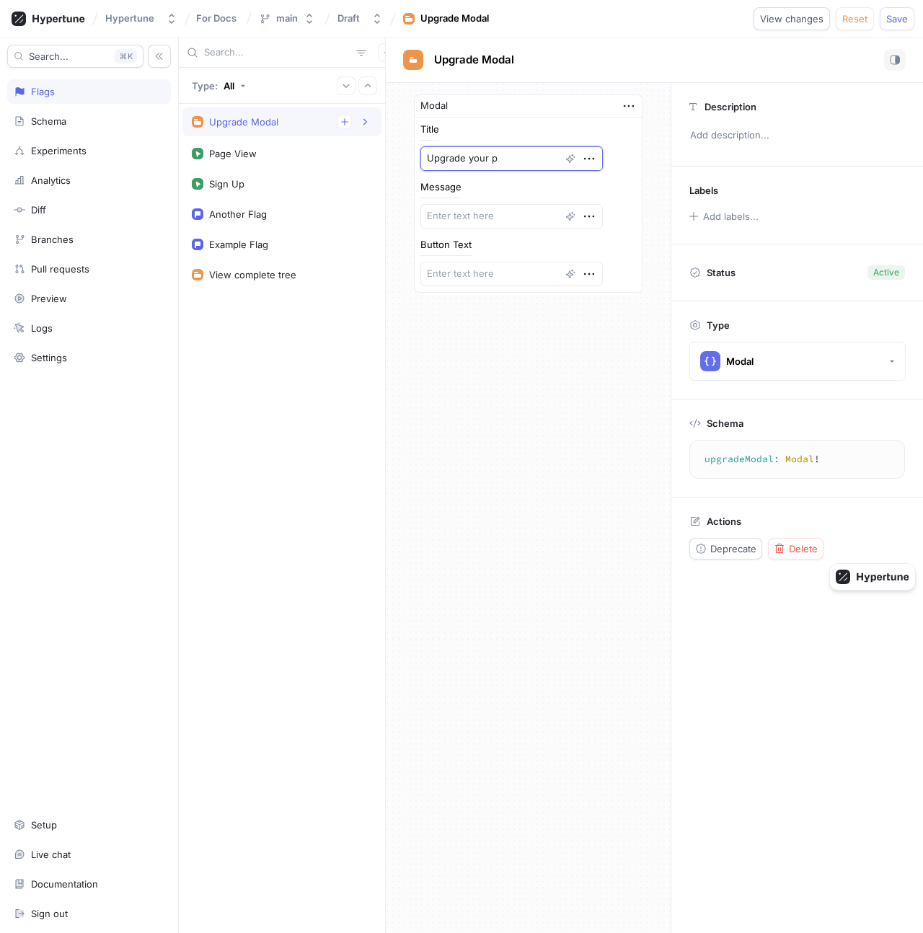
type textarea "Upgrade your pp"
type textarea "x"
type textarea "Upgrade your ppl"
type textarea "x"
type textarea "Upgrade your ppla"
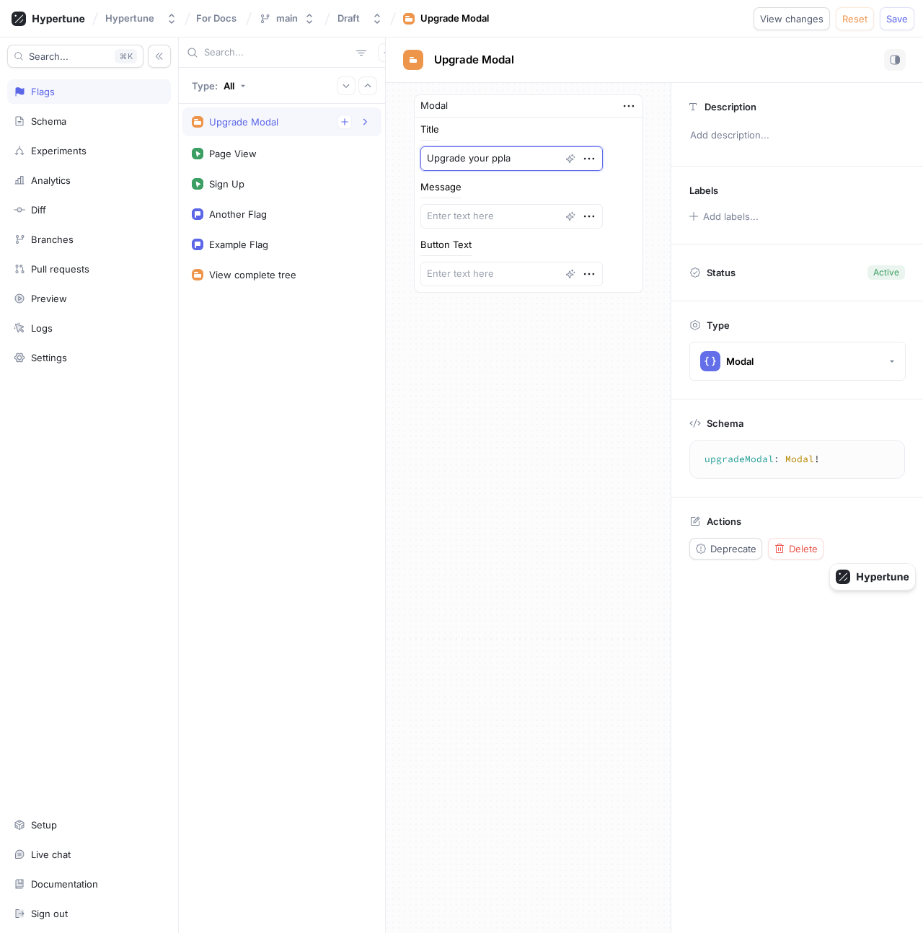
type textarea "x"
type textarea "Upgrade your pplan"
type textarea "x"
type textarea "Upgrade your ppla"
type textarea "x"
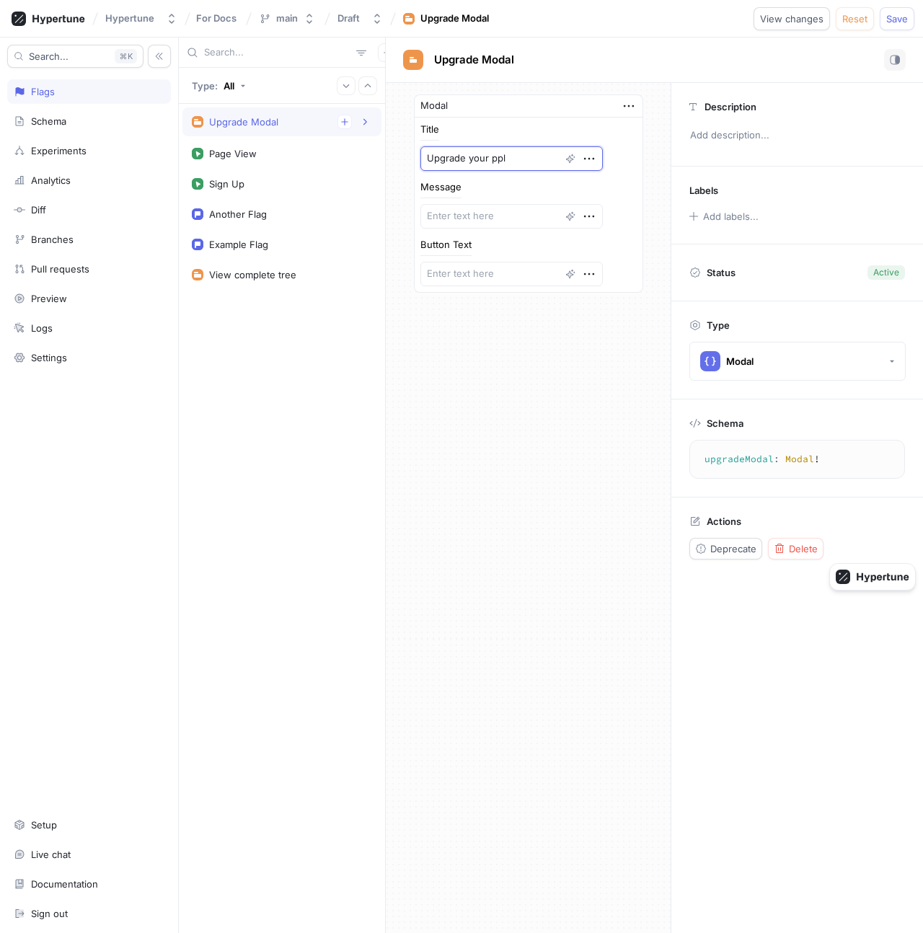
type textarea "Upgrade your pp"
type textarea "x"
type textarea "Upgrade your"
type textarea "x"
type textarea "Upgrade"
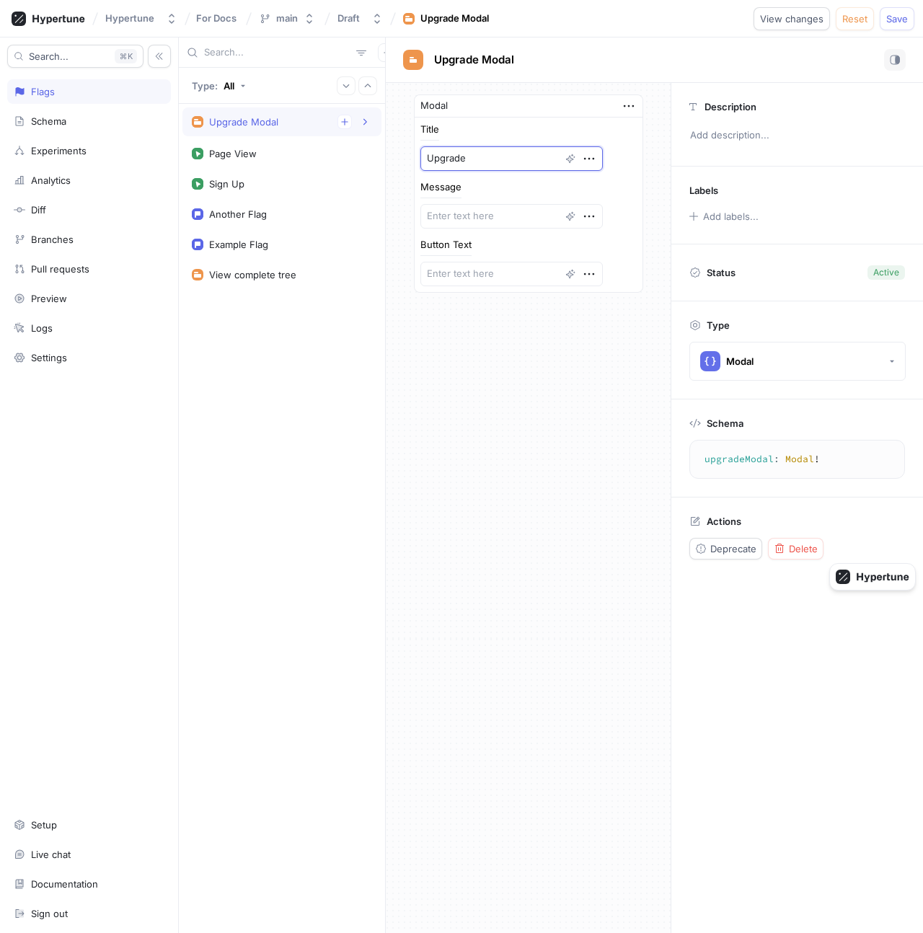
type textarea "x"
type textarea "Upgrade r"
type textarea "x"
type textarea "Upgrade req"
type textarea "x"
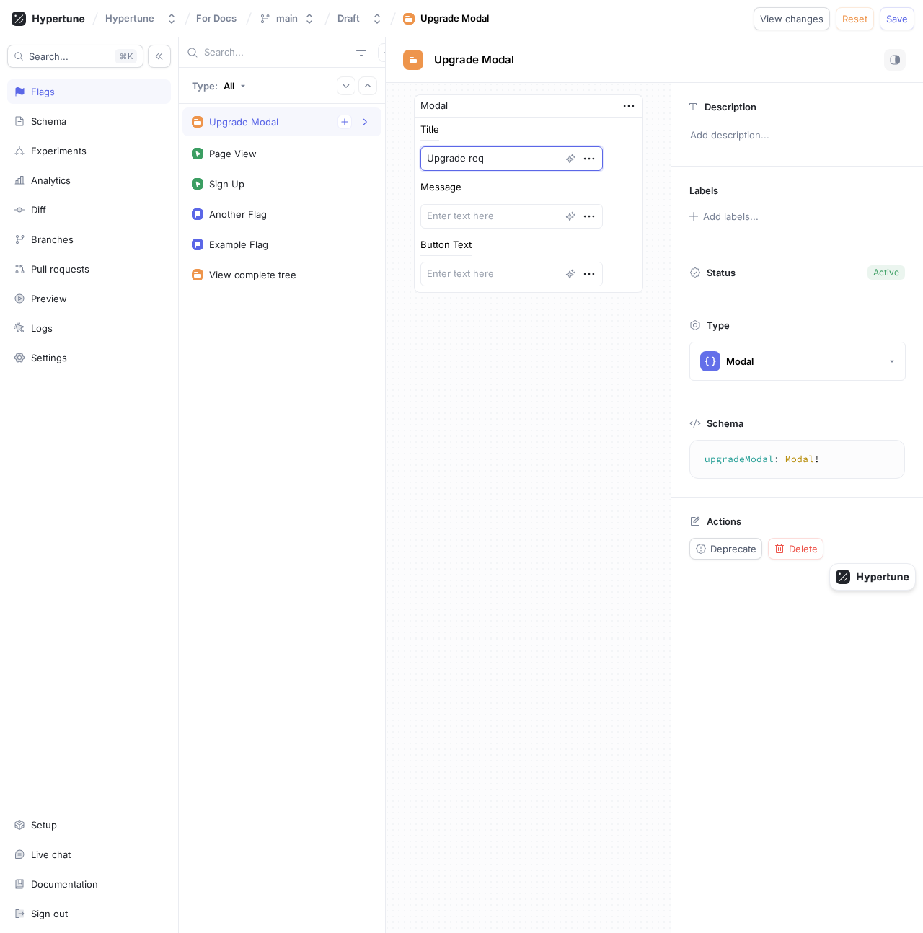
type textarea "Upgrade requ"
type textarea "x"
type textarea "Upgrade requi"
type textarea "x"
type textarea "Upgrade requir"
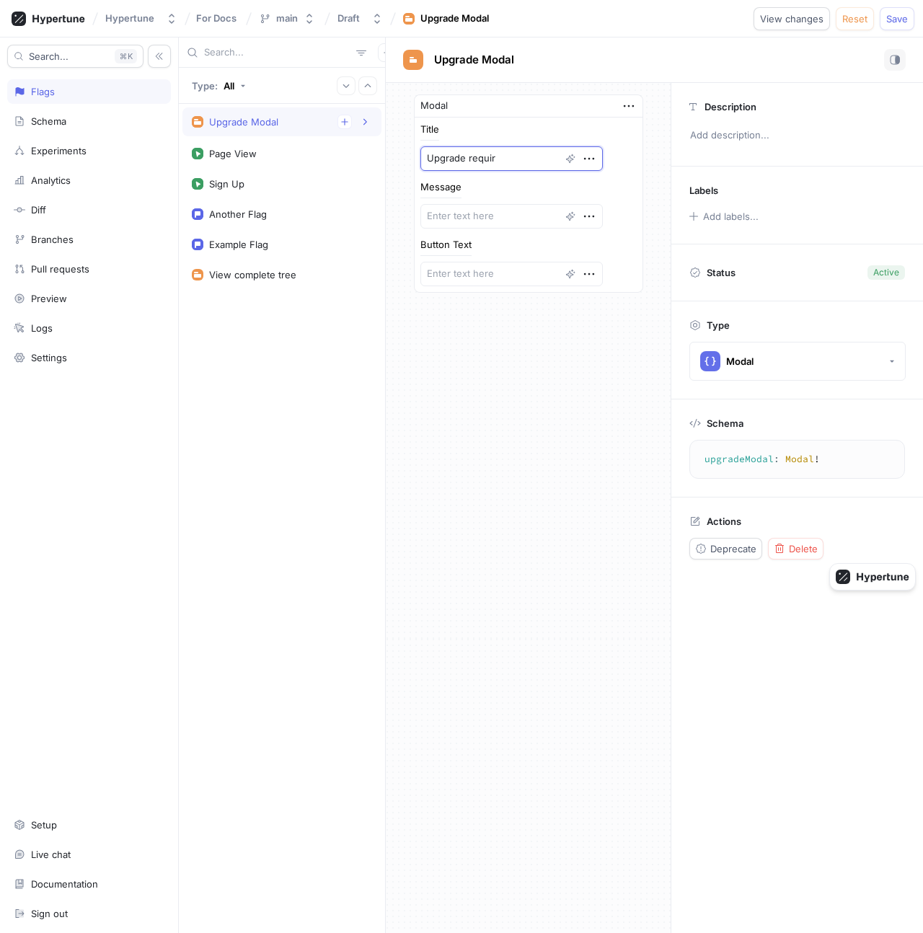
type textarea "x"
type textarea "Upgrade require"
type textarea "x"
type textarea "Upgrade required"
click at [492, 216] on textarea at bounding box center [511, 216] width 182 height 25
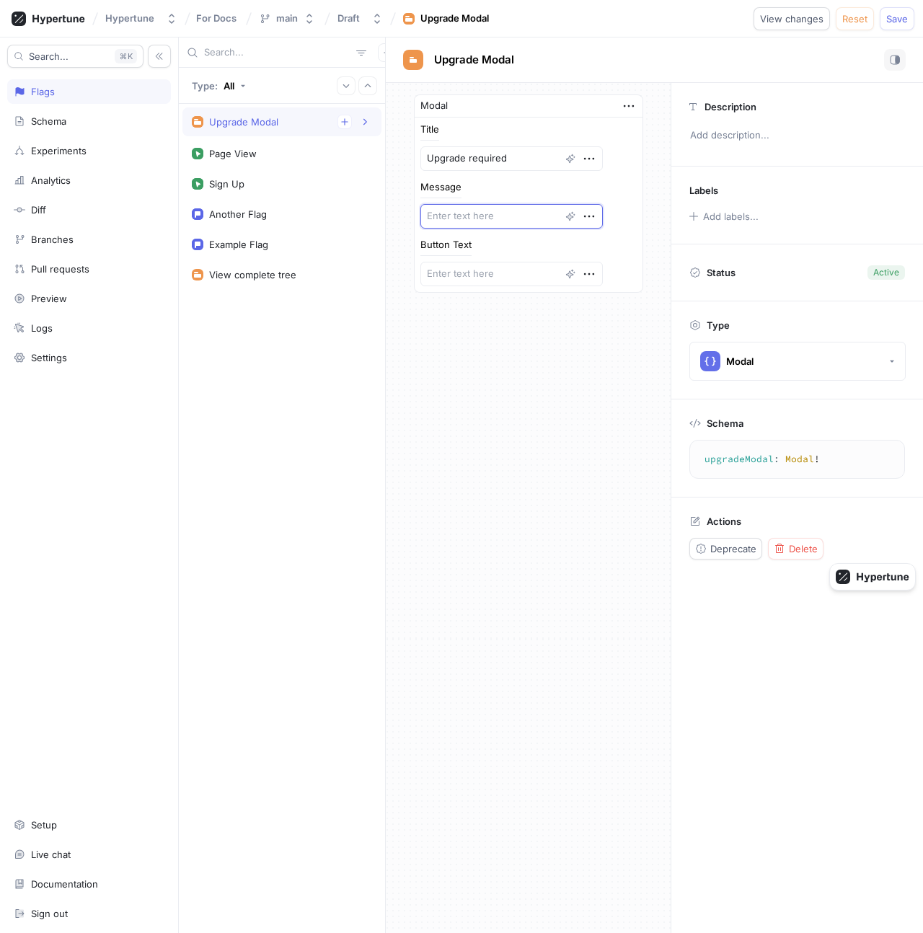
type textarea "x"
type textarea "T"
type textarea "x"
type textarea "Thi"
type textarea "x"
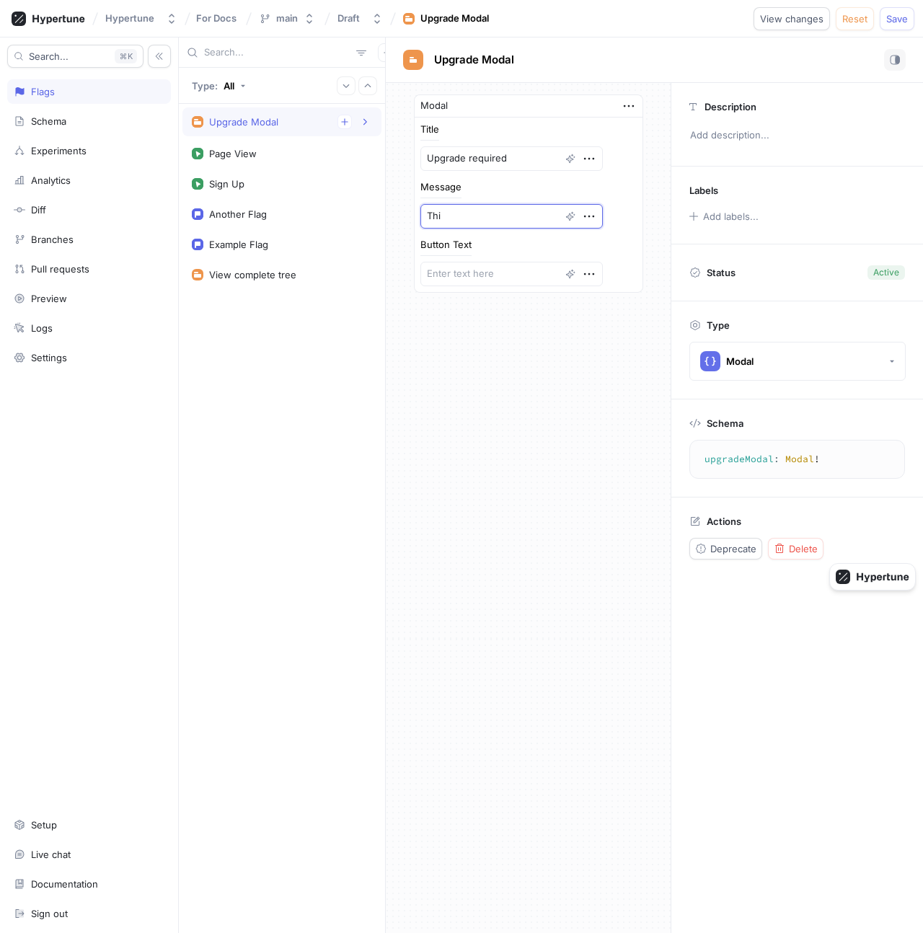
type textarea "This"
click at [487, 280] on textarea at bounding box center [511, 274] width 182 height 25
click at [469, 210] on textarea "This is a paid feature." at bounding box center [511, 216] width 182 height 25
click at [472, 215] on textarea "This is a paid feature." at bounding box center [511, 216] width 182 height 25
click at [499, 215] on textarea "This is a paid feature." at bounding box center [511, 216] width 182 height 25
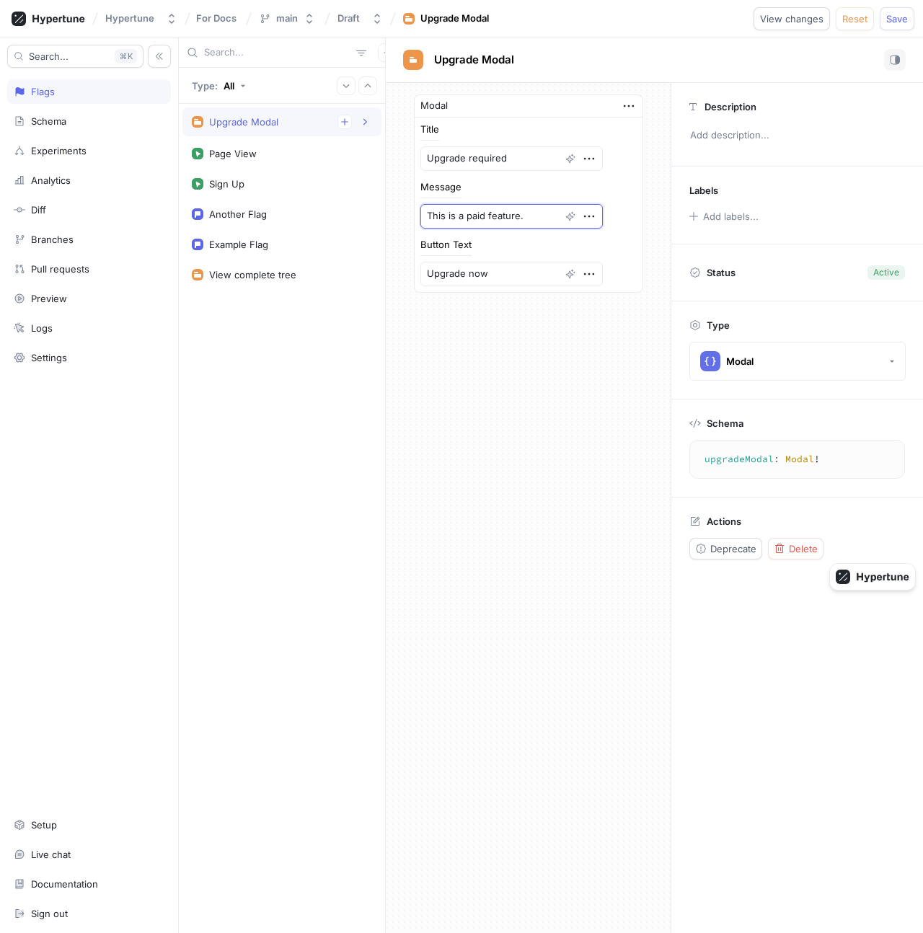
click at [525, 216] on textarea "This is a paid feature." at bounding box center [511, 216] width 182 height 25
click at [499, 156] on textarea "Upgrade required" at bounding box center [511, 158] width 182 height 25
click at [498, 223] on textarea "This is a paid feature." at bounding box center [511, 216] width 182 height 25
click at [495, 337] on div "Modal Title Upgrade required Message This is a paid feature. Button Text Upgrad…" at bounding box center [528, 508] width 285 height 850
click at [452, 215] on textarea "This is a paid feature." at bounding box center [511, 216] width 182 height 25
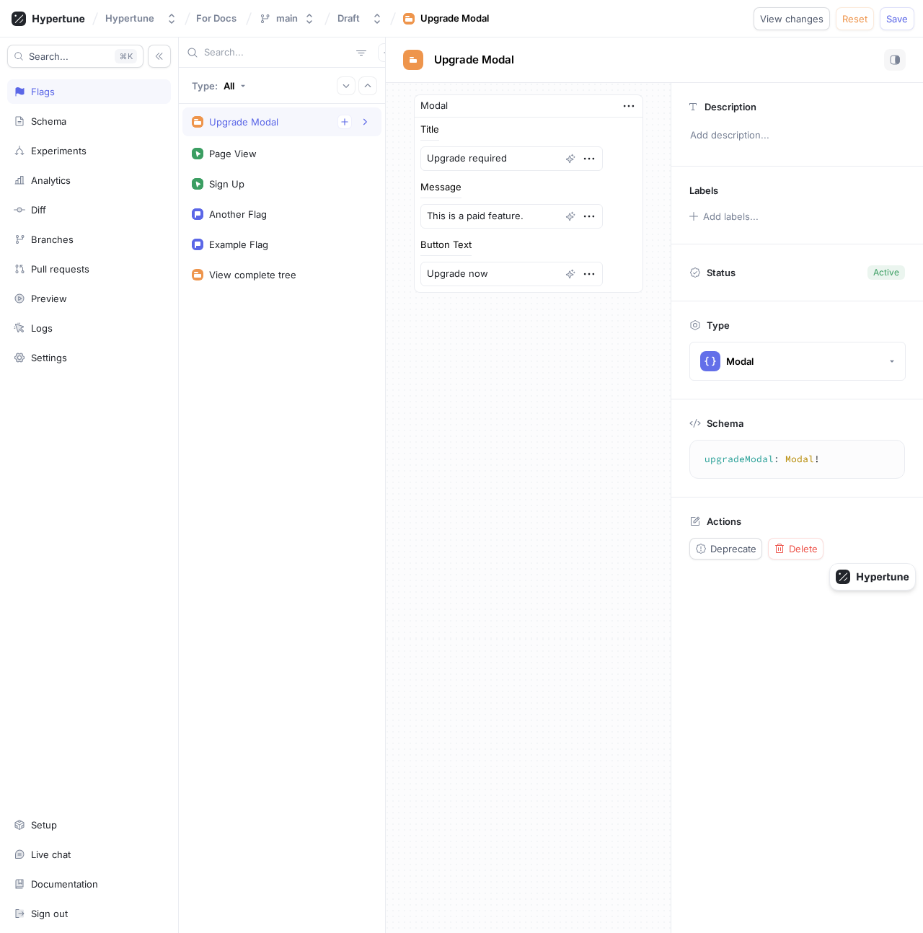
click at [487, 341] on div "Modal Title Upgrade required Message This is a paid feature. Button Text Upgrad…" at bounding box center [528, 508] width 285 height 850
click at [888, 19] on span "Save" at bounding box center [897, 18] width 22 height 9
click at [81, 123] on div "Schema" at bounding box center [89, 121] width 151 height 12
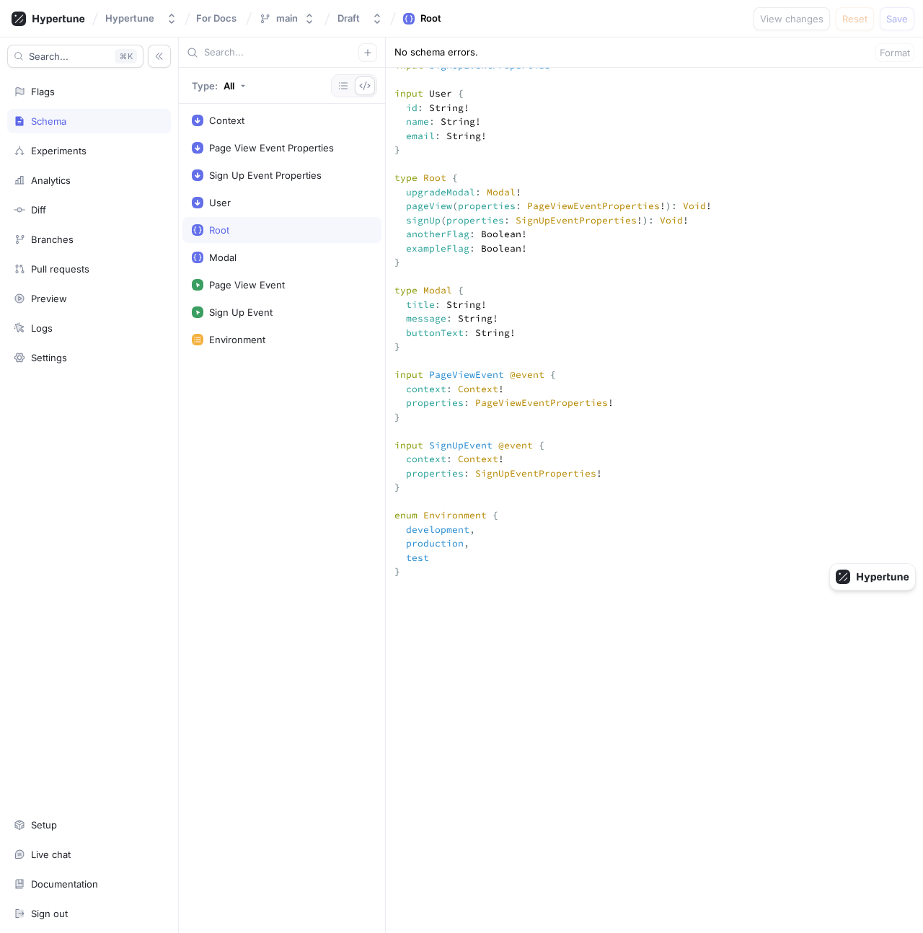
scroll to position [442, 0]
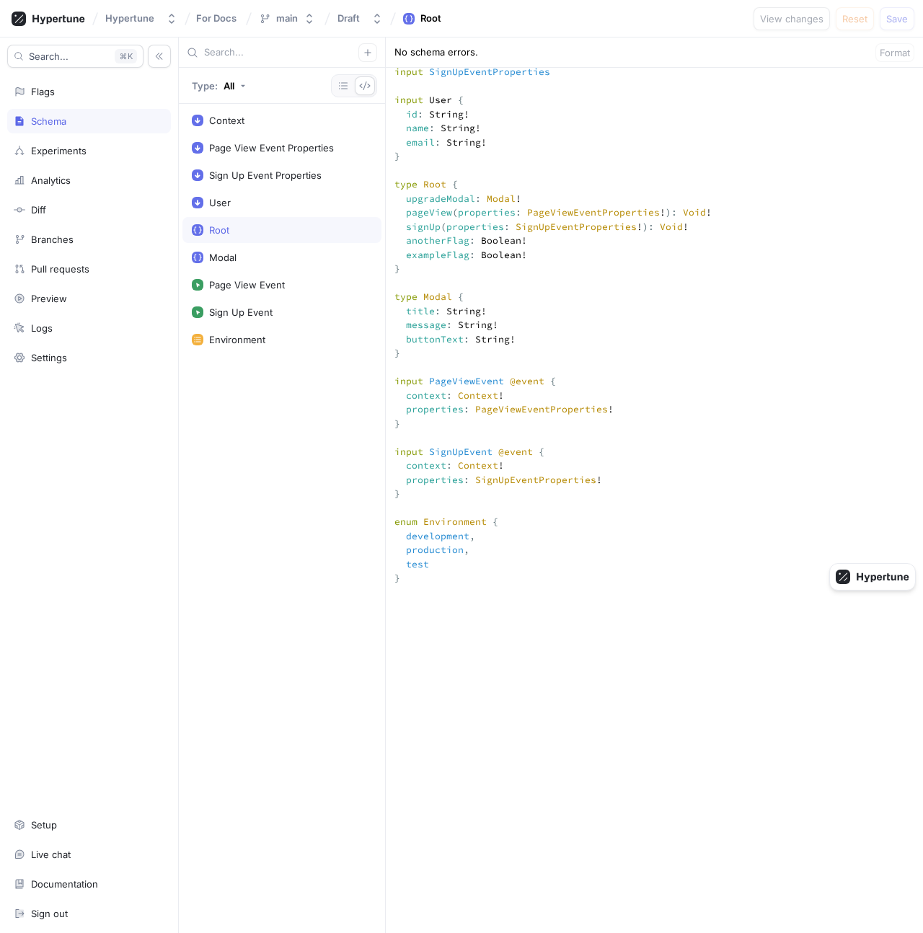
drag, startPoint x: 425, startPoint y: 442, endPoint x: 376, endPoint y: 382, distance: 76.9
click at [376, 382] on div "Type: All Context Page View Event Properties Sign Up Event Properties User Root…" at bounding box center [551, 484] width 744 height 895
click at [63, 24] on icon at bounding box center [49, 19] width 74 height 14
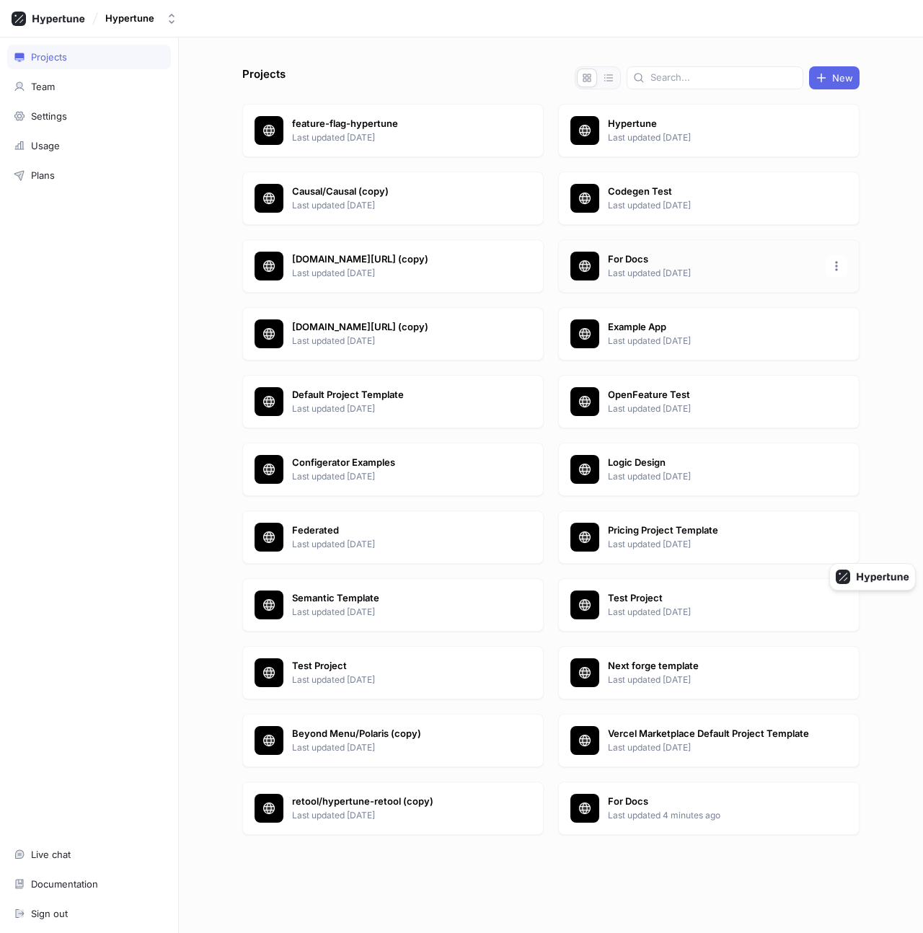
click at [655, 286] on div "For Docs Last updated [DATE]" at bounding box center [708, 265] width 301 height 53
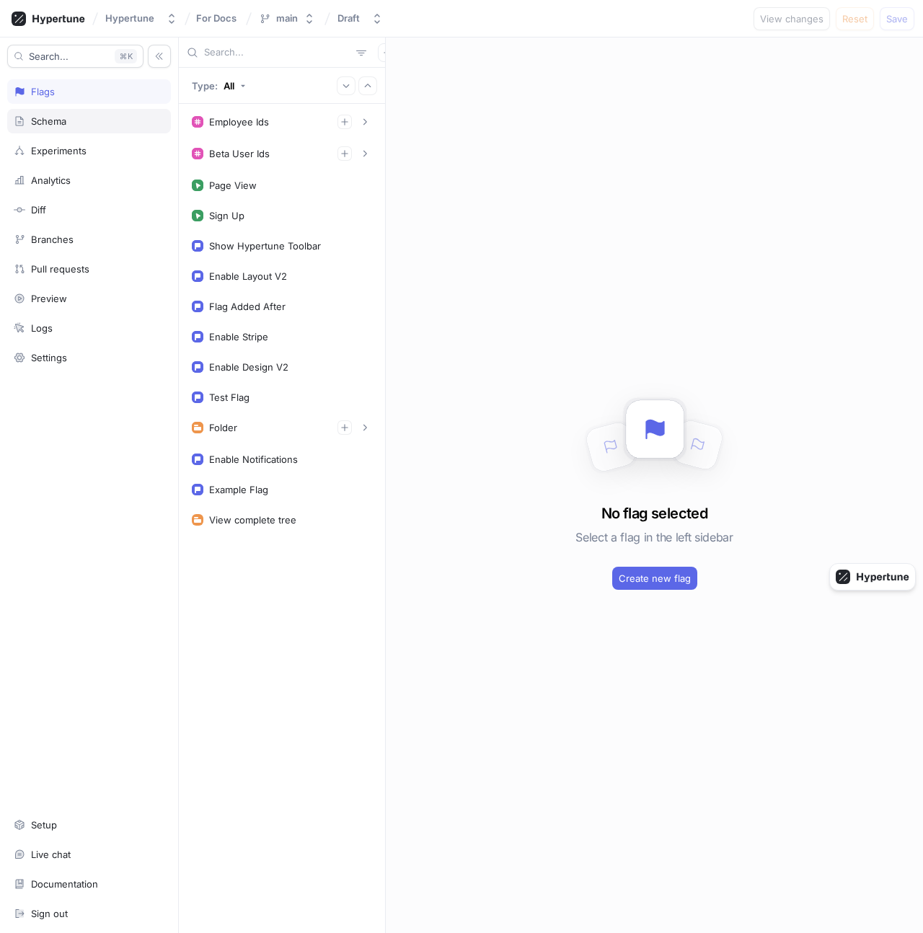
click at [115, 125] on div "Schema" at bounding box center [89, 121] width 151 height 12
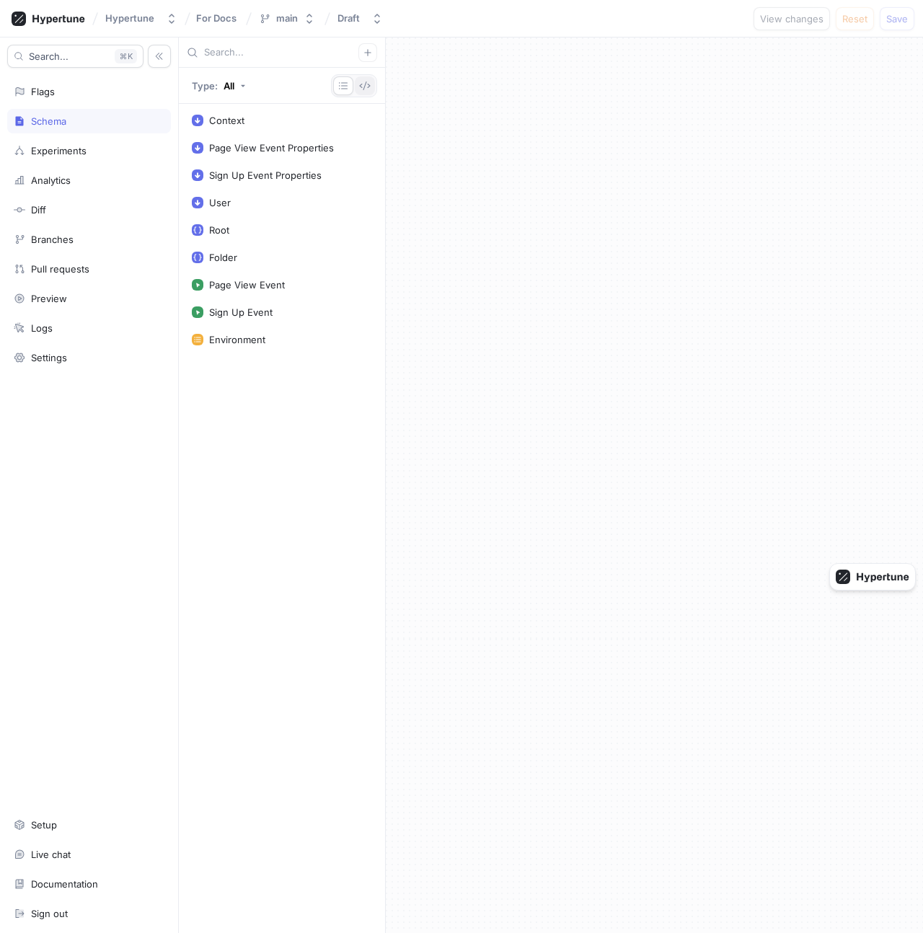
click at [364, 87] on icon "button" at bounding box center [365, 86] width 12 height 12
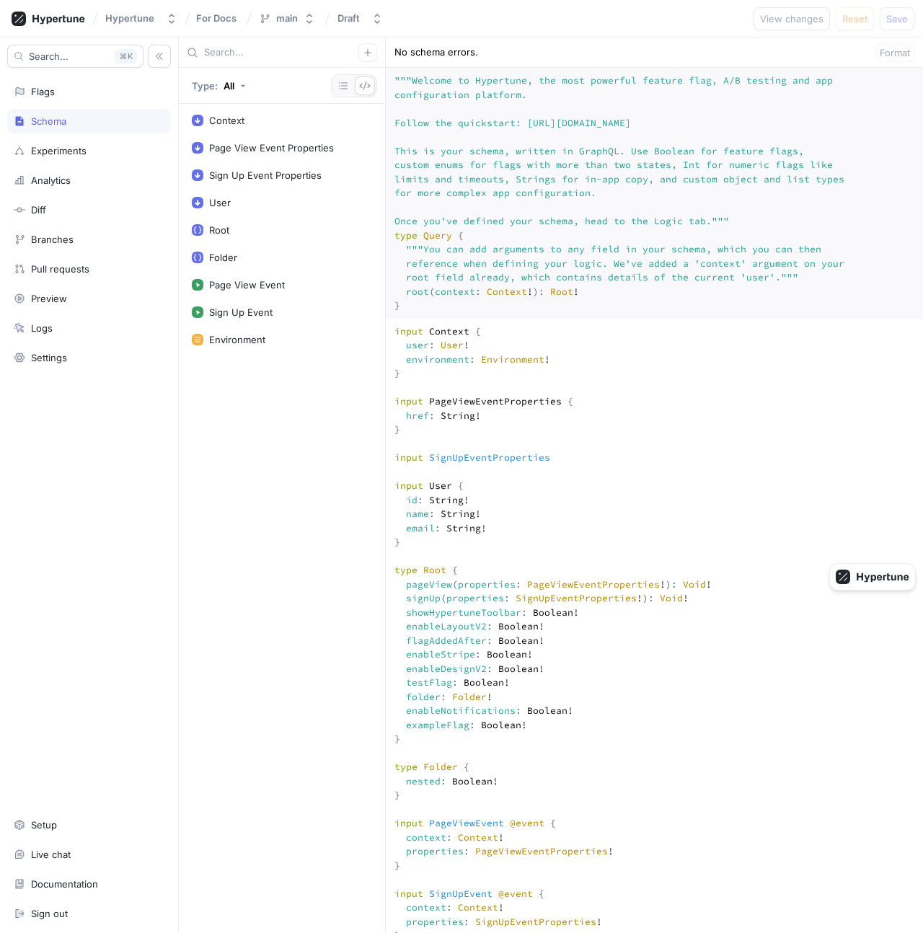
paste textarea "type Modal { title: String! message: String! buttonText: String! }"
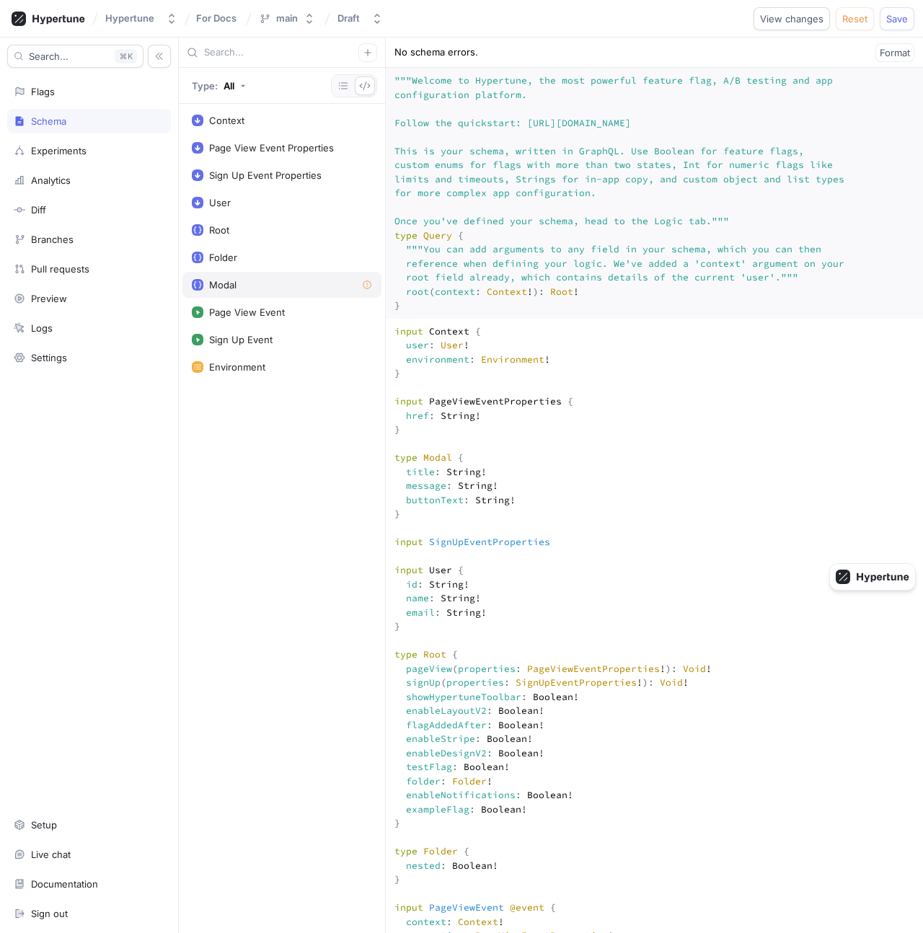
click at [265, 296] on div "Modal" at bounding box center [281, 285] width 199 height 26
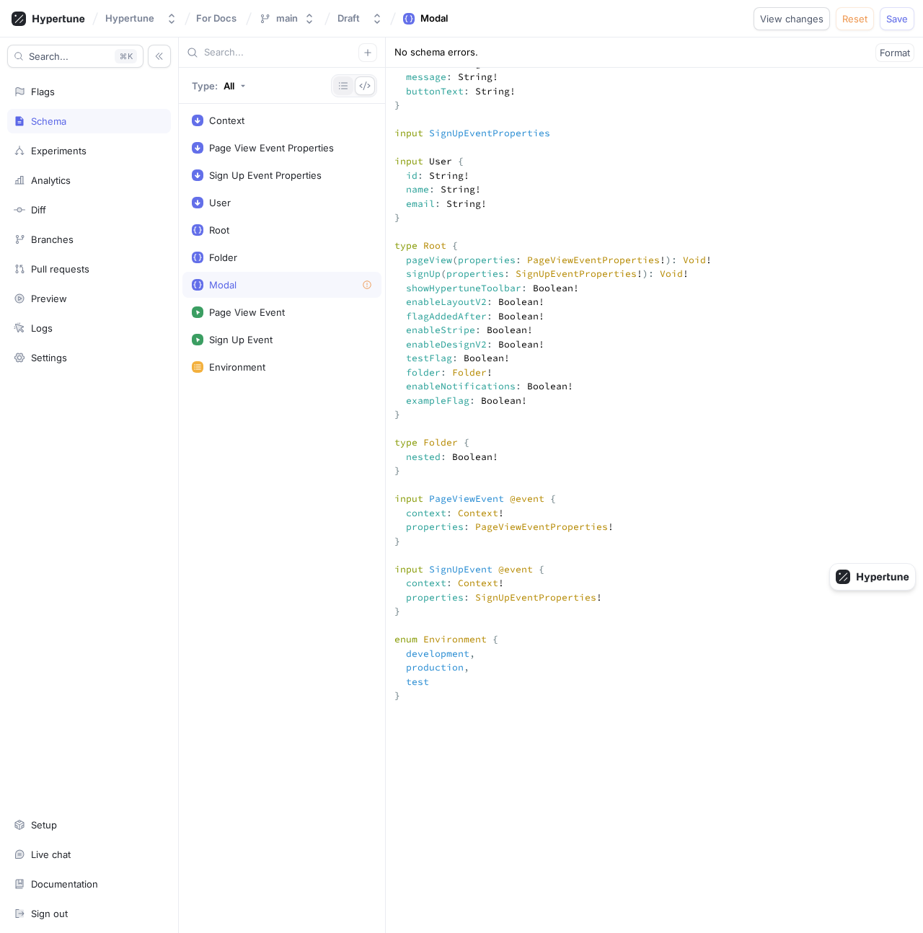
scroll to position [413, 0]
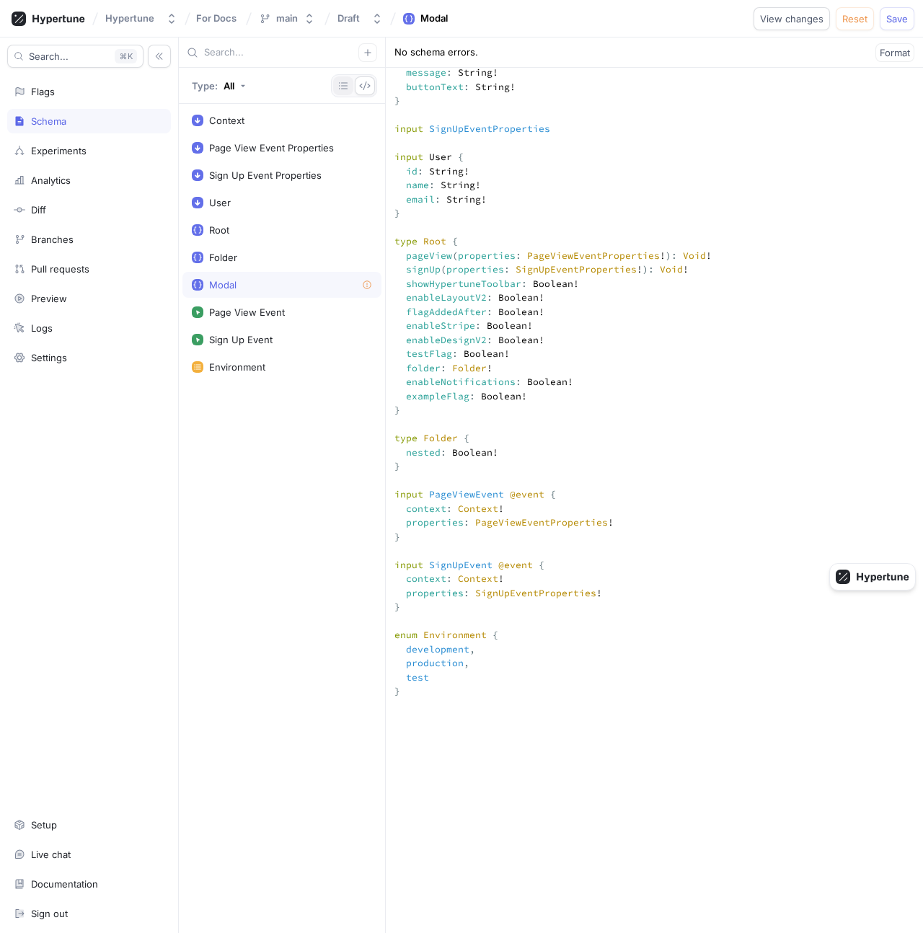
click at [349, 93] on button "button" at bounding box center [343, 85] width 20 height 19
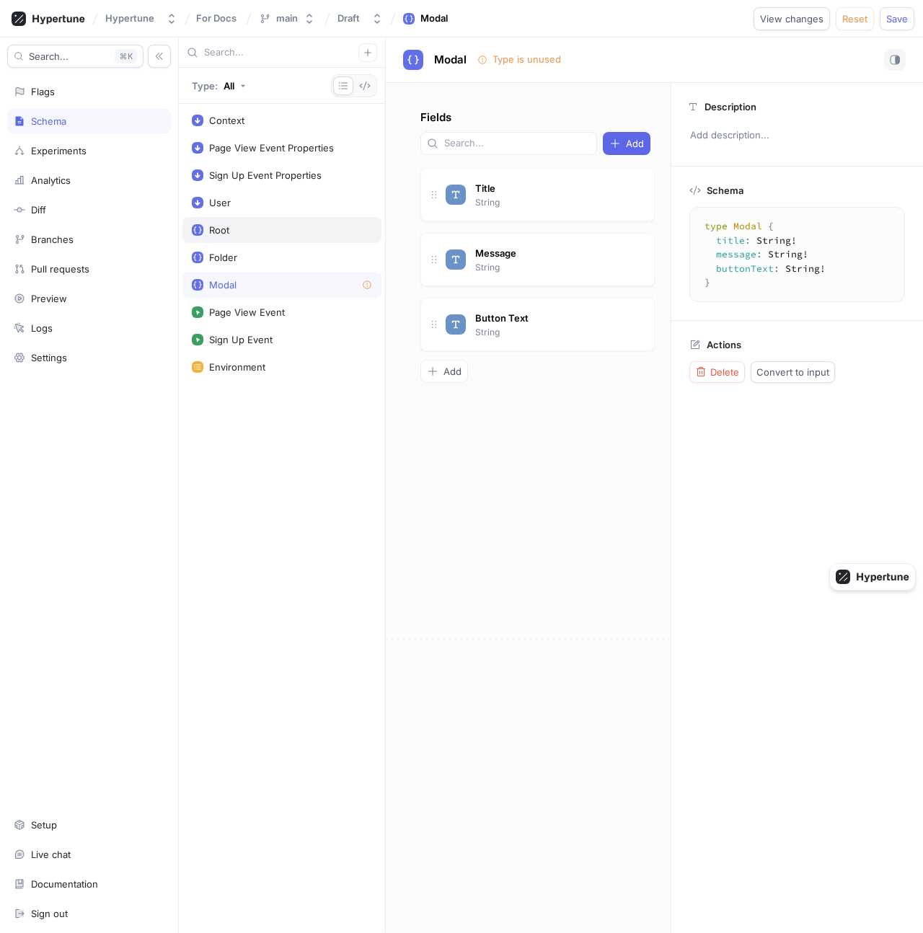
click at [260, 233] on div "Root" at bounding box center [282, 230] width 180 height 12
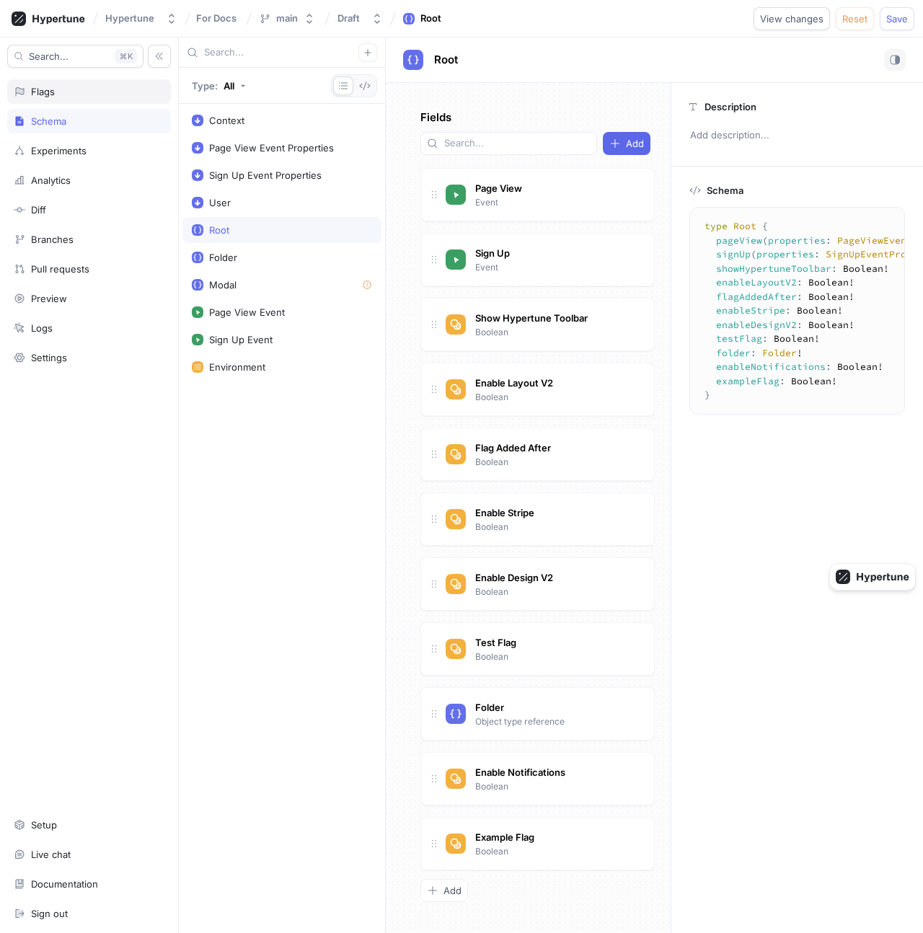
click at [96, 95] on div "Flags" at bounding box center [89, 92] width 151 height 12
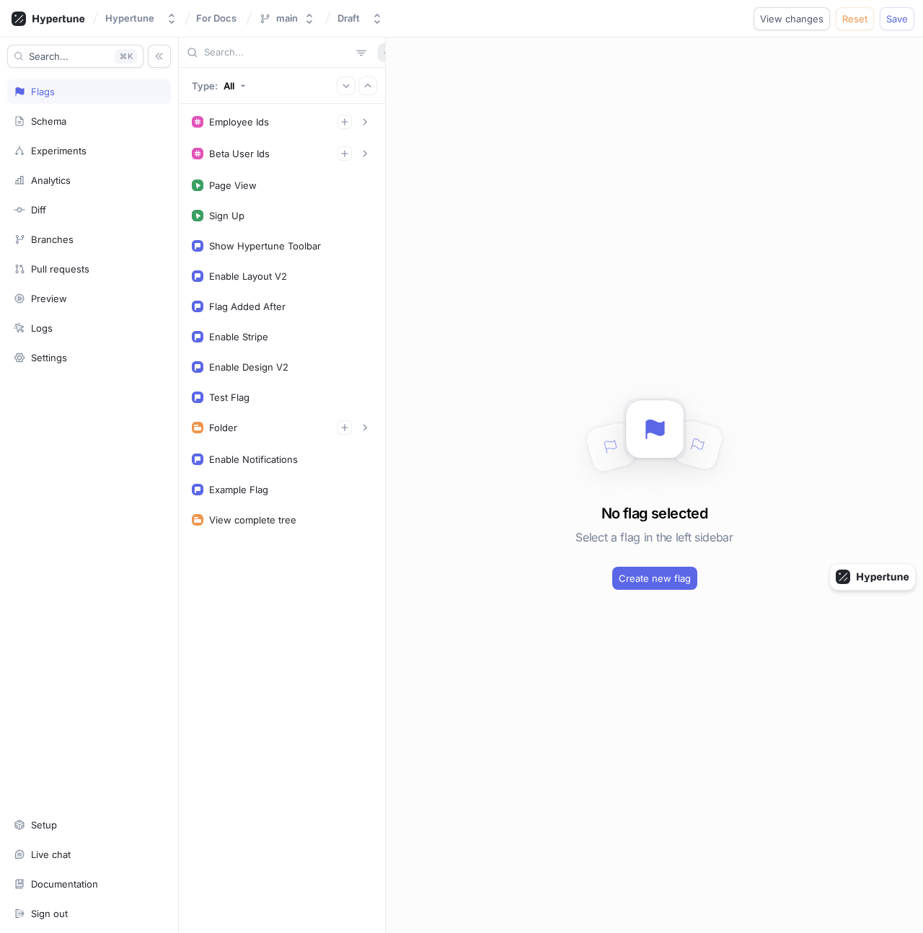
click at [383, 52] on icon "button" at bounding box center [386, 52] width 6 height 6
click at [392, 76] on p "Flag" at bounding box center [389, 81] width 19 height 14
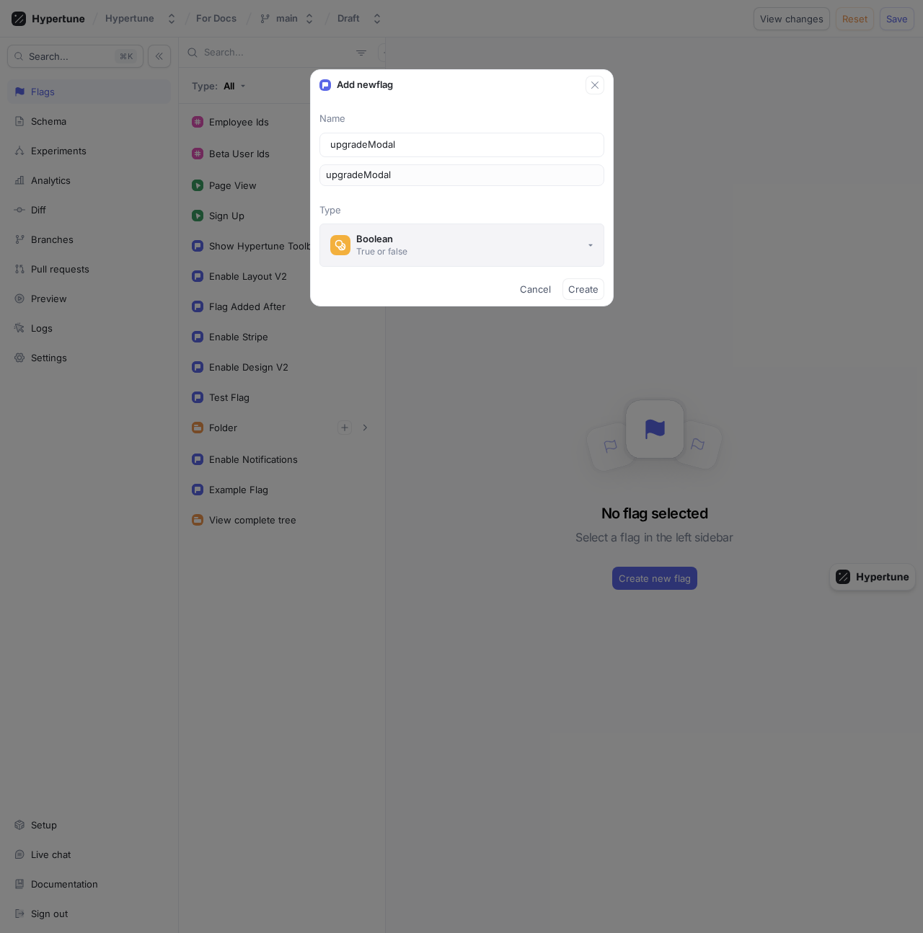
click at [400, 240] on div "Boolean" at bounding box center [381, 239] width 51 height 12
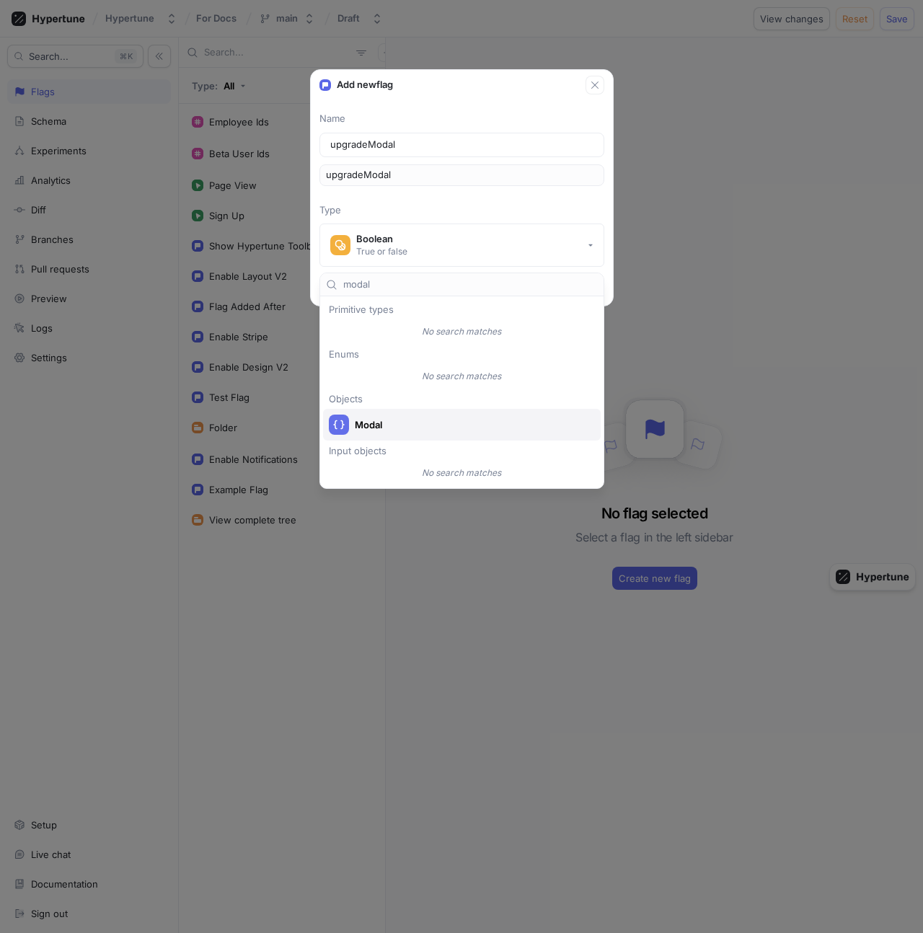
click at [409, 419] on span "Modal" at bounding box center [471, 425] width 233 height 12
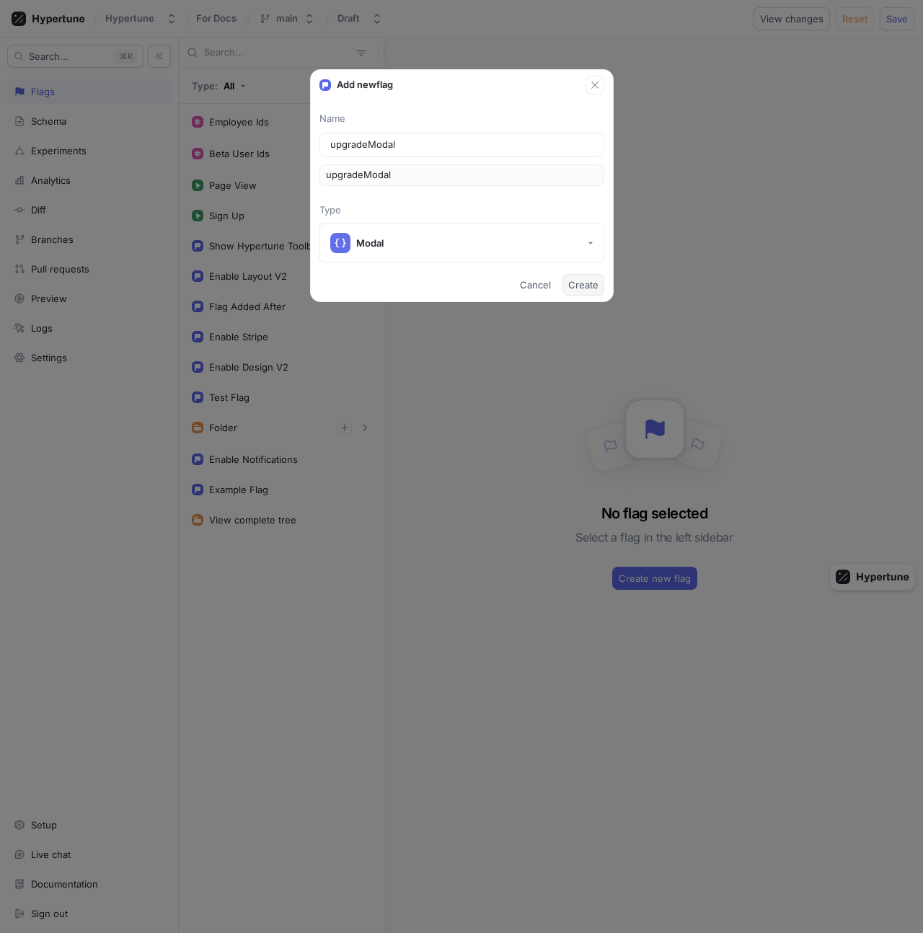
click at [583, 274] on button "Create" at bounding box center [583, 285] width 42 height 22
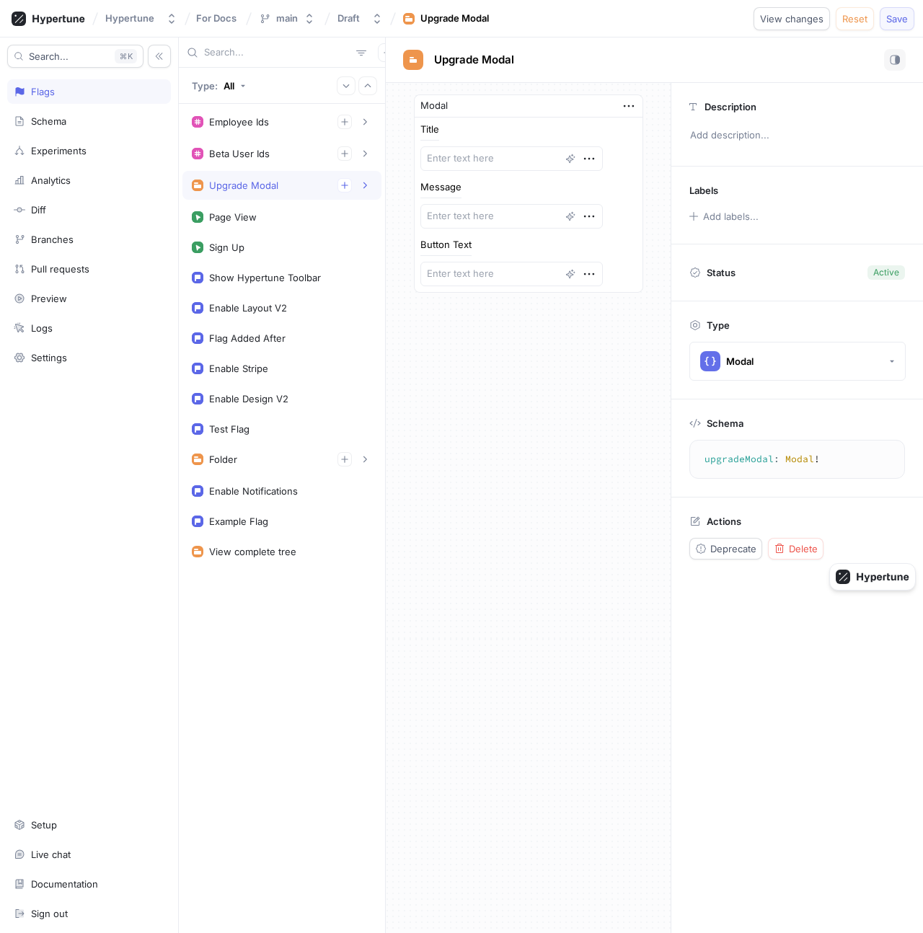
click at [890, 17] on span "Save" at bounding box center [897, 18] width 22 height 9
click at [471, 158] on textarea at bounding box center [511, 158] width 182 height 25
click at [550, 287] on div "Title Upgrade required Message This is a paid feature Button Text Upgrade now" at bounding box center [528, 204] width 228 height 174
click at [506, 213] on textarea "This is a paid feature" at bounding box center [511, 216] width 182 height 25
click at [890, 24] on button "Save" at bounding box center [896, 18] width 35 height 23
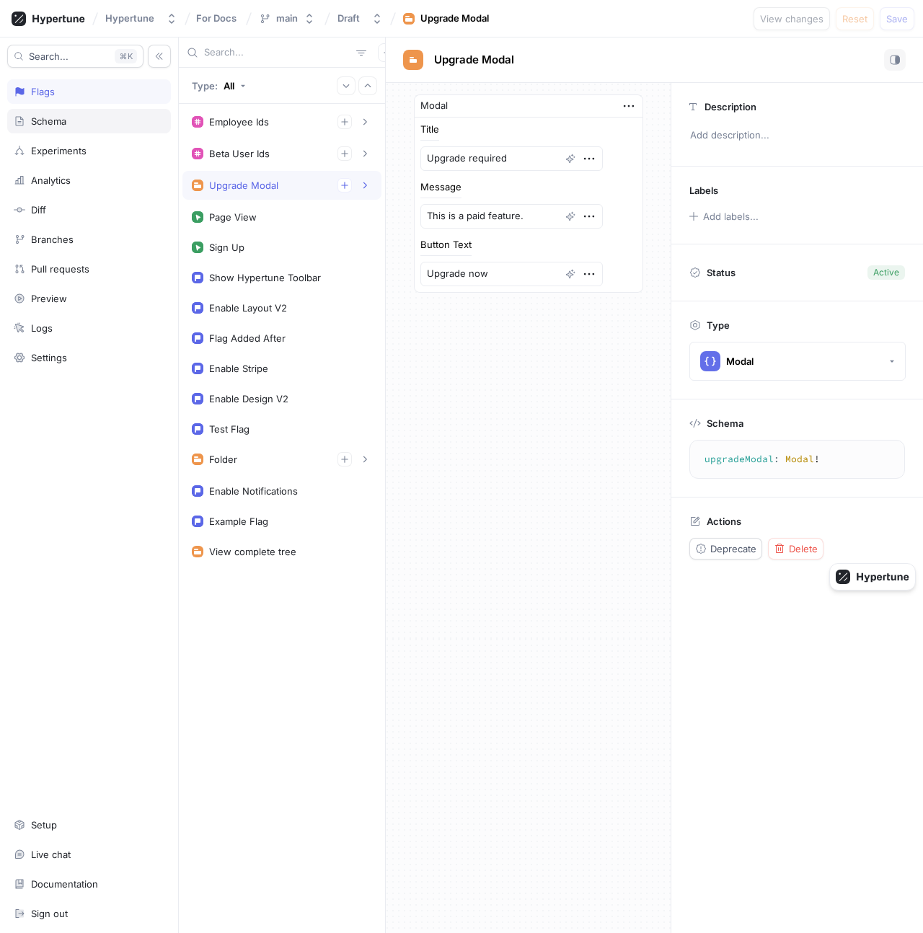
click at [38, 125] on div "Schema" at bounding box center [48, 121] width 35 height 12
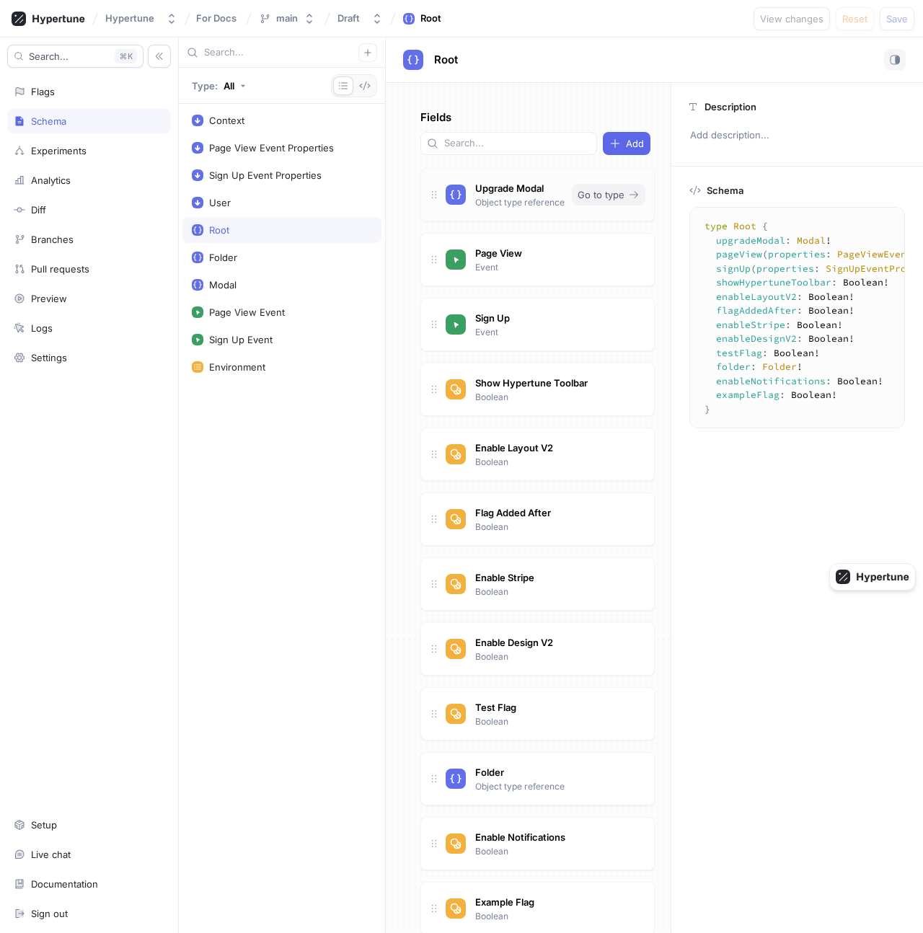
click at [601, 190] on span "Go to type" at bounding box center [600, 194] width 47 height 9
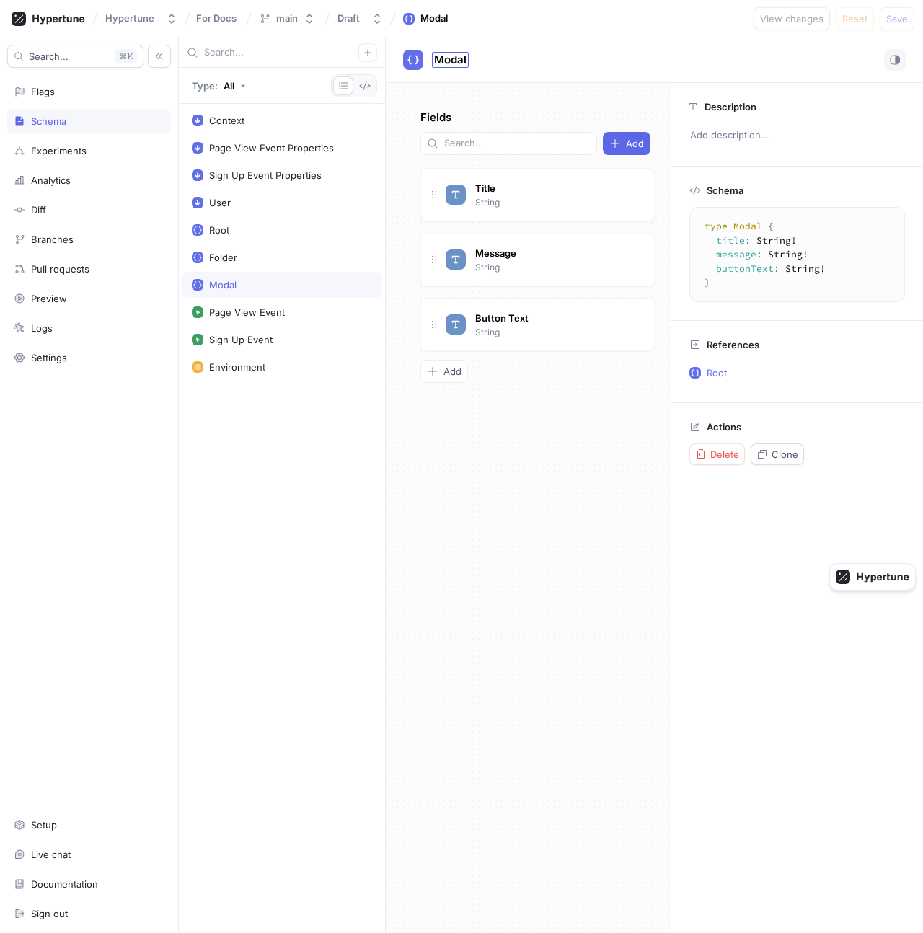
click at [448, 58] on span "Modal" at bounding box center [450, 60] width 32 height 12
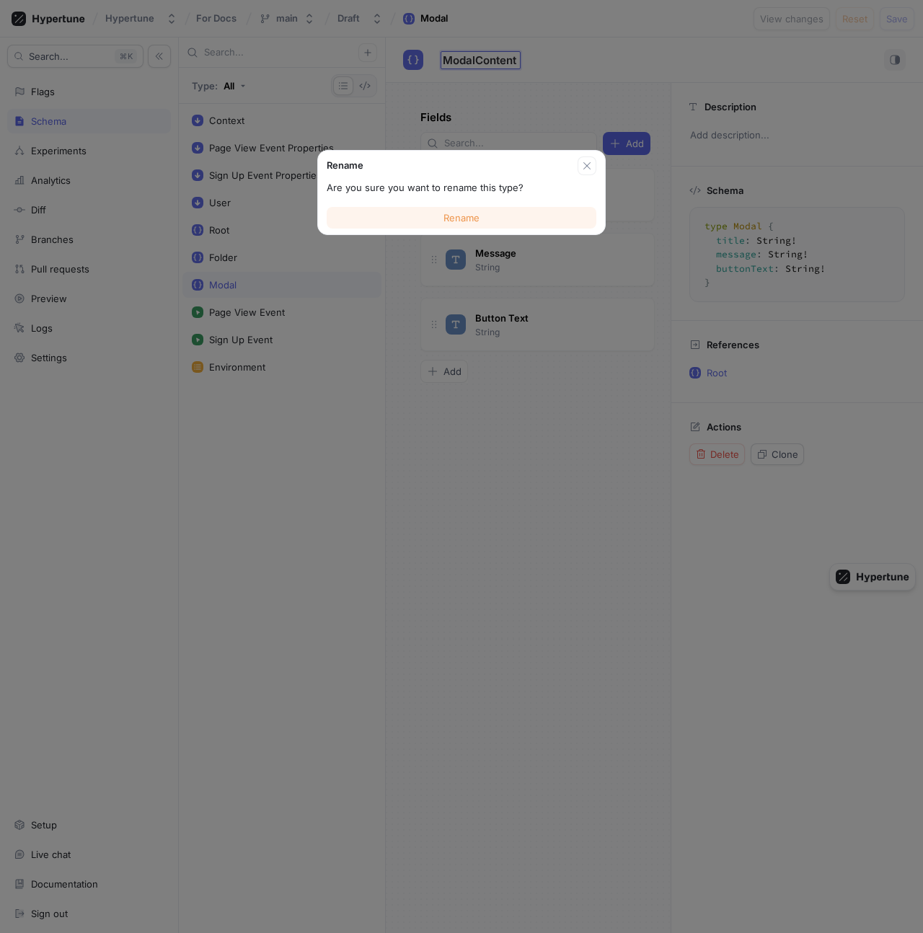
click at [515, 209] on button "Rename" at bounding box center [462, 218] width 270 height 22
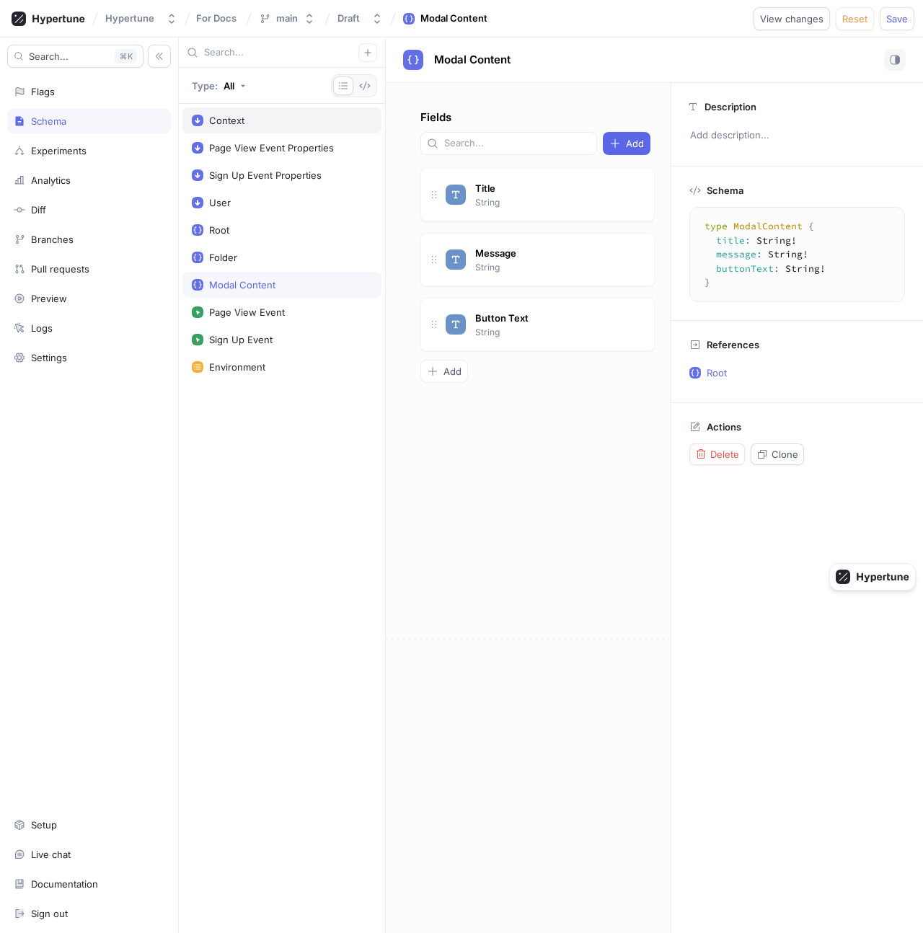
click at [268, 128] on div "Context" at bounding box center [281, 120] width 199 height 26
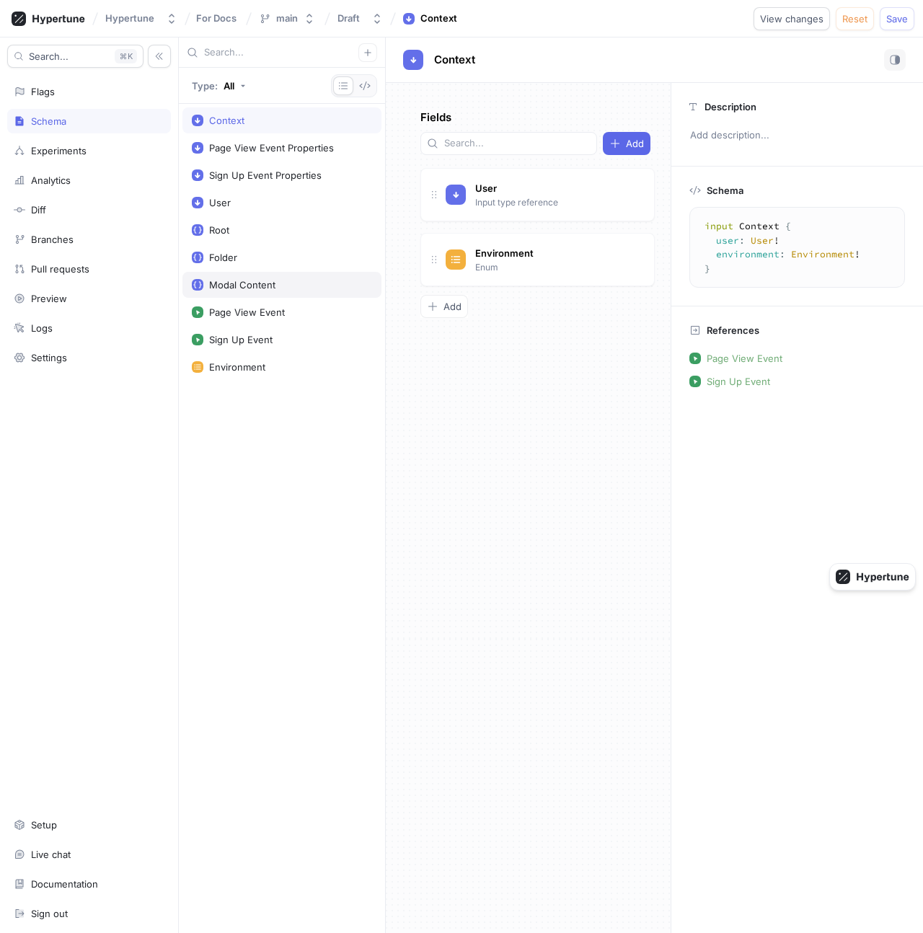
click at [264, 286] on div "Modal Content" at bounding box center [242, 285] width 66 height 12
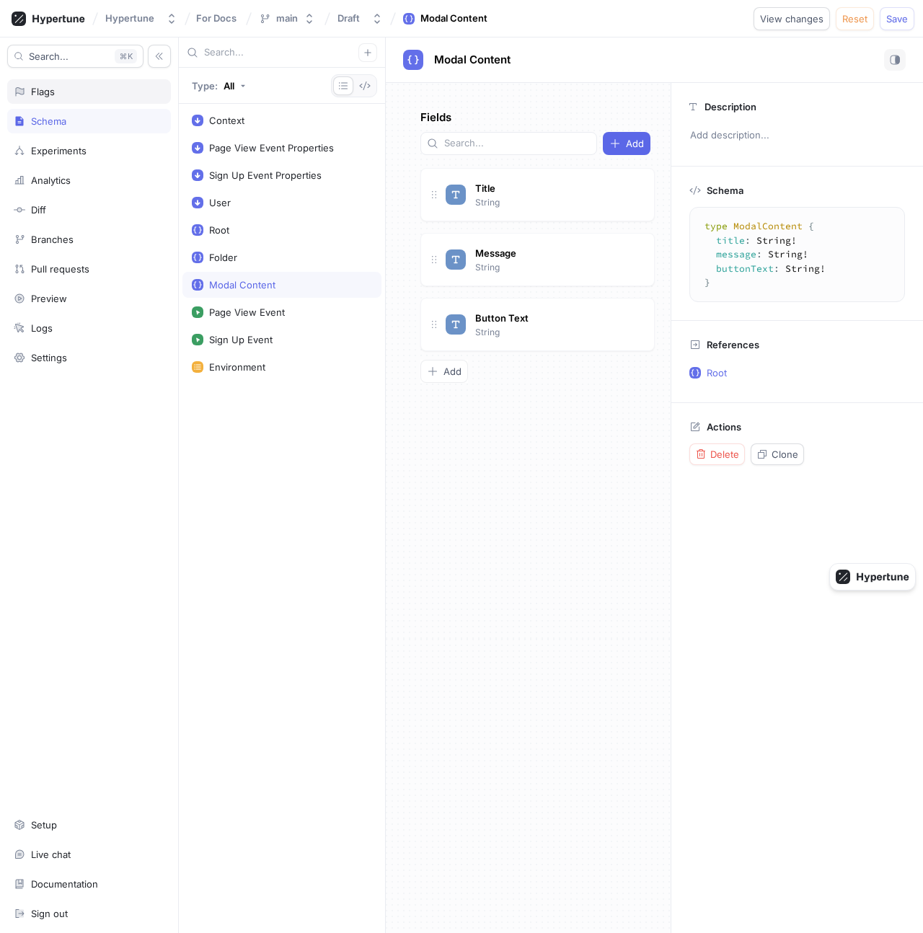
click at [81, 94] on div "Flags" at bounding box center [89, 92] width 151 height 12
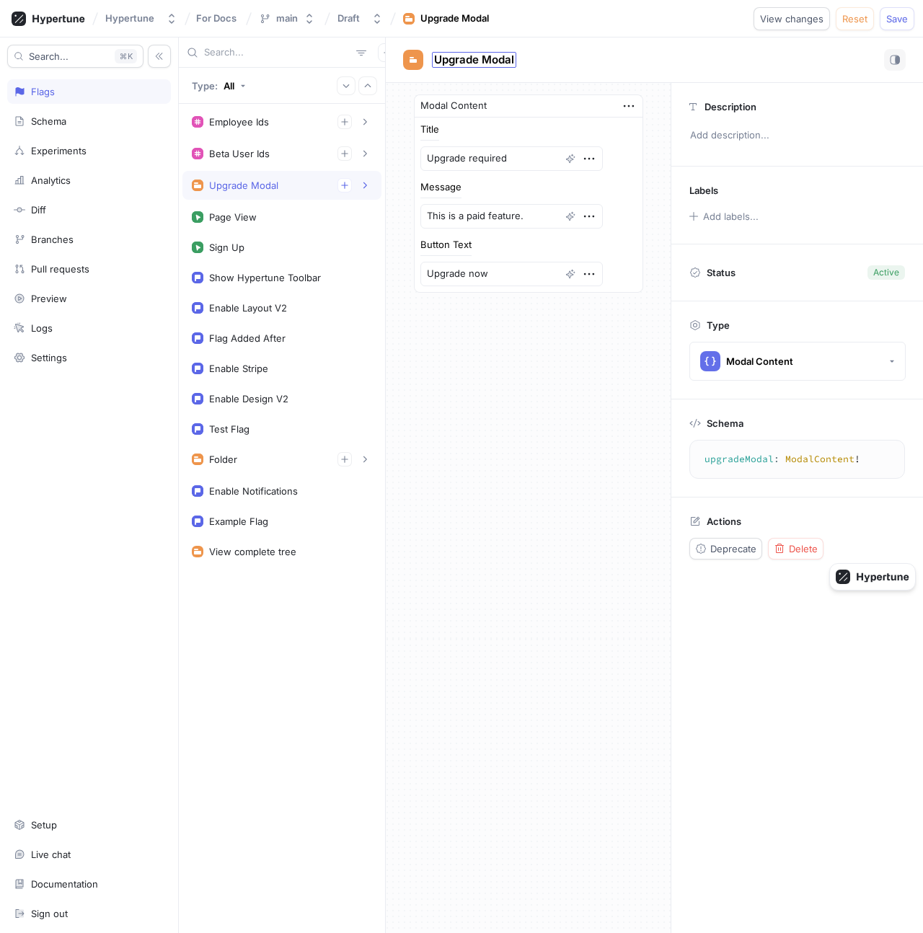
click at [480, 54] on span "Upgrade Modal" at bounding box center [474, 60] width 80 height 12
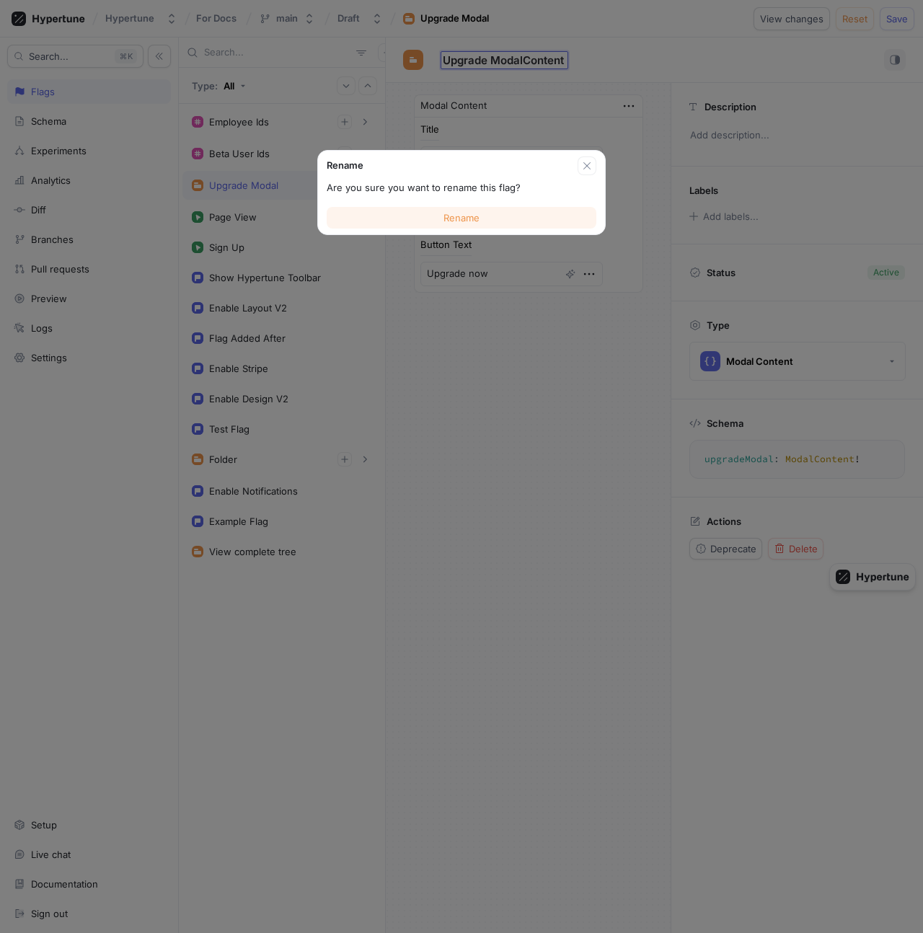
click at [520, 210] on button "Rename" at bounding box center [462, 218] width 270 height 22
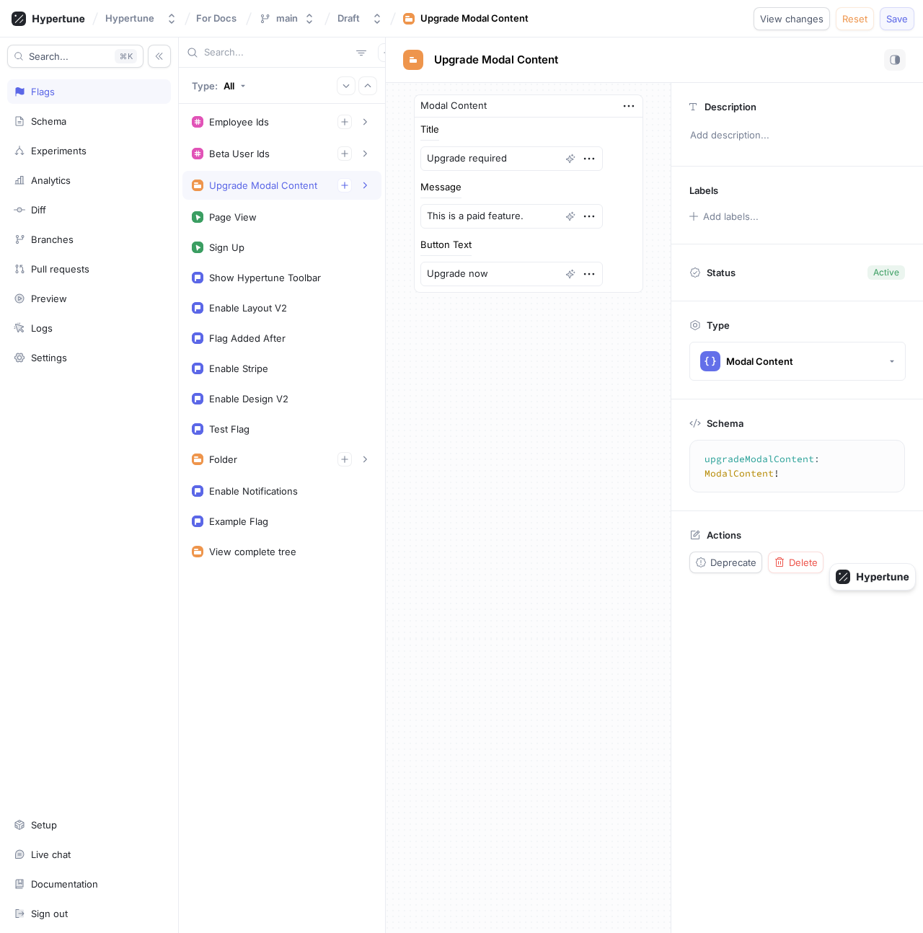
click at [905, 20] on span "Save" at bounding box center [897, 18] width 22 height 9
click at [450, 158] on textarea "Upgrade required" at bounding box center [511, 158] width 182 height 25
click at [464, 208] on textarea "This is a paid feature." at bounding box center [511, 216] width 182 height 25
click at [471, 269] on textarea "Upgrade now" at bounding box center [511, 274] width 182 height 25
click at [445, 363] on div "Modal Content Title Upgrade required Message This is a paid feature. Button Tex…" at bounding box center [528, 508] width 285 height 850
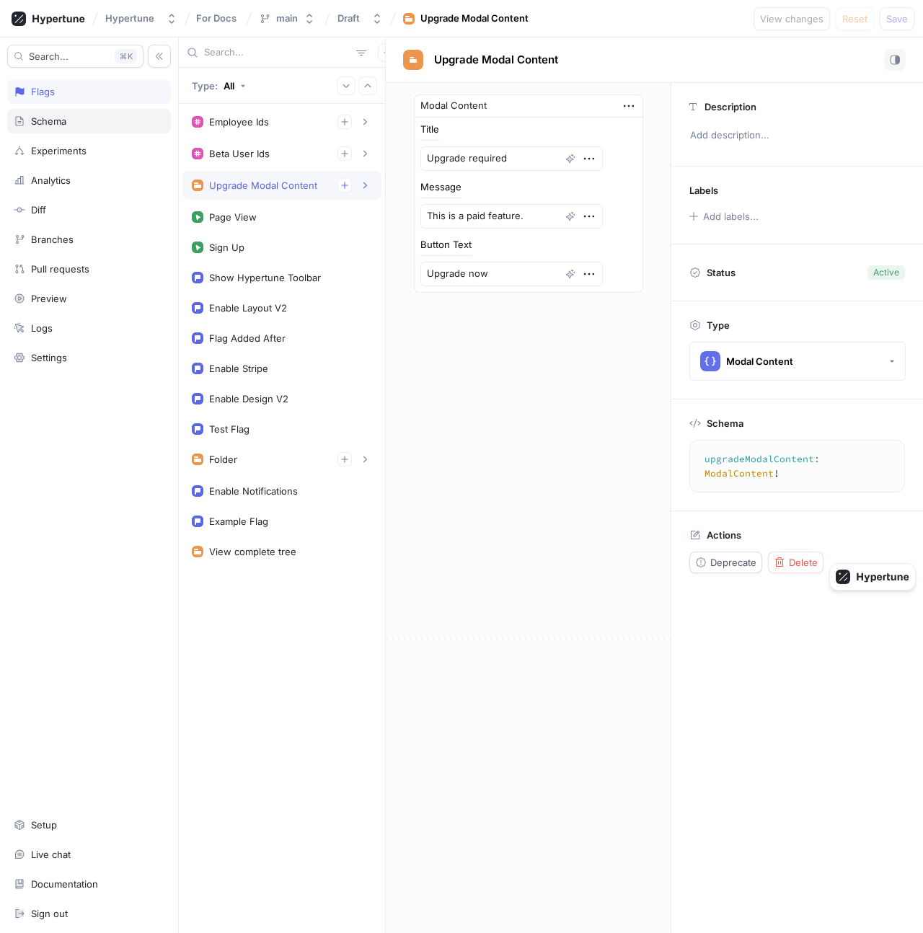
click at [74, 120] on div "Schema" at bounding box center [89, 121] width 151 height 12
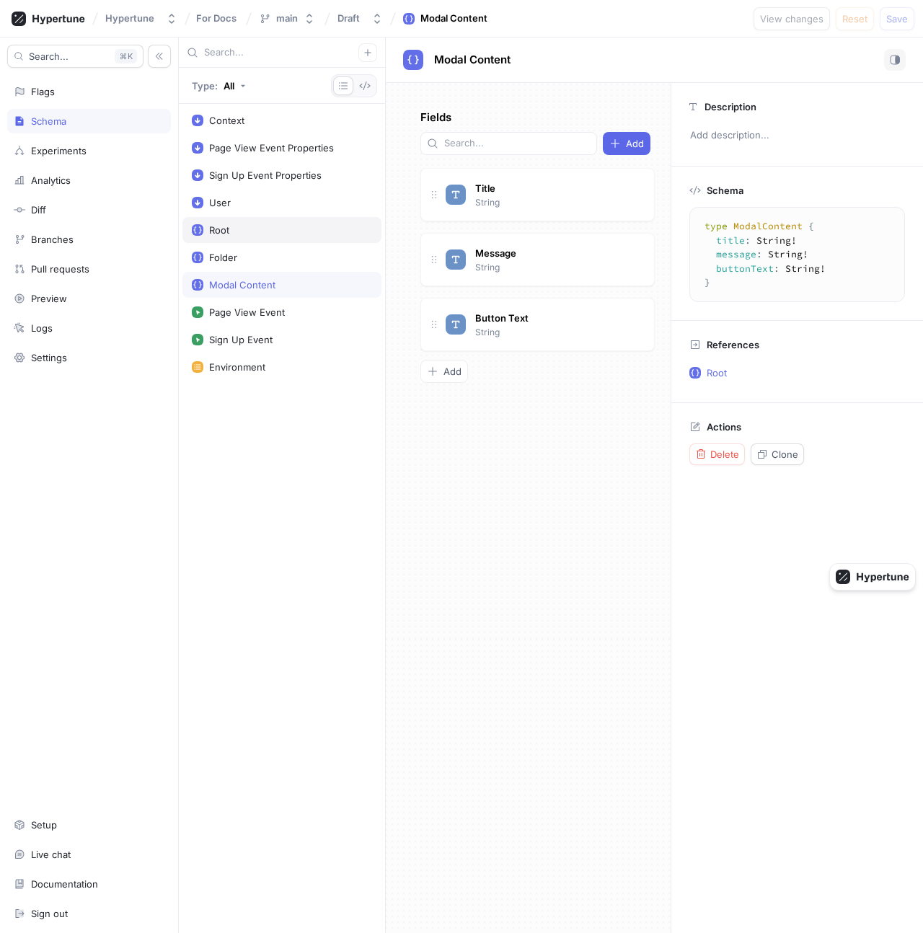
click at [285, 231] on div "Root" at bounding box center [282, 230] width 180 height 12
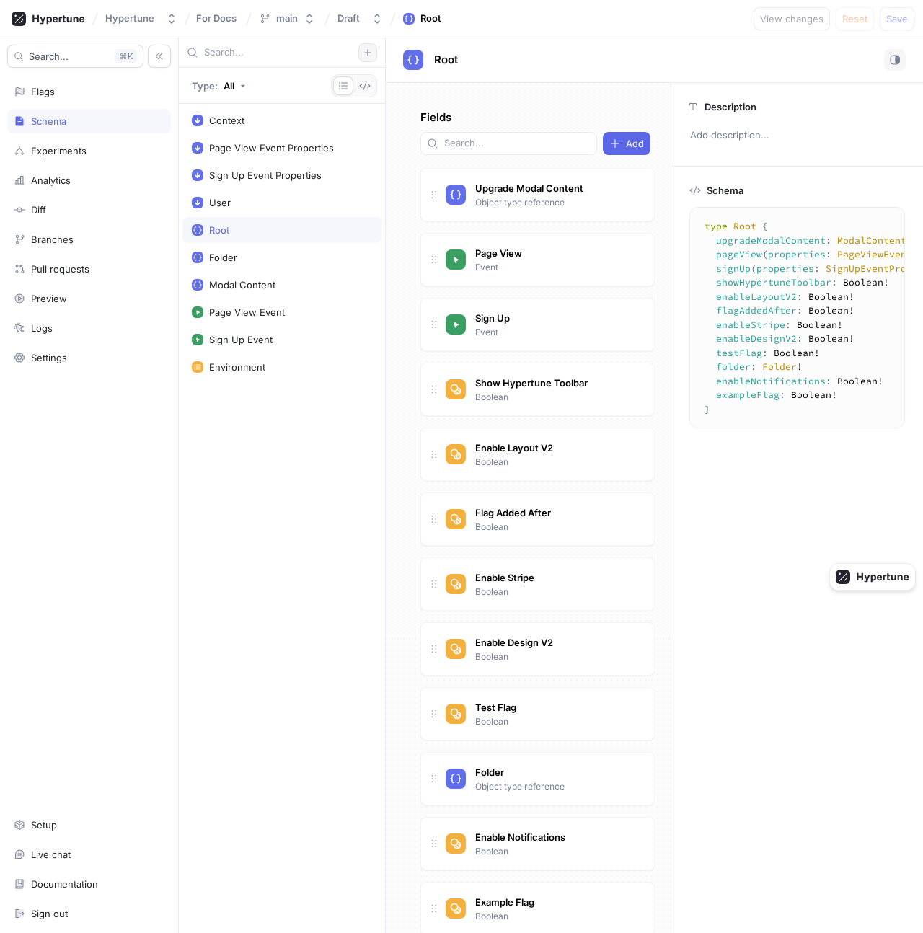
click at [365, 52] on icon "button" at bounding box center [367, 52] width 6 height 6
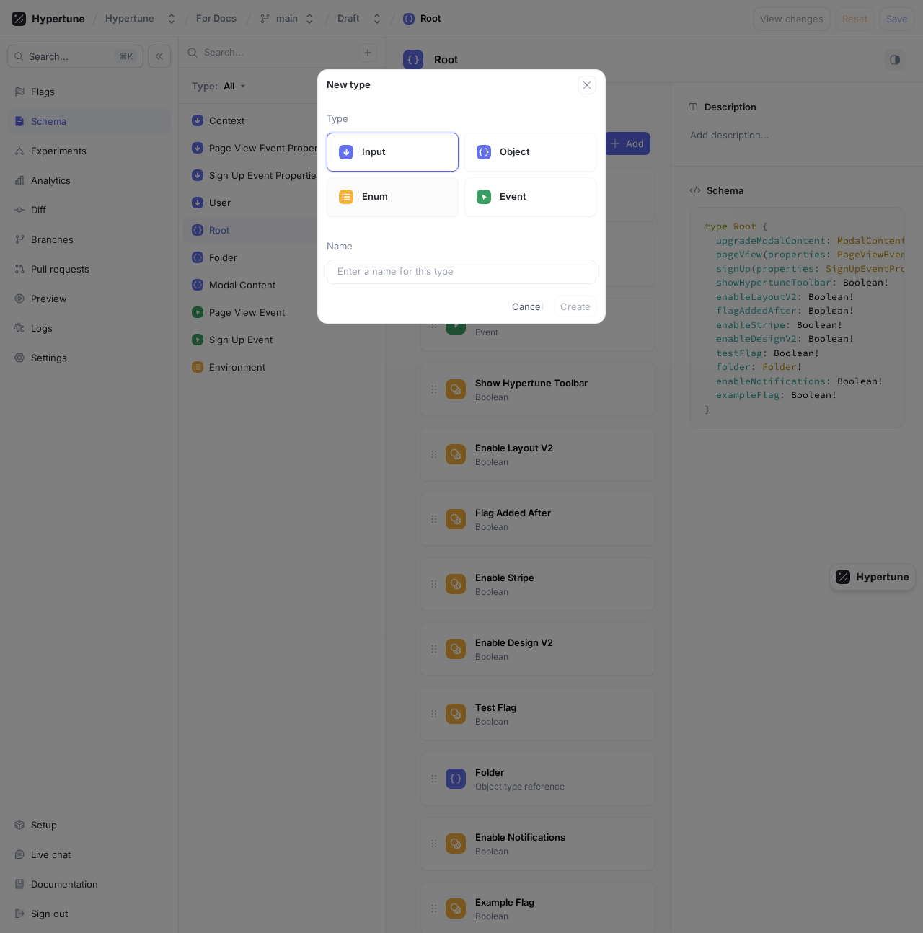
click at [400, 198] on p "Enum" at bounding box center [404, 197] width 84 height 14
click at [423, 267] on input "text" at bounding box center [461, 272] width 248 height 14
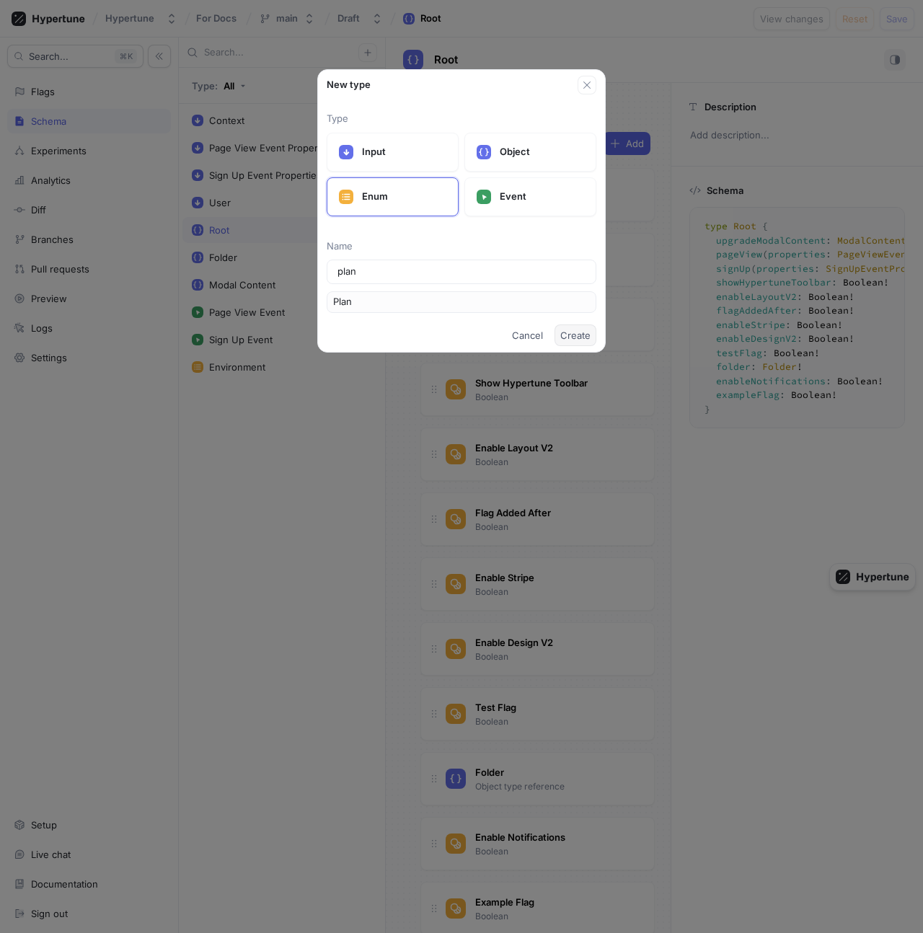
click at [572, 334] on span "Create" at bounding box center [575, 335] width 30 height 9
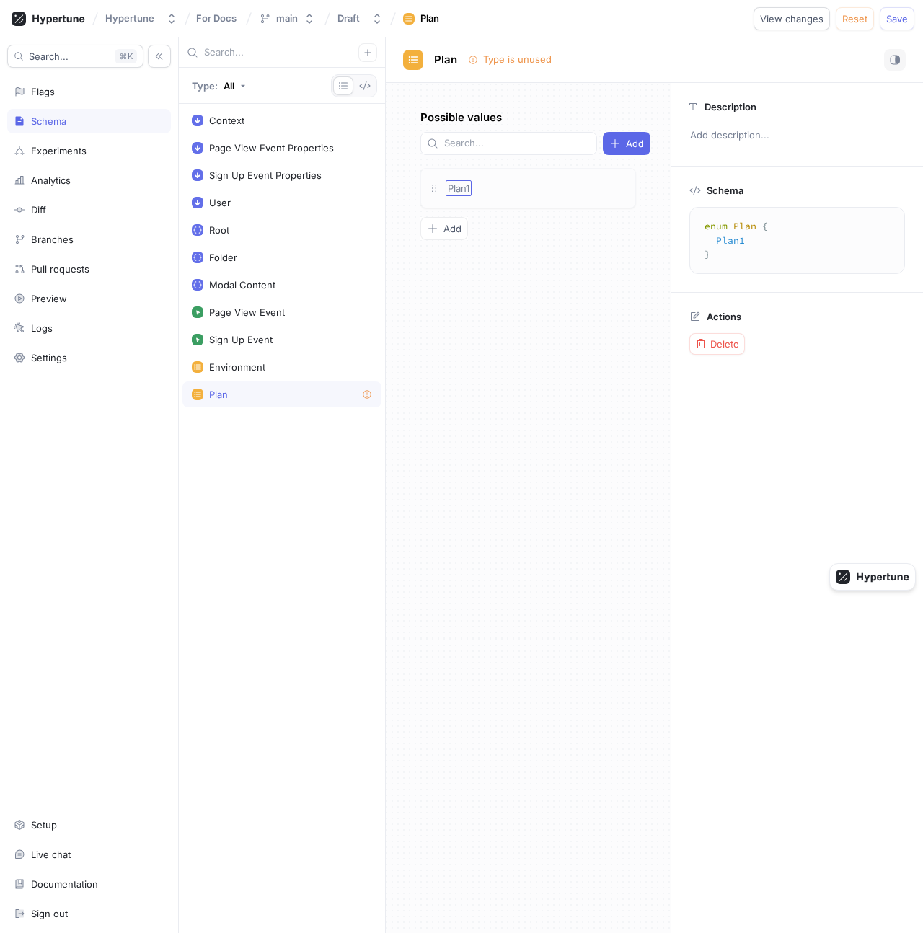
click at [467, 187] on span "Plan1" at bounding box center [459, 188] width 22 height 12
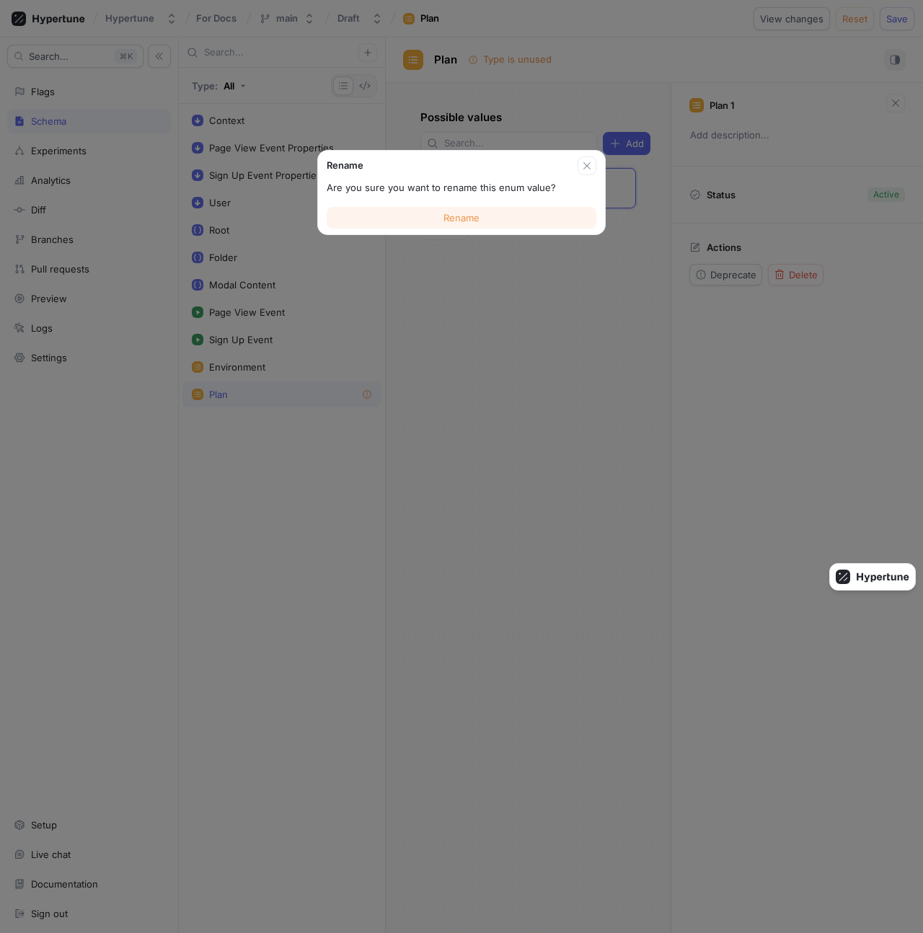
click at [457, 225] on button "Rename" at bounding box center [462, 218] width 270 height 22
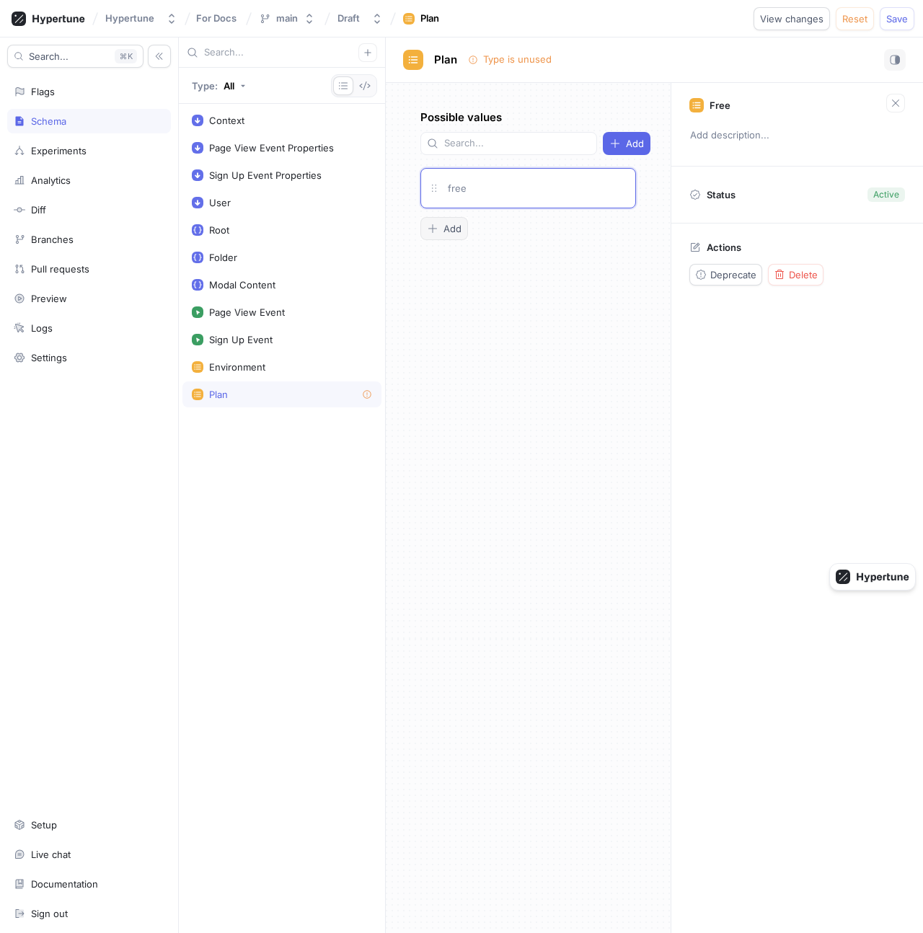
click at [455, 221] on button "Add" at bounding box center [444, 228] width 48 height 23
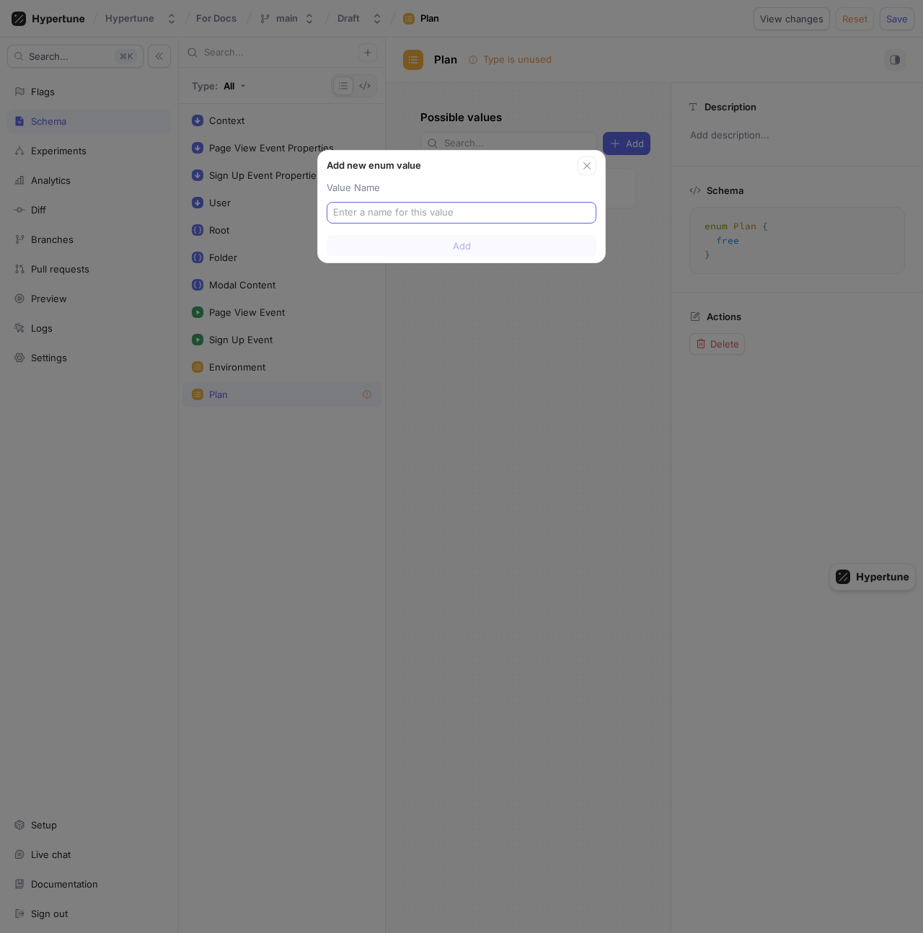
click at [452, 217] on input "text" at bounding box center [461, 212] width 257 height 14
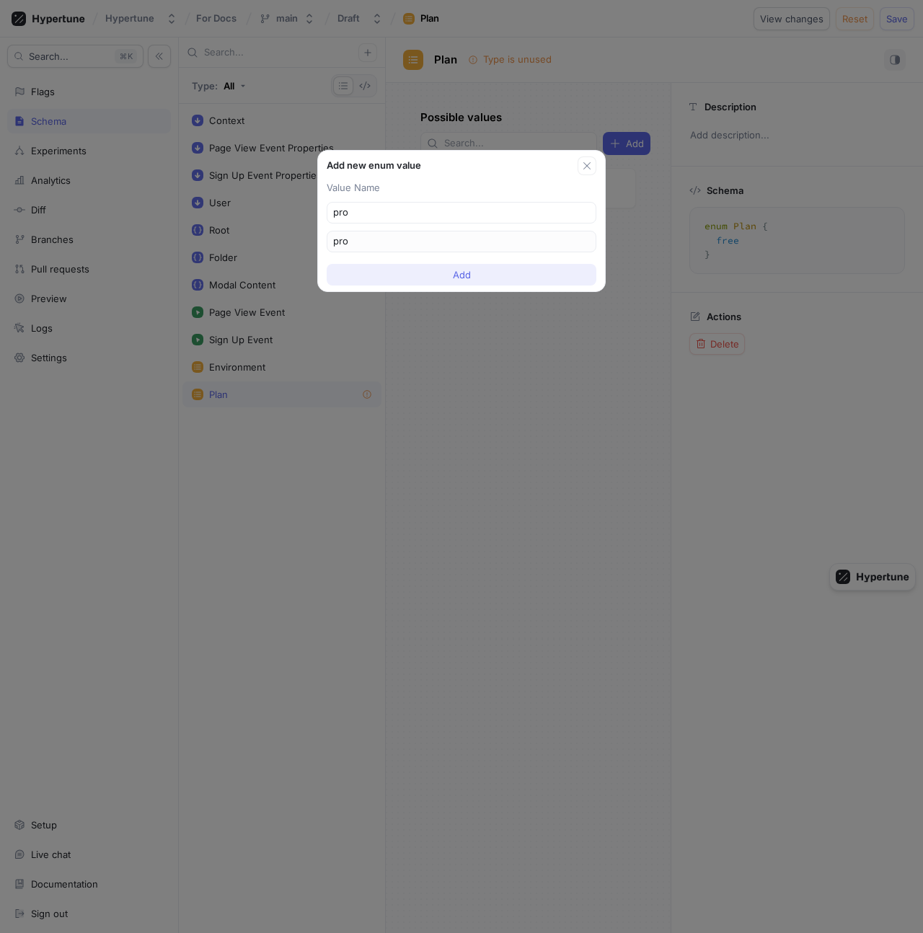
click at [466, 272] on span "Add" at bounding box center [462, 274] width 18 height 9
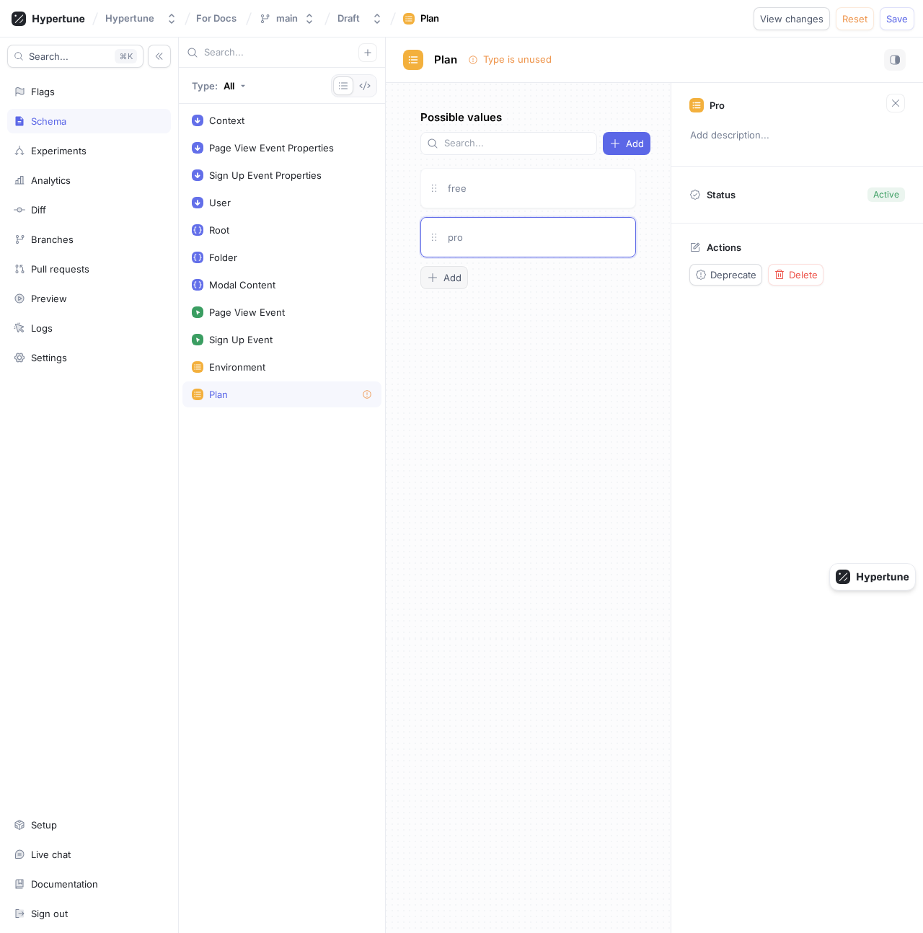
click at [452, 275] on span "Add" at bounding box center [452, 277] width 18 height 9
click at [595, 394] on div "Possible values Add free pro enterprise To pick up a draggable item, press the …" at bounding box center [528, 508] width 285 height 850
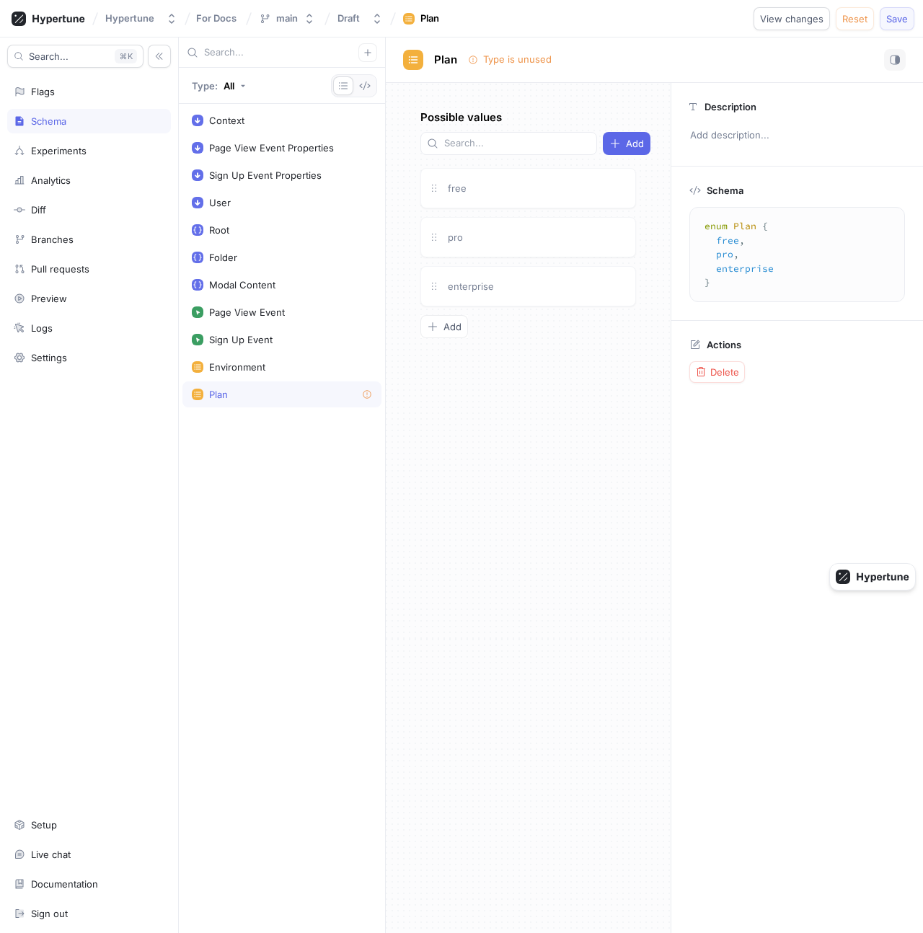
click at [898, 18] on span "Save" at bounding box center [897, 18] width 22 height 9
click at [280, 117] on div "Context" at bounding box center [282, 121] width 180 height 12
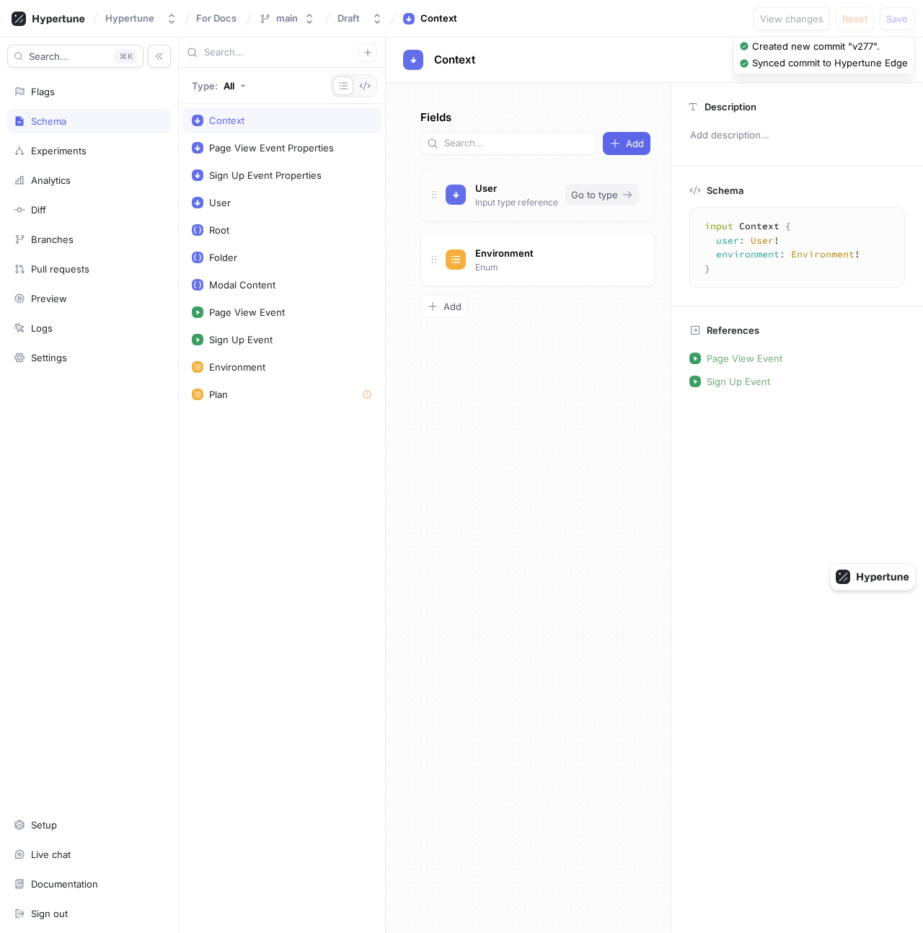
click at [598, 190] on span "Go to type" at bounding box center [594, 194] width 47 height 9
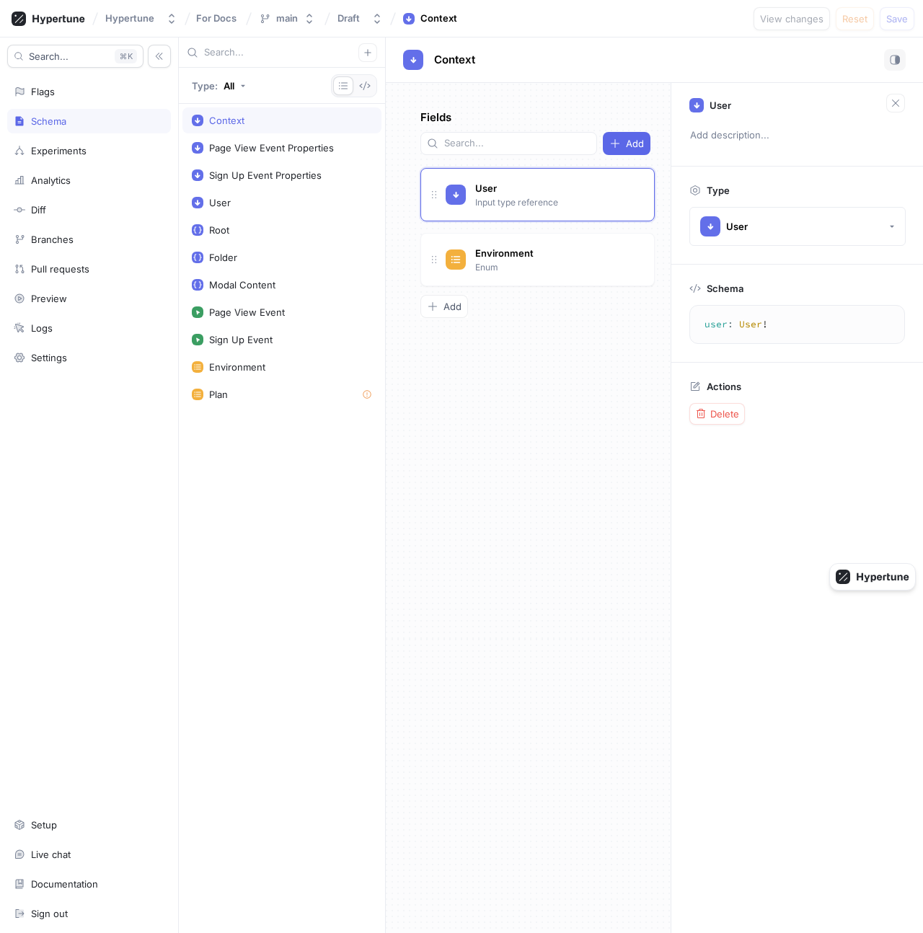
click at [494, 322] on div "Fields Add User Input type reference Go to type Environment Enum Go to type To …" at bounding box center [528, 508] width 285 height 850
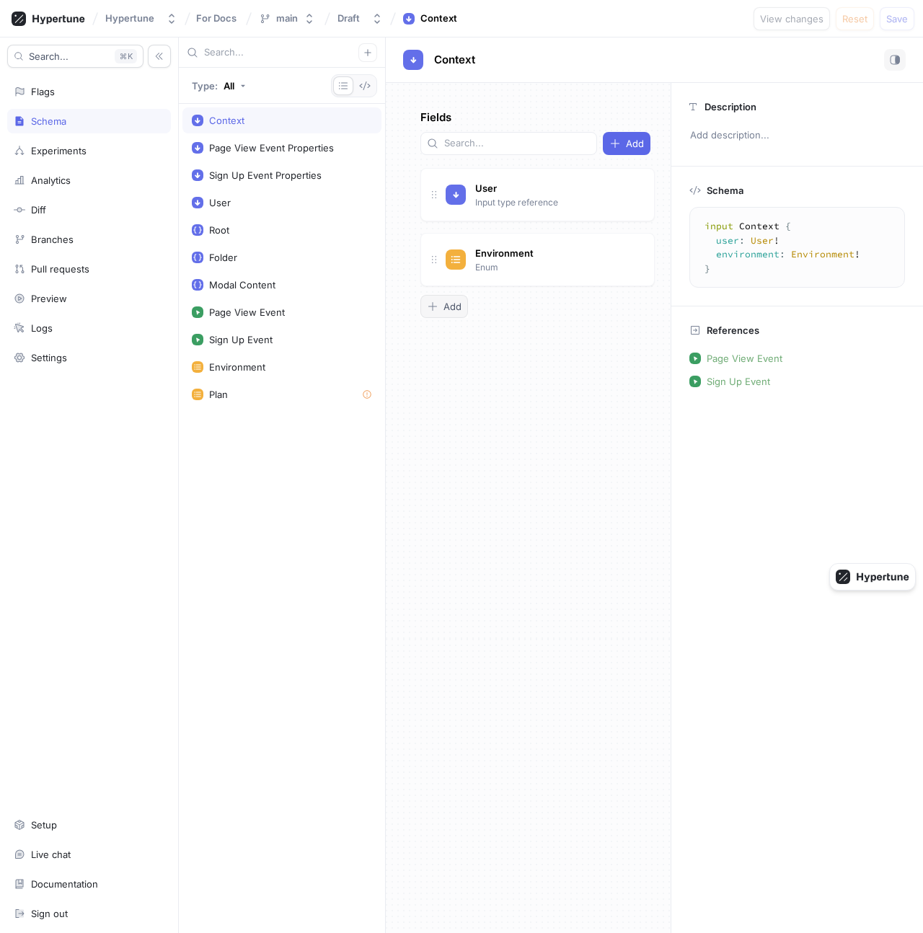
click at [442, 301] on div "Add" at bounding box center [444, 307] width 35 height 12
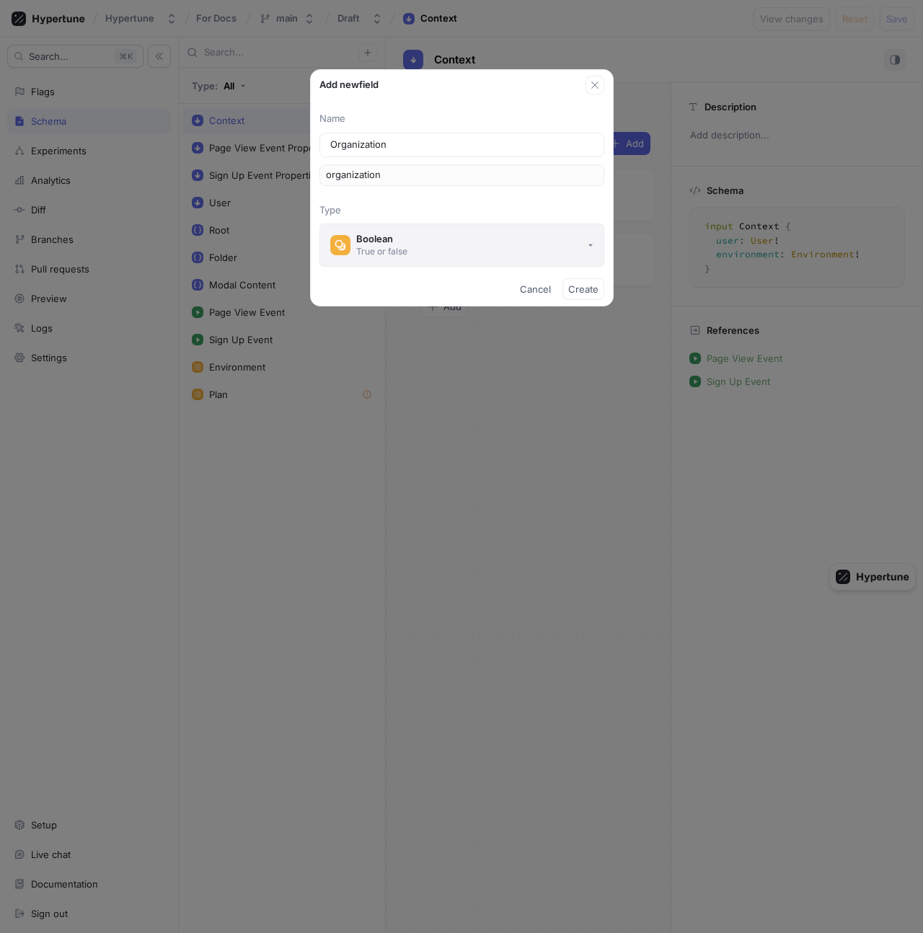
click at [398, 234] on div "Boolean" at bounding box center [381, 239] width 51 height 12
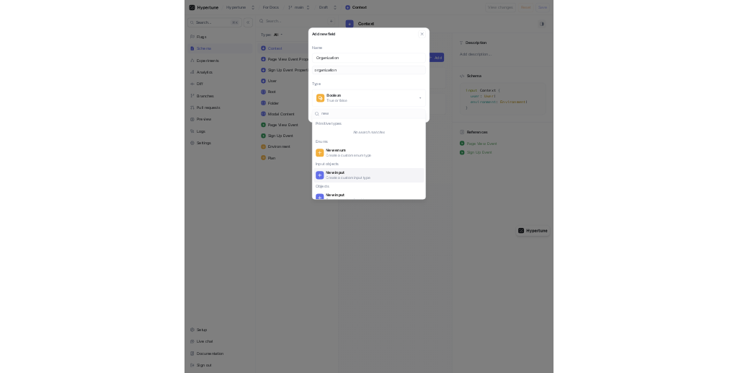
scroll to position [17, 0]
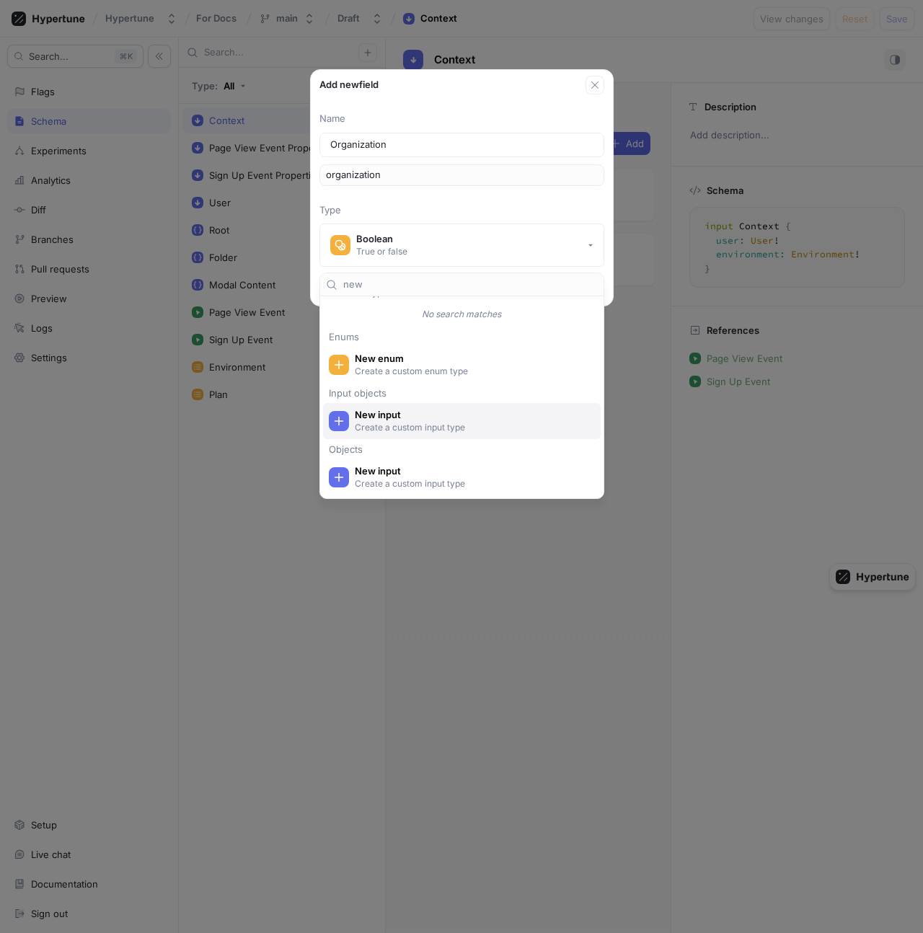
click at [399, 428] on p "Create a custom input type" at bounding box center [470, 427] width 231 height 12
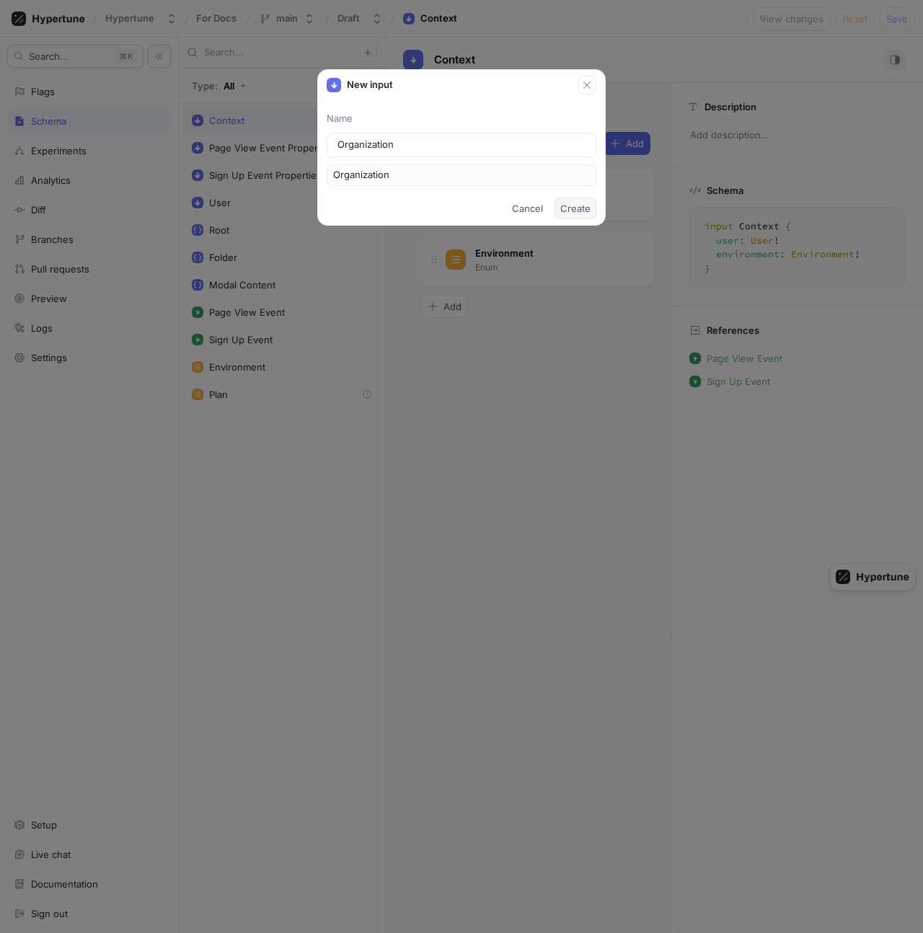
click at [568, 209] on span "Create" at bounding box center [575, 208] width 30 height 9
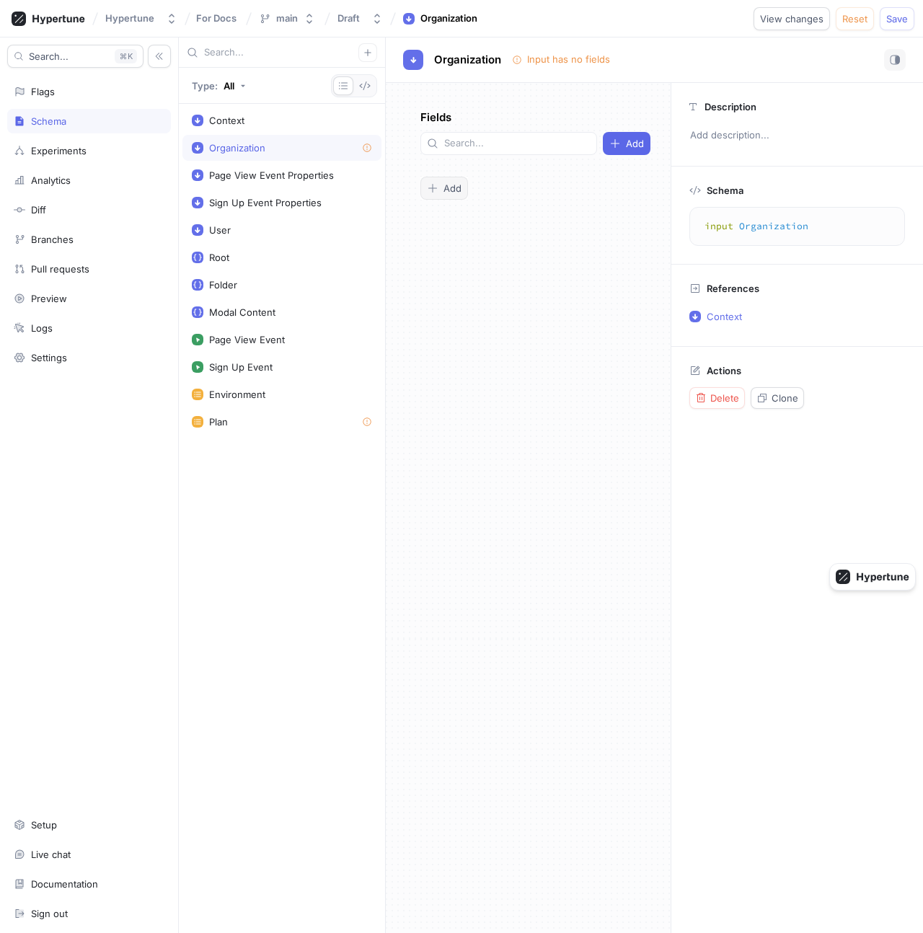
click at [436, 184] on icon "button" at bounding box center [432, 188] width 9 height 9
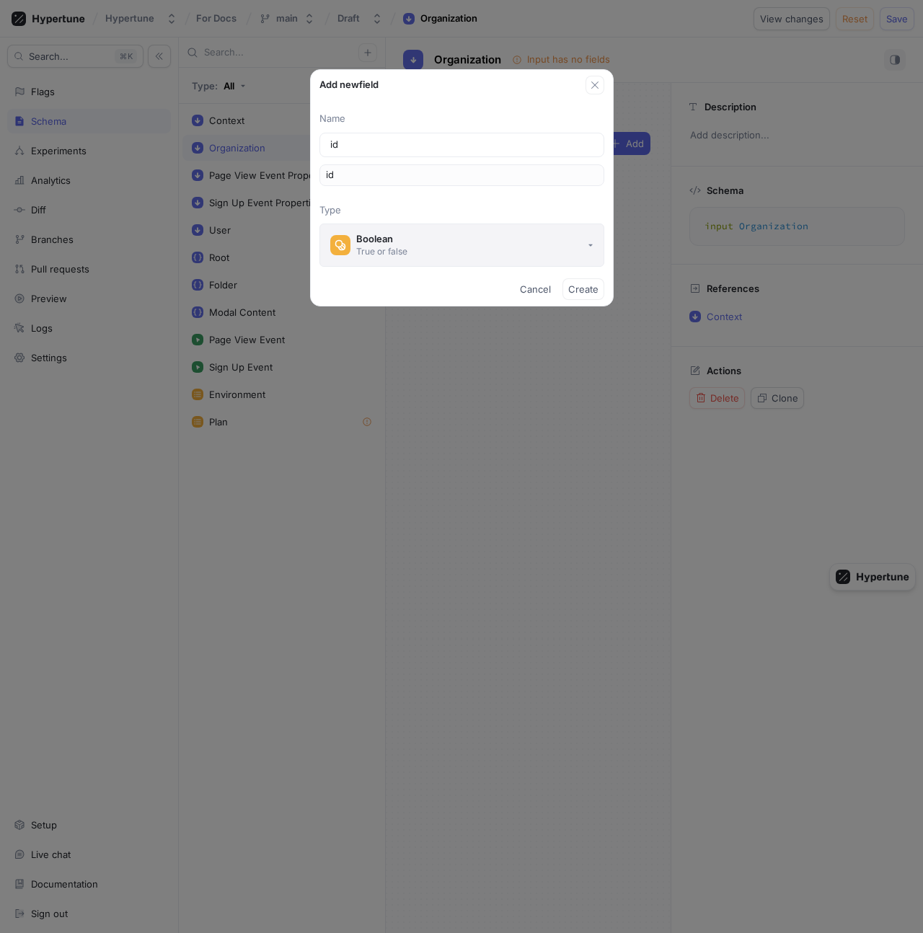
click at [406, 257] on button "Boolean True or false" at bounding box center [461, 244] width 285 height 43
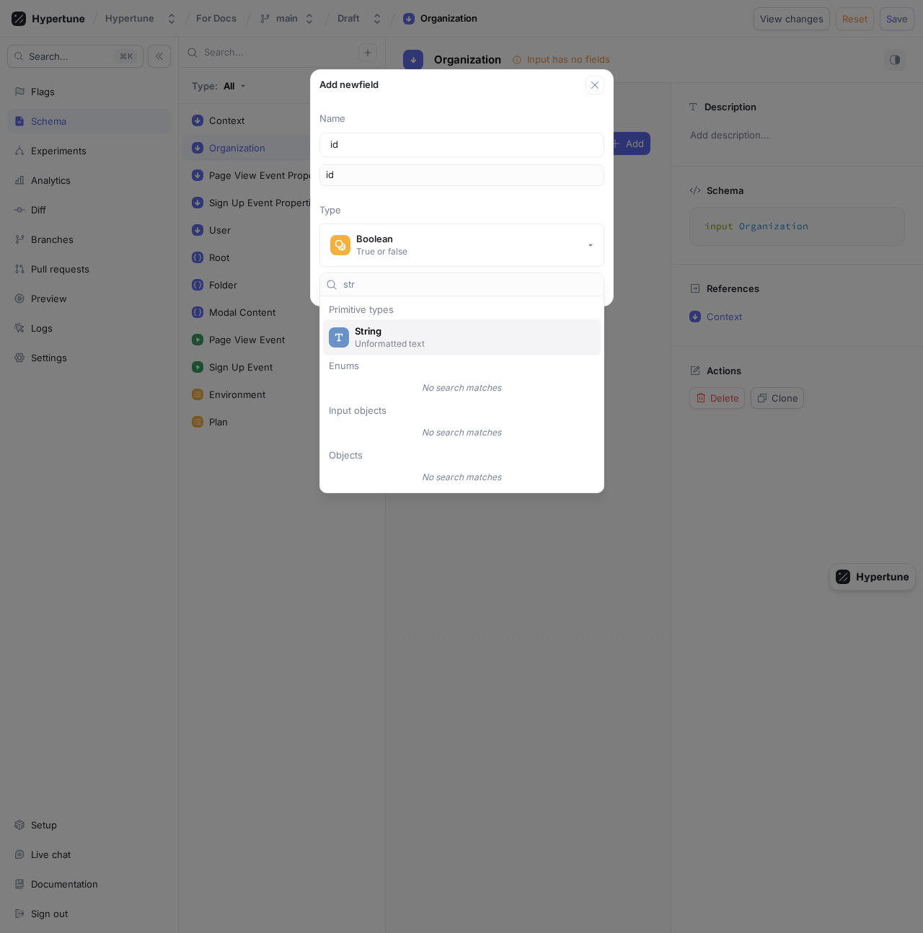
click at [427, 336] on span "String" at bounding box center [471, 331] width 233 height 12
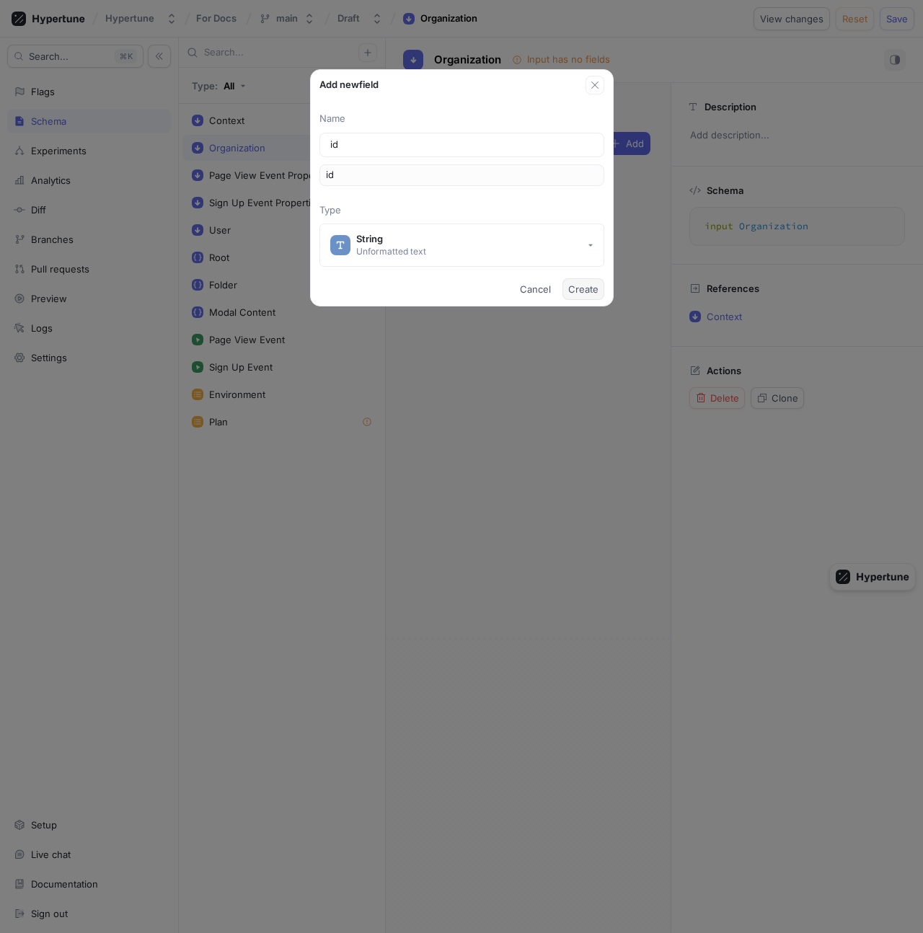
click at [573, 291] on span "Create" at bounding box center [583, 289] width 30 height 9
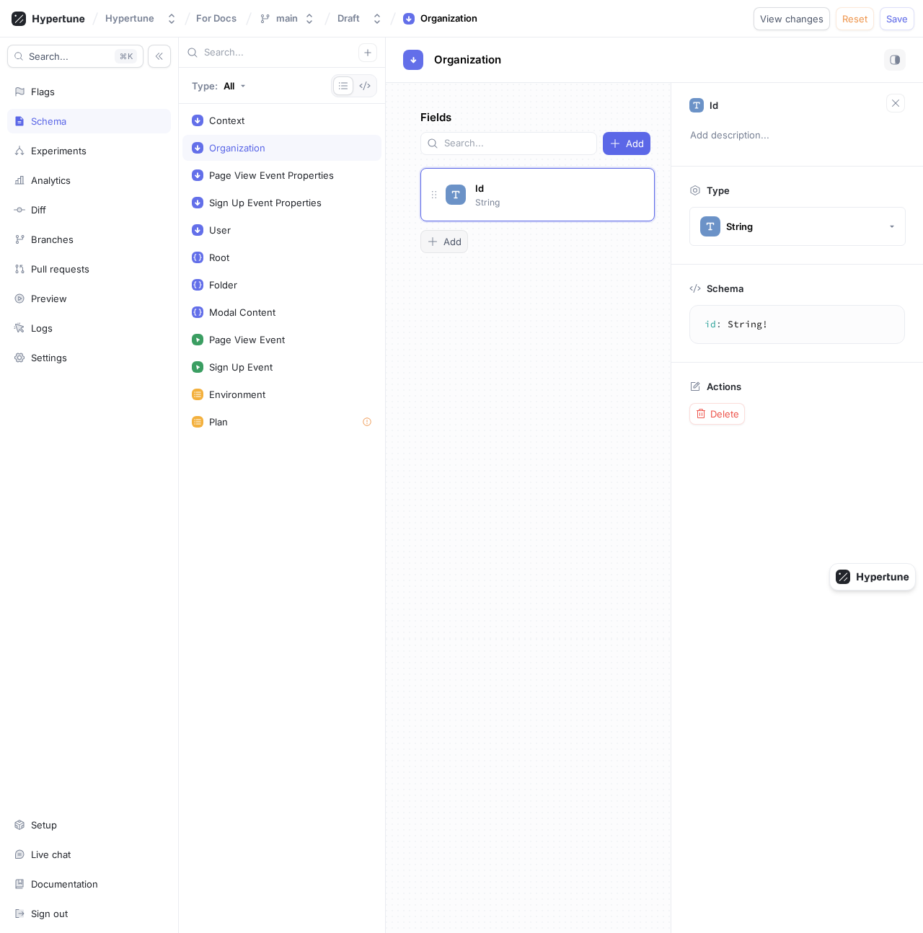
click at [448, 237] on span "Add" at bounding box center [452, 241] width 18 height 9
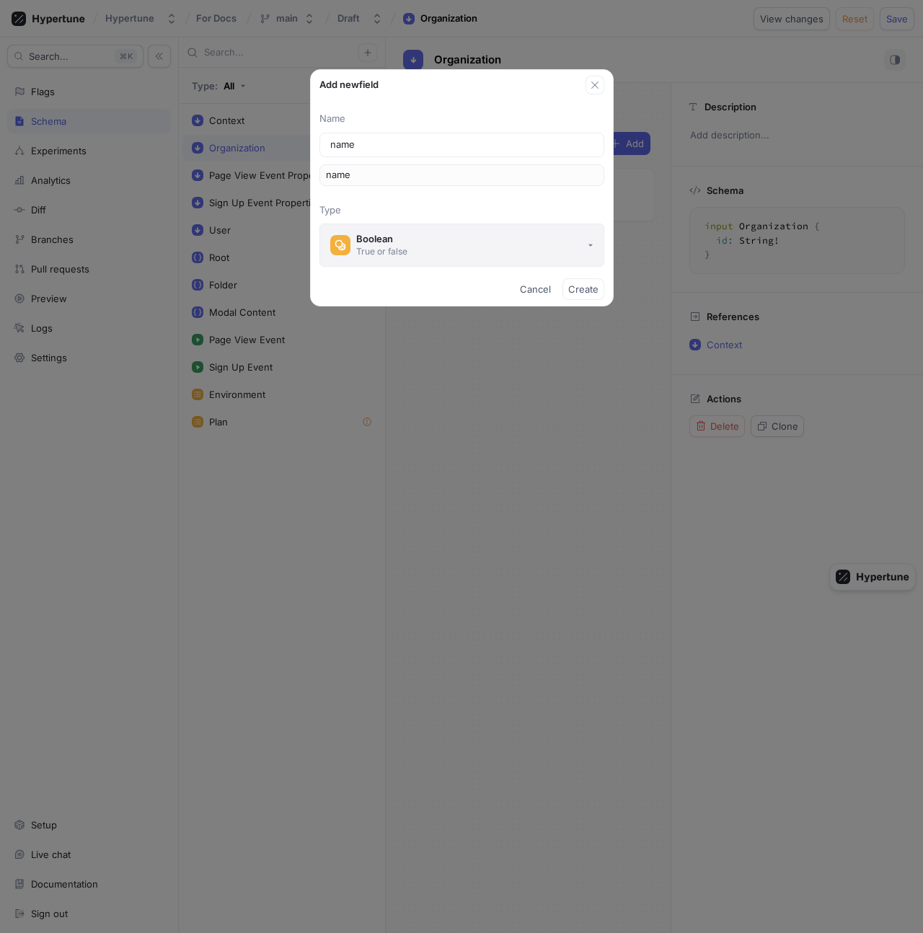
click at [439, 257] on button "Boolean True or false" at bounding box center [461, 244] width 285 height 43
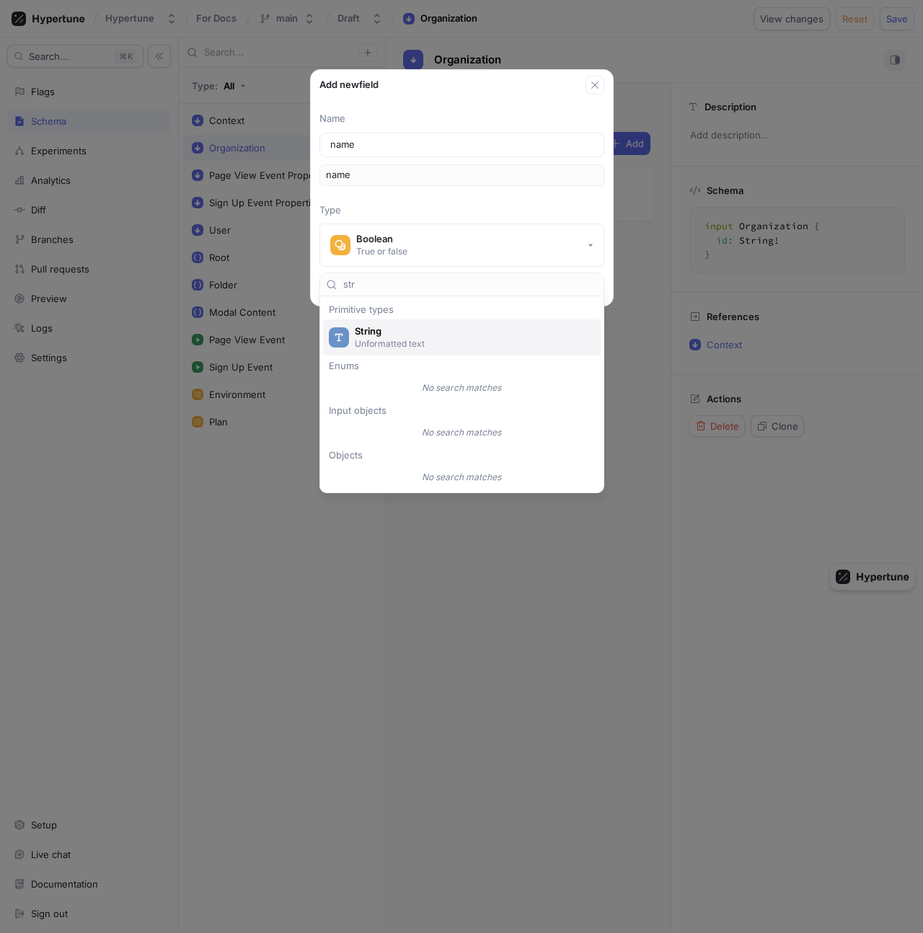
click at [434, 335] on span "String" at bounding box center [471, 331] width 233 height 12
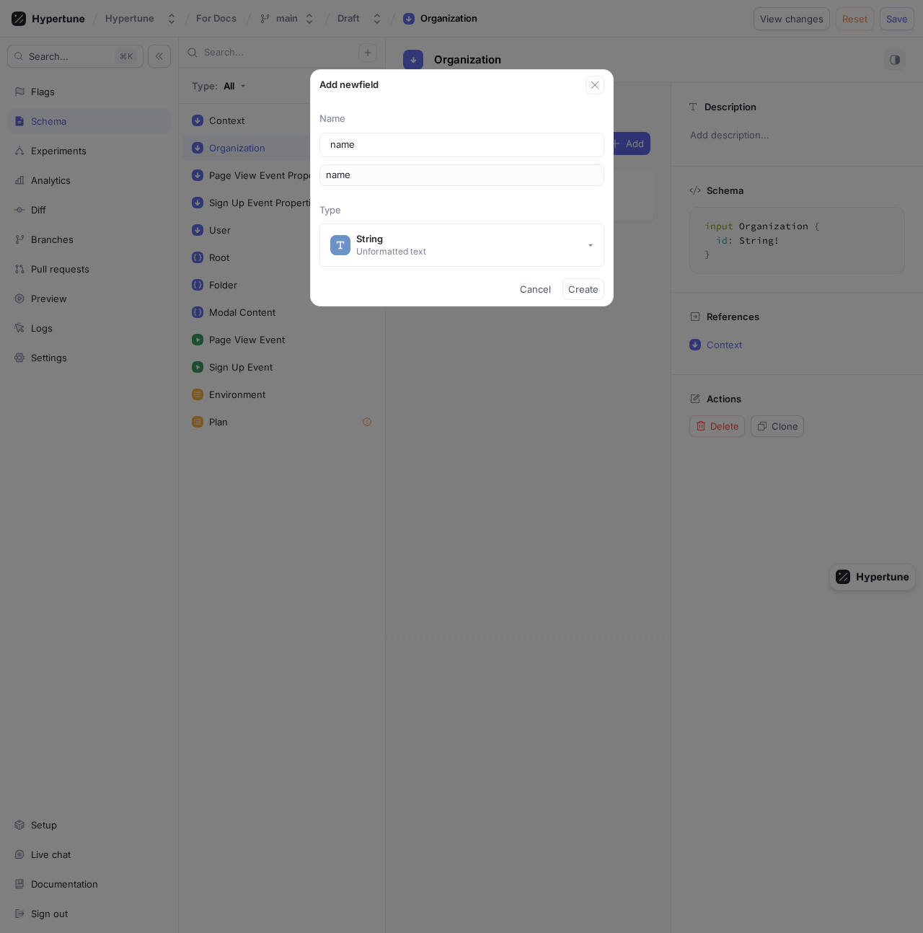
click at [579, 291] on span "Create" at bounding box center [583, 289] width 30 height 9
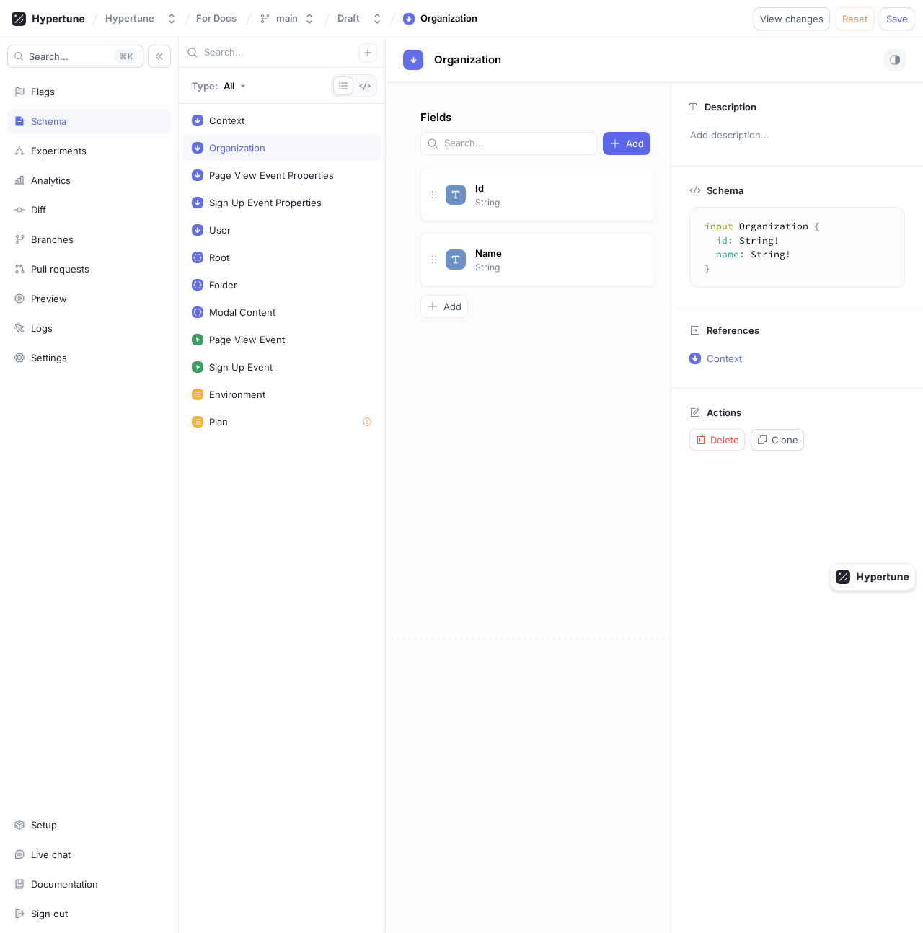
click at [448, 296] on div "Fields Add Id String Name String To pick up a draggable item, press the space b…" at bounding box center [528, 508] width 285 height 850
click at [435, 301] on icon "button" at bounding box center [433, 307] width 12 height 12
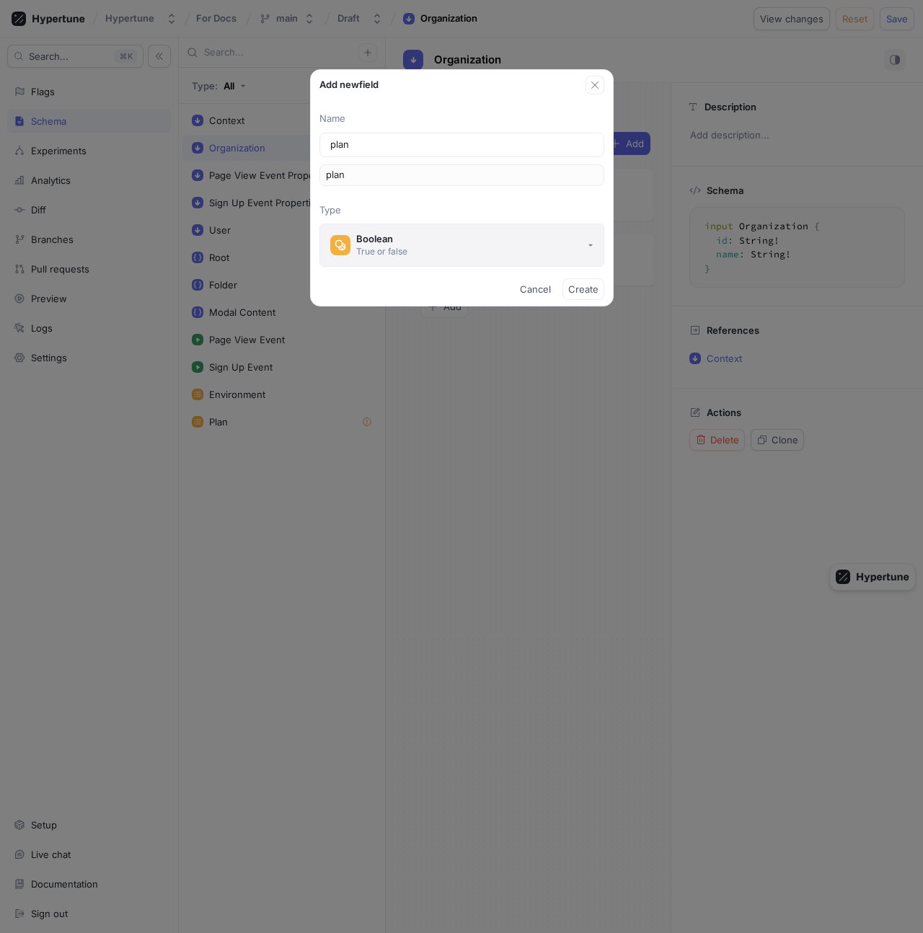
click at [424, 248] on button "Boolean True or false" at bounding box center [461, 244] width 285 height 43
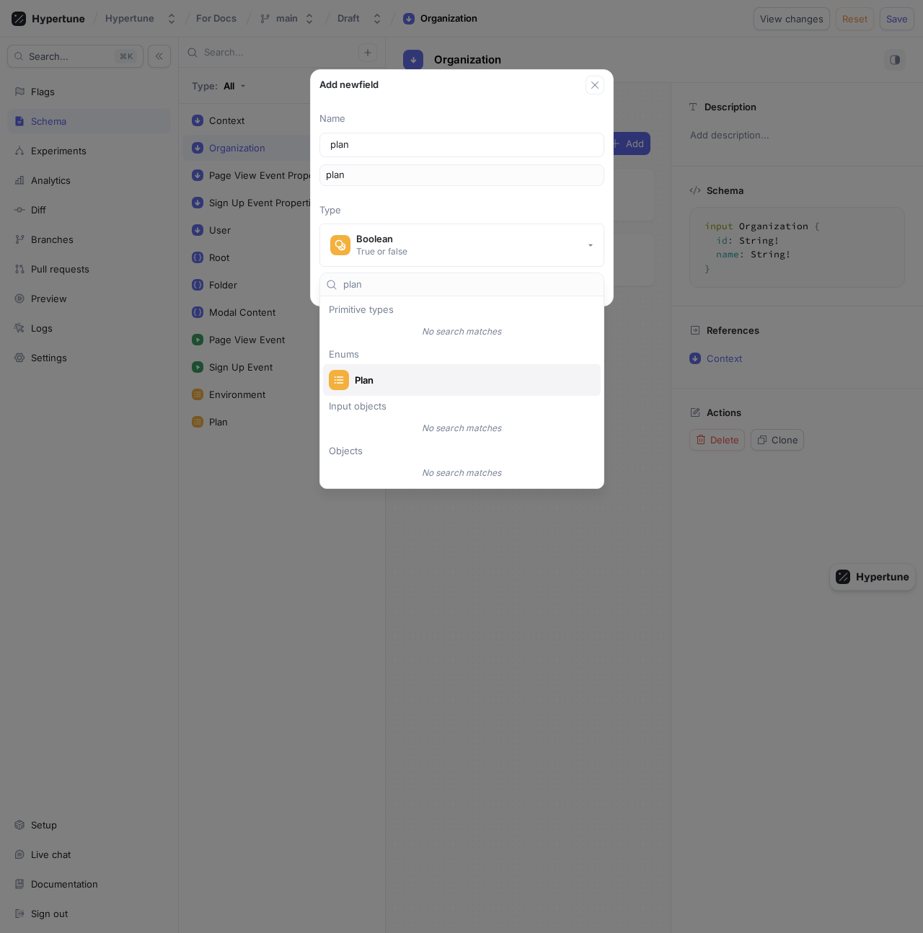
click at [437, 383] on span "Plan" at bounding box center [471, 380] width 233 height 12
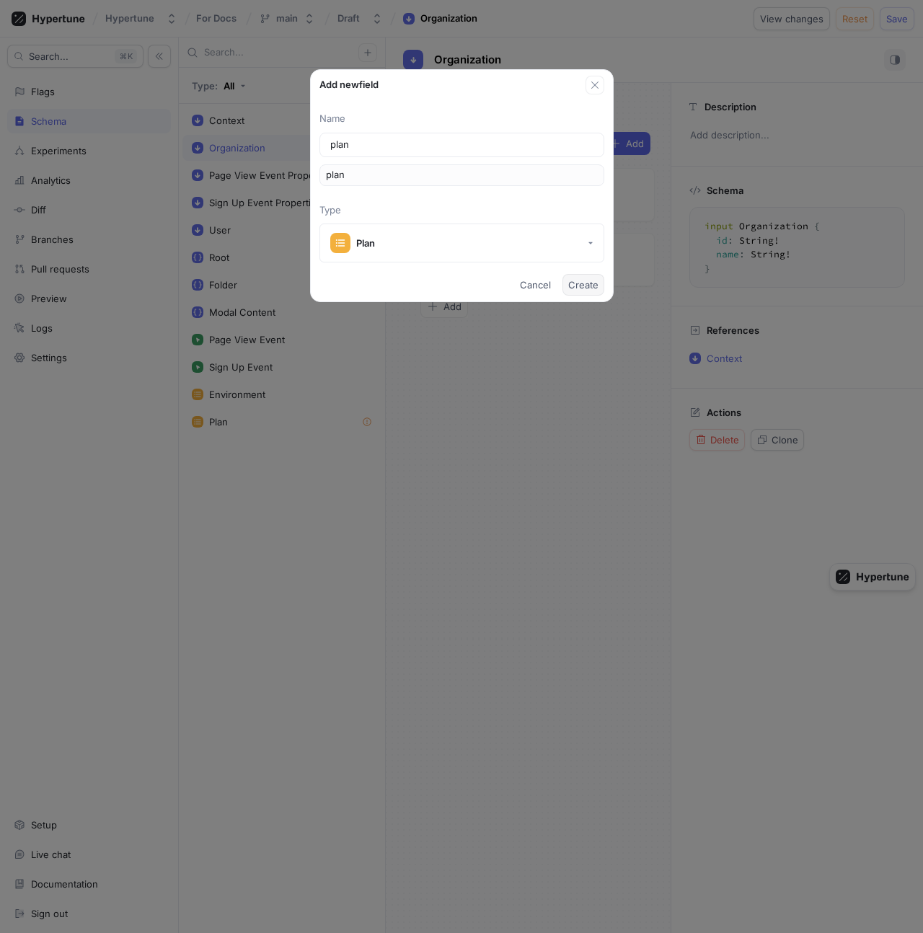
click at [588, 284] on span "Create" at bounding box center [583, 284] width 30 height 9
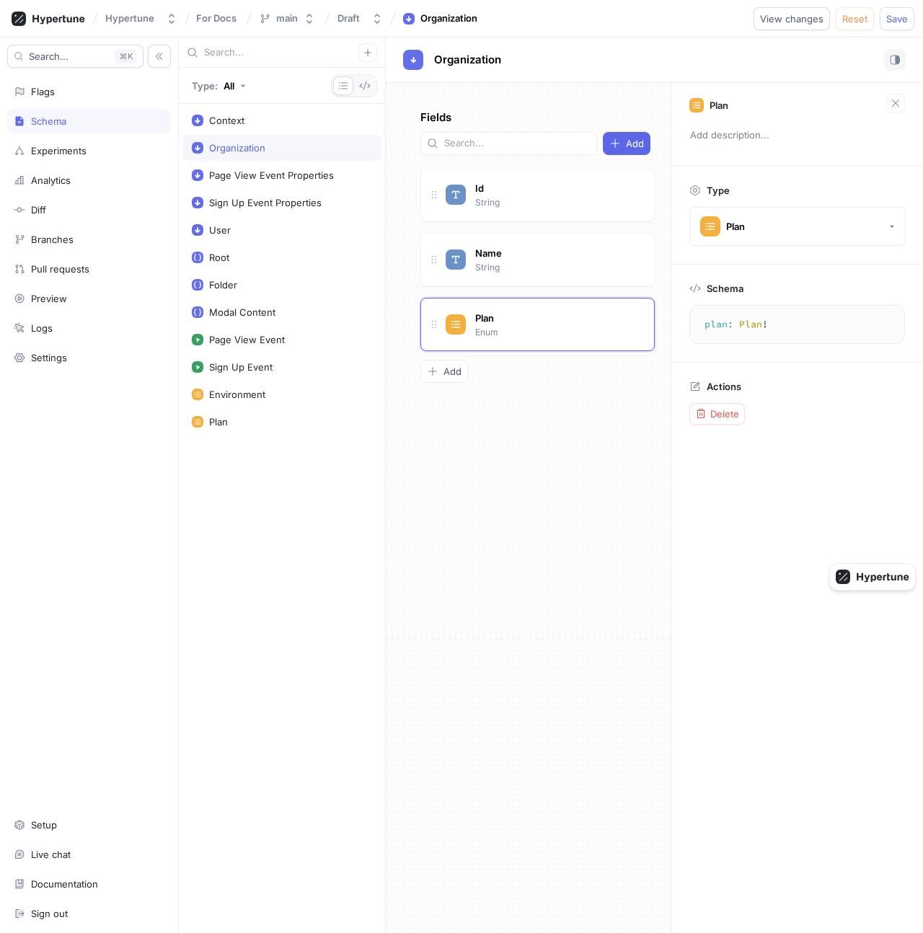
click at [587, 360] on div "Add" at bounding box center [528, 371] width 216 height 23
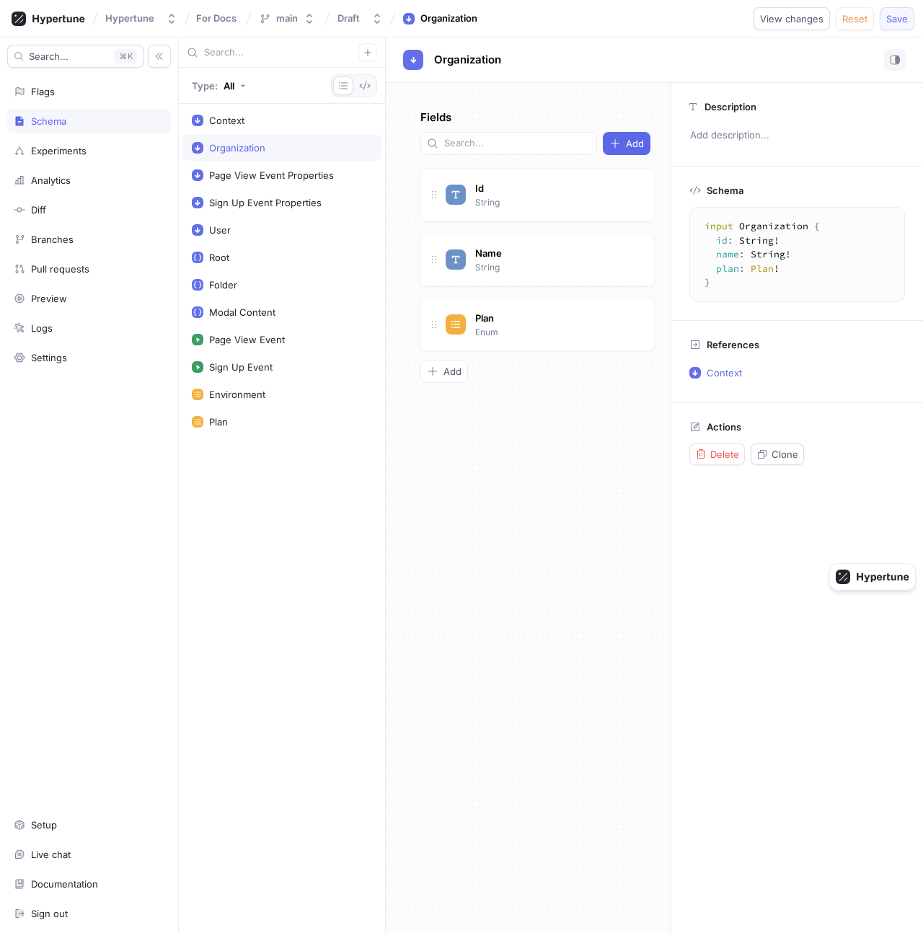
click at [903, 22] on span "Save" at bounding box center [897, 18] width 22 height 9
click at [68, 92] on div "Flags" at bounding box center [89, 92] width 151 height 12
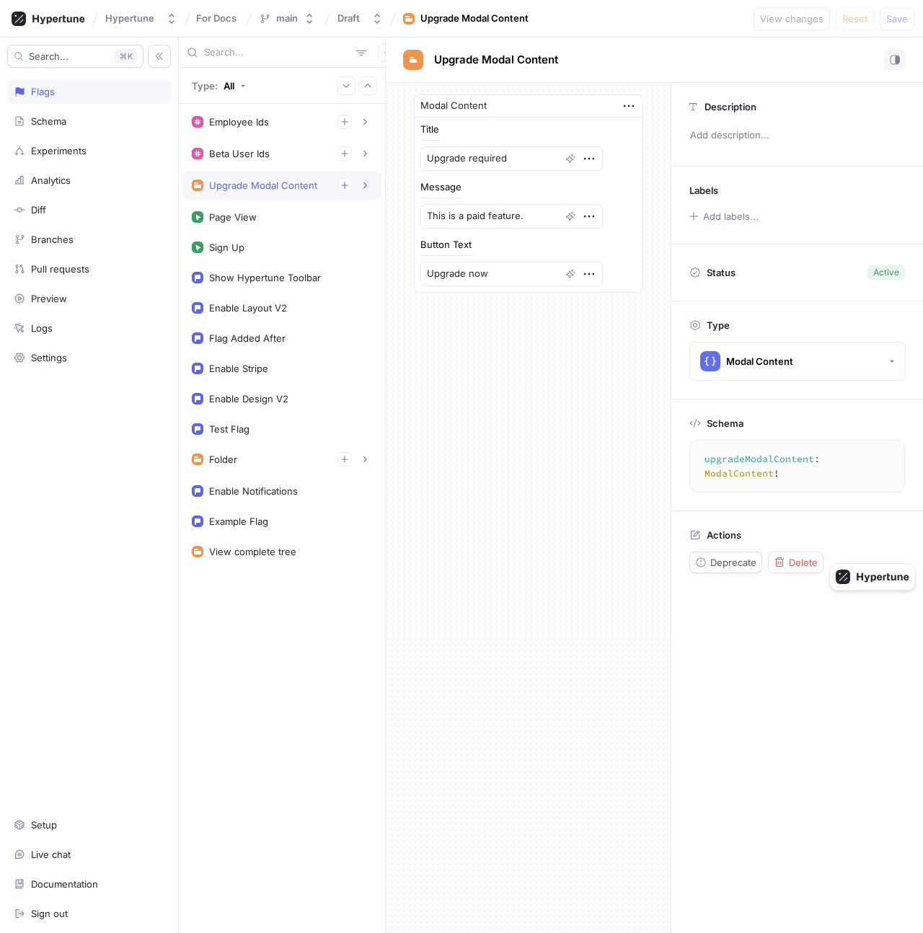
click at [459, 347] on div "Modal Content Title Upgrade required Message This is a paid feature. Button Tex…" at bounding box center [528, 508] width 285 height 850
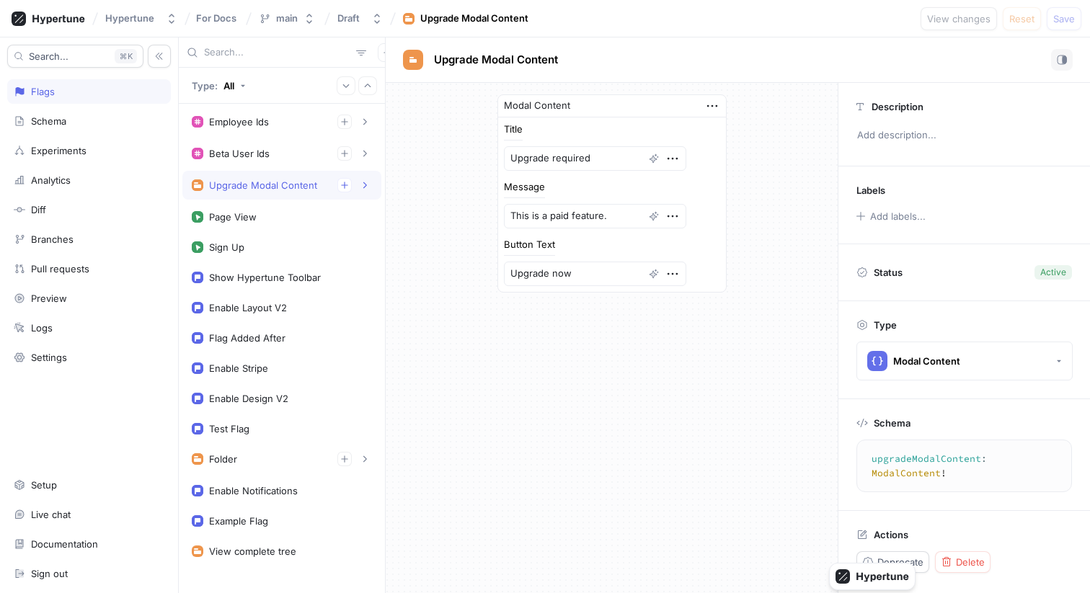
click at [439, 189] on div "Modal Content Title Upgrade required Message This is a paid feature. Button Tex…" at bounding box center [612, 193] width 452 height 221
click at [159, 59] on icon "button" at bounding box center [159, 56] width 10 height 10
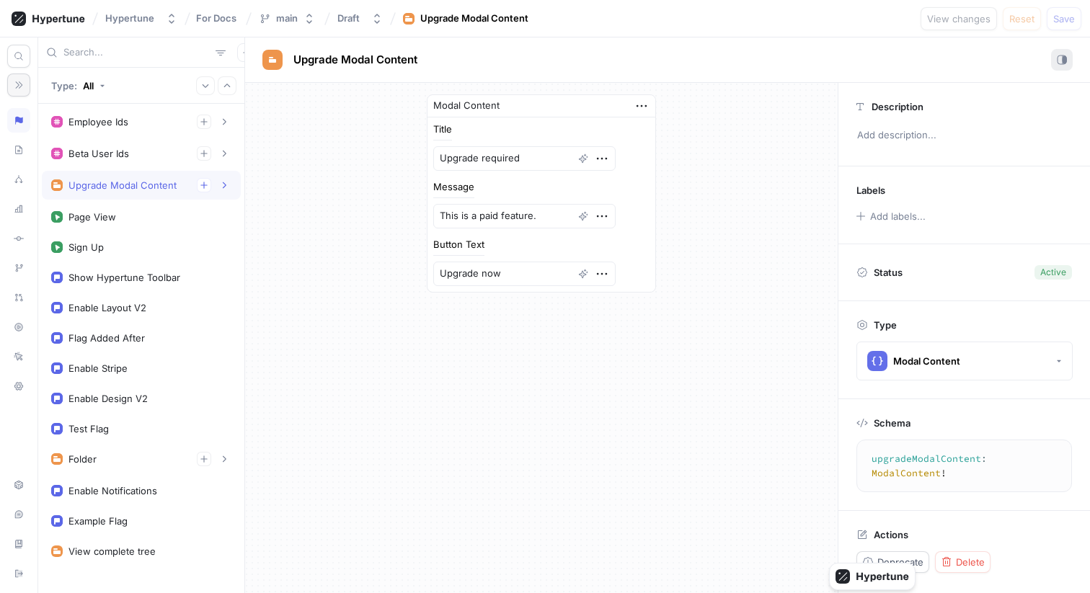
click at [922, 69] on button "button" at bounding box center [1062, 60] width 22 height 22
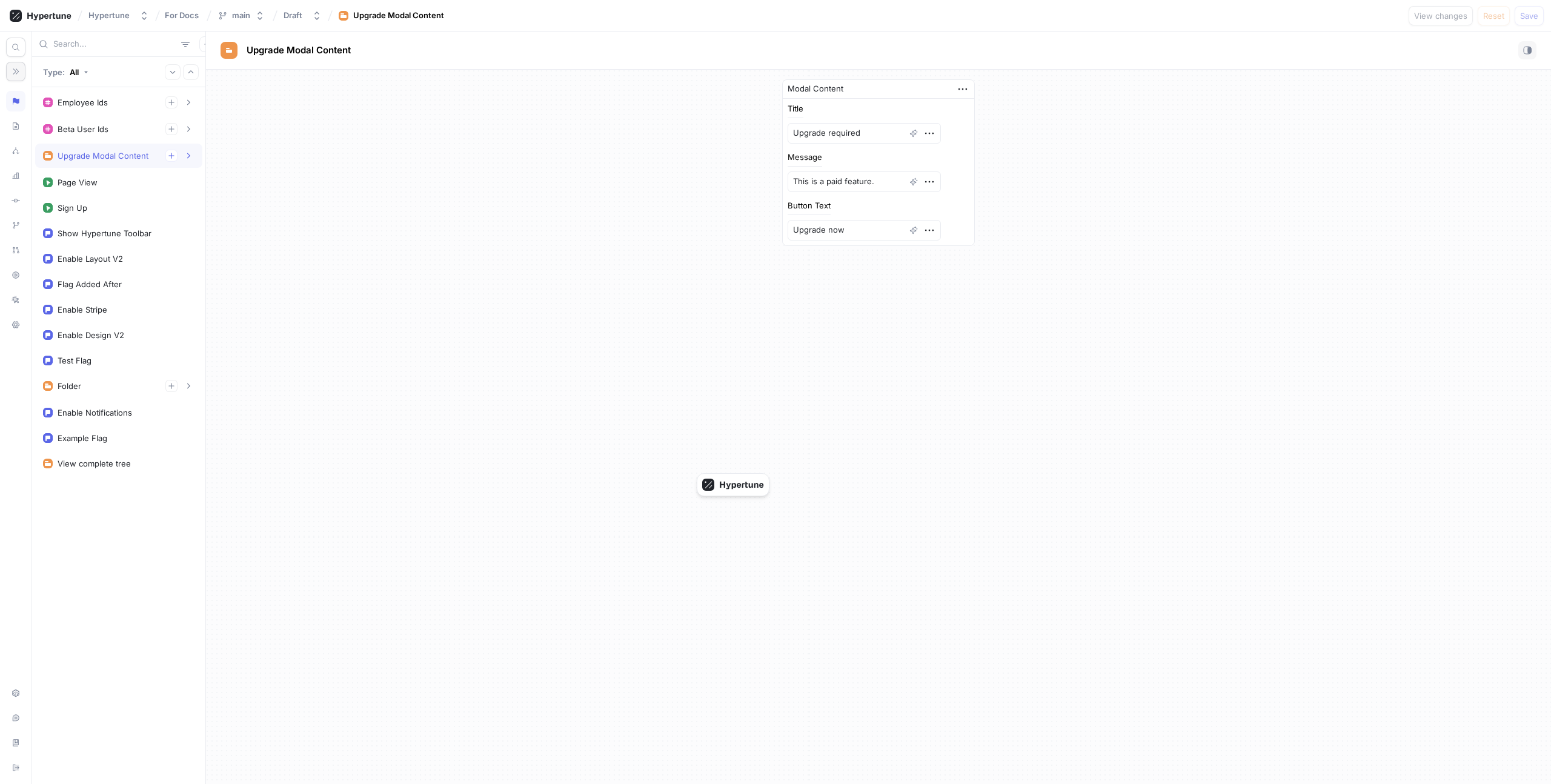
click at [775, 182] on div "Modal Content Title Upgrade required Message This is a paid feature. Button Tex…" at bounding box center [878, 162] width 1345 height 186
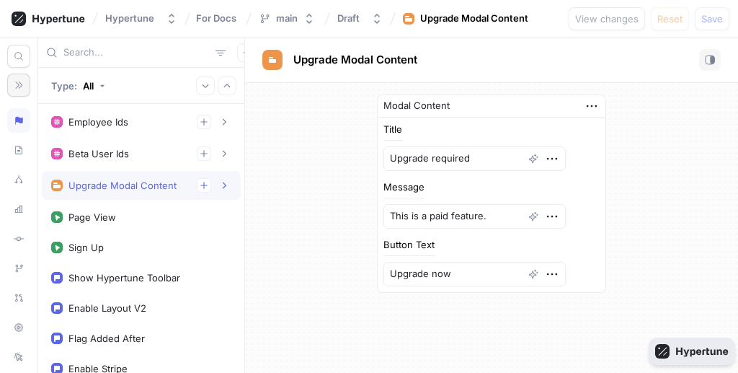
click at [693, 349] on icon "button" at bounding box center [702, 351] width 52 height 9
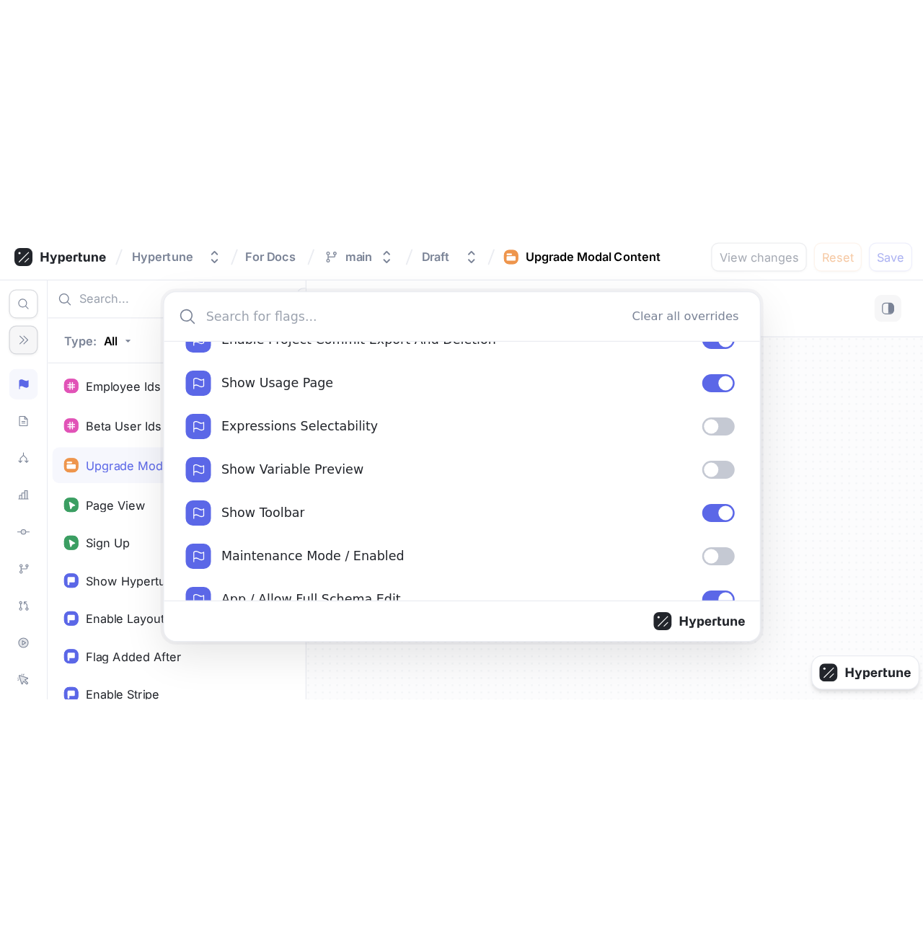
scroll to position [163, 0]
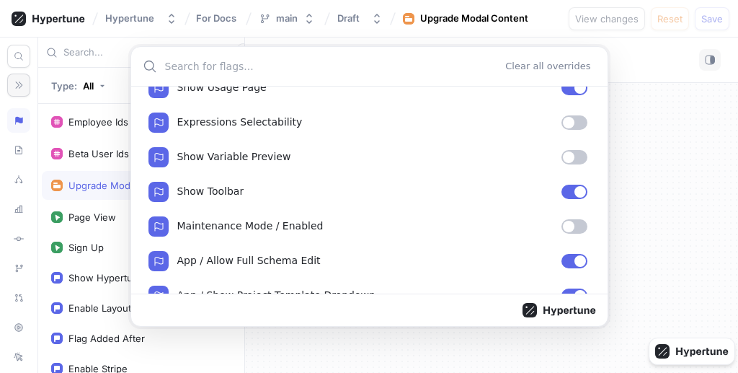
click at [567, 187] on button "Toggle" at bounding box center [575, 192] width 26 height 14
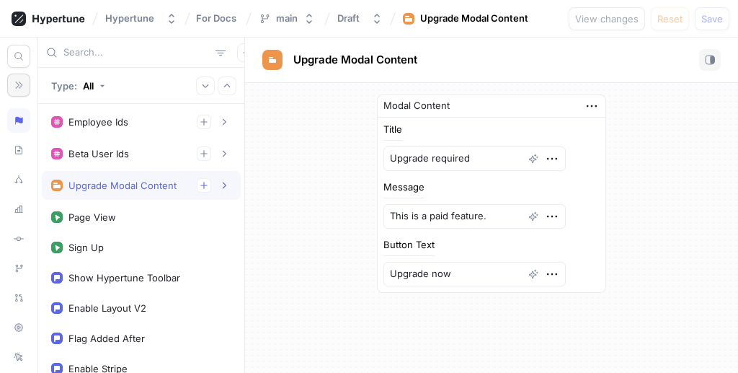
click at [650, 196] on div "Modal Content Title Upgrade required Message This is a paid feature. Button Tex…" at bounding box center [491, 193] width 493 height 221
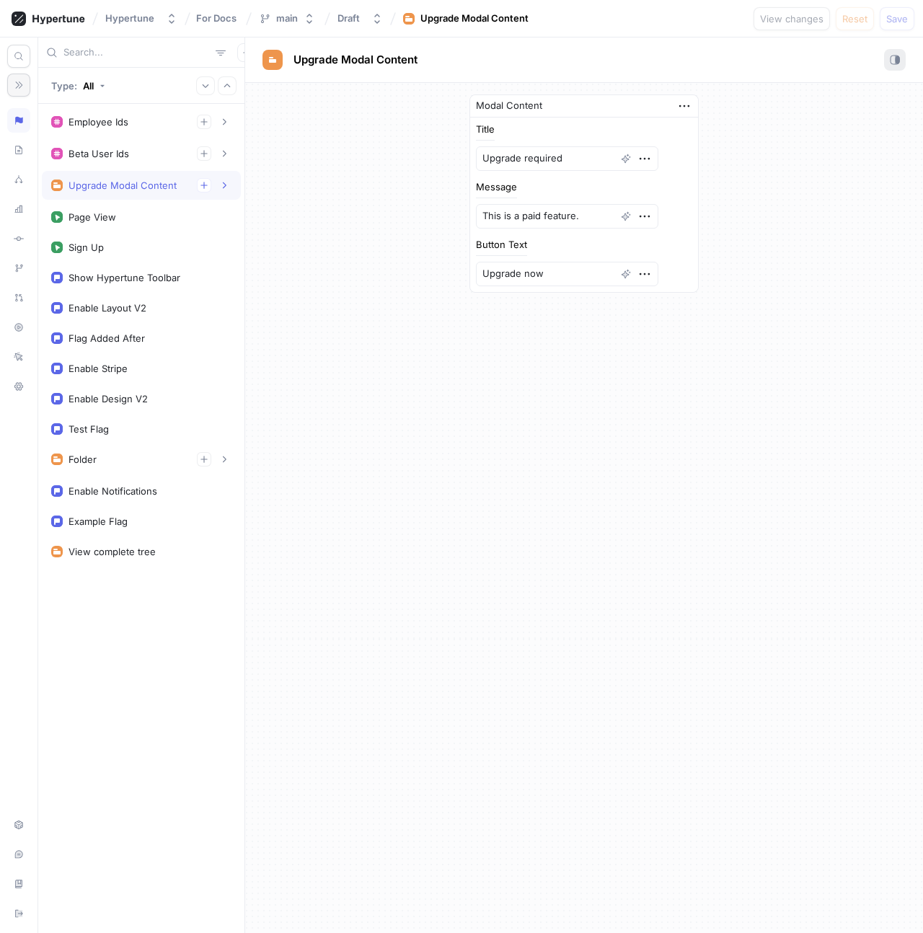
click at [898, 58] on rect "button" at bounding box center [897, 59] width 4 height 7
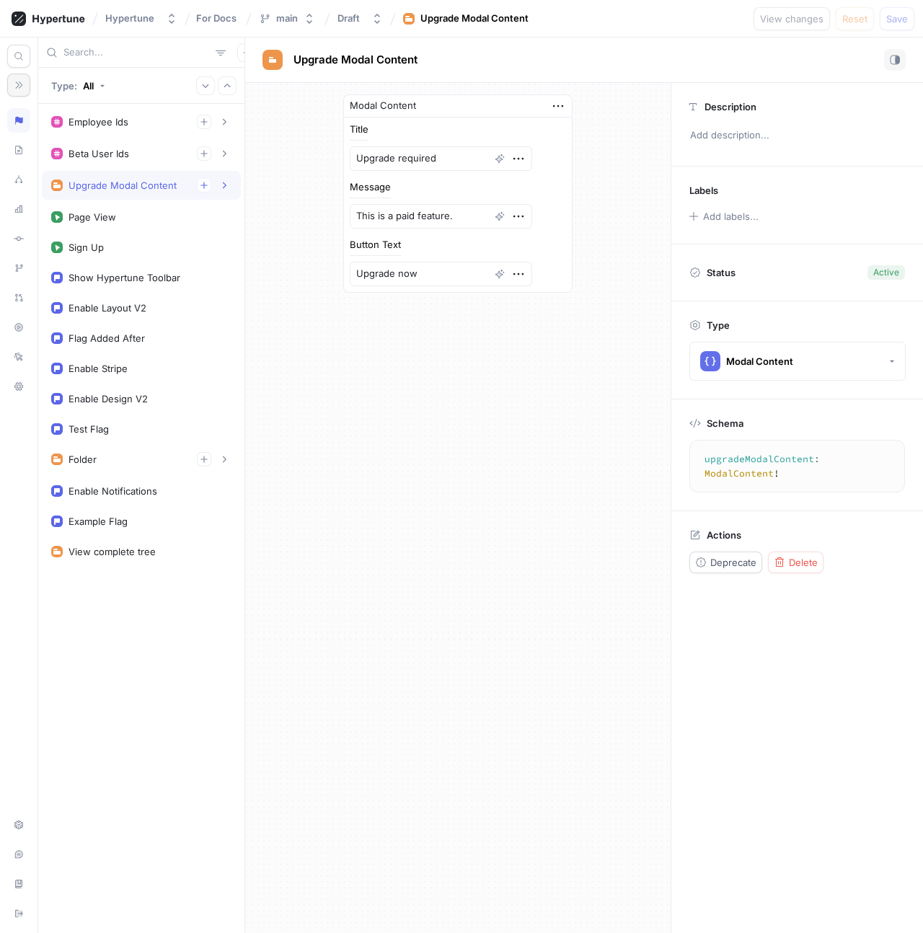
click at [459, 337] on div "Modal Content Title Upgrade required Message This is a paid feature. Button Tex…" at bounding box center [457, 508] width 425 height 850
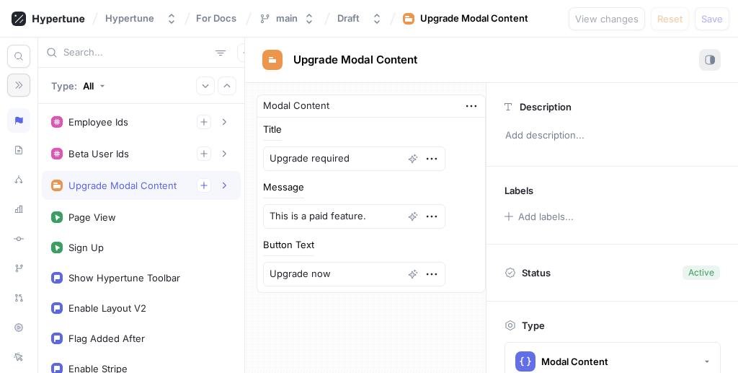
click at [708, 55] on icon "button" at bounding box center [710, 60] width 10 height 10
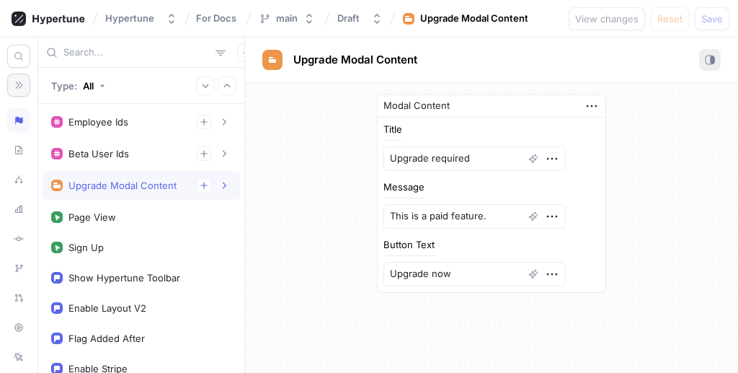
click at [704, 62] on button "button" at bounding box center [710, 60] width 22 height 22
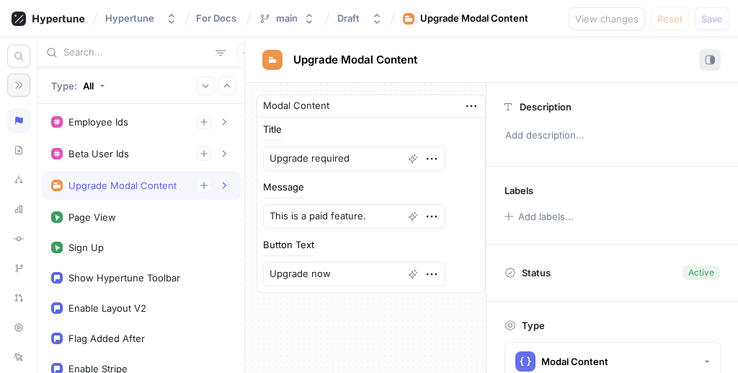
click at [704, 62] on button "button" at bounding box center [710, 60] width 22 height 22
